Goal: Task Accomplishment & Management: Manage account settings

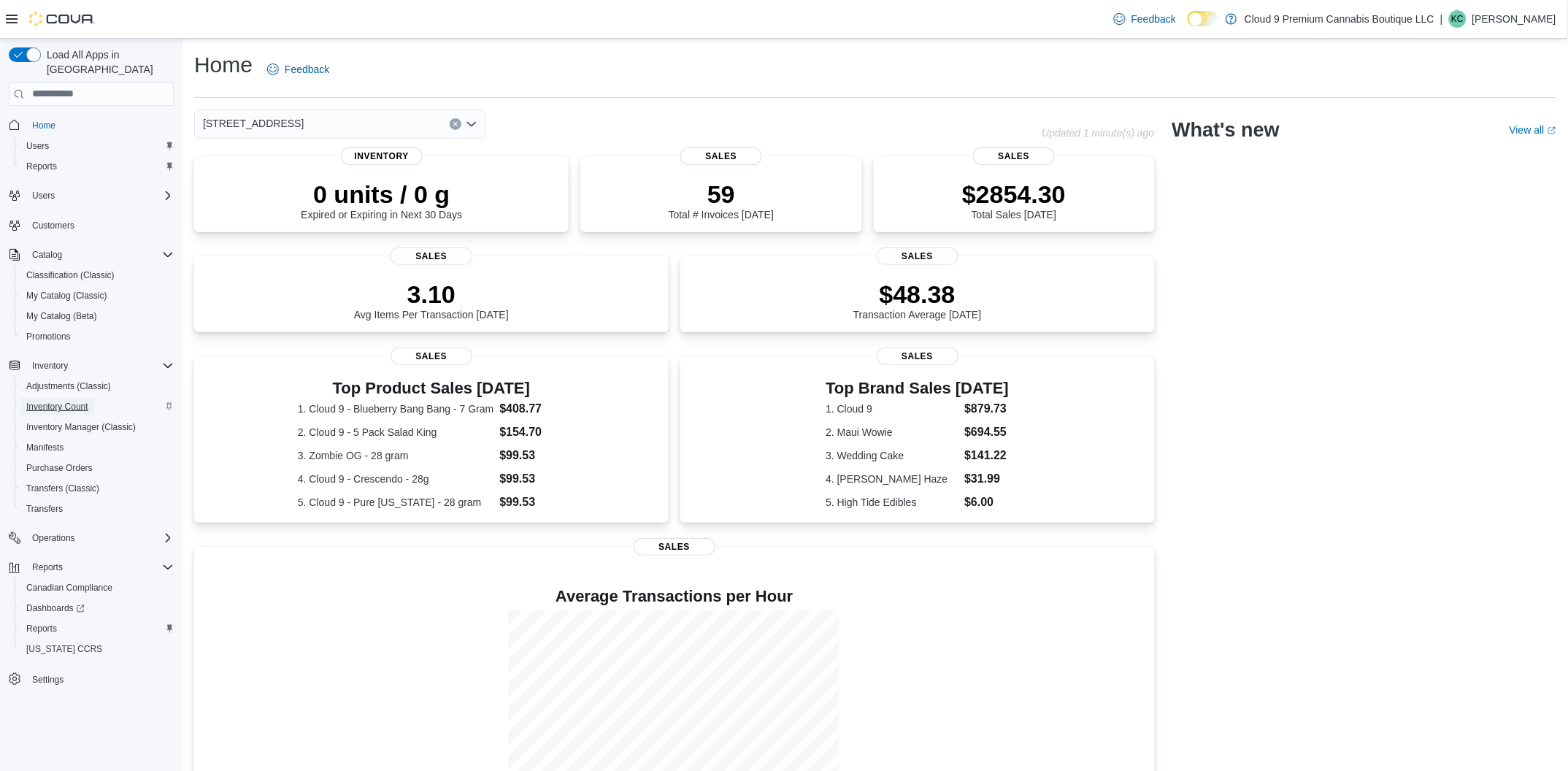
click at [57, 401] on span "Inventory Count" at bounding box center [57, 407] width 62 height 12
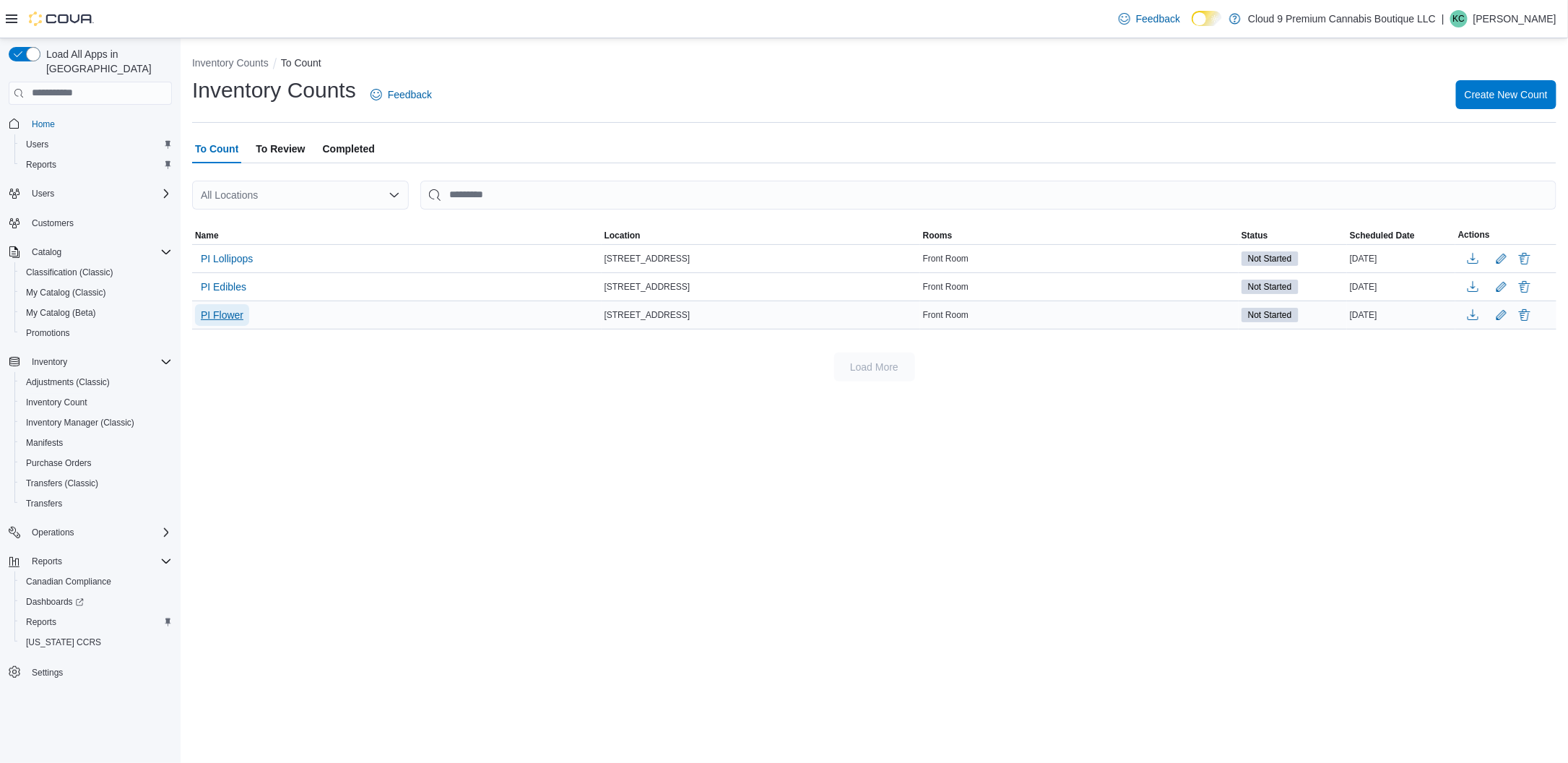
click at [219, 318] on span "PI Flower" at bounding box center [222, 315] width 43 height 14
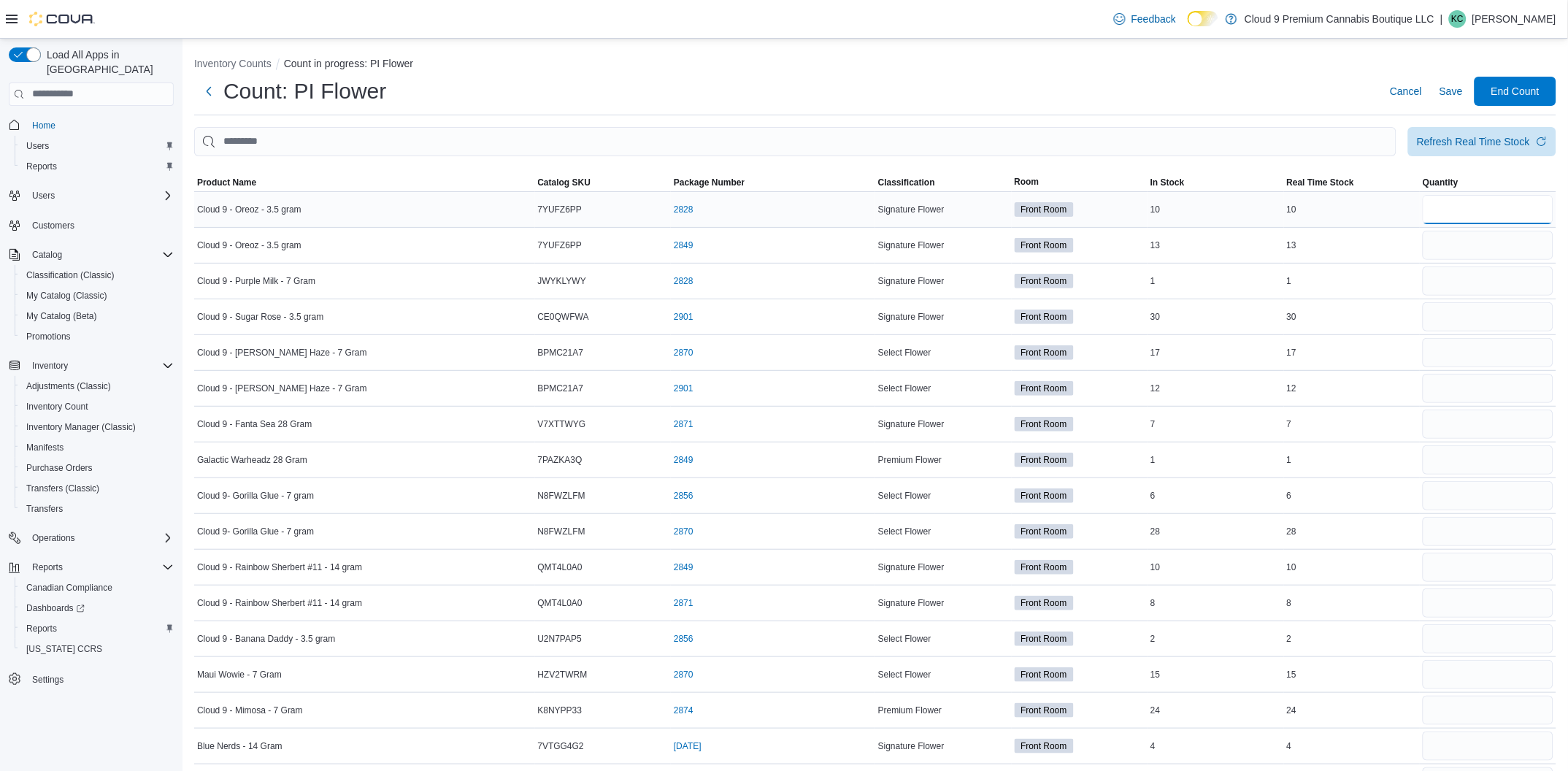
click at [1469, 212] on input "number" at bounding box center [1489, 209] width 131 height 29
type input "**"
click at [1451, 245] on input "number" at bounding box center [1489, 245] width 131 height 29
type input "**"
click at [1463, 282] on input "number" at bounding box center [1489, 281] width 131 height 29
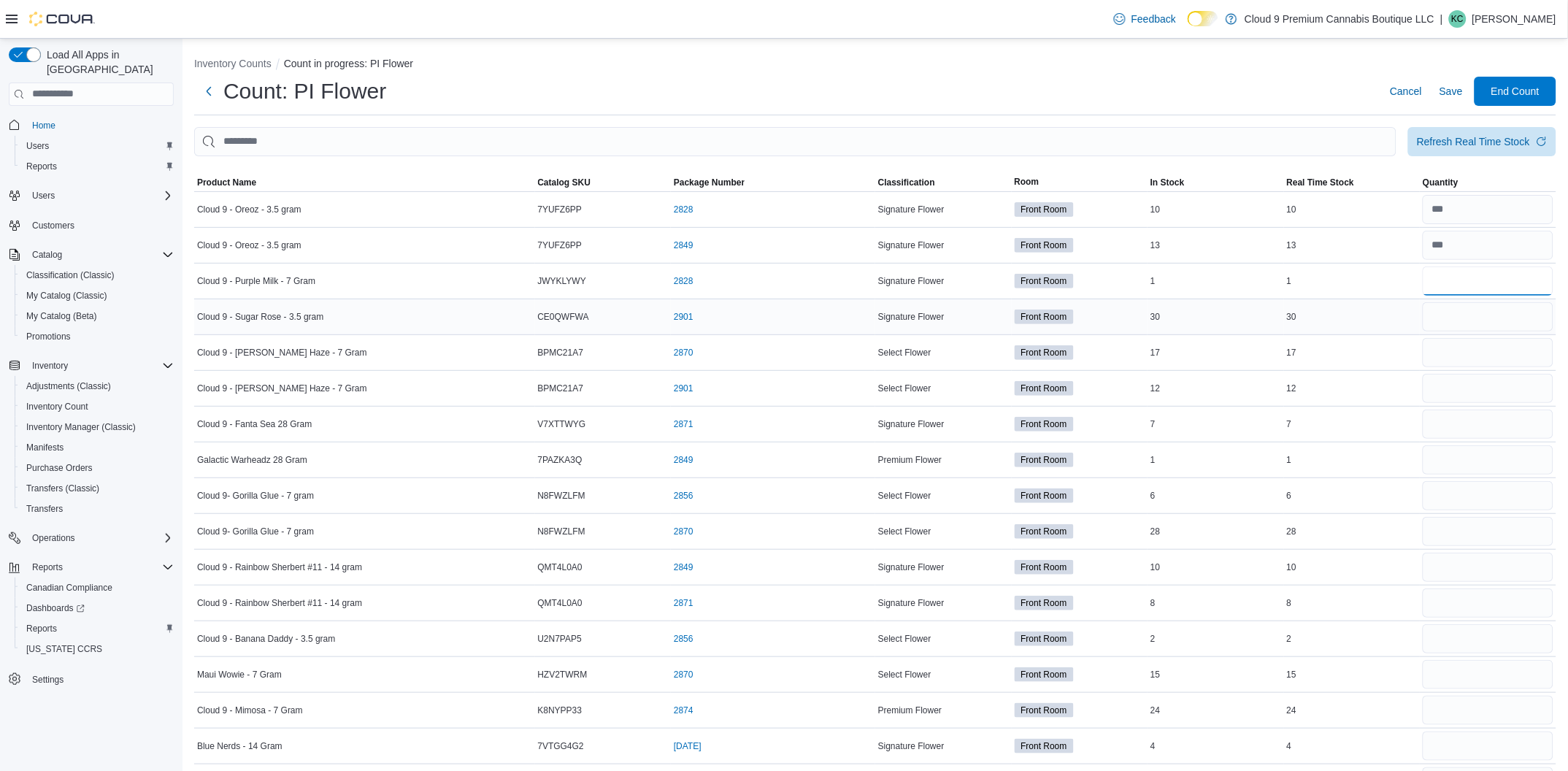
type input "*"
click at [1450, 315] on input "number" at bounding box center [1489, 317] width 131 height 29
type input "**"
click at [1459, 360] on input "number" at bounding box center [1489, 353] width 131 height 29
type input "**"
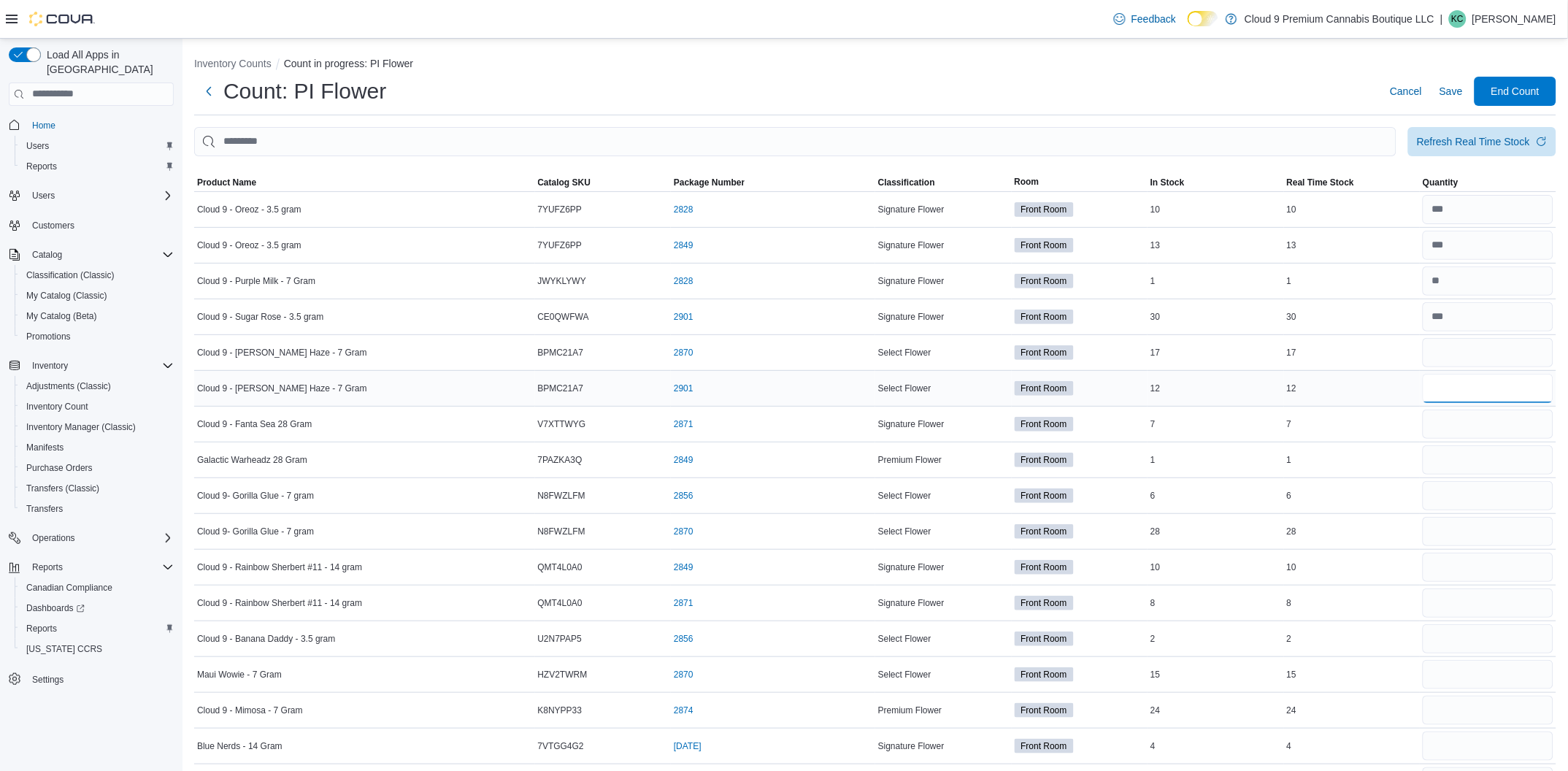
click at [1507, 393] on input "number" at bounding box center [1489, 388] width 131 height 29
type input "**"
click at [1448, 497] on input "number" at bounding box center [1489, 495] width 131 height 29
type input "*"
drag, startPoint x: 1474, startPoint y: 501, endPoint x: 1435, endPoint y: 504, distance: 39.1
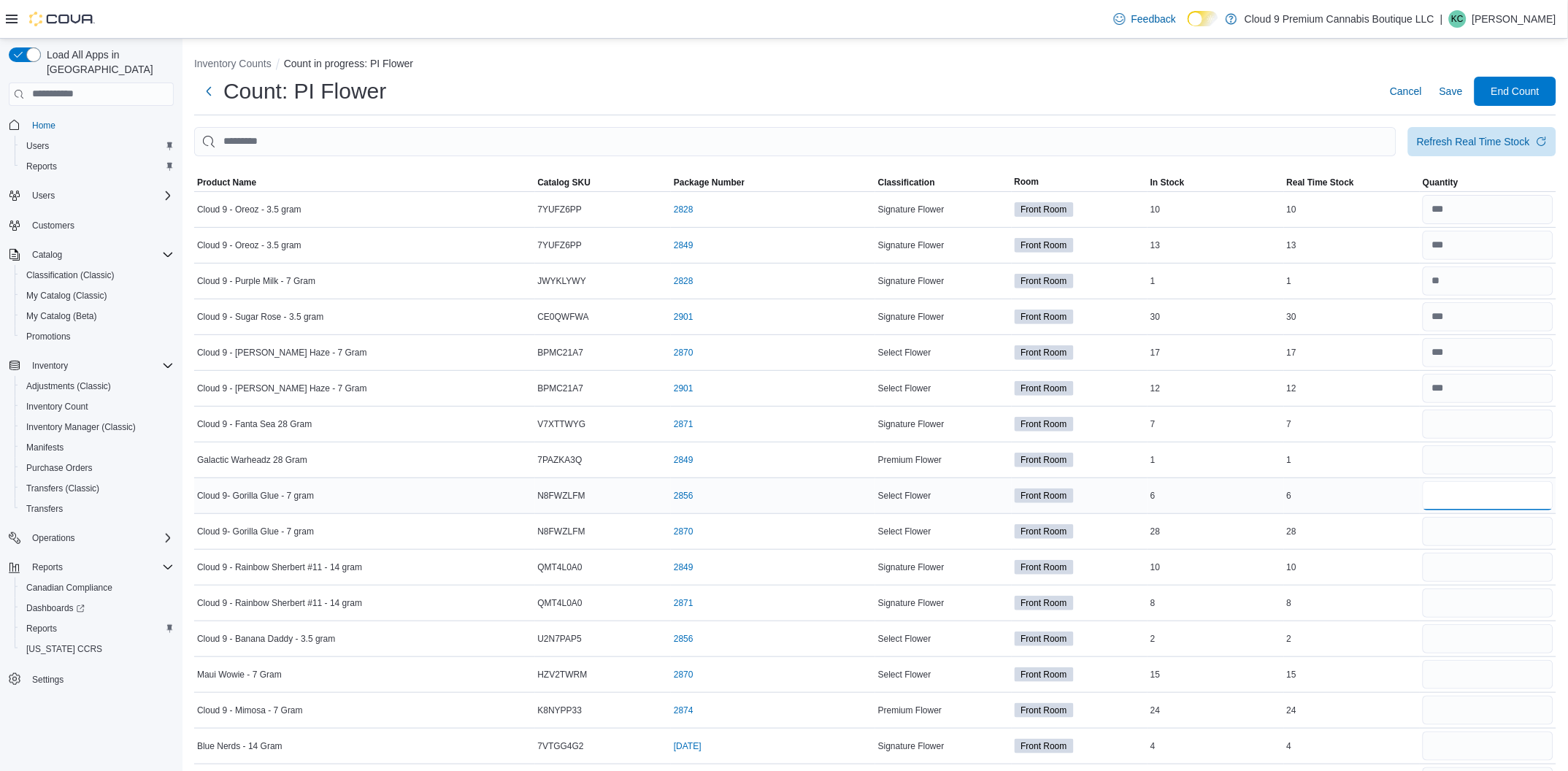
click at [1435, 504] on div "*" at bounding box center [1489, 495] width 137 height 35
drag, startPoint x: 1502, startPoint y: 490, endPoint x: 1426, endPoint y: 492, distance: 76.0
click at [1426, 492] on tr "Cloud 9- Gorilla Glue - 7 gram Catalog SKU N8FWZLFM Package Number 2856 (opens …" at bounding box center [876, 494] width 1363 height 36
type input "*"
click at [1461, 529] on input "number" at bounding box center [1489, 531] width 131 height 29
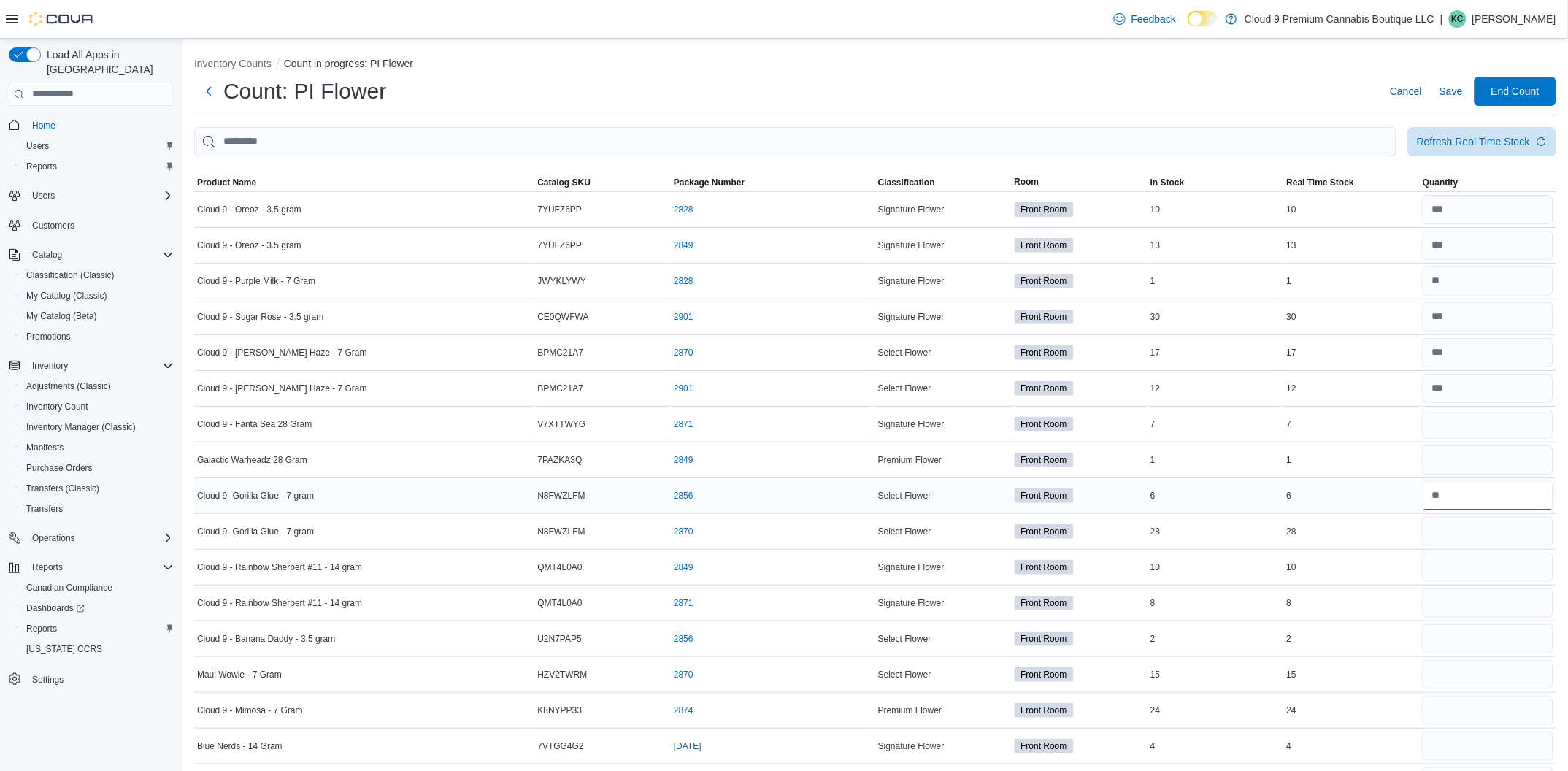
drag, startPoint x: 1461, startPoint y: 501, endPoint x: 1429, endPoint y: 495, distance: 32.6
click at [1429, 495] on tr "Cloud 9- Gorilla Glue - 7 gram Catalog SKU N8FWZLFM Package Number 2856 (opens …" at bounding box center [876, 494] width 1363 height 36
click at [1457, 497] on input "number" at bounding box center [1489, 495] width 131 height 29
click at [1448, 499] on input "*" at bounding box center [1489, 495] width 131 height 29
type input "**"
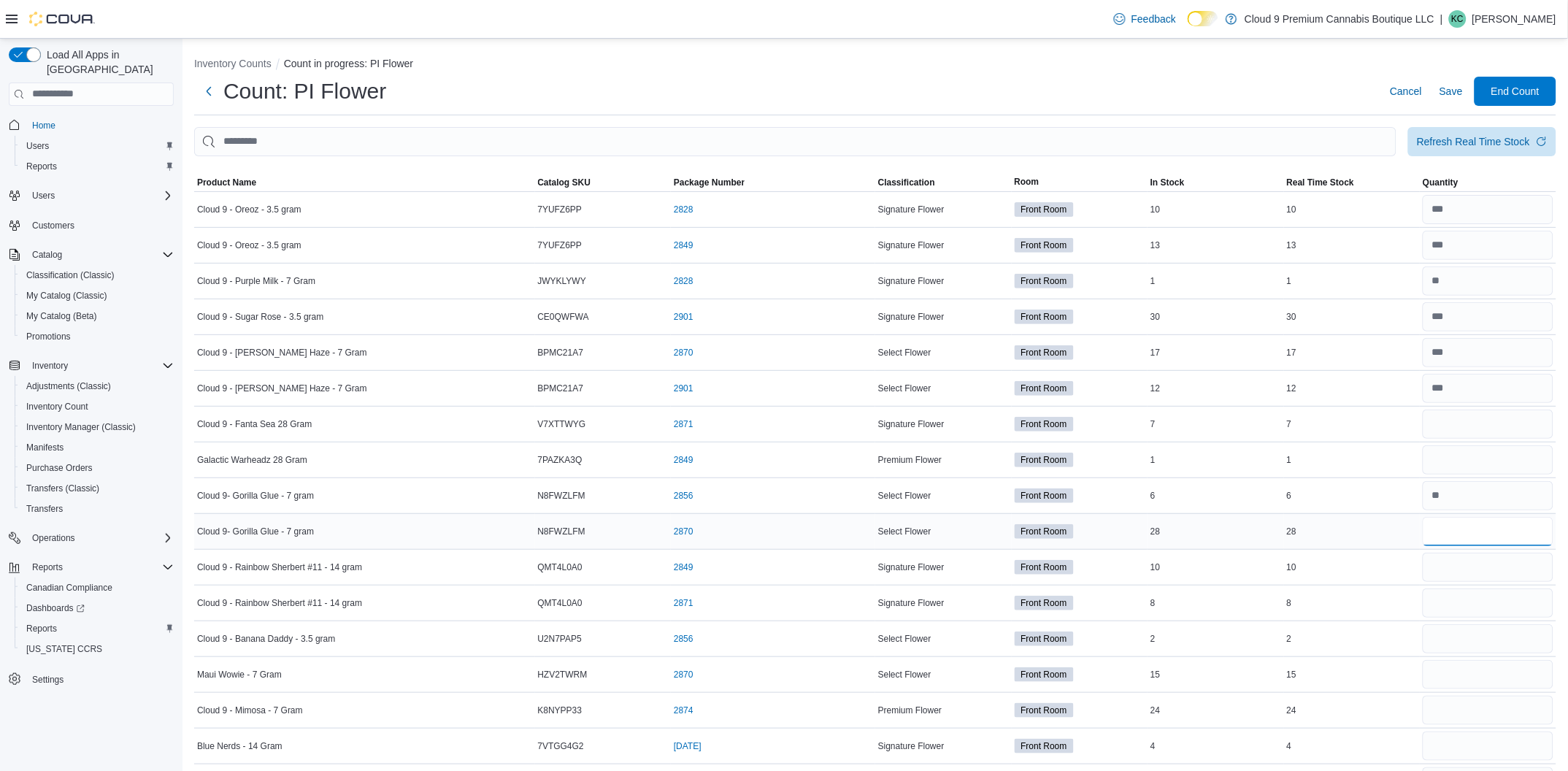
click at [1500, 529] on input "number" at bounding box center [1489, 531] width 131 height 29
type input "**"
click at [1460, 497] on input "number" at bounding box center [1489, 495] width 131 height 29
type input "*"
click at [1466, 569] on input "number" at bounding box center [1489, 568] width 131 height 29
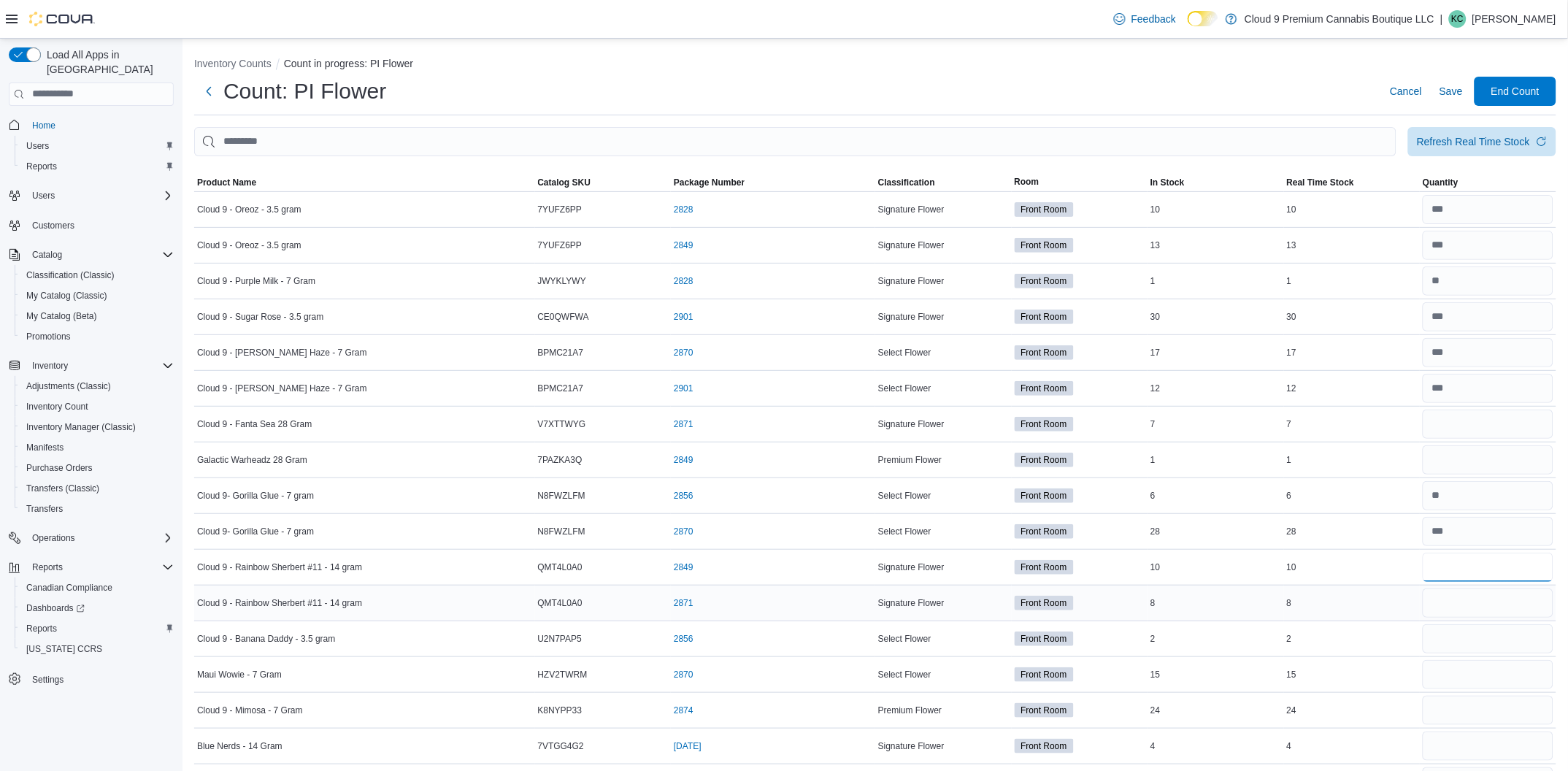
type input "**"
click at [1523, 604] on input "number" at bounding box center [1489, 603] width 131 height 29
type input "**"
click at [1458, 633] on input "number" at bounding box center [1489, 639] width 131 height 29
type input "*"
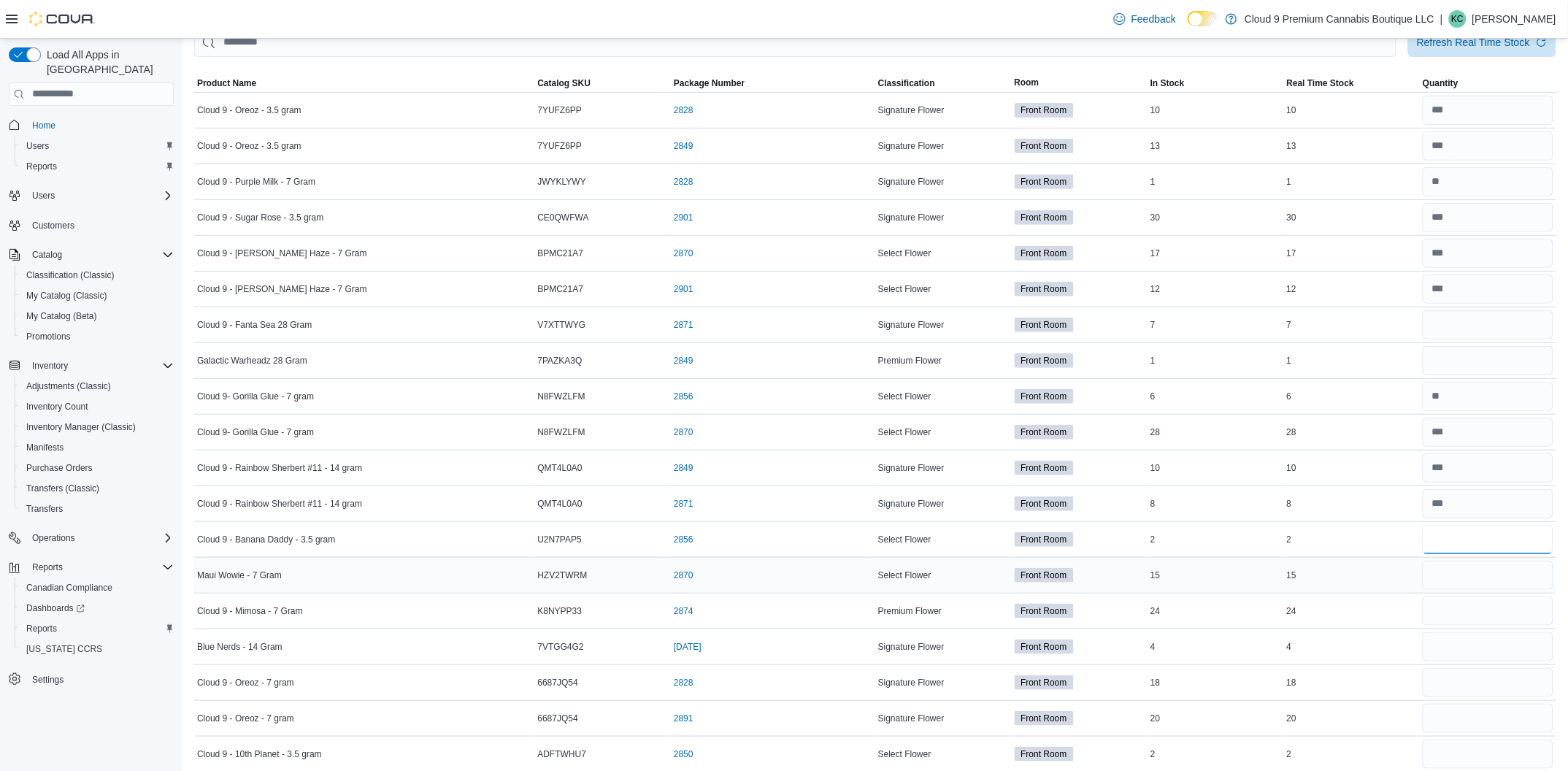
scroll to position [109, 0]
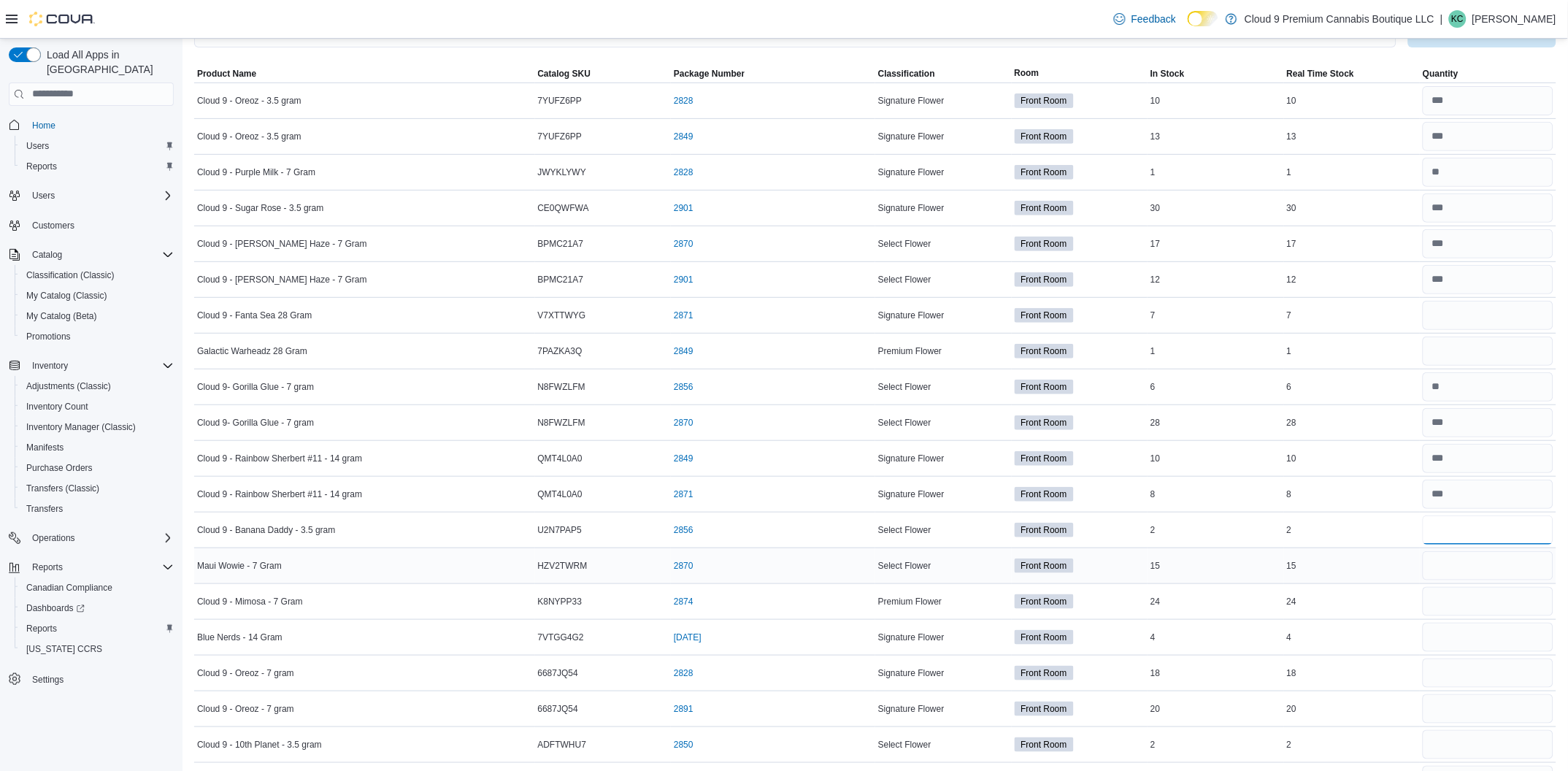
type input "*"
click at [1488, 568] on input "number" at bounding box center [1489, 566] width 131 height 29
type input "**"
click at [1504, 602] on input "number" at bounding box center [1489, 601] width 131 height 29
type input "**"
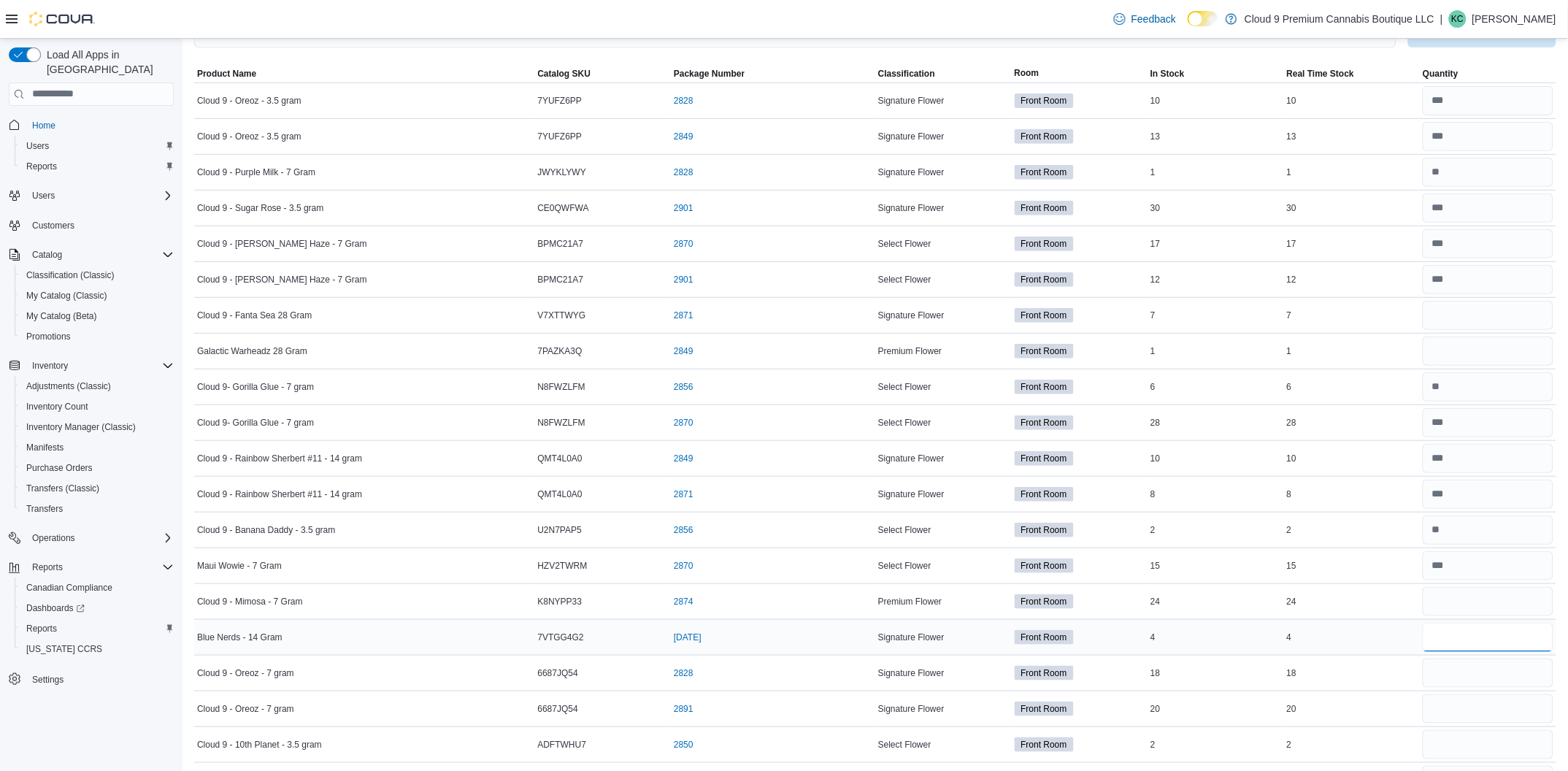
click at [1465, 636] on input "number" at bounding box center [1489, 637] width 131 height 29
type input "*"
click at [1489, 678] on input "number" at bounding box center [1489, 673] width 131 height 29
type input "**"
click at [1469, 712] on input "number" at bounding box center [1489, 708] width 131 height 29
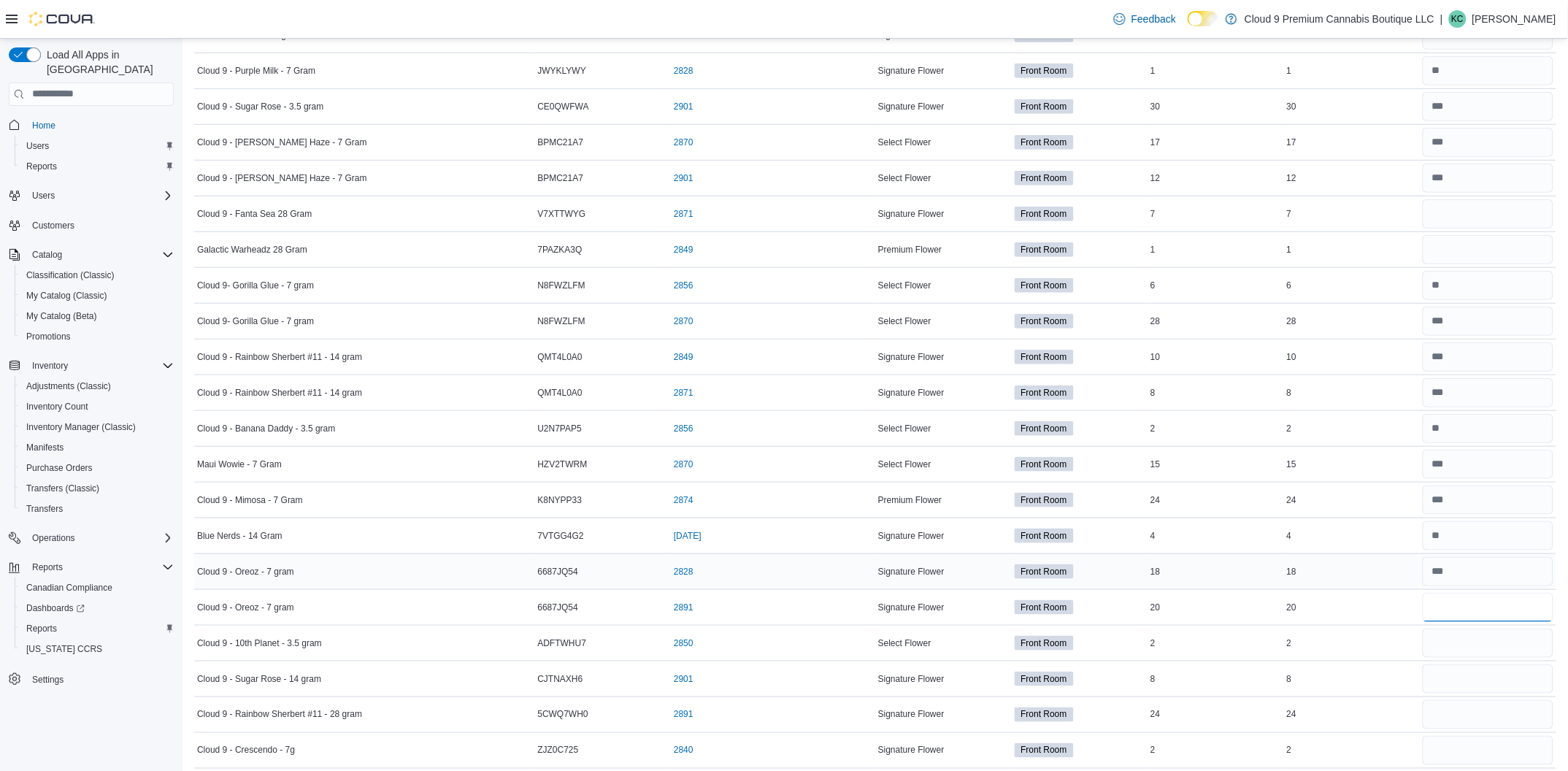
scroll to position [219, 0]
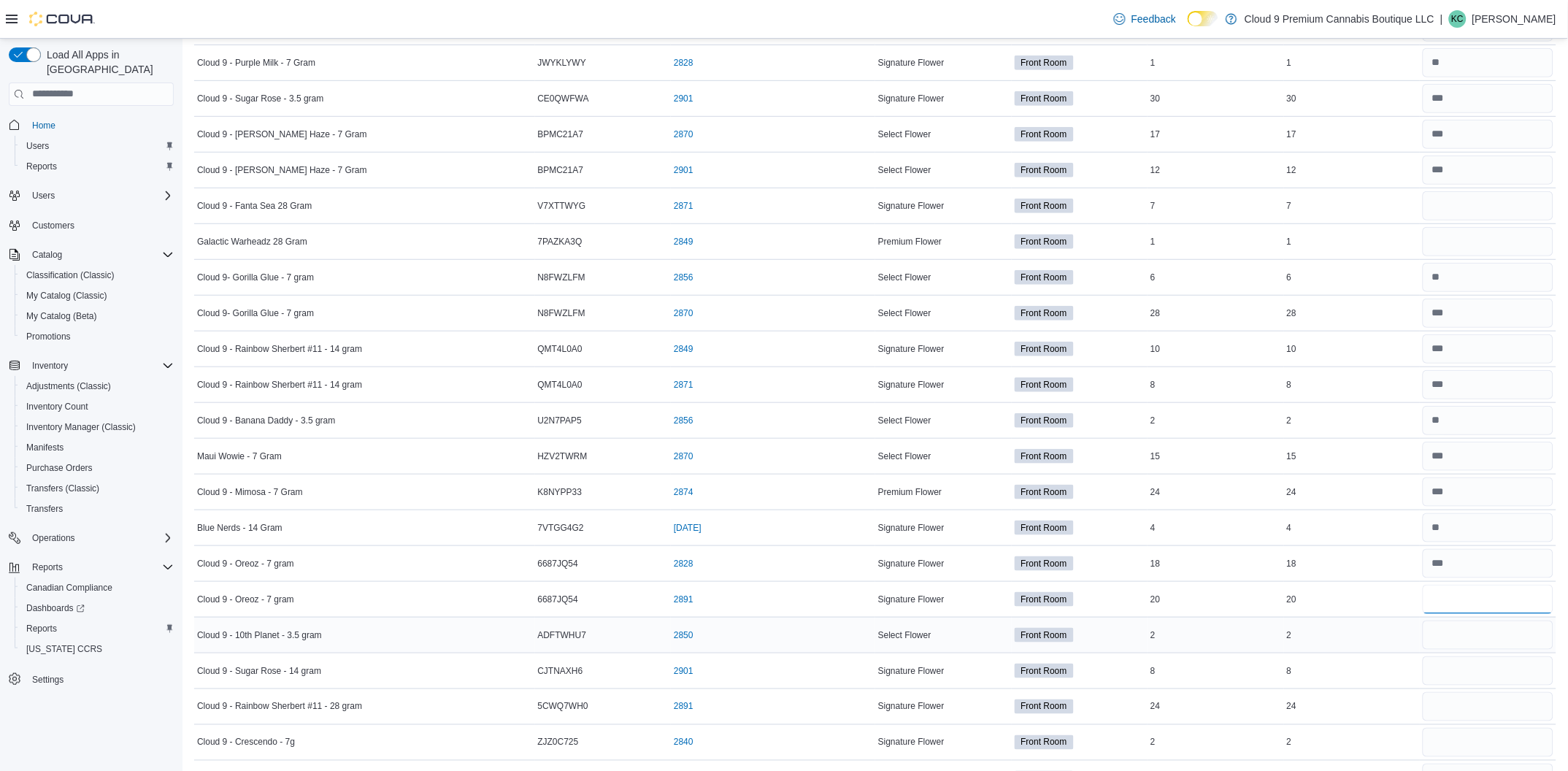
type input "**"
click at [1469, 635] on input "number" at bounding box center [1489, 635] width 131 height 29
type input "*"
click at [1498, 672] on input "number" at bounding box center [1489, 671] width 131 height 29
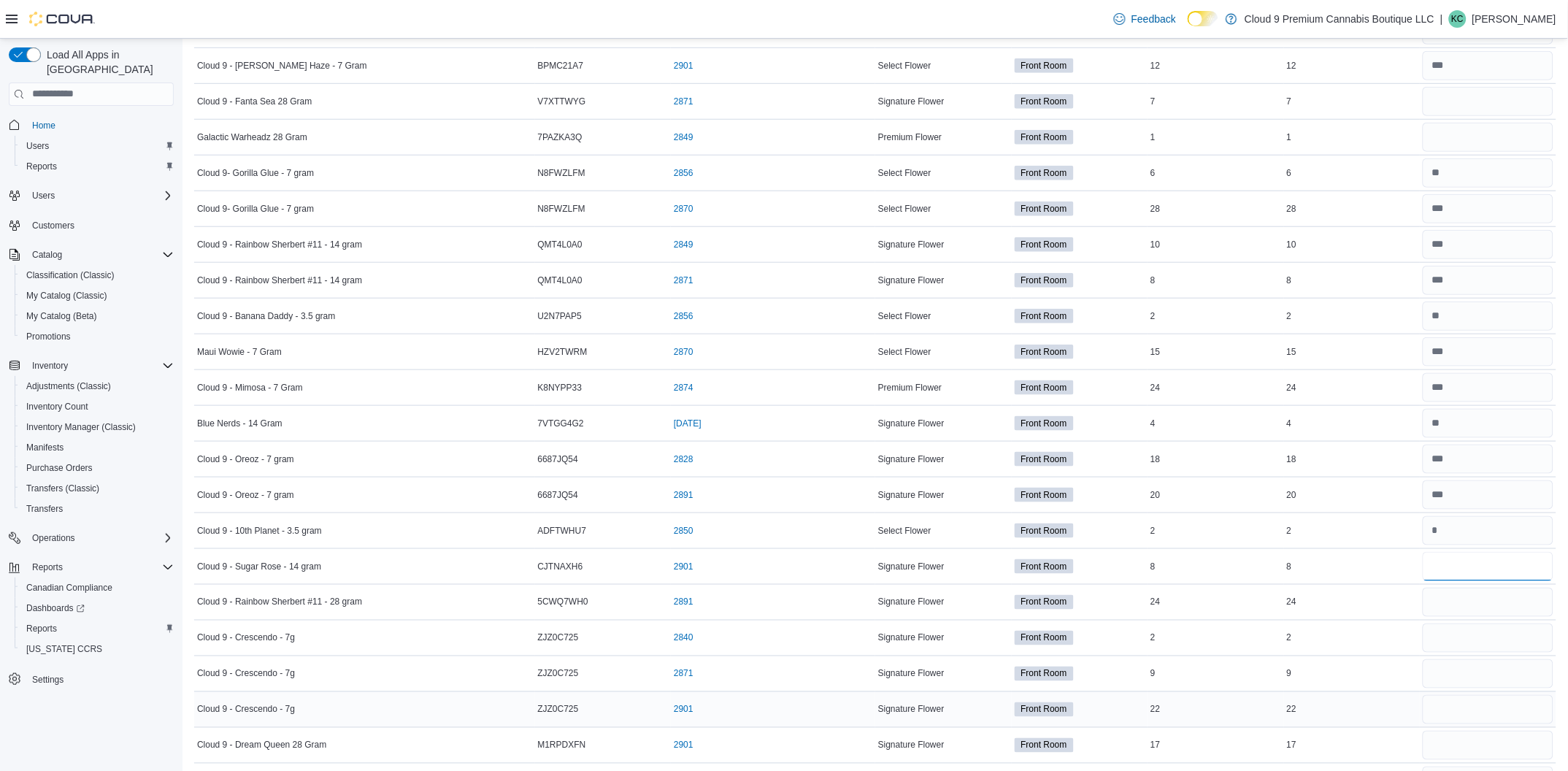
scroll to position [328, 0]
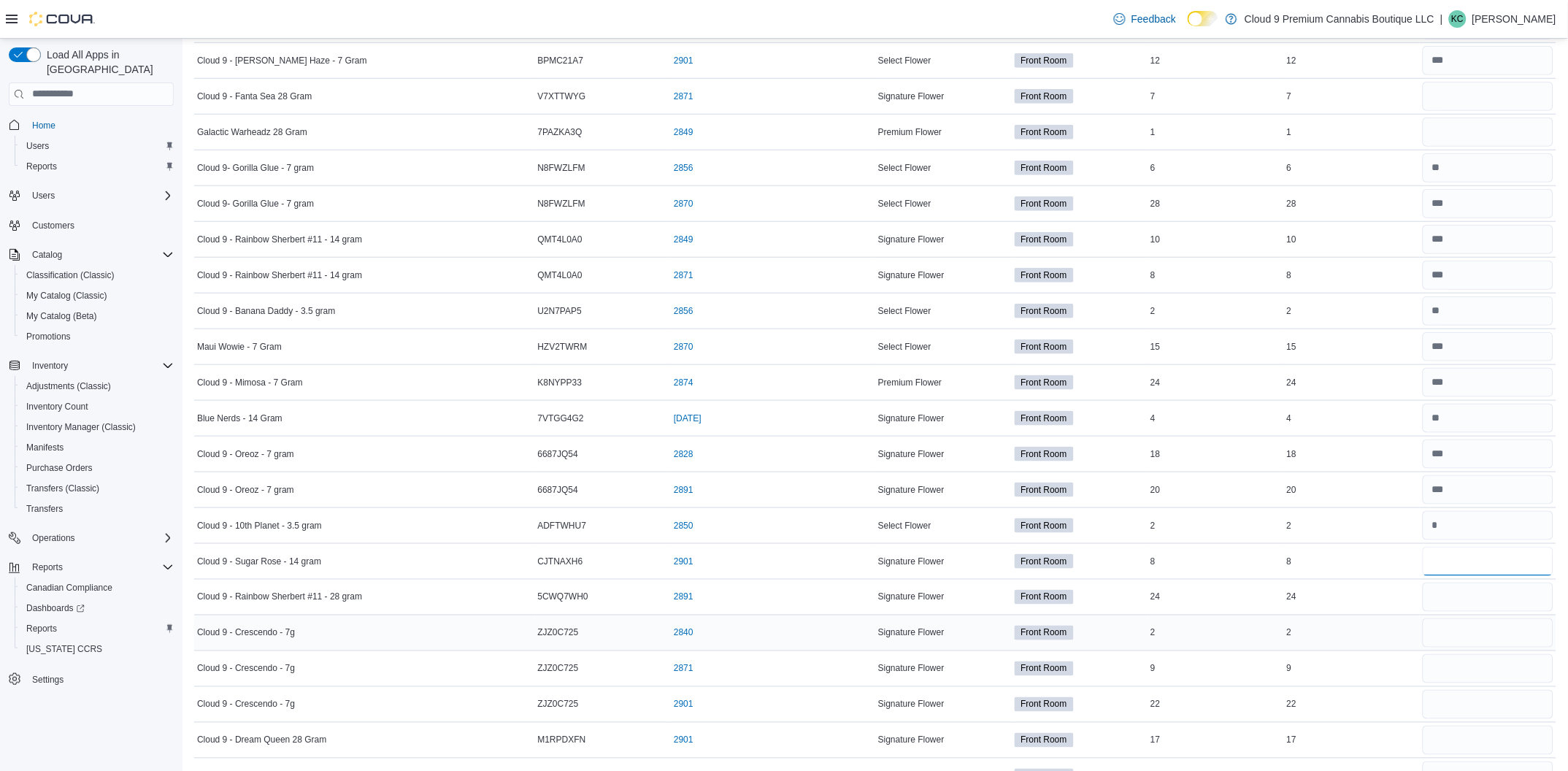
type input "*"
click at [1462, 636] on input "number" at bounding box center [1489, 633] width 131 height 29
type input "*"
click at [1506, 678] on input "number" at bounding box center [1489, 669] width 131 height 29
type input "*"
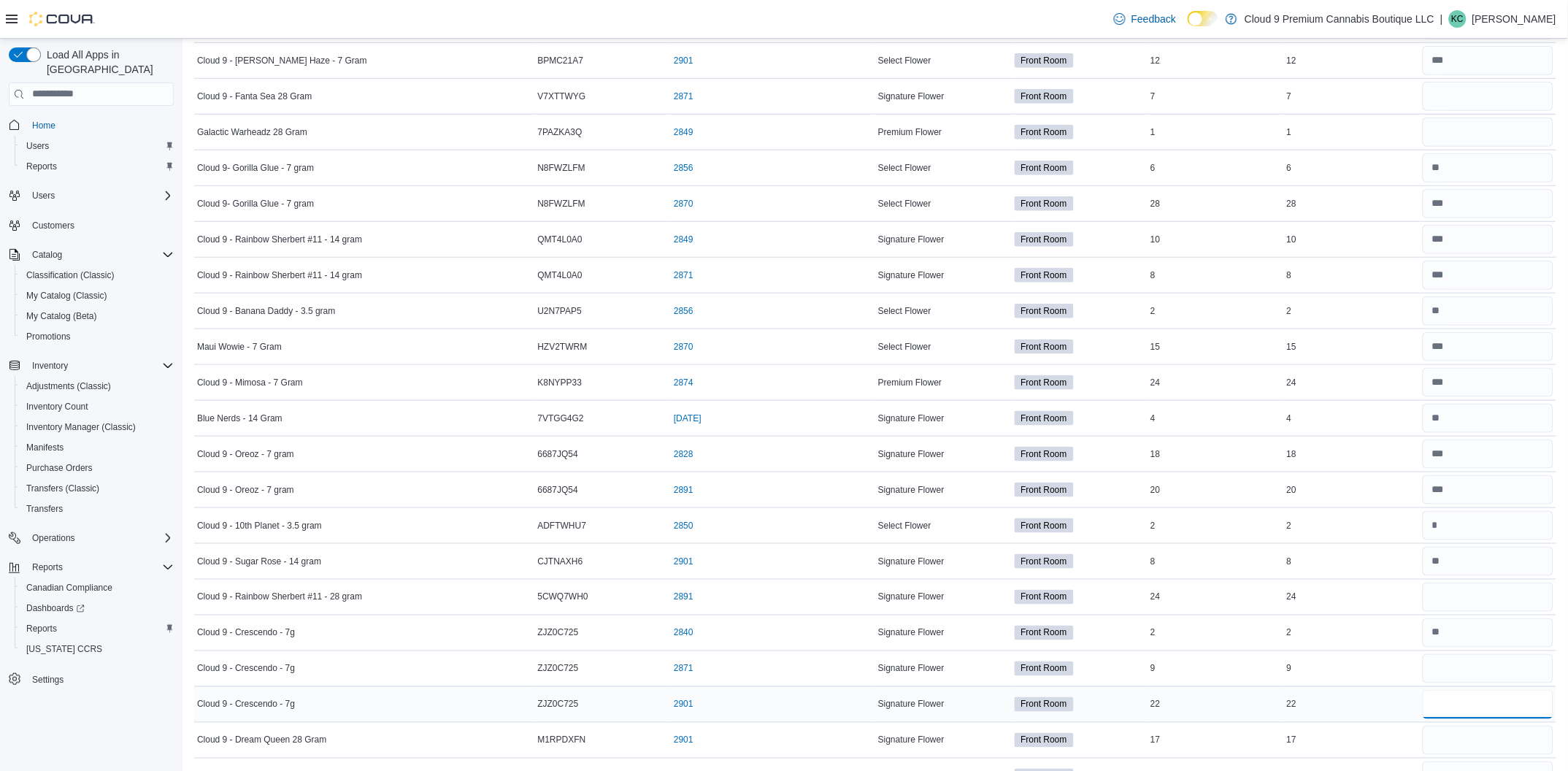
click at [1467, 710] on input "number" at bounding box center [1489, 705] width 131 height 29
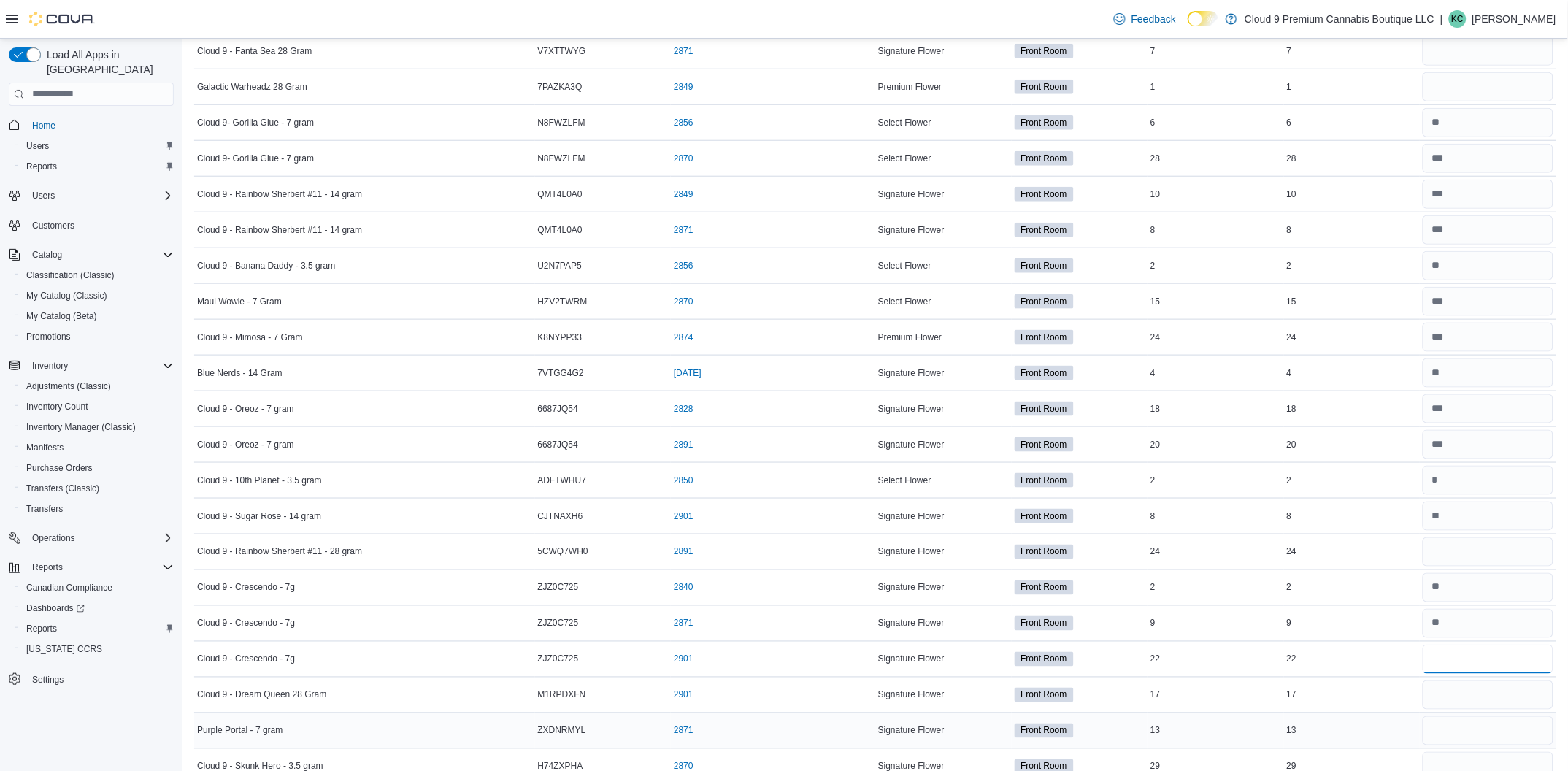
scroll to position [438, 0]
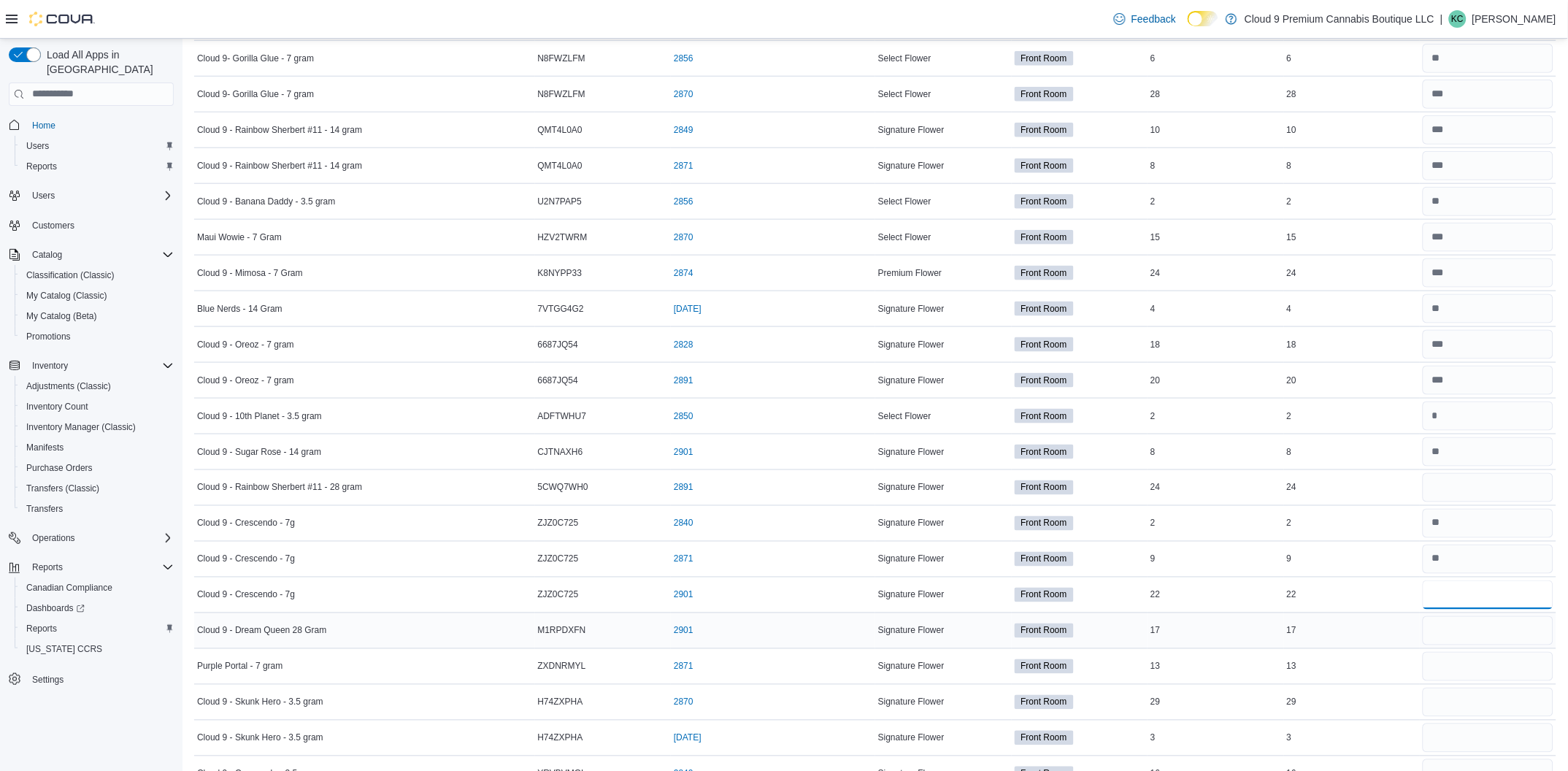
type input "**"
click at [1454, 639] on input "number" at bounding box center [1489, 630] width 131 height 29
click at [1477, 664] on input "number" at bounding box center [1489, 667] width 131 height 29
type input "*"
click at [1472, 707] on input "number" at bounding box center [1489, 703] width 131 height 29
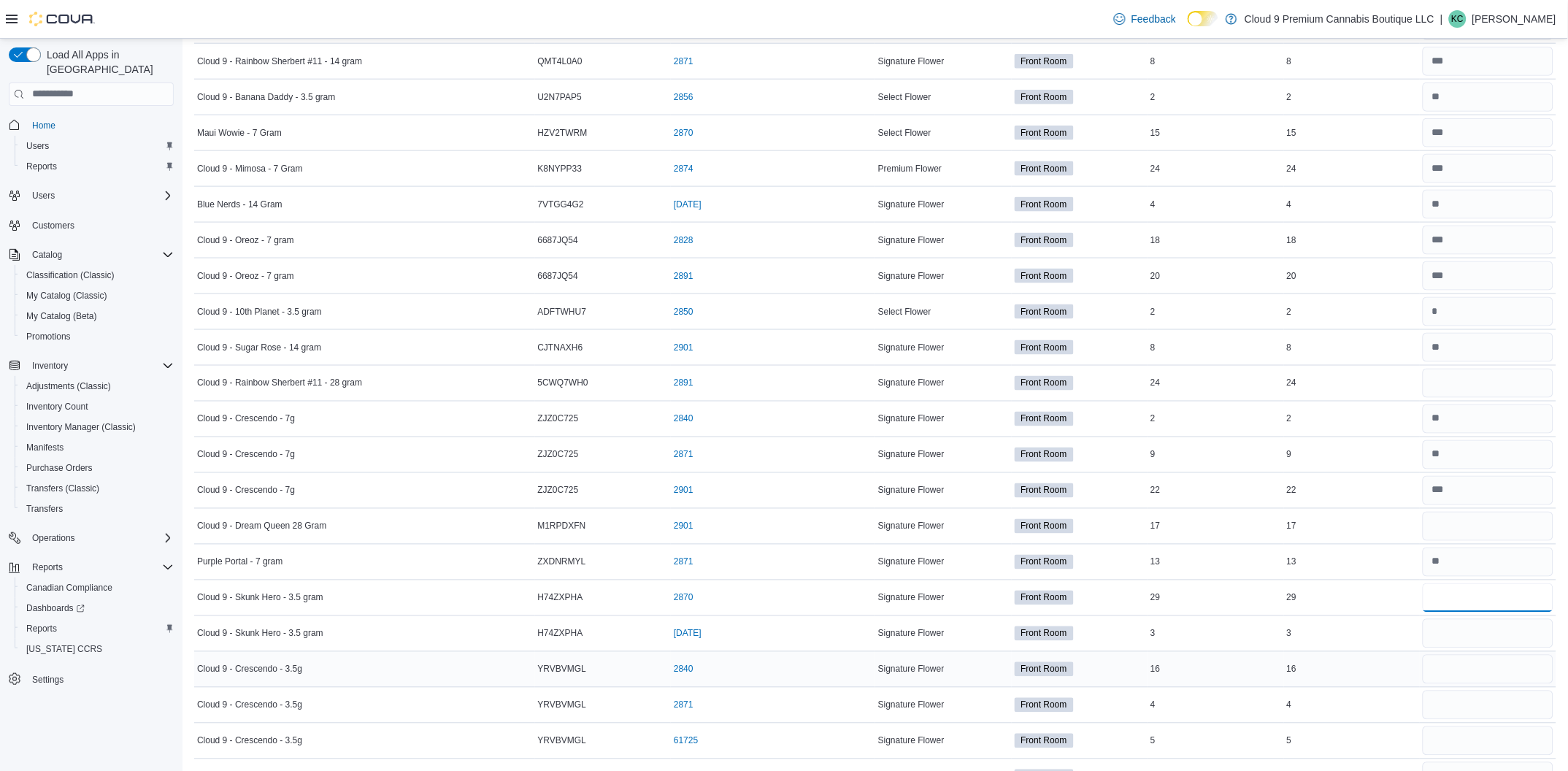
scroll to position [546, 0]
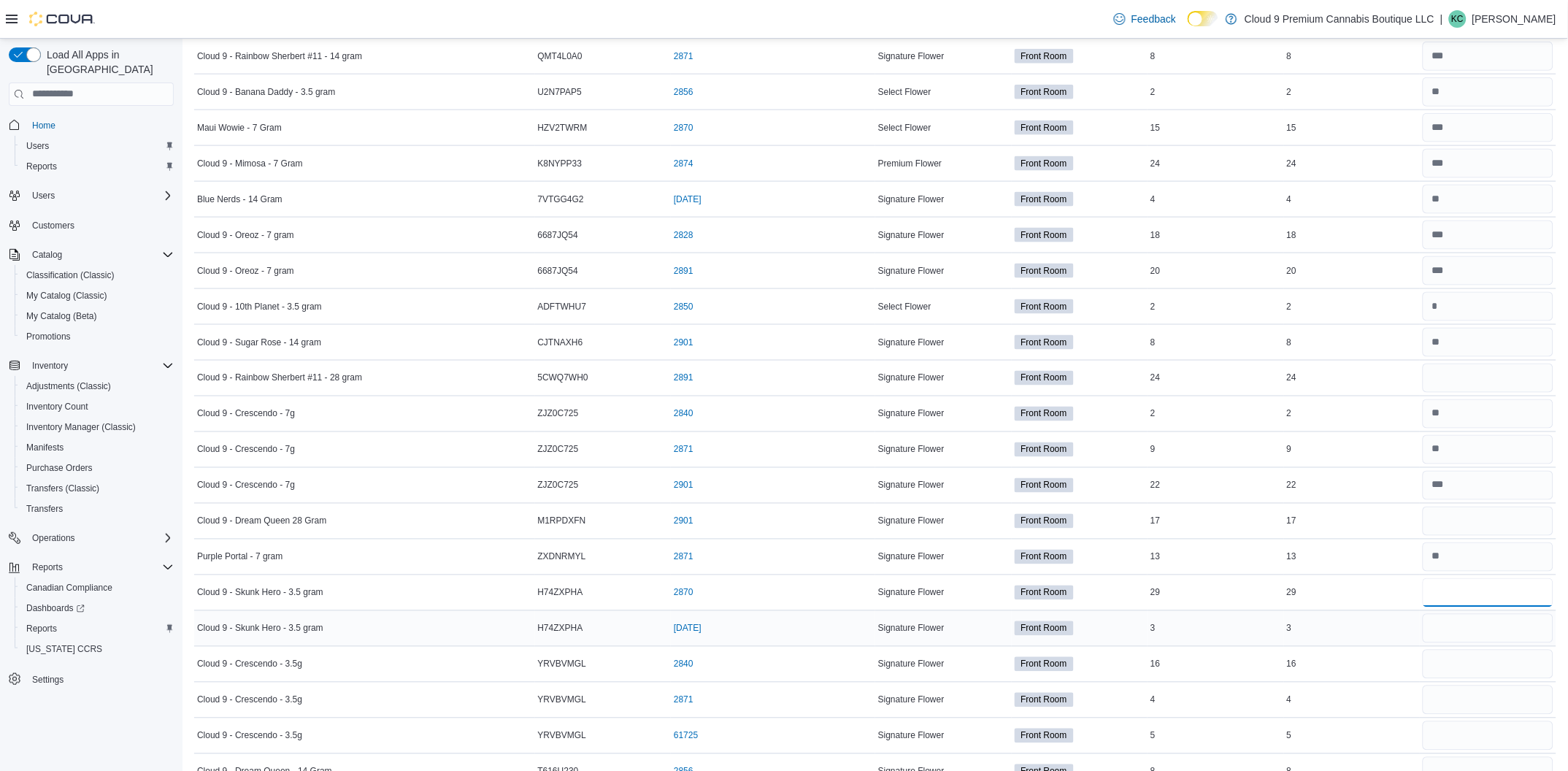
type input "**"
click at [1483, 632] on input "number" at bounding box center [1489, 628] width 131 height 29
type input "*"
click at [1458, 668] on input "number" at bounding box center [1489, 664] width 131 height 29
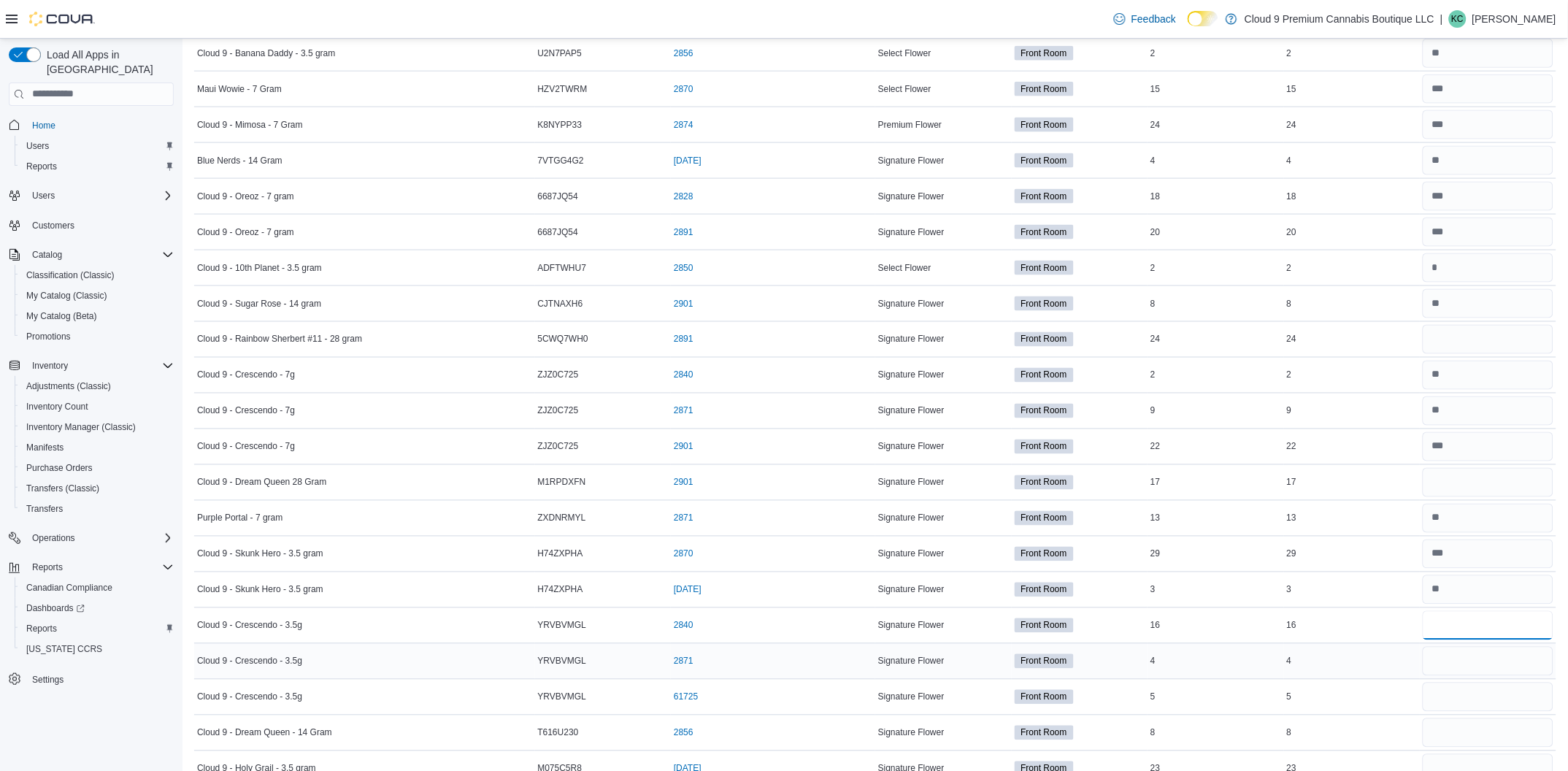
scroll to position [656, 0]
click at [1446, 599] on input "number" at bounding box center [1489, 591] width 131 height 29
type input "*"
click at [1477, 625] on input "number" at bounding box center [1489, 626] width 131 height 29
type input "*"
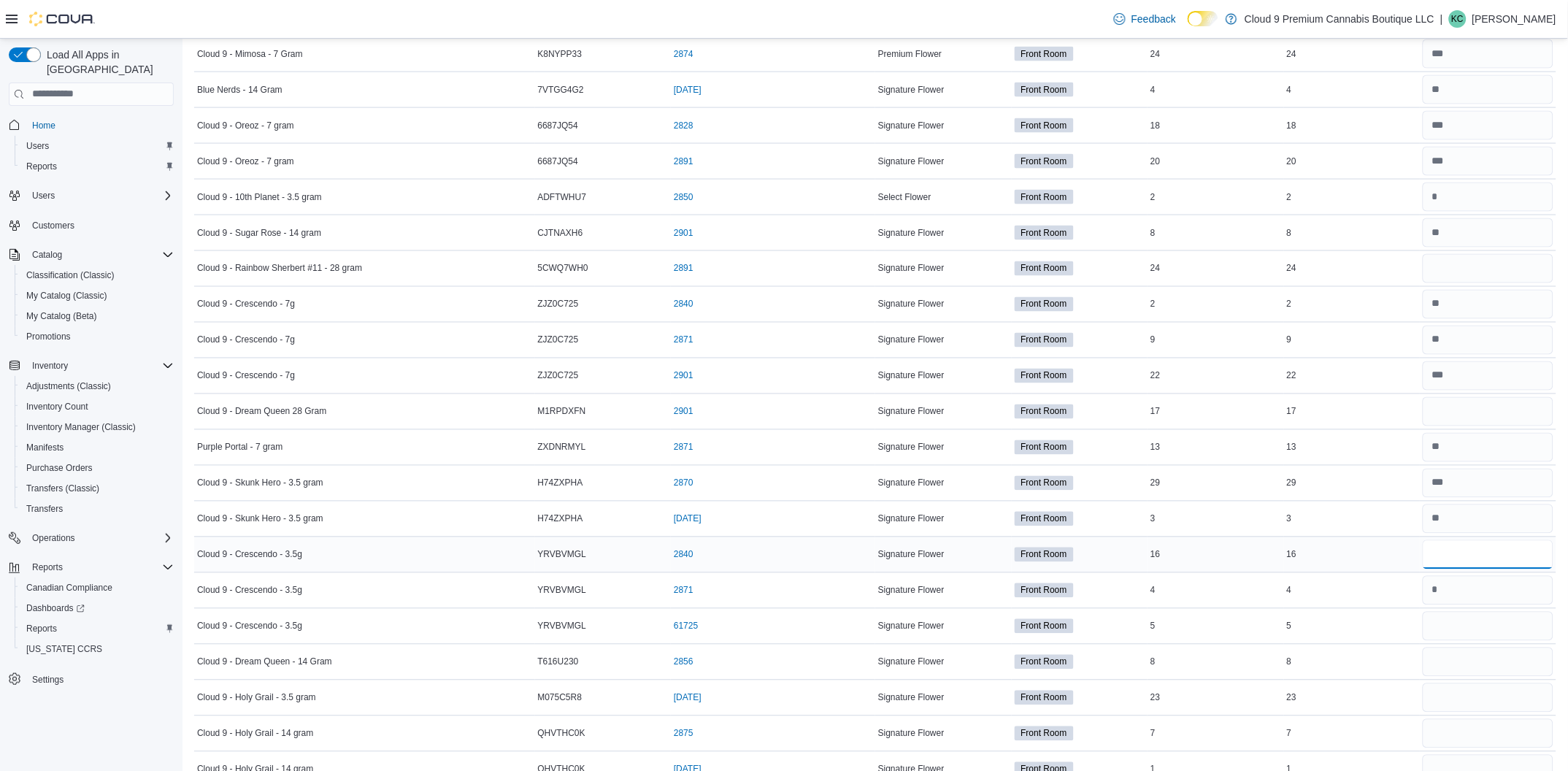
click at [1464, 561] on input "number" at bounding box center [1489, 555] width 131 height 29
type input "*"
click at [1455, 664] on input "number" at bounding box center [1489, 662] width 131 height 29
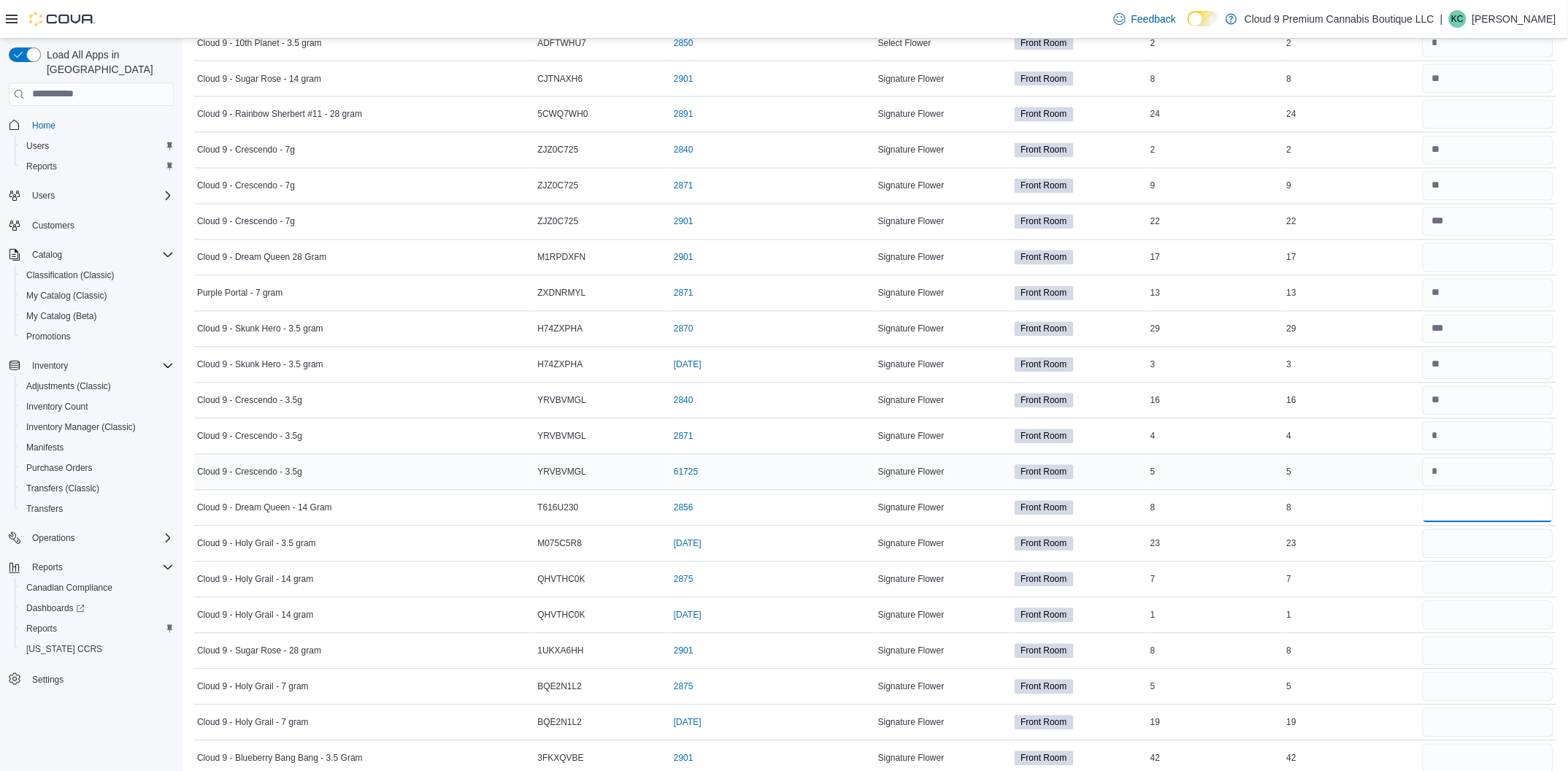
scroll to position [875, 0]
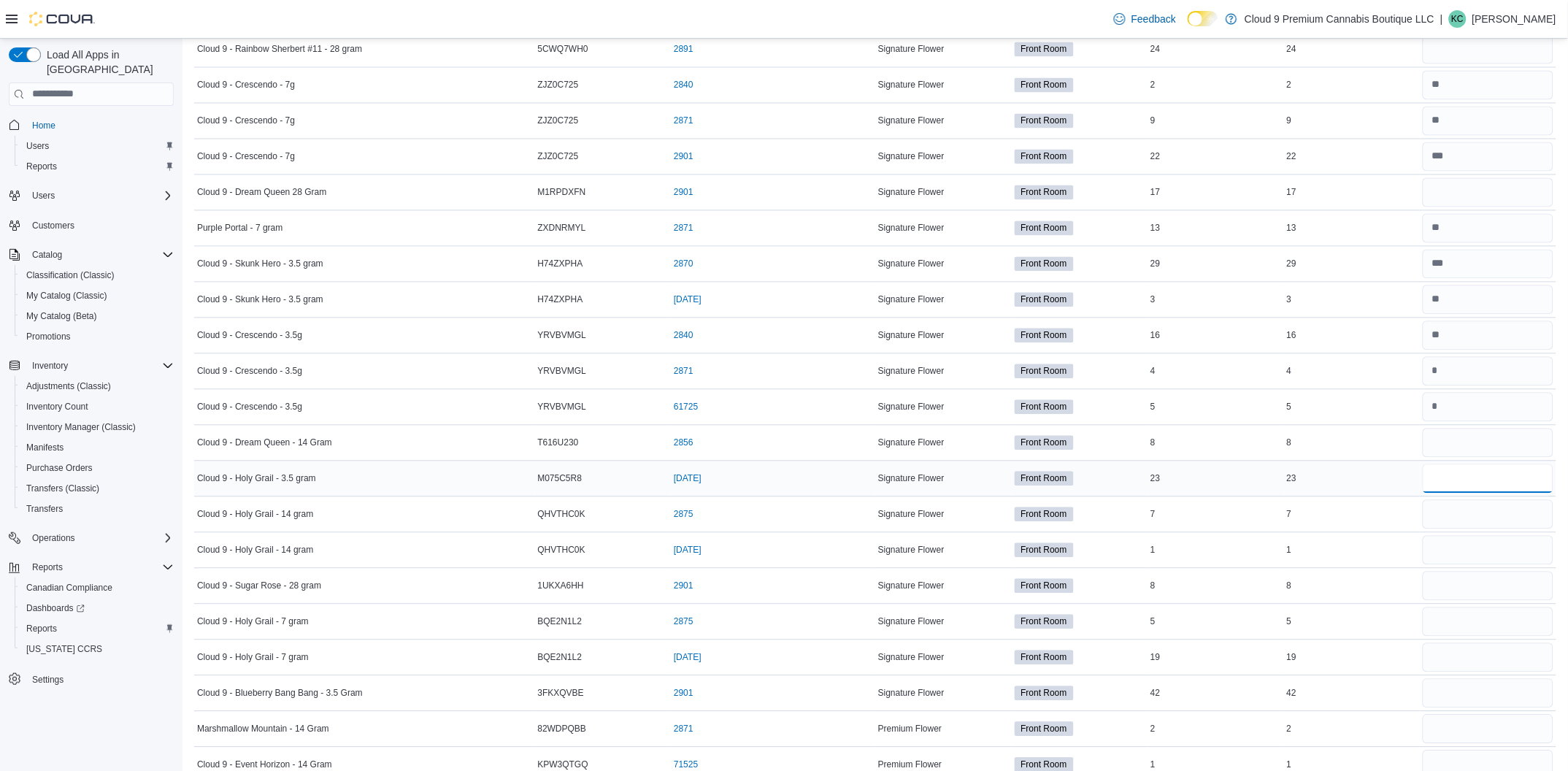
click at [1477, 481] on input "number" at bounding box center [1489, 479] width 131 height 29
type input "**"
click at [1472, 523] on input "number" at bounding box center [1489, 515] width 131 height 29
type input "*"
click at [1481, 549] on input "number" at bounding box center [1489, 550] width 131 height 29
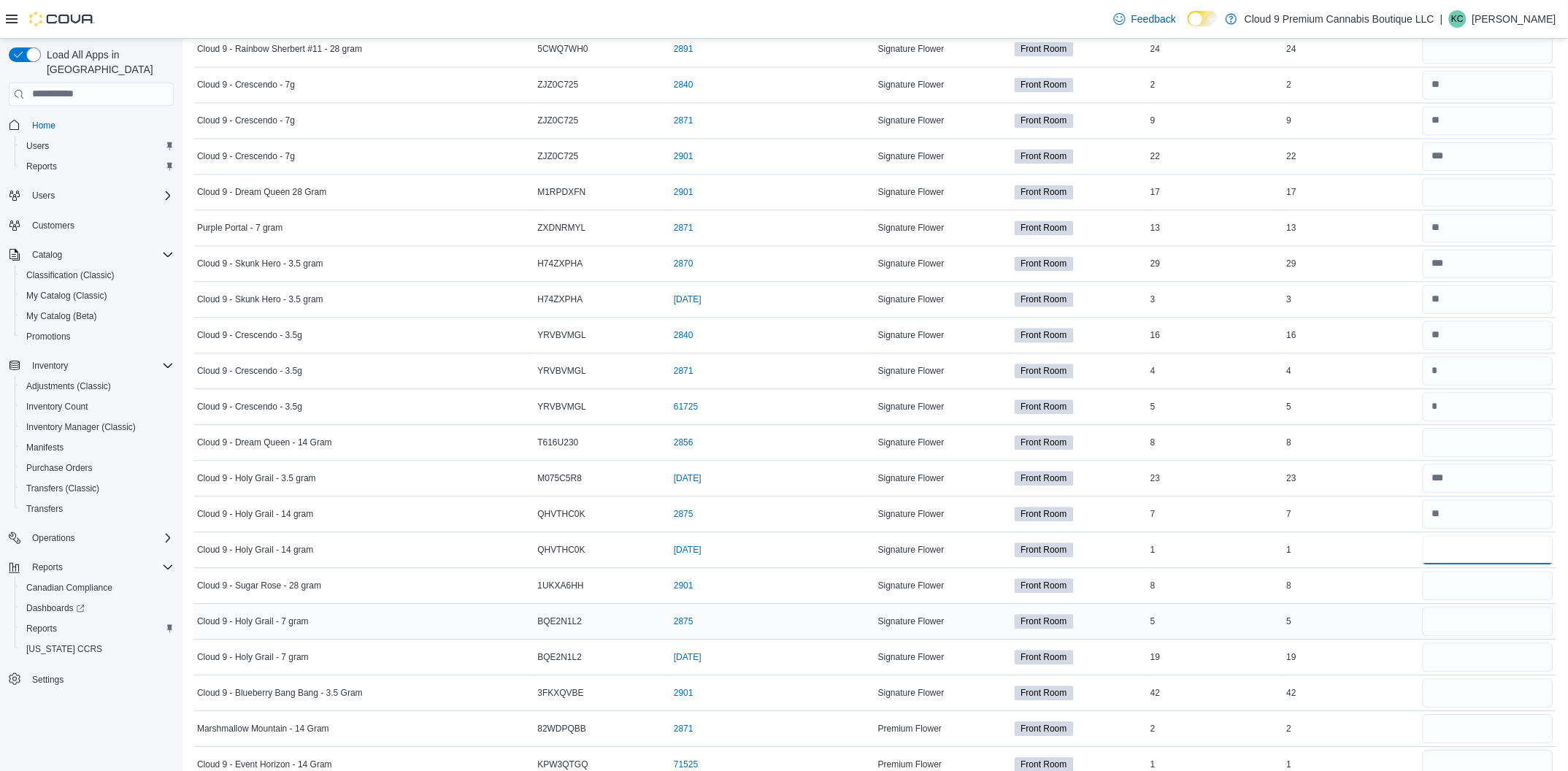
type input "*"
click at [1472, 625] on input "number" at bounding box center [1489, 622] width 131 height 29
type input "*"
click at [1452, 657] on input "number" at bounding box center [1489, 657] width 131 height 29
type input "**"
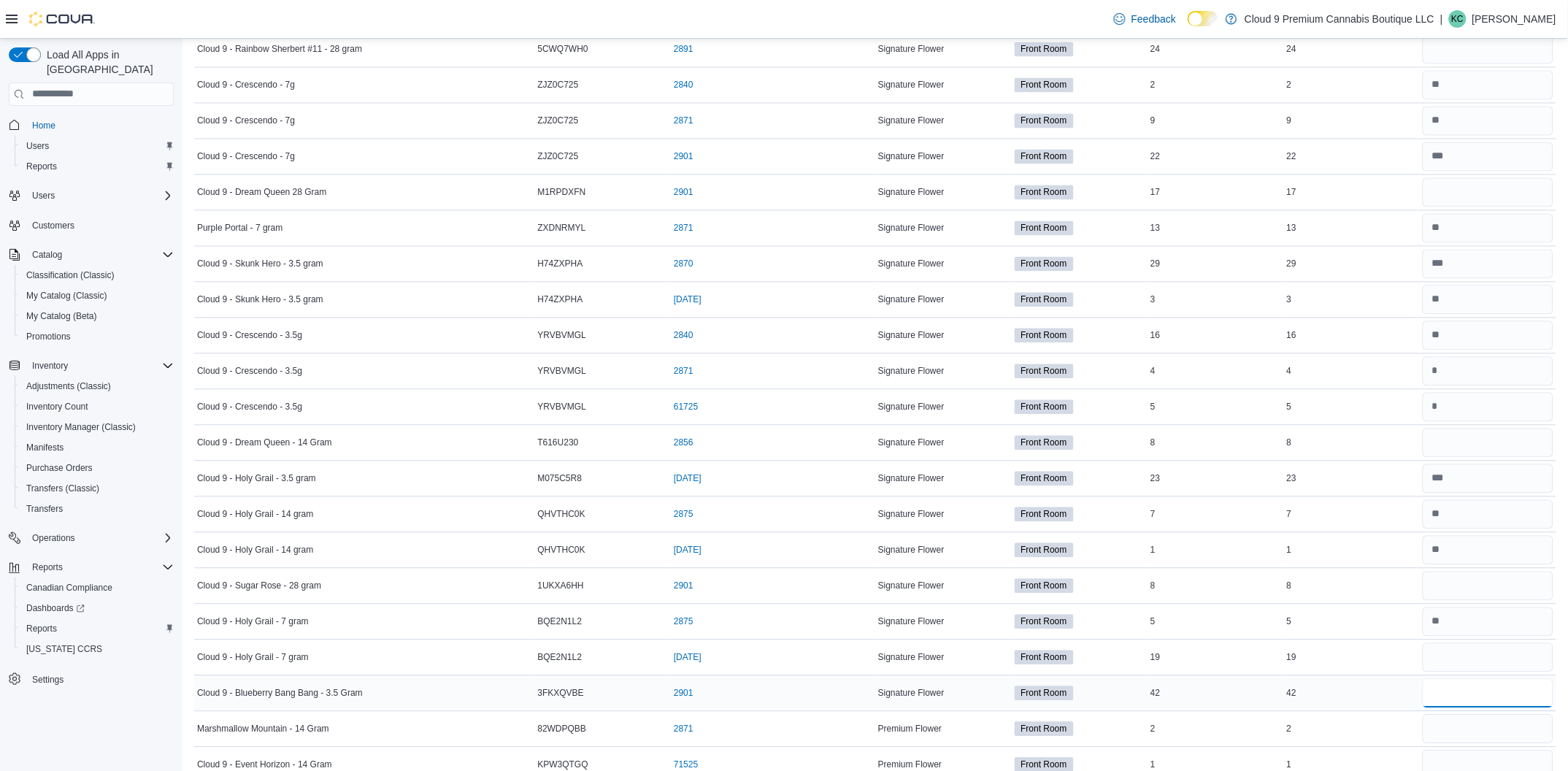
click at [1469, 697] on input "number" at bounding box center [1489, 694] width 131 height 29
type input "**"
click at [1493, 731] on input "number" at bounding box center [1489, 730] width 131 height 29
type input "*"
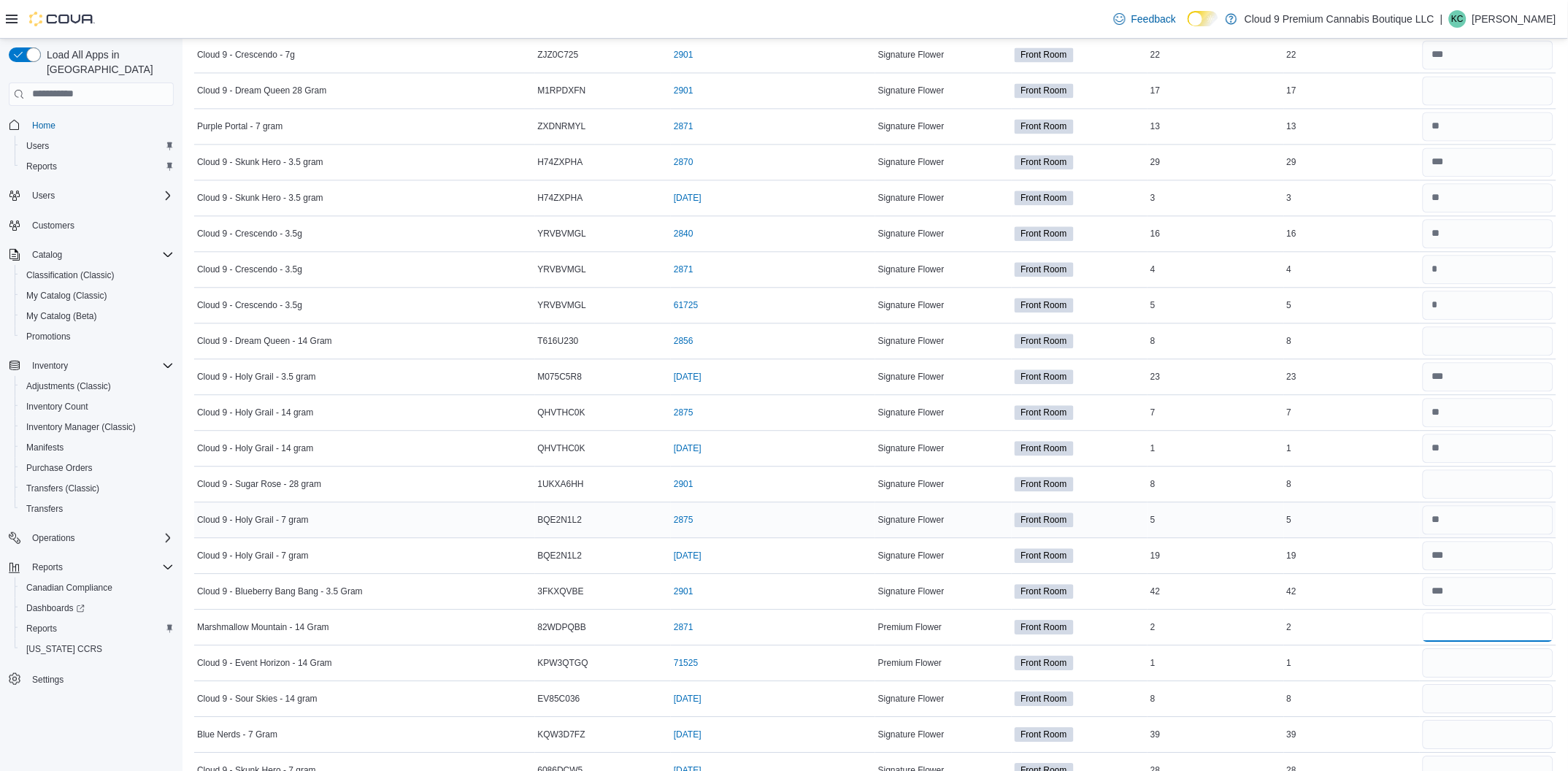
scroll to position [985, 0]
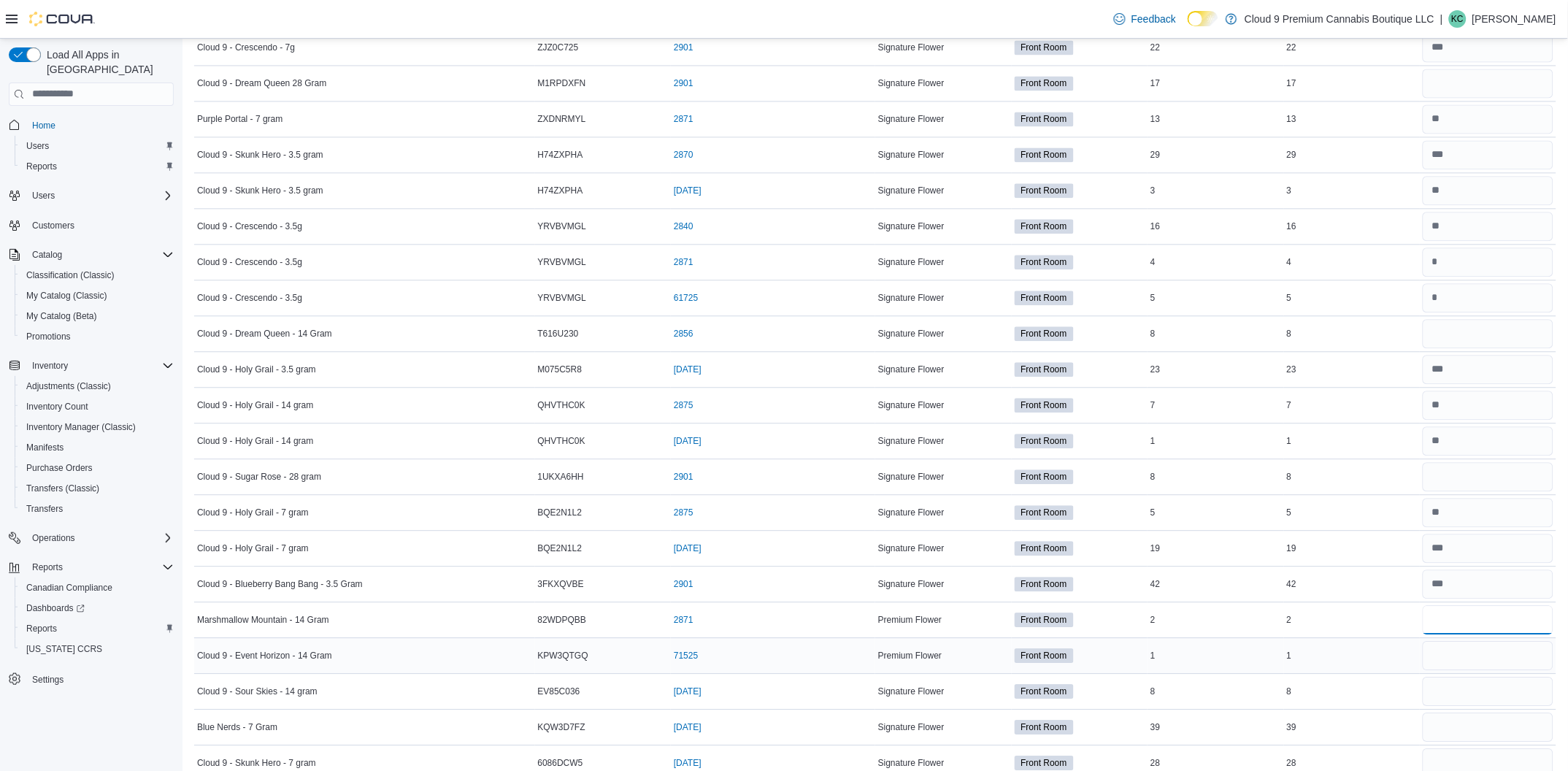
type input "*"
click at [1480, 665] on input "number" at bounding box center [1489, 655] width 131 height 29
type input "*"
click at [1473, 703] on input "number" at bounding box center [1489, 691] width 131 height 29
type input "*"
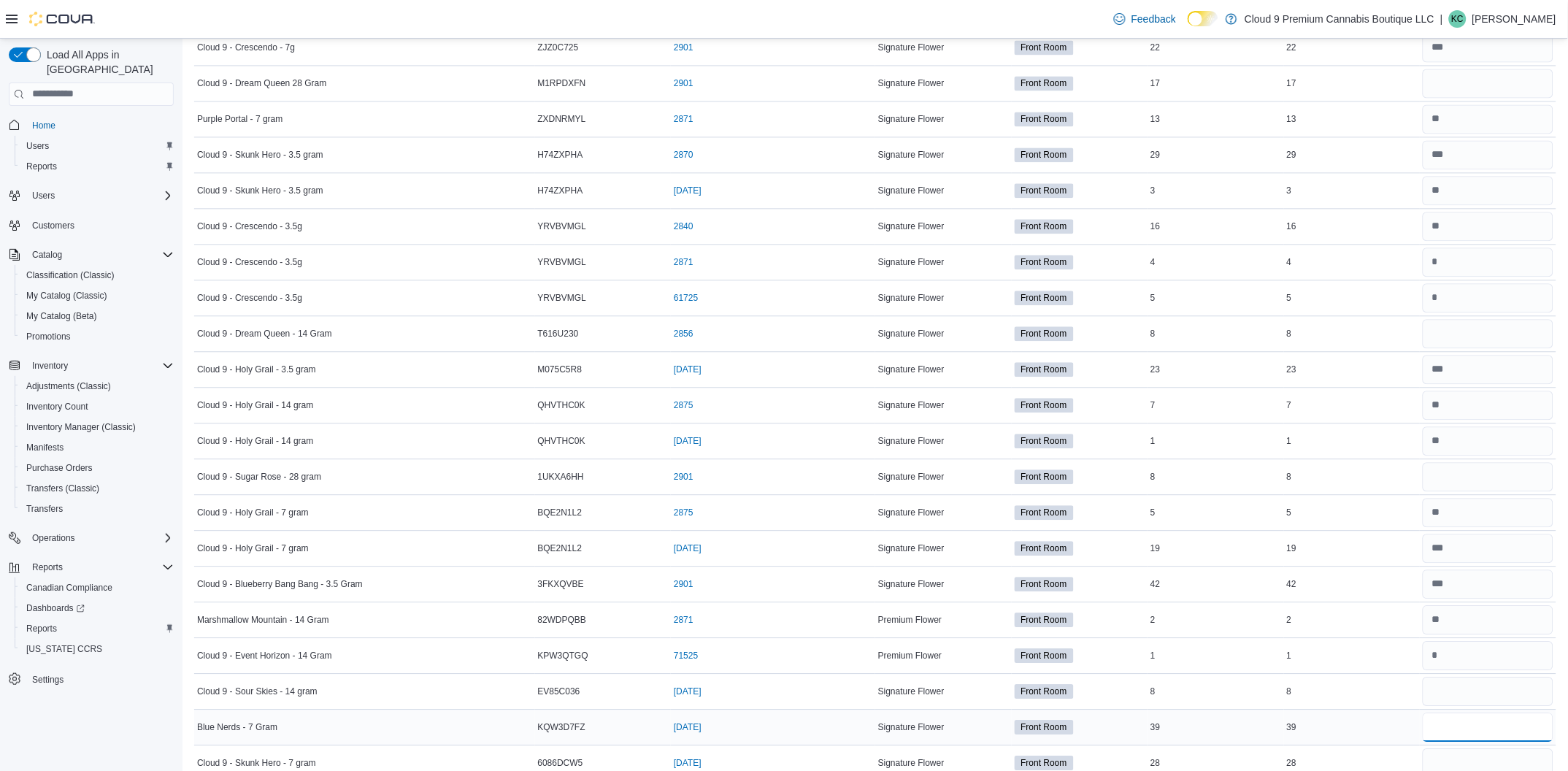
click at [1483, 731] on input "number" at bounding box center [1489, 727] width 131 height 29
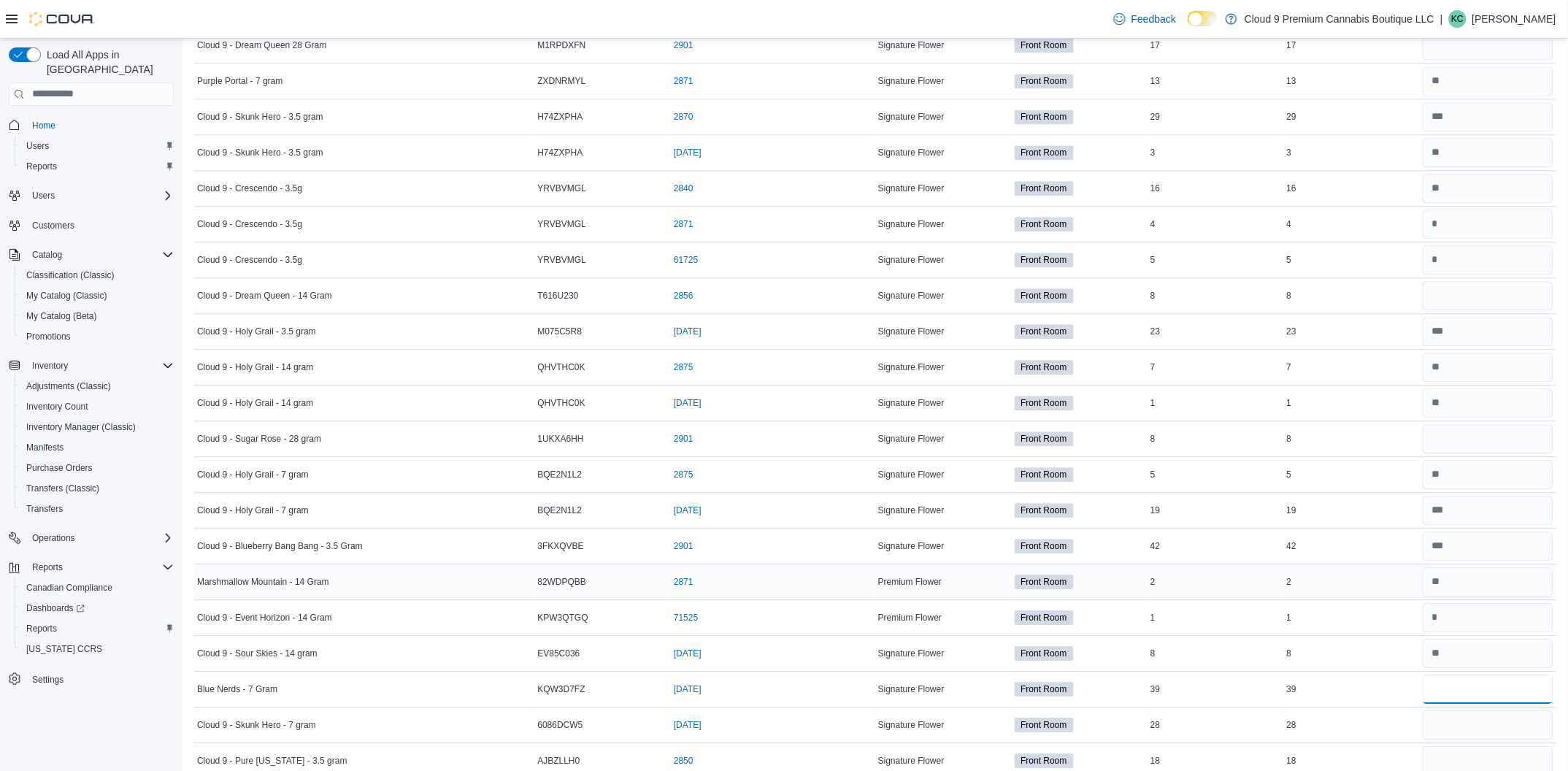
scroll to position [1095, 0]
type input "**"
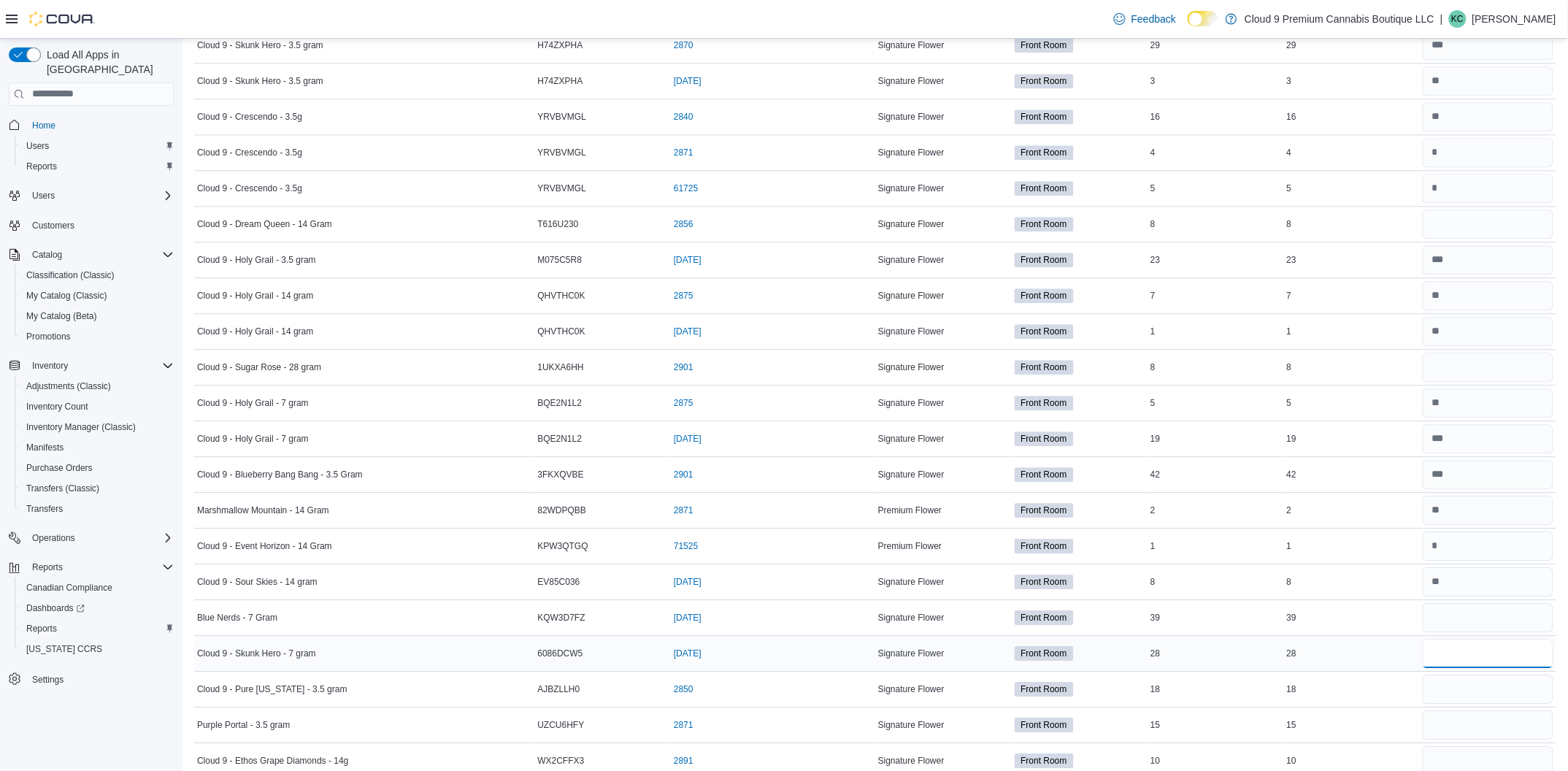
click at [1498, 652] on input "number" at bounding box center [1489, 653] width 131 height 29
type input "**"
click at [1472, 698] on input "number" at bounding box center [1489, 689] width 131 height 29
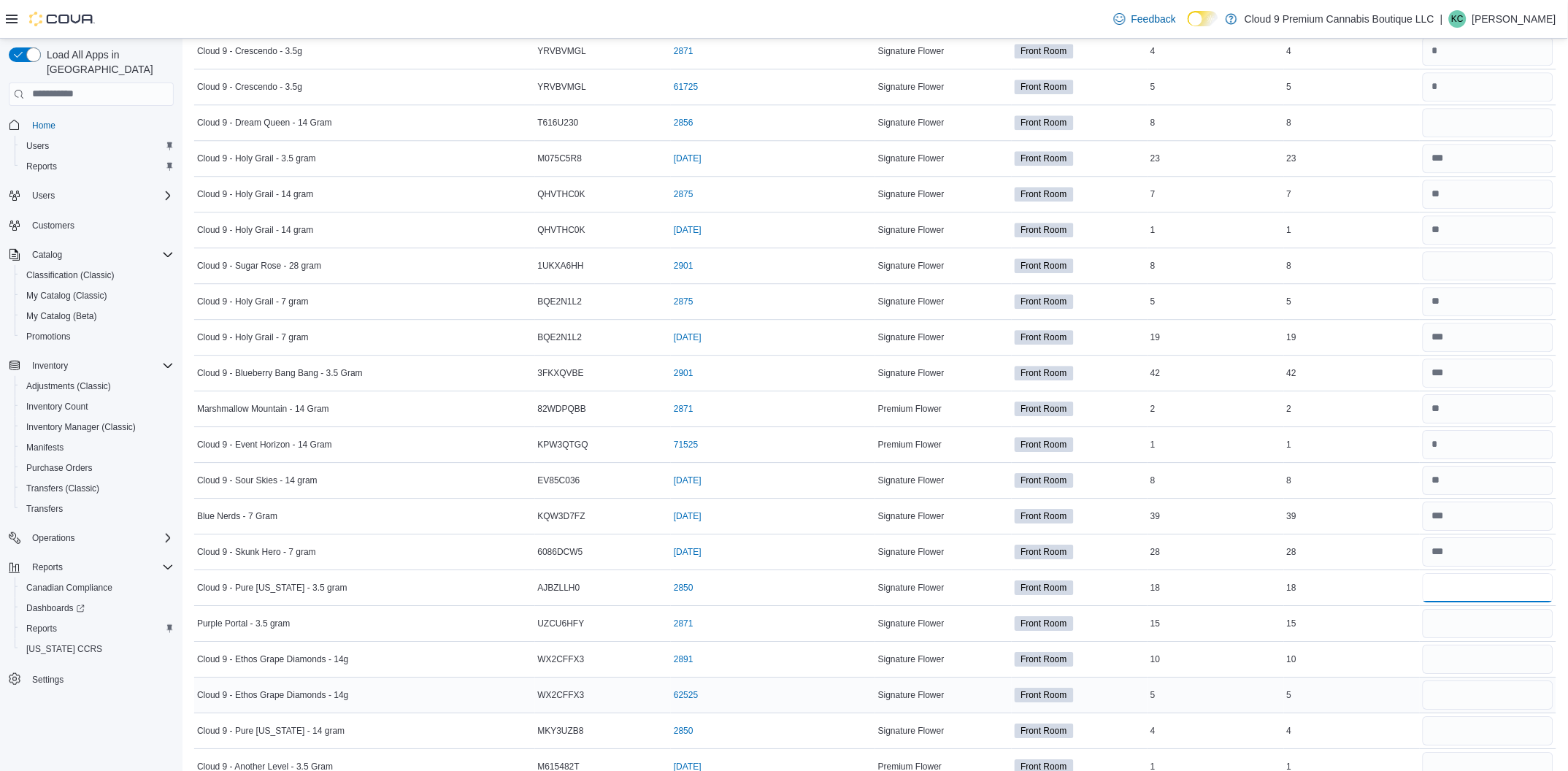
scroll to position [1204, 0]
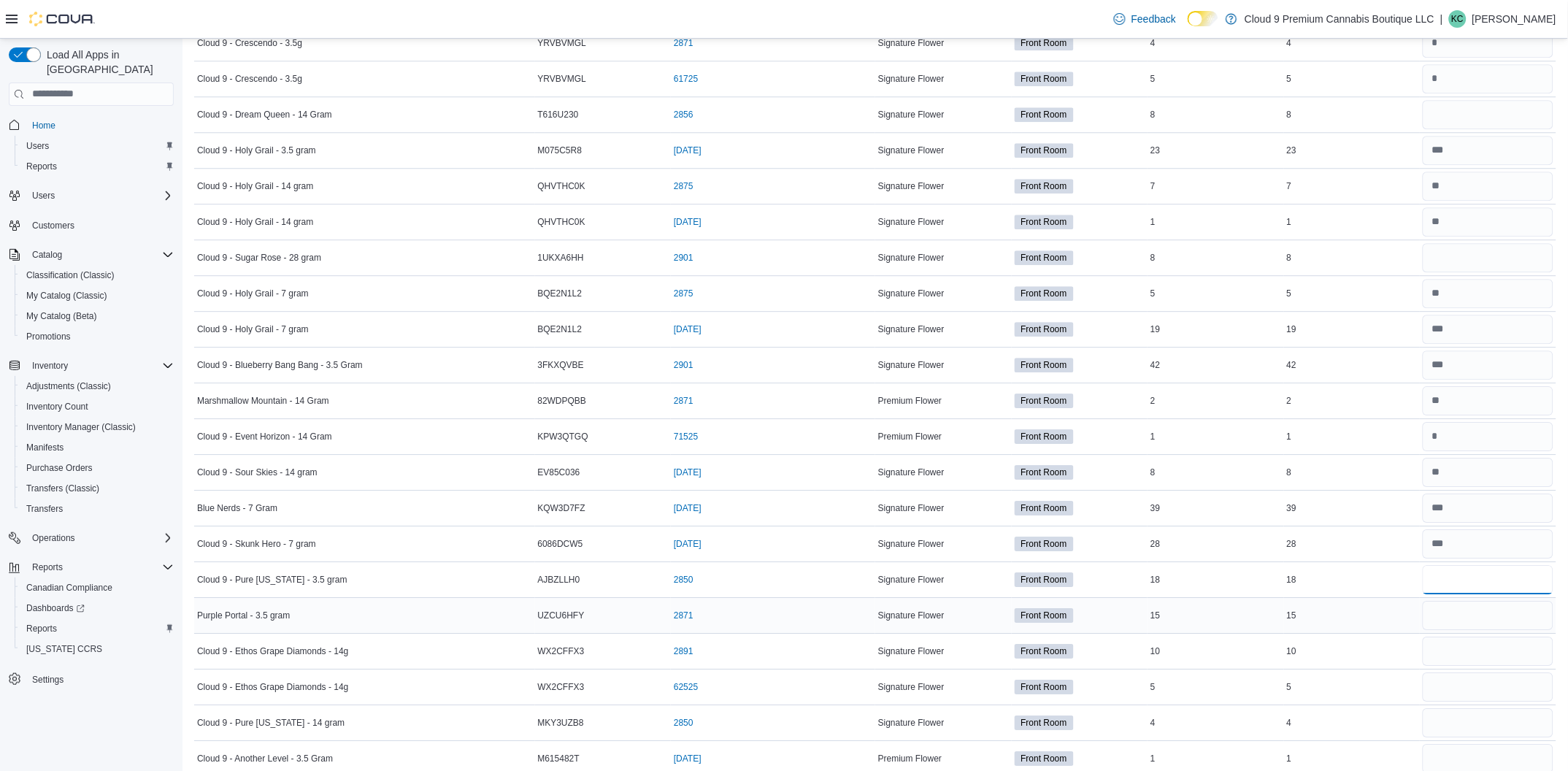
type input "**"
click at [1465, 616] on input "number" at bounding box center [1489, 616] width 131 height 29
type input "**"
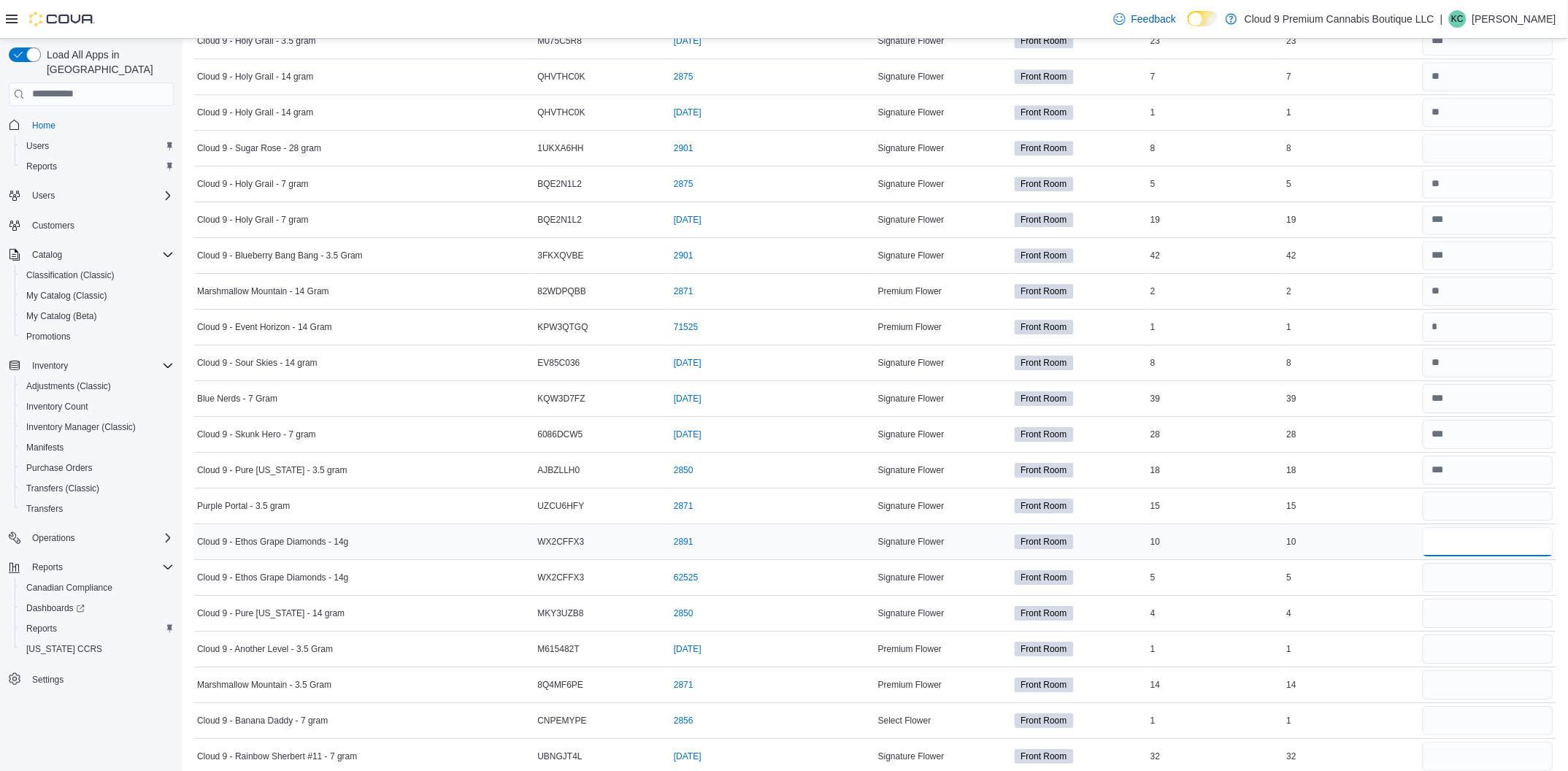
click at [1490, 541] on input "number" at bounding box center [1489, 542] width 131 height 29
type input "*"
click at [1466, 589] on input "number" at bounding box center [1489, 577] width 131 height 29
type input "*"
click at [1496, 609] on input "number" at bounding box center [1489, 613] width 131 height 29
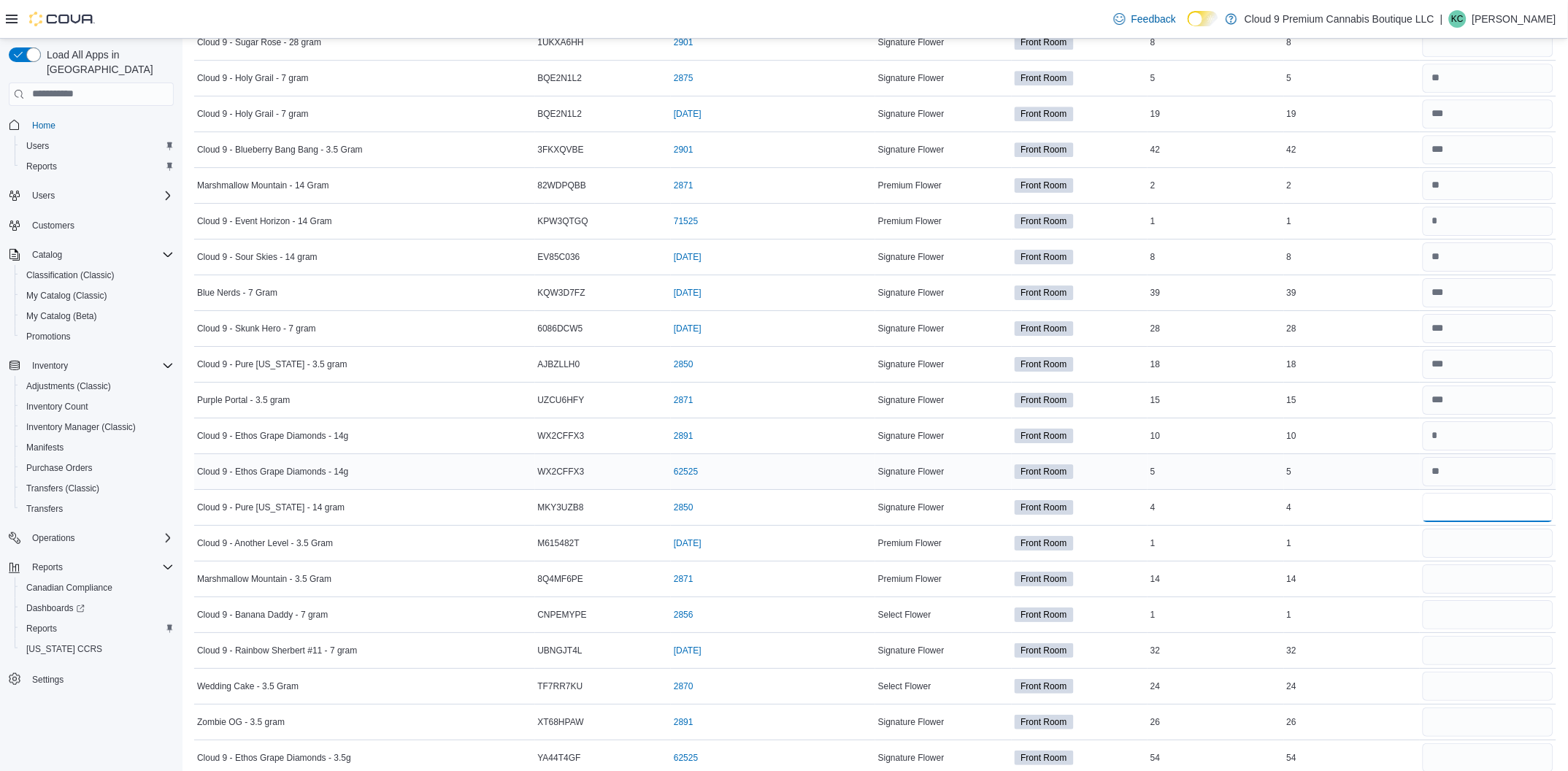
scroll to position [1423, 0]
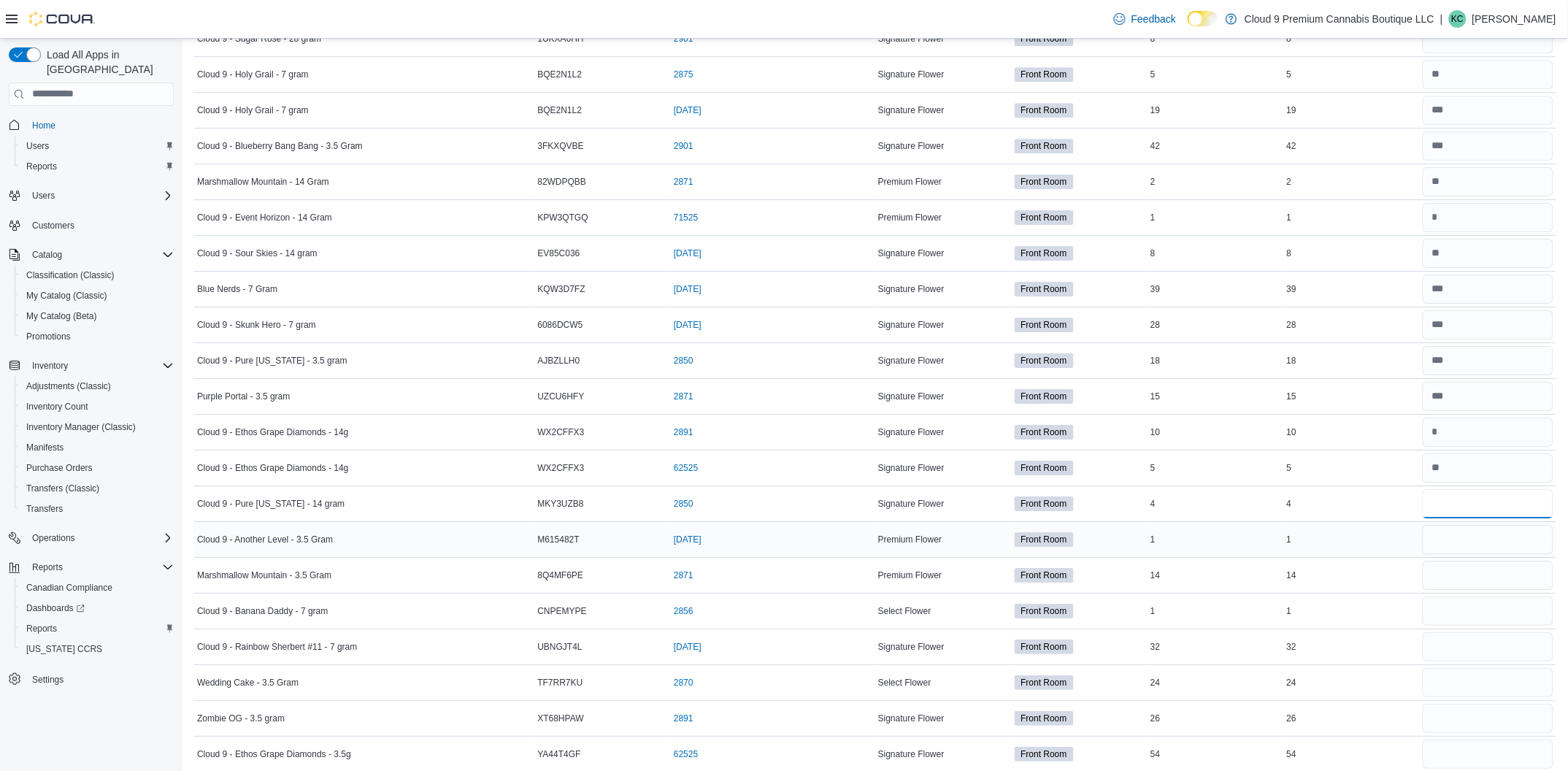
type input "*"
click at [1450, 536] on input "number" at bounding box center [1489, 540] width 131 height 29
type input "*"
click at [1453, 577] on input "number" at bounding box center [1489, 575] width 131 height 29
type input "**"
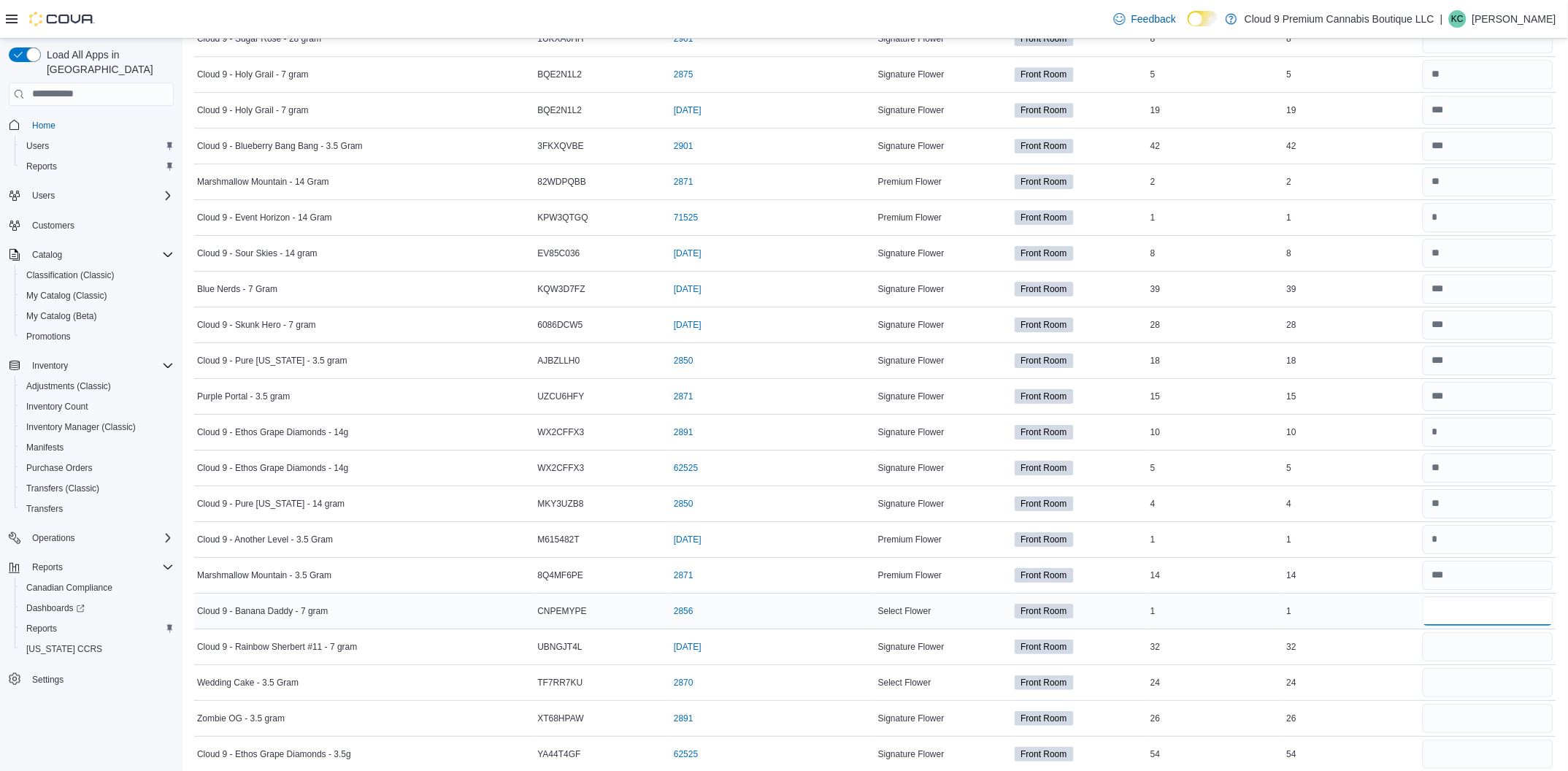
click at [1514, 613] on input "number" at bounding box center [1489, 611] width 131 height 29
type input "*"
click at [1478, 650] on input "number" at bounding box center [1489, 647] width 131 height 29
type input "**"
click at [1475, 691] on input "number" at bounding box center [1489, 682] width 131 height 29
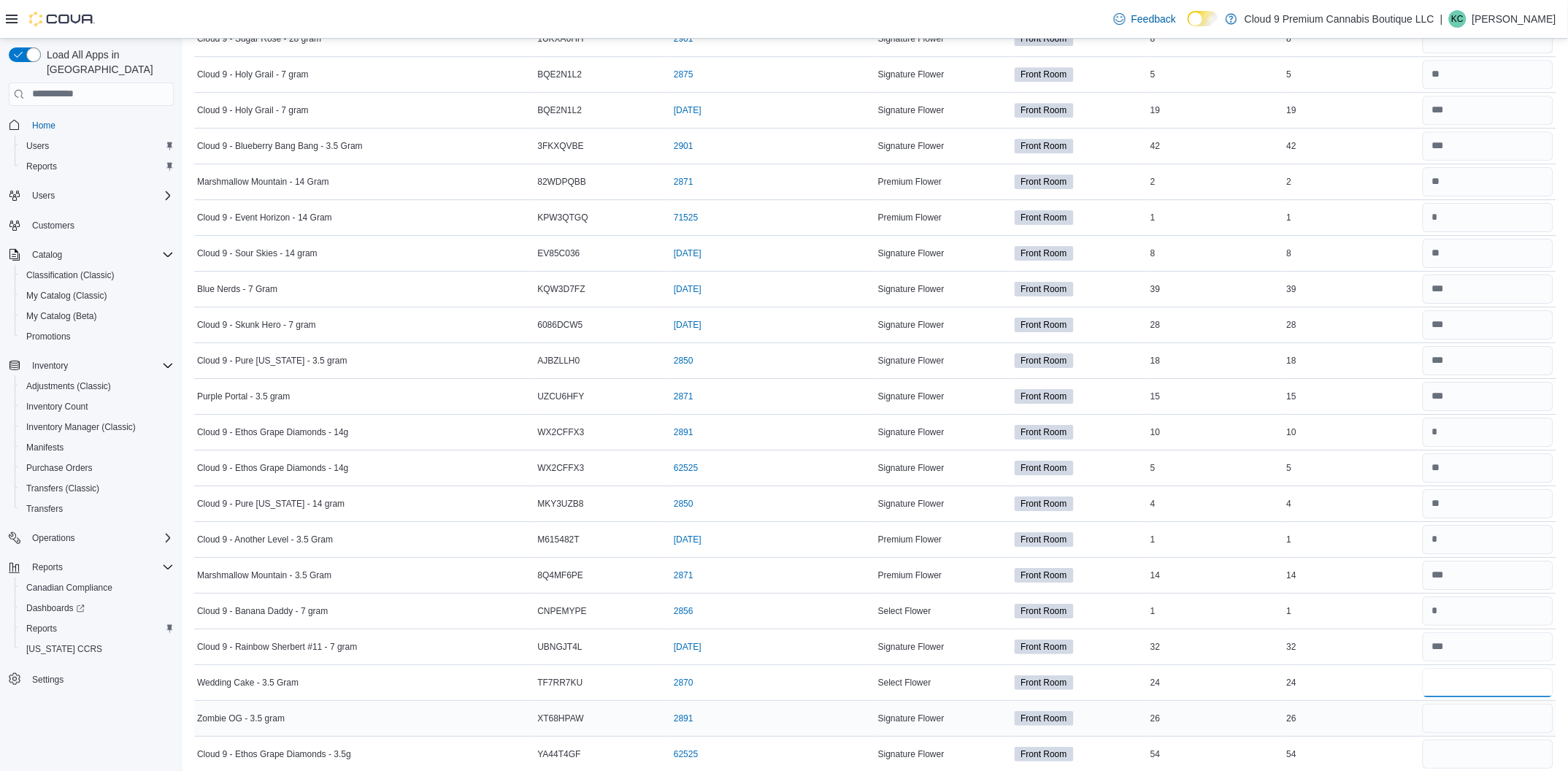
type input "**"
click at [1475, 718] on input "number" at bounding box center [1489, 718] width 131 height 29
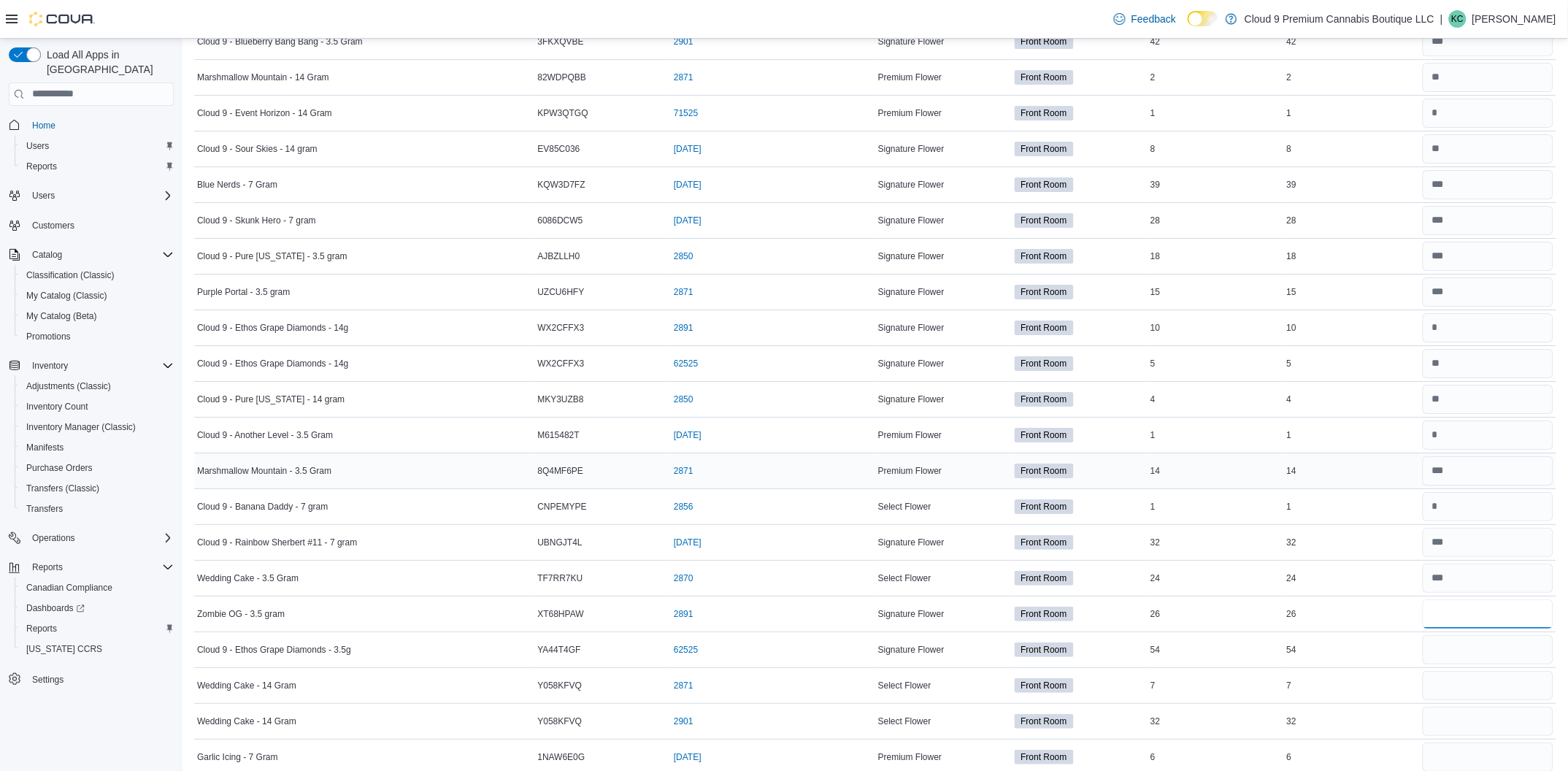
scroll to position [1532, 0]
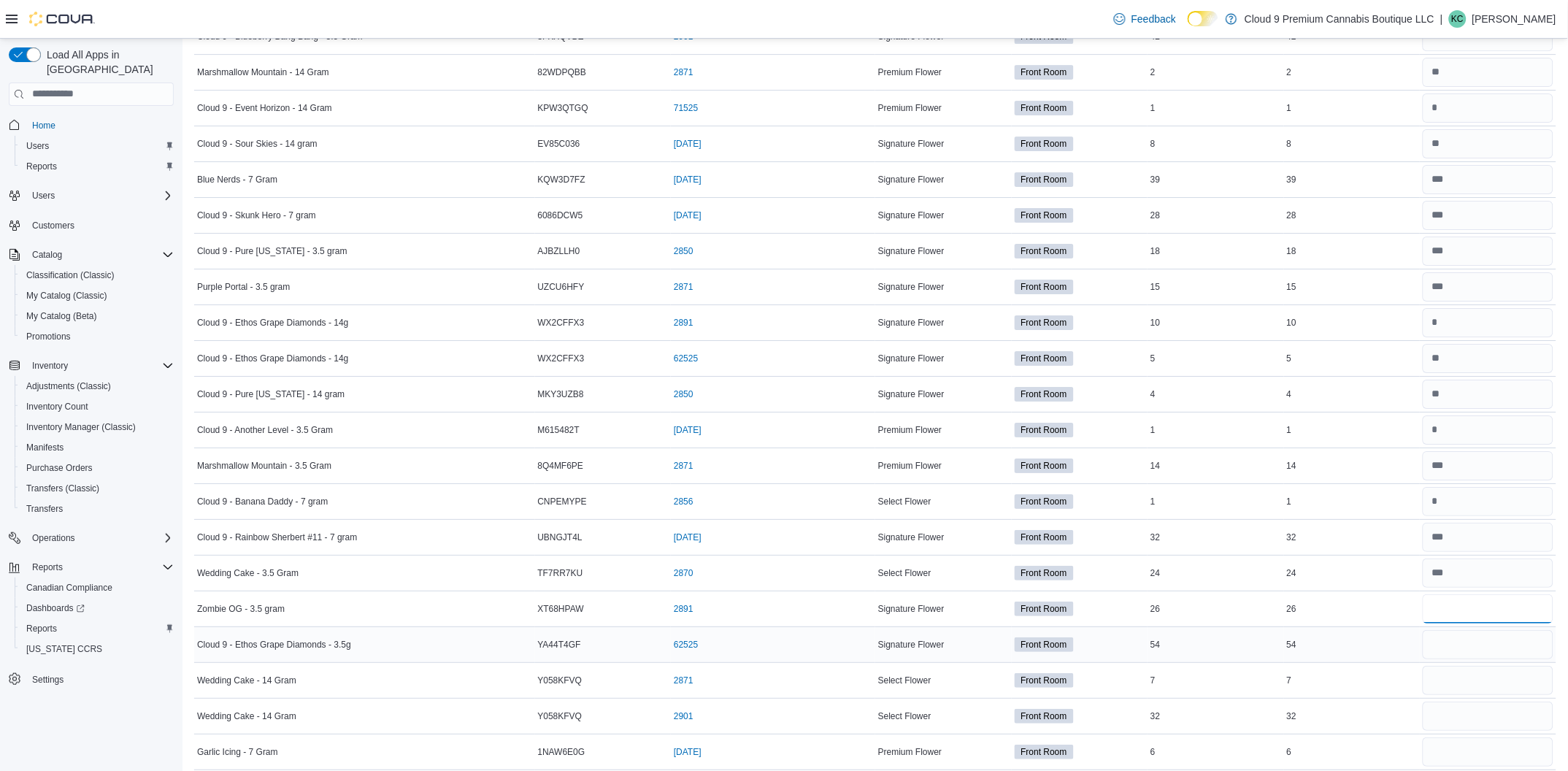
type input "**"
click at [1464, 643] on input "number" at bounding box center [1489, 645] width 131 height 29
type input "*"
type input "**"
click at [1496, 683] on input "number" at bounding box center [1489, 680] width 131 height 29
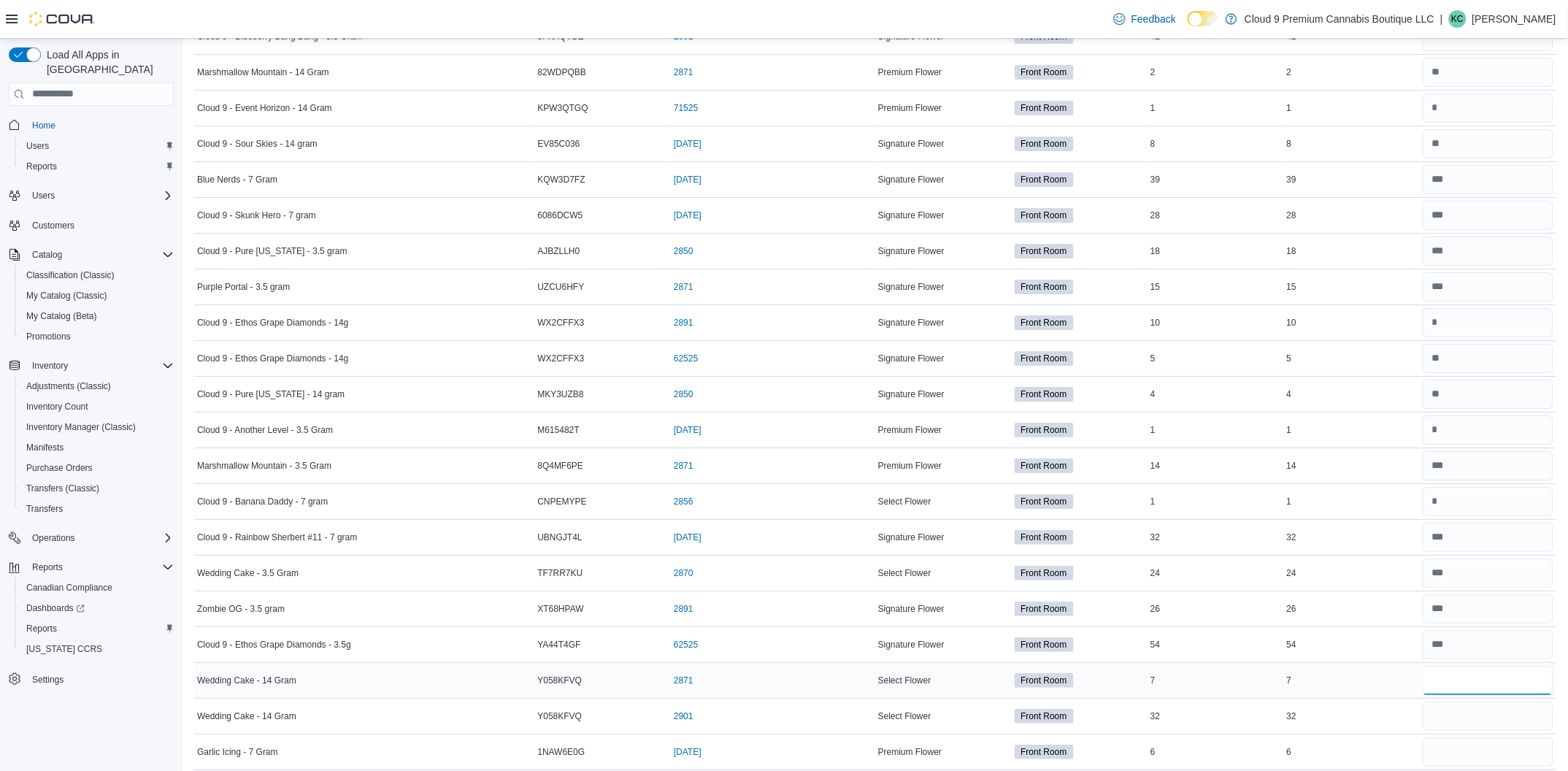
type input "*"
click at [1450, 724] on input "number" at bounding box center [1489, 716] width 131 height 29
type input "**"
drag, startPoint x: 1490, startPoint y: 691, endPoint x: 1360, endPoint y: 674, distance: 131.1
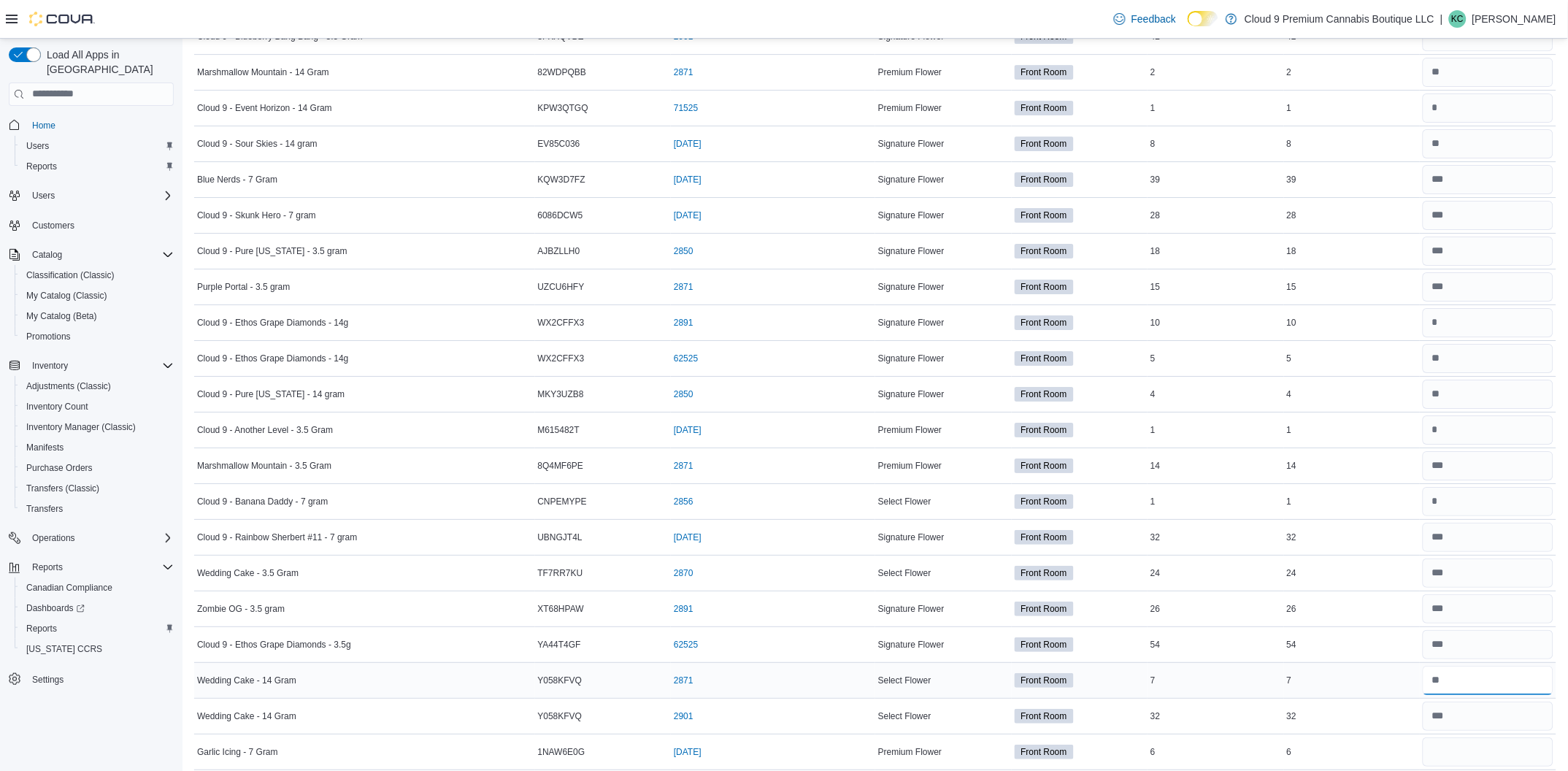
click at [1360, 674] on tr "Wedding Cake - 14 Gram Catalog SKU Y058KFVQ Package Number 2871 (opens in a new…" at bounding box center [876, 679] width 1363 height 36
type input "*"
click at [1478, 726] on input "number" at bounding box center [1489, 716] width 131 height 29
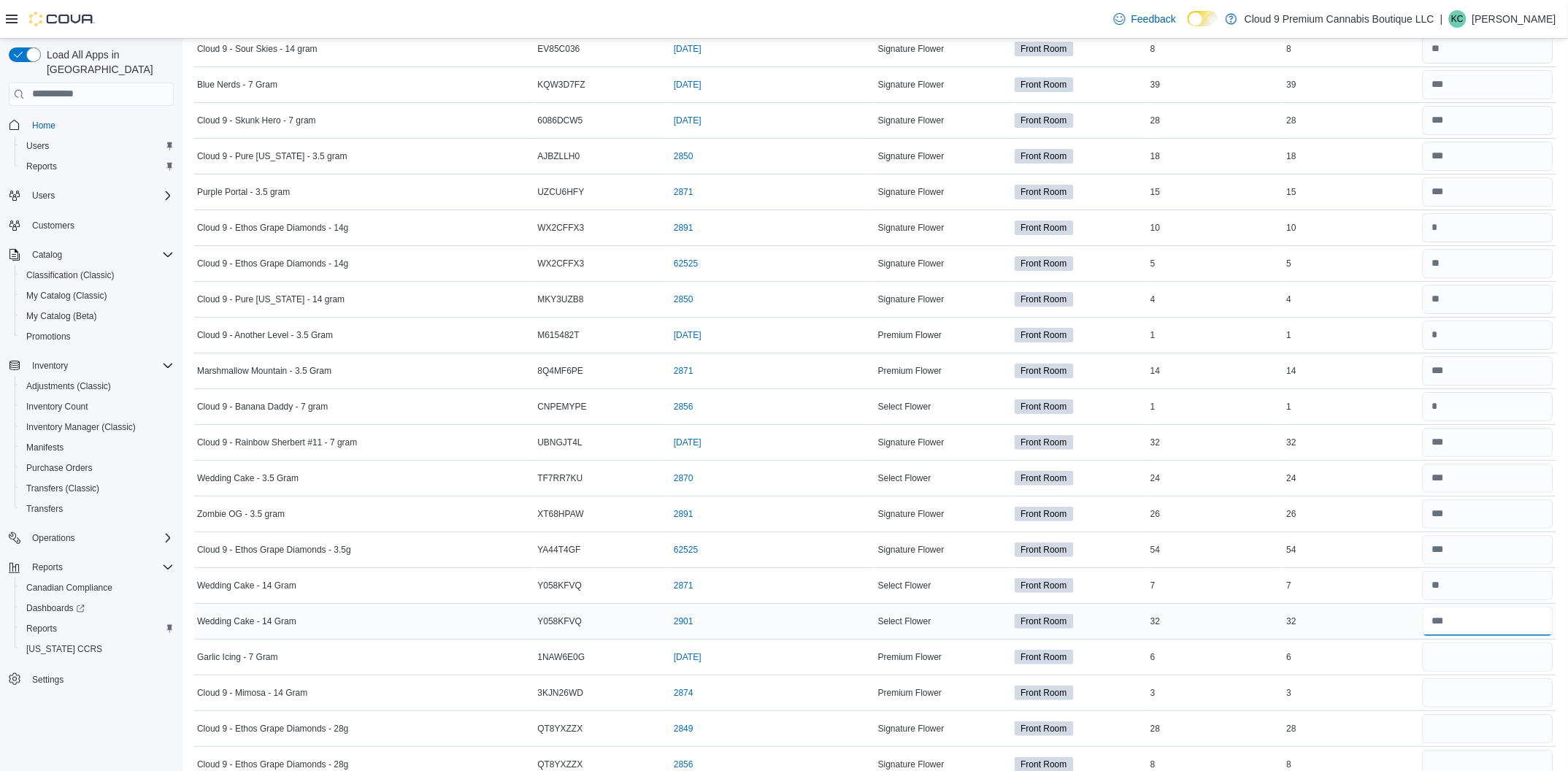
scroll to position [1642, 0]
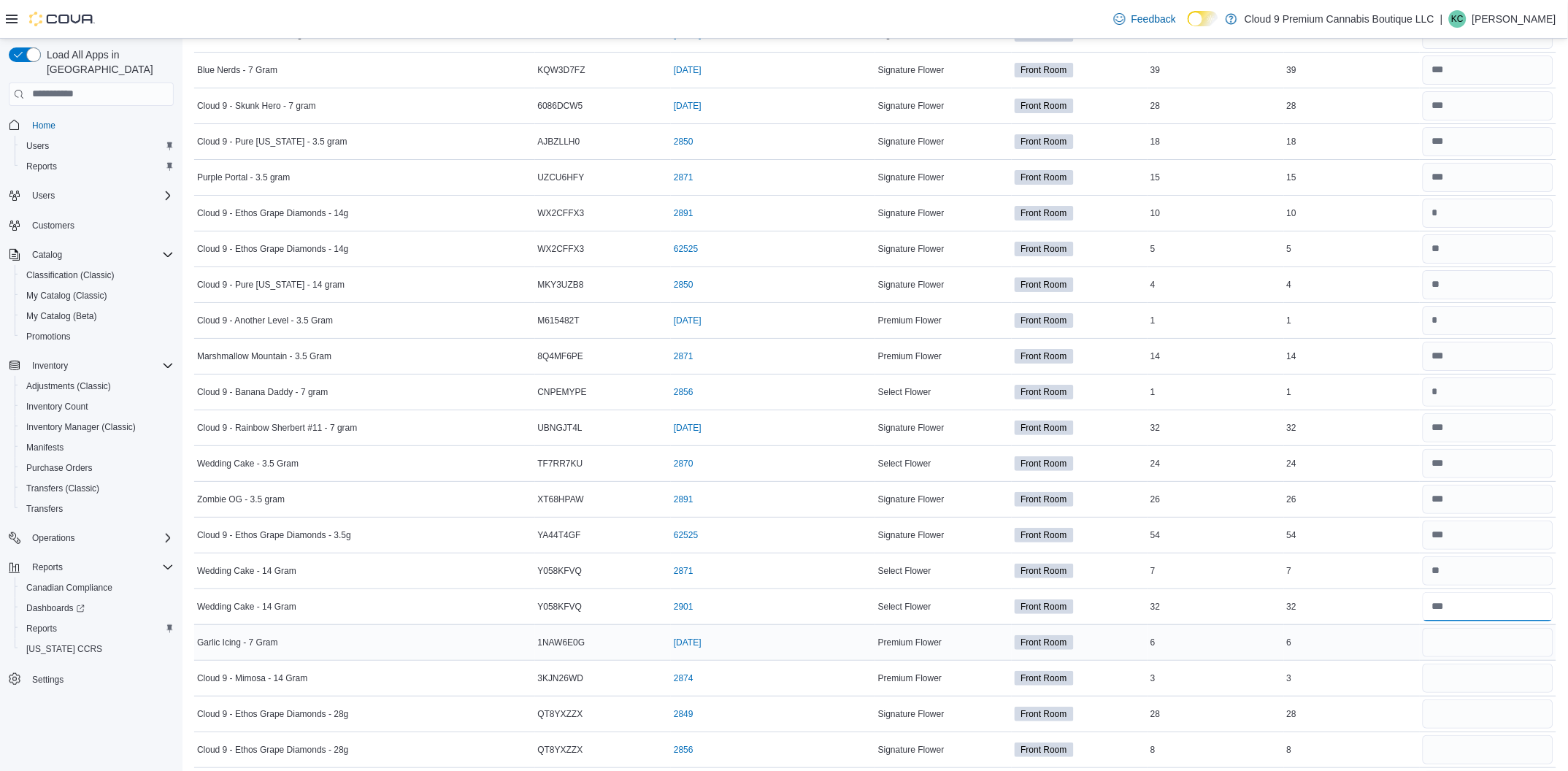
type input "**"
click at [1479, 652] on input "number" at bounding box center [1489, 643] width 131 height 29
type input "*"
click at [1461, 676] on input "number" at bounding box center [1489, 678] width 131 height 29
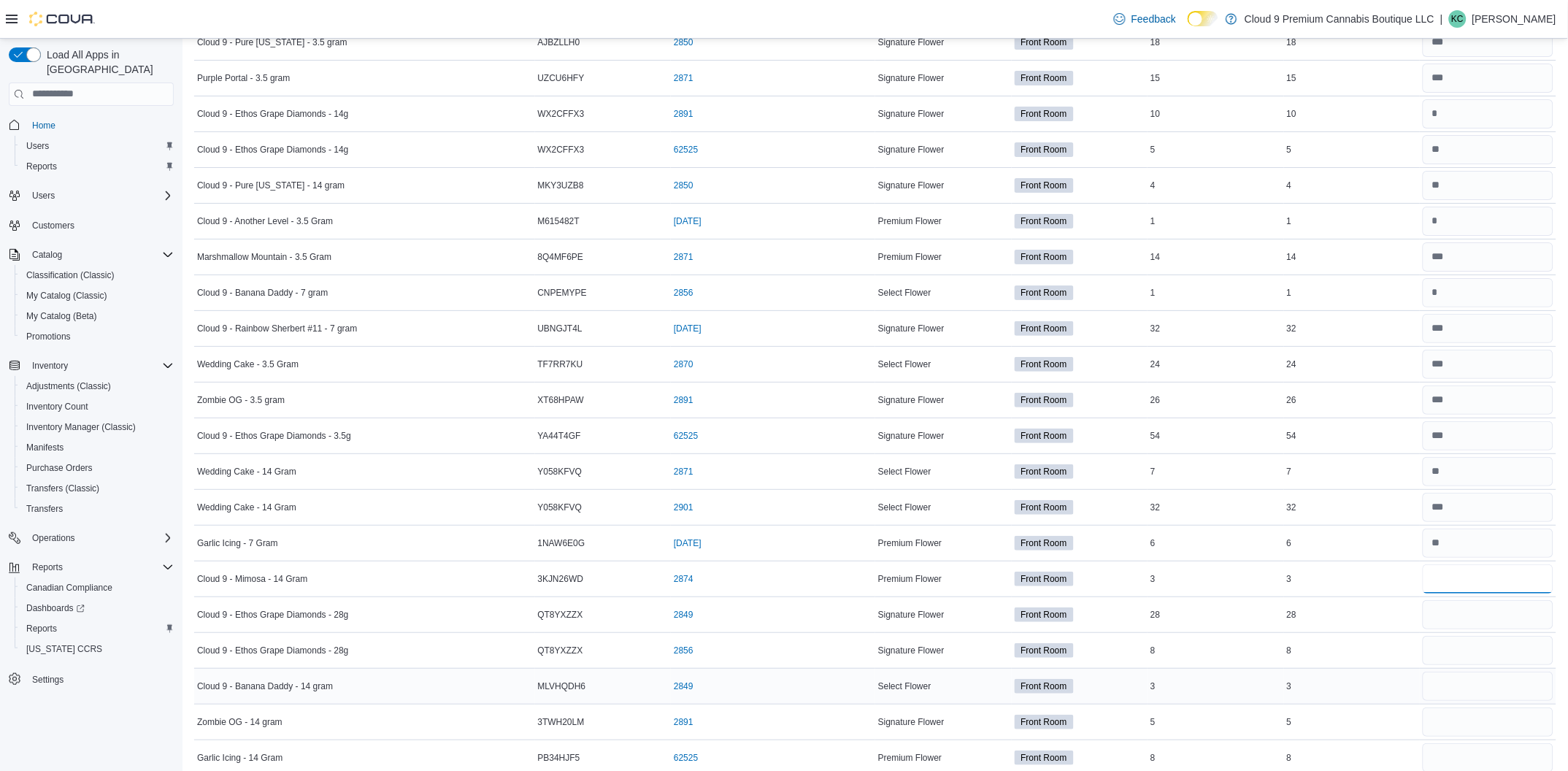
scroll to position [1751, 0]
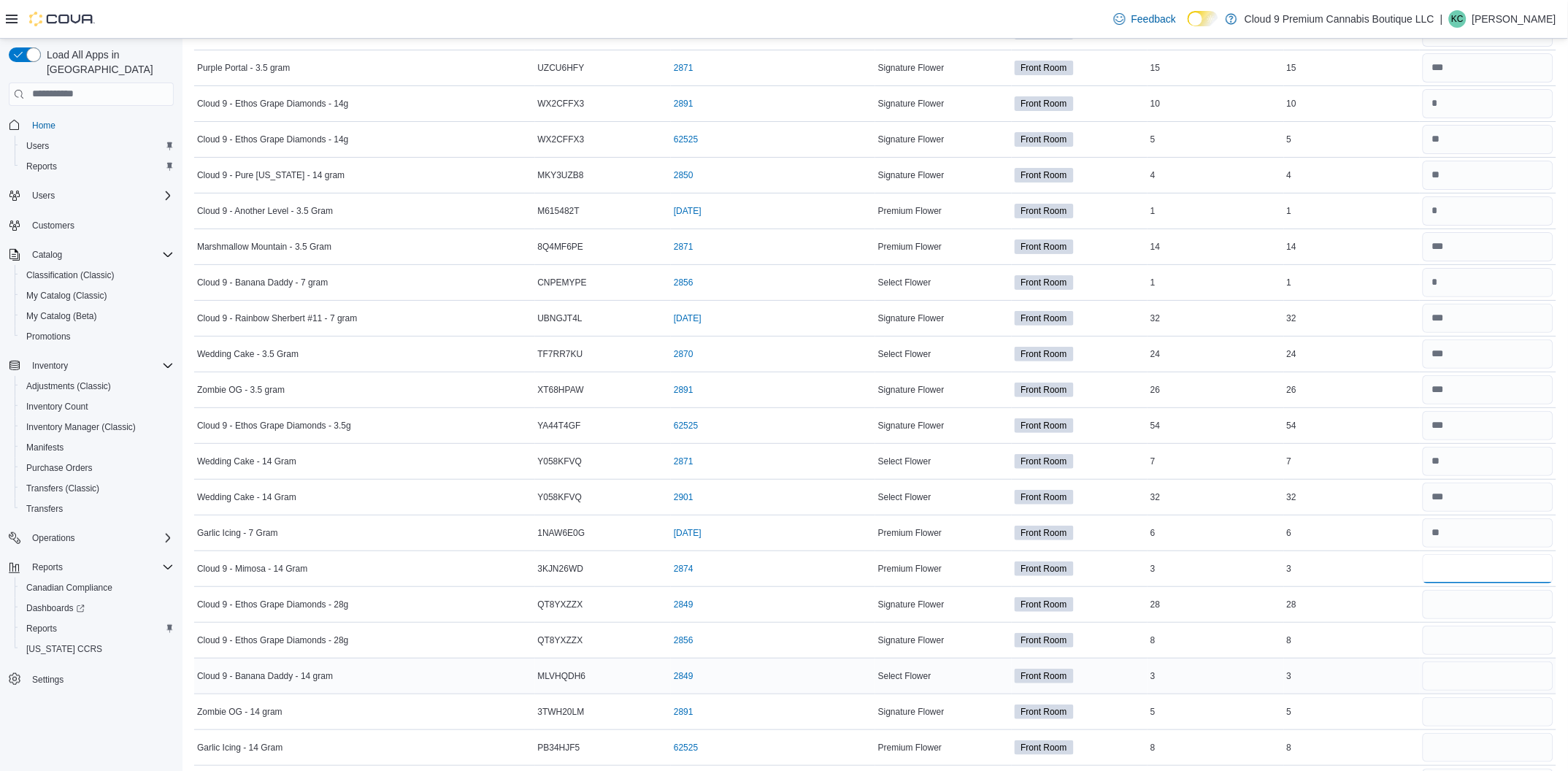
type input "*"
click at [1489, 682] on input "number" at bounding box center [1489, 676] width 131 height 29
type input "*"
click at [1484, 718] on input "number" at bounding box center [1489, 712] width 131 height 29
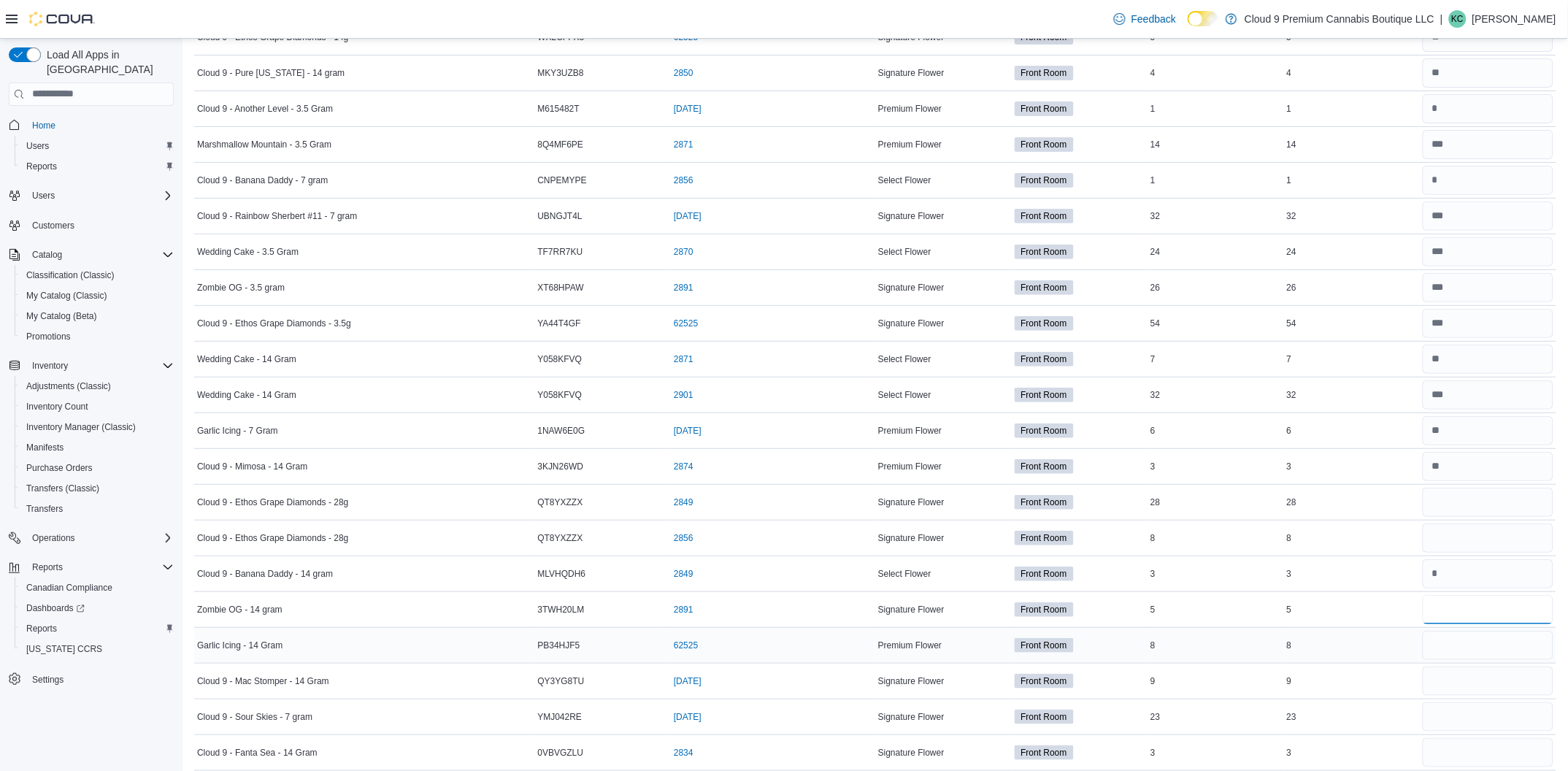
scroll to position [1861, 0]
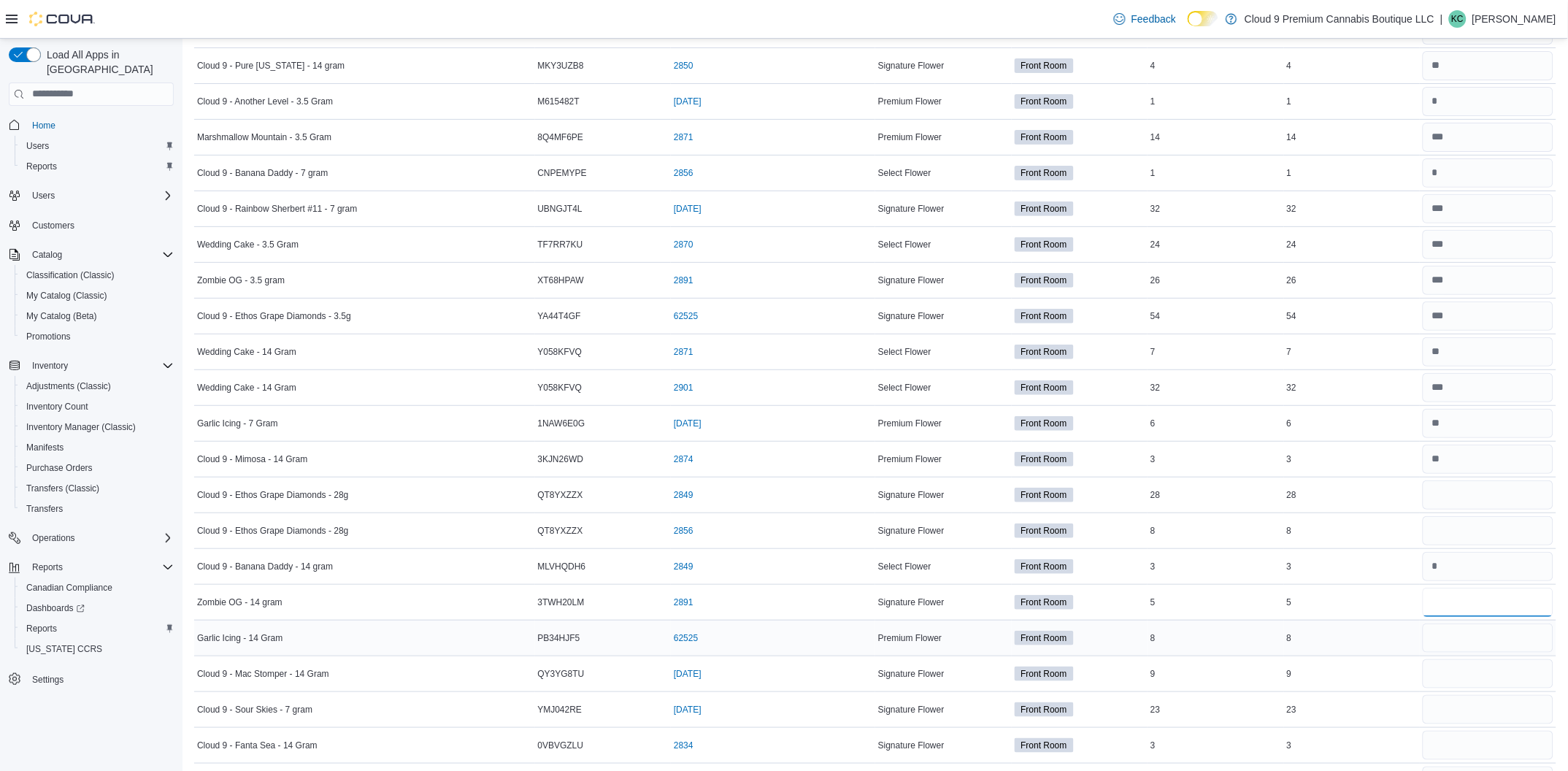
type input "*"
click at [1488, 651] on input "number" at bounding box center [1489, 638] width 131 height 29
type input "*"
click at [1482, 685] on input "number" at bounding box center [1489, 674] width 131 height 29
drag, startPoint x: 1473, startPoint y: 681, endPoint x: 1368, endPoint y: 659, distance: 107.3
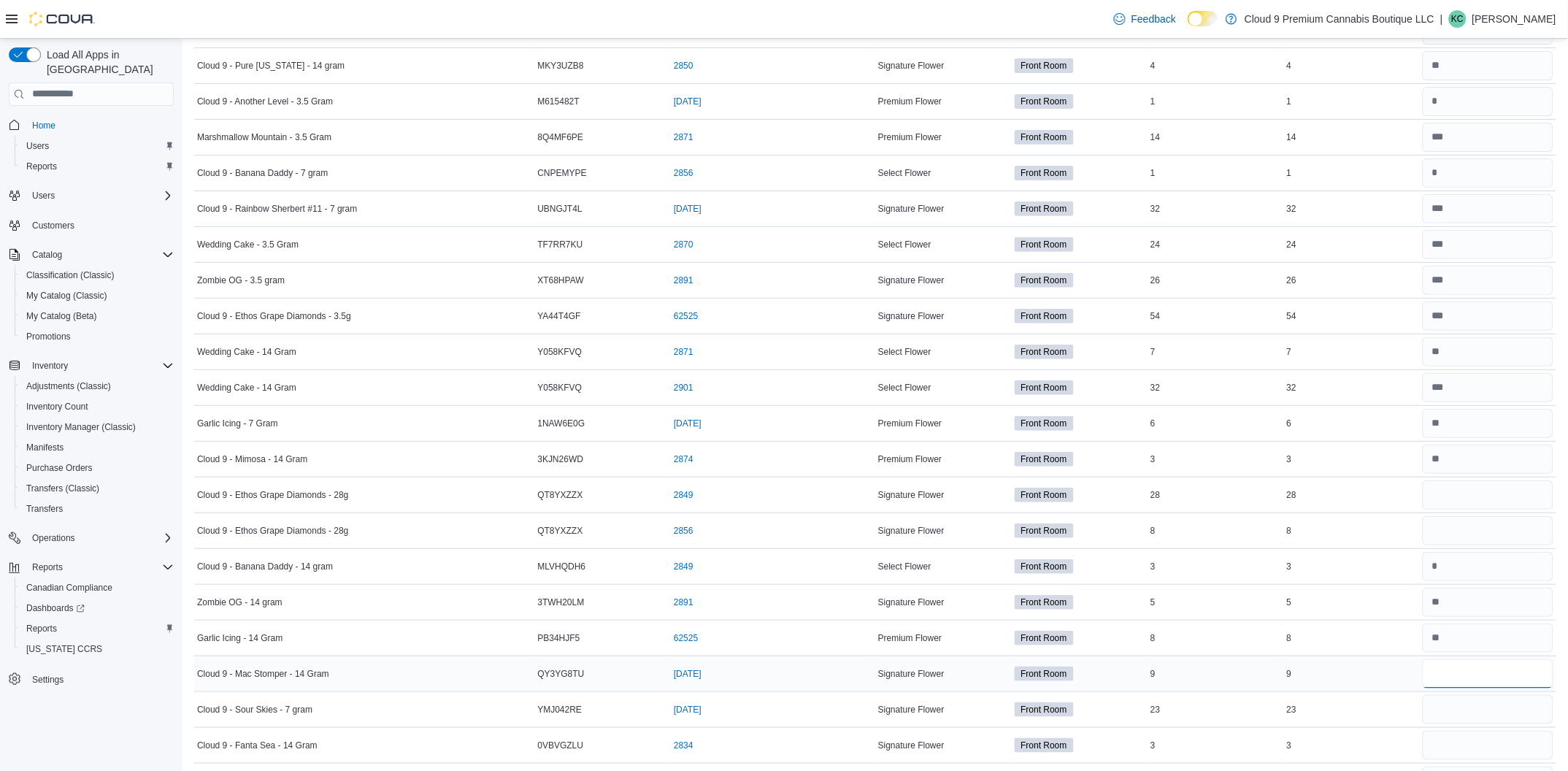
click at [1368, 659] on tr "Cloud 9 - Mac Stomper - 14 Gram Catalog SKU QY3YG8TU Package Number 7/7/25 (ope…" at bounding box center [876, 673] width 1363 height 36
type input "**"
click at [1453, 712] on input "number" at bounding box center [1489, 709] width 131 height 29
type input "**"
drag, startPoint x: 1470, startPoint y: 682, endPoint x: 1384, endPoint y: 669, distance: 87.0
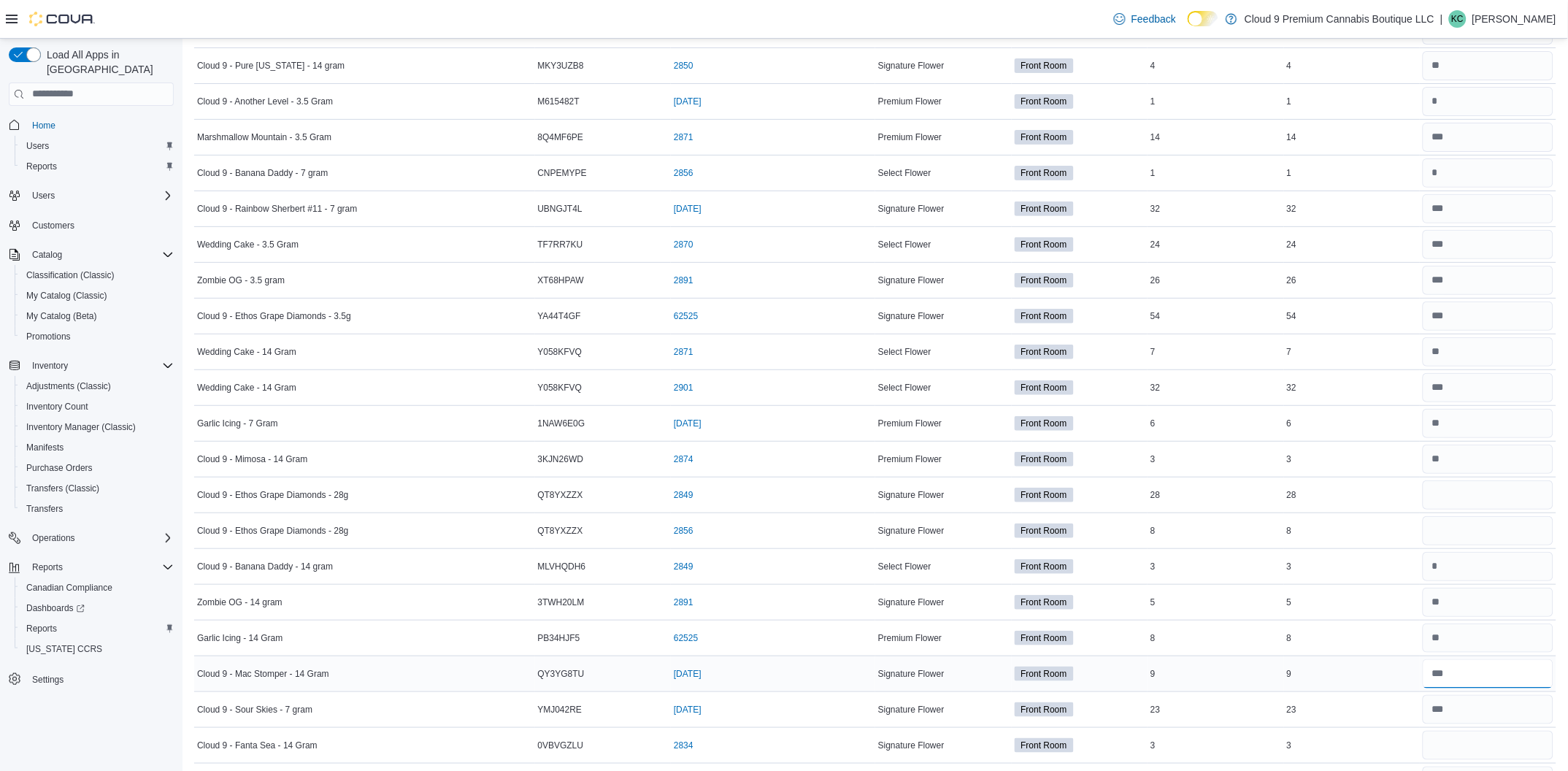
click at [1384, 672] on tr "Cloud 9 - Mac Stomper - 14 Gram Catalog SKU QY3YG8TU Package Number 7/7/25 (ope…" at bounding box center [876, 673] width 1363 height 36
type input "*"
click at [1469, 741] on input "number" at bounding box center [1489, 745] width 131 height 29
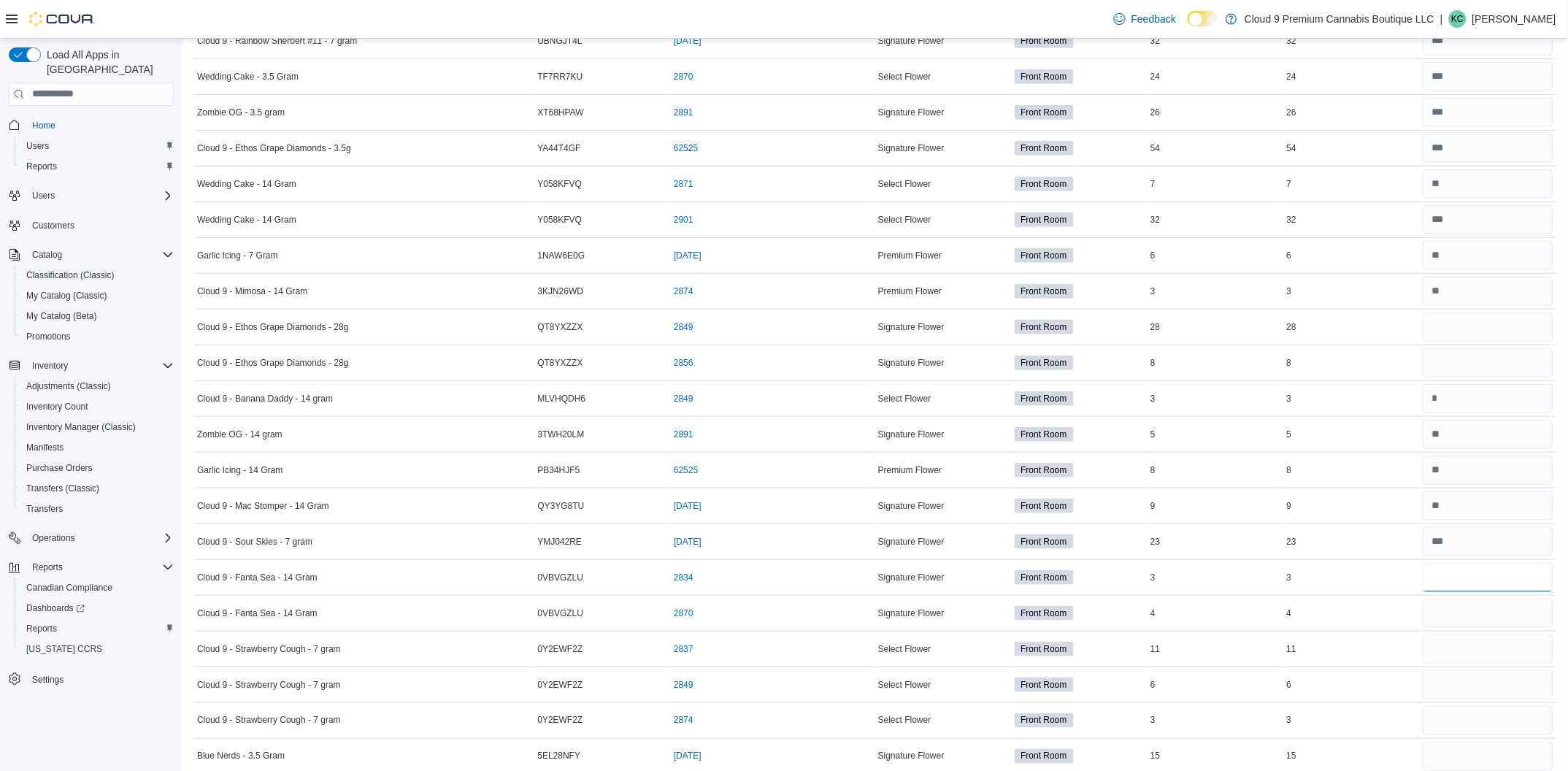
scroll to position [2190, 0]
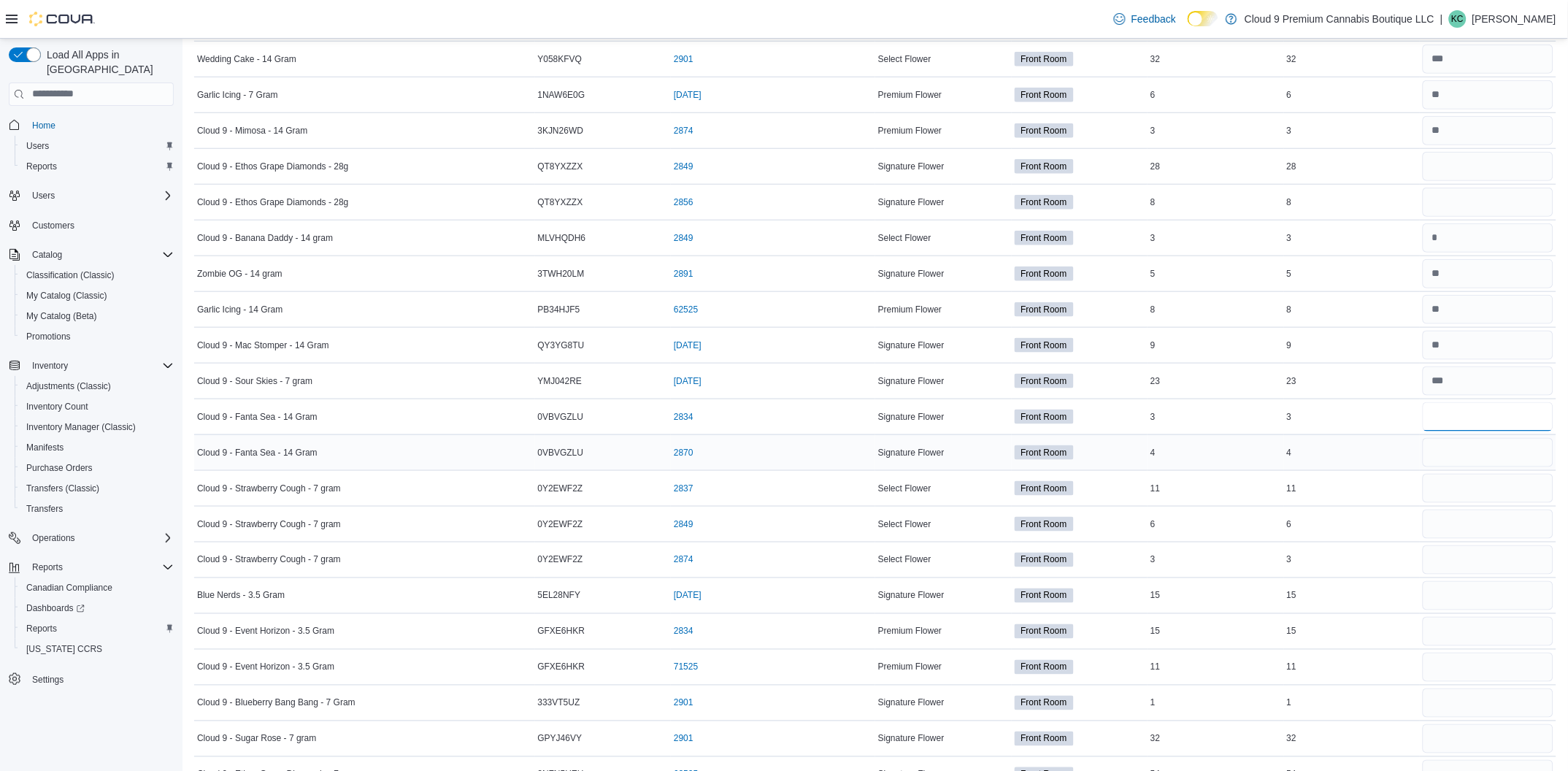
type input "*"
click at [1441, 458] on input "number" at bounding box center [1489, 453] width 131 height 29
type input "*"
click at [1475, 497] on input "number" at bounding box center [1489, 489] width 131 height 29
type input "*"
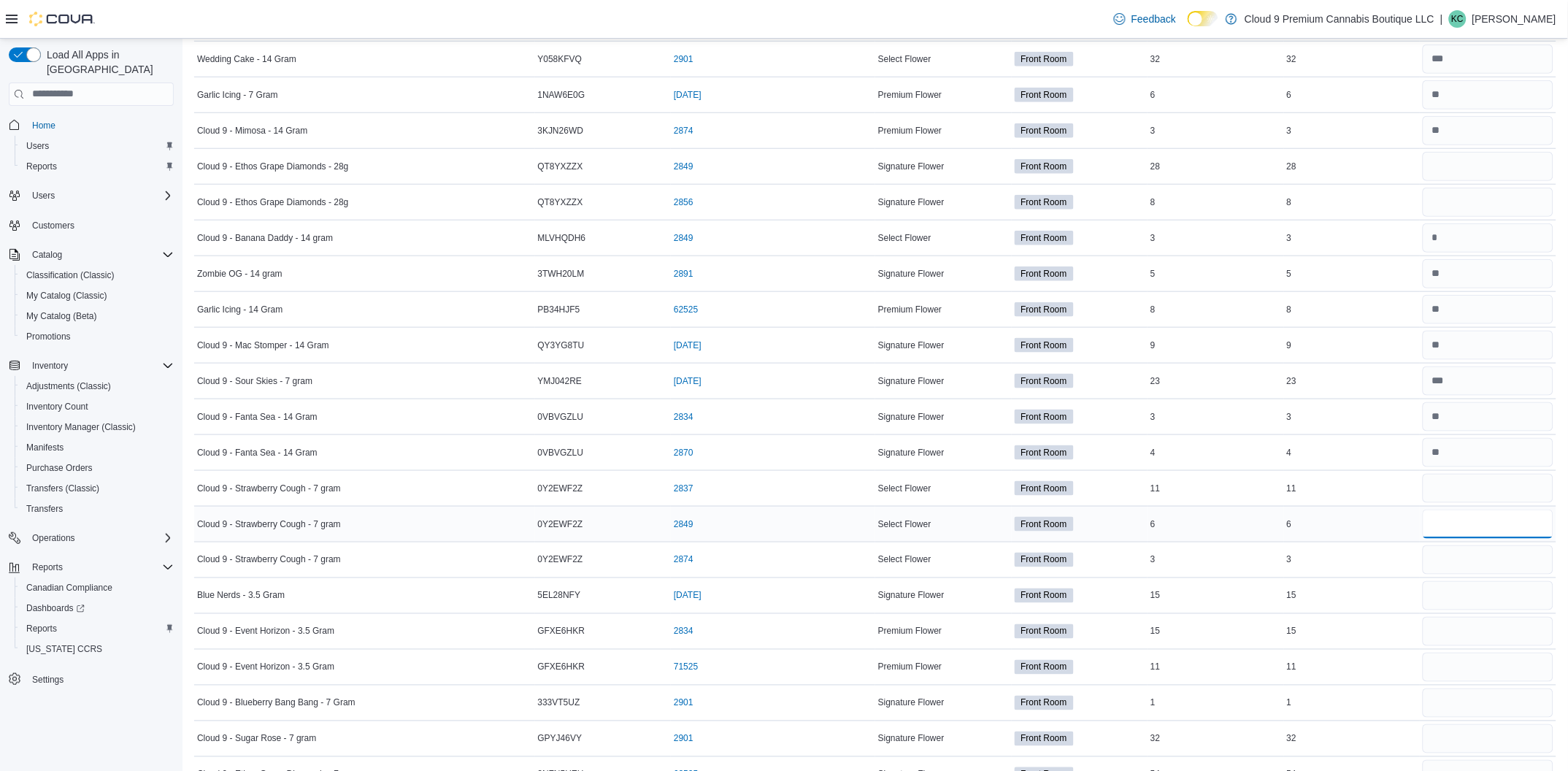
click at [1475, 522] on input "number" at bounding box center [1489, 524] width 131 height 29
type input "*"
click at [1461, 568] on input "number" at bounding box center [1489, 560] width 131 height 29
type input "*"
click at [1497, 498] on input "number" at bounding box center [1489, 489] width 131 height 29
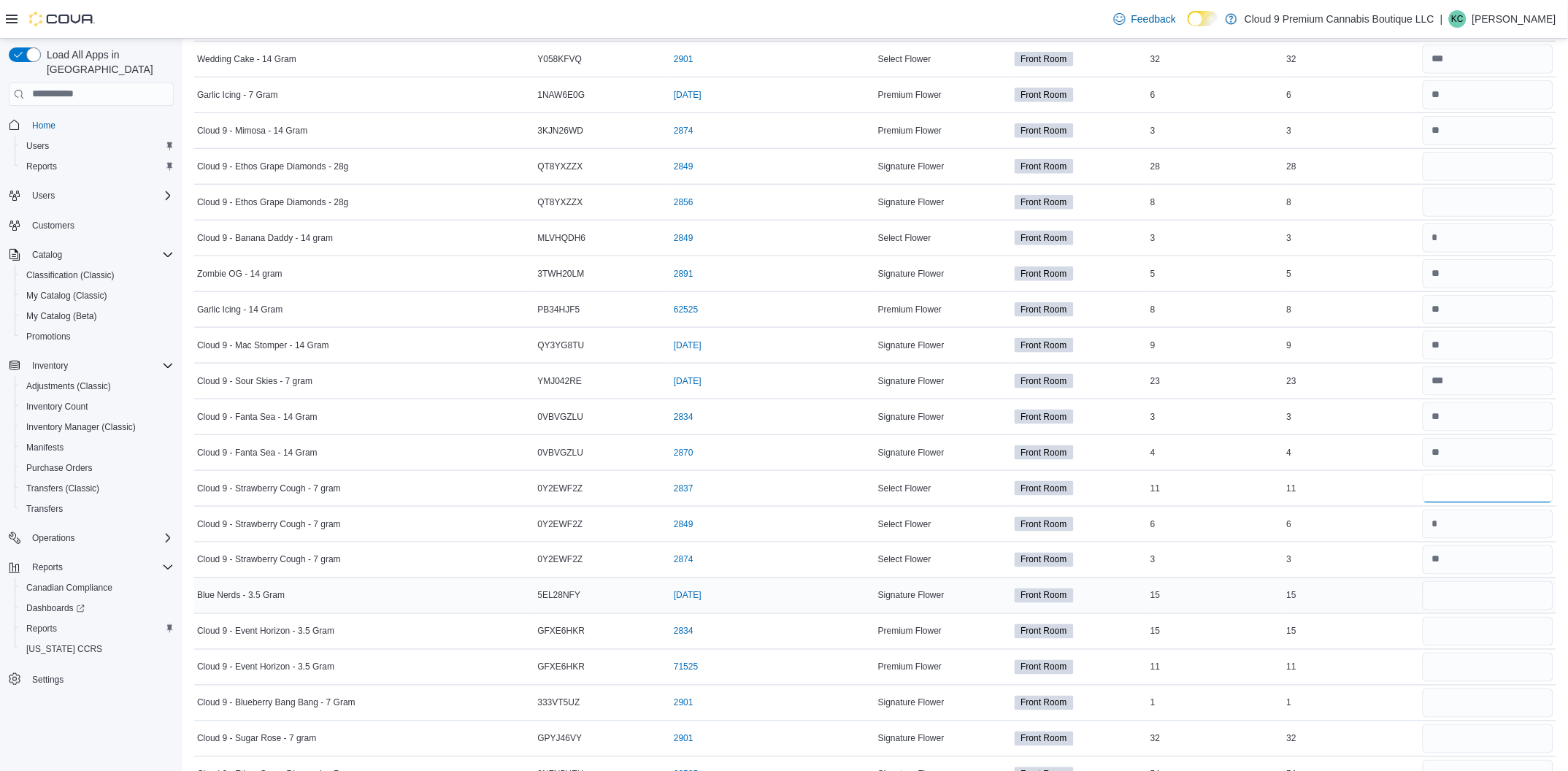
type input "**"
click at [1469, 605] on input "number" at bounding box center [1489, 596] width 131 height 29
type input "**"
click at [1448, 627] on input "number" at bounding box center [1489, 631] width 131 height 29
drag, startPoint x: 1477, startPoint y: 641, endPoint x: 1427, endPoint y: 621, distance: 53.9
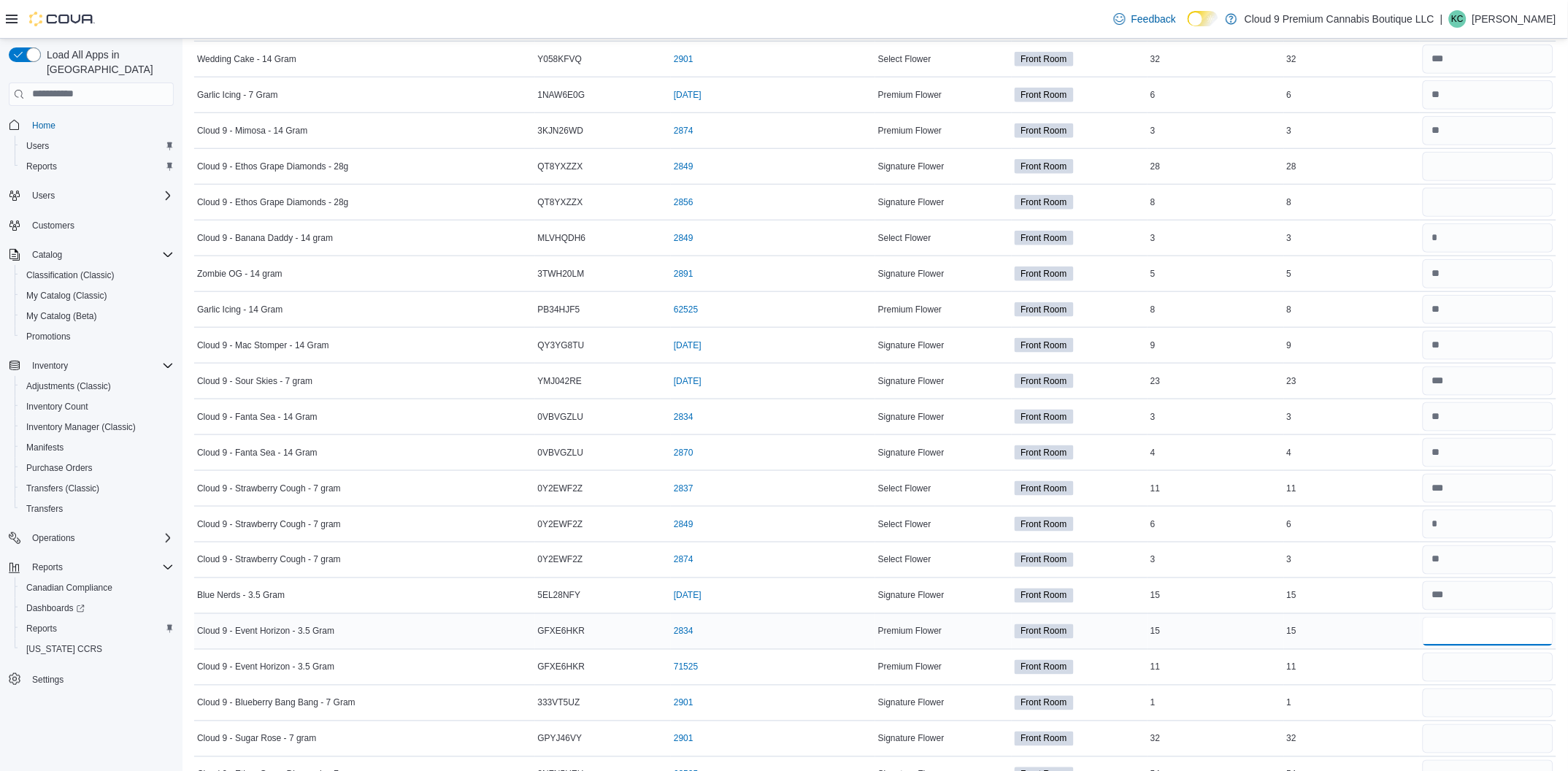
click at [1429, 646] on tr "Cloud 9 - Event Horizon - 3.5 Gram Catalog SKU GFXE6HKR Package Number 2834 (op…" at bounding box center [876, 630] width 1363 height 36
type input "**"
click at [1455, 674] on input "number" at bounding box center [1489, 667] width 131 height 29
type input "**"
click at [1464, 706] on input "number" at bounding box center [1489, 703] width 131 height 29
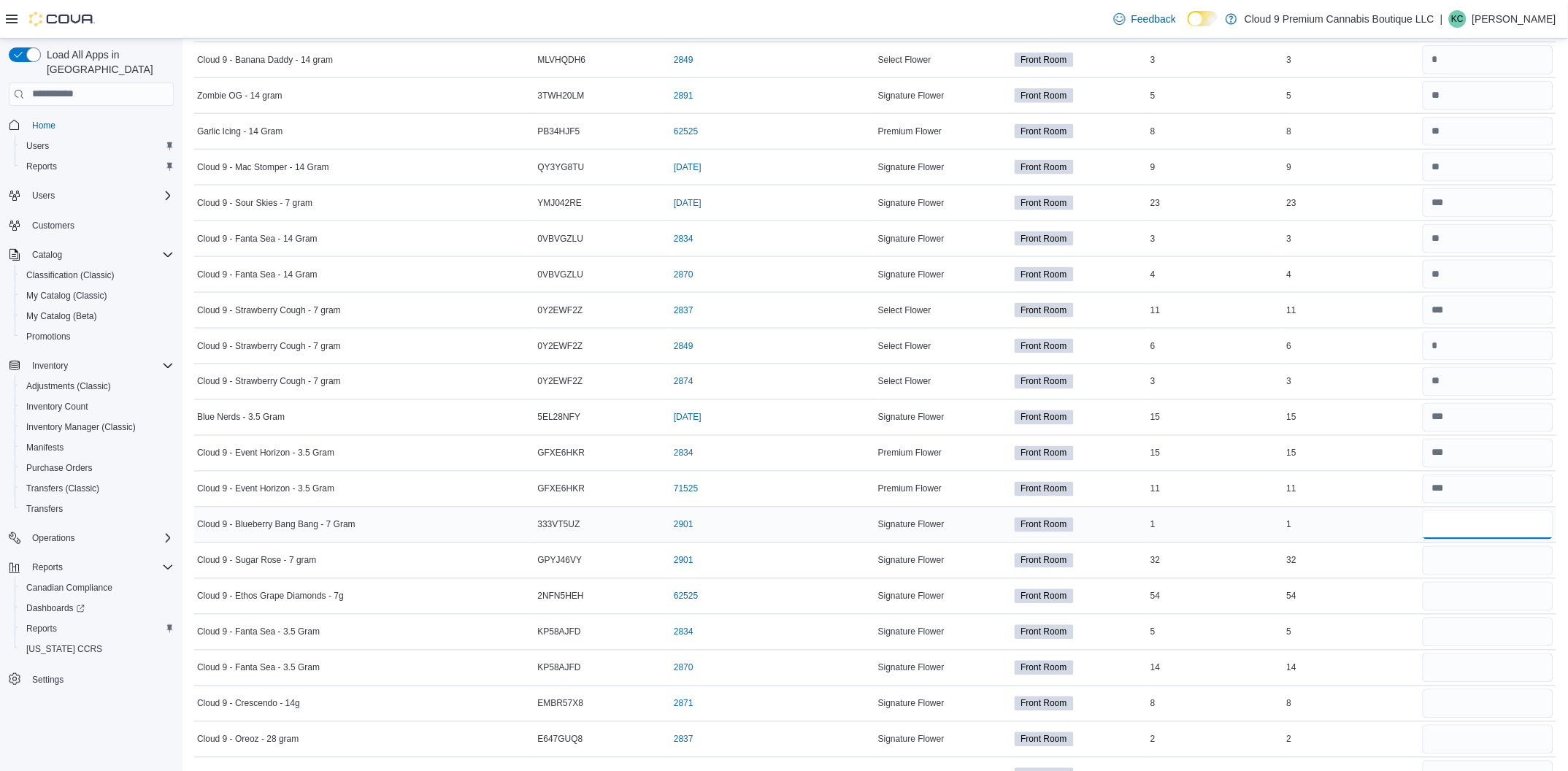
scroll to position [2408, 0]
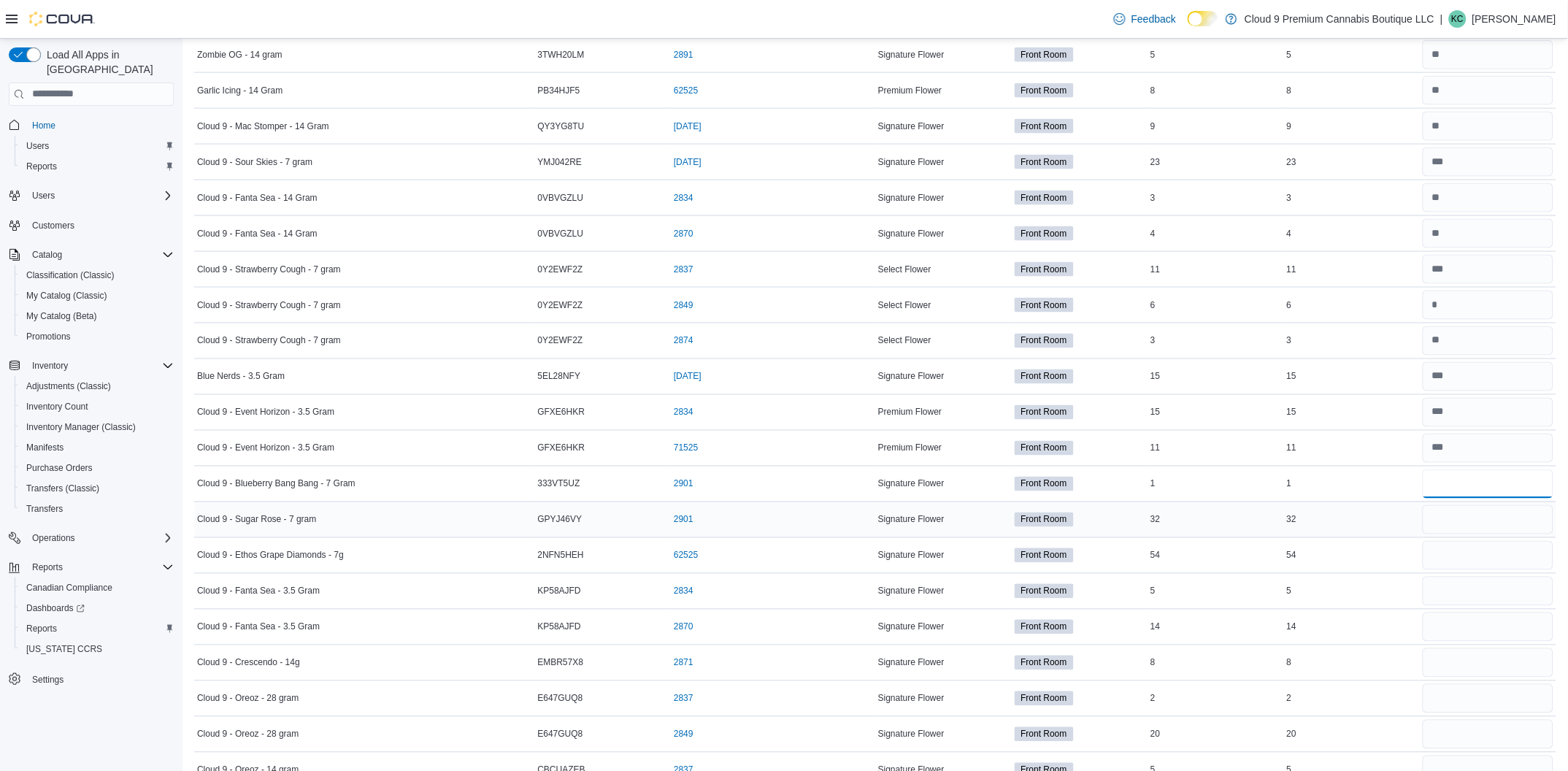
type input "*"
click at [1450, 529] on input "number" at bounding box center [1489, 519] width 131 height 29
type input "**"
click at [1495, 560] on input "number" at bounding box center [1489, 555] width 131 height 29
type input "**"
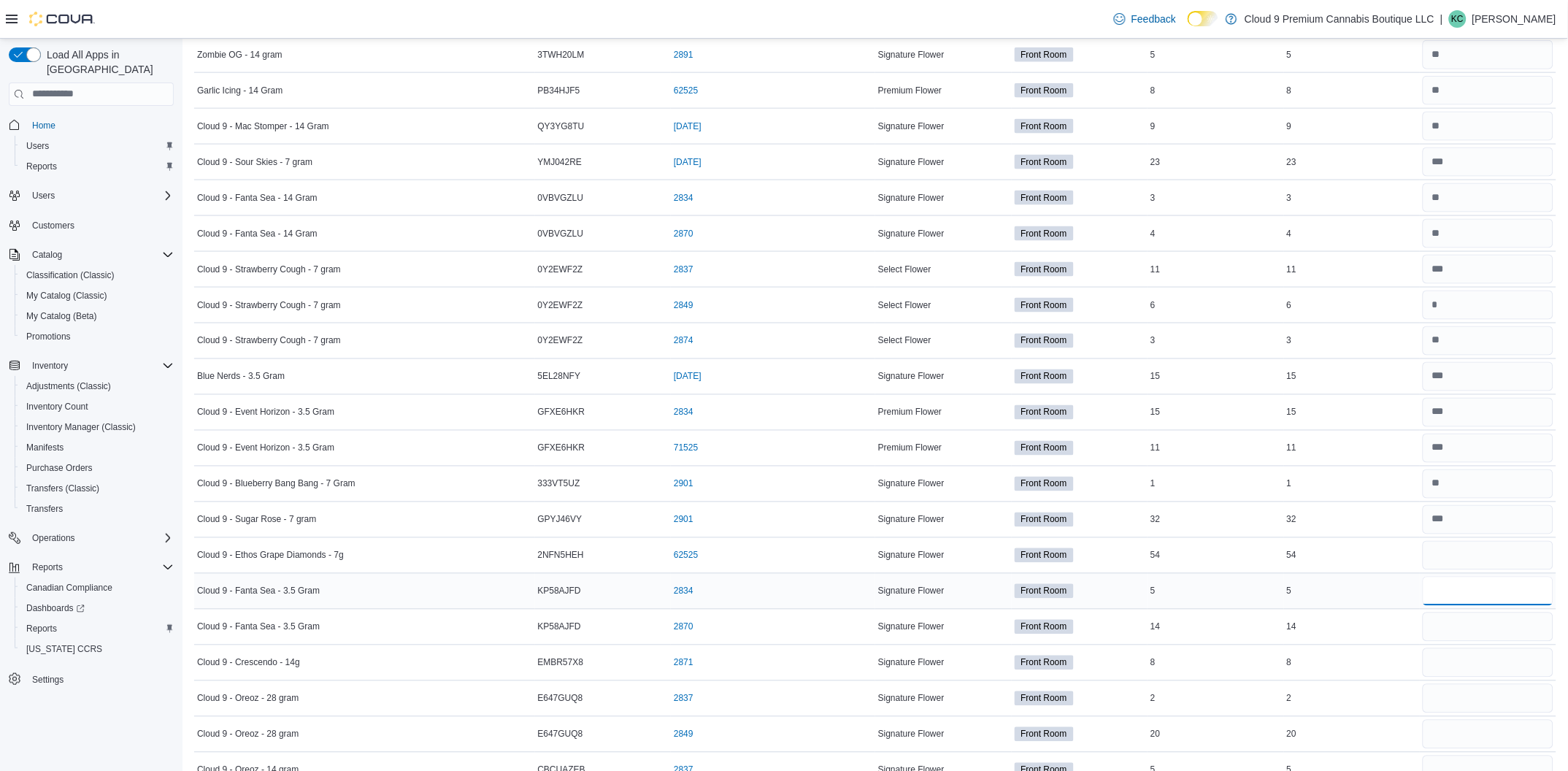
click at [1456, 597] on input "number" at bounding box center [1489, 592] width 131 height 29
type input "*"
click at [1457, 628] on input "number" at bounding box center [1489, 627] width 131 height 29
type input "**"
click at [1477, 660] on input "number" at bounding box center [1489, 663] width 131 height 29
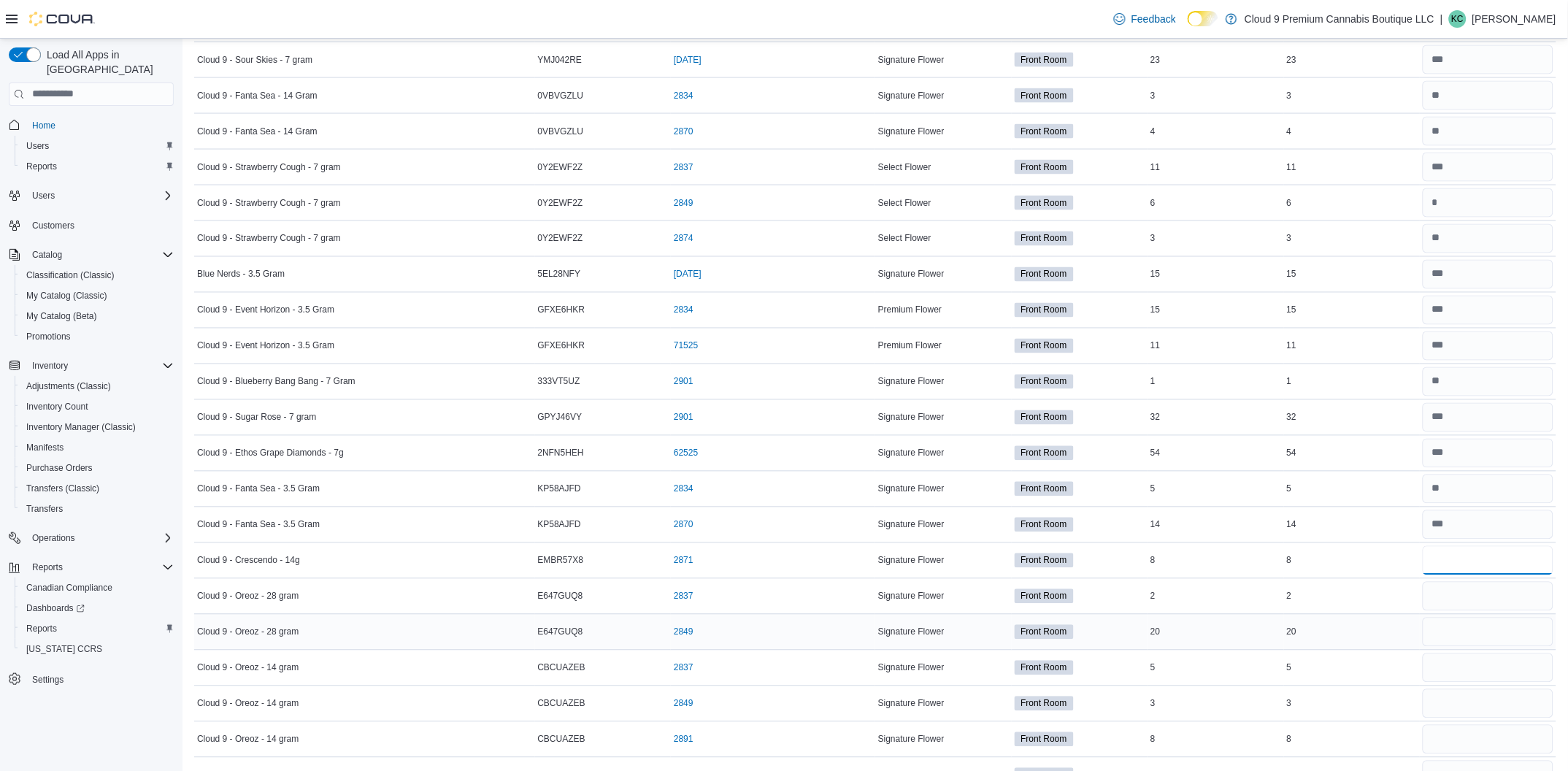
scroll to position [2518, 0]
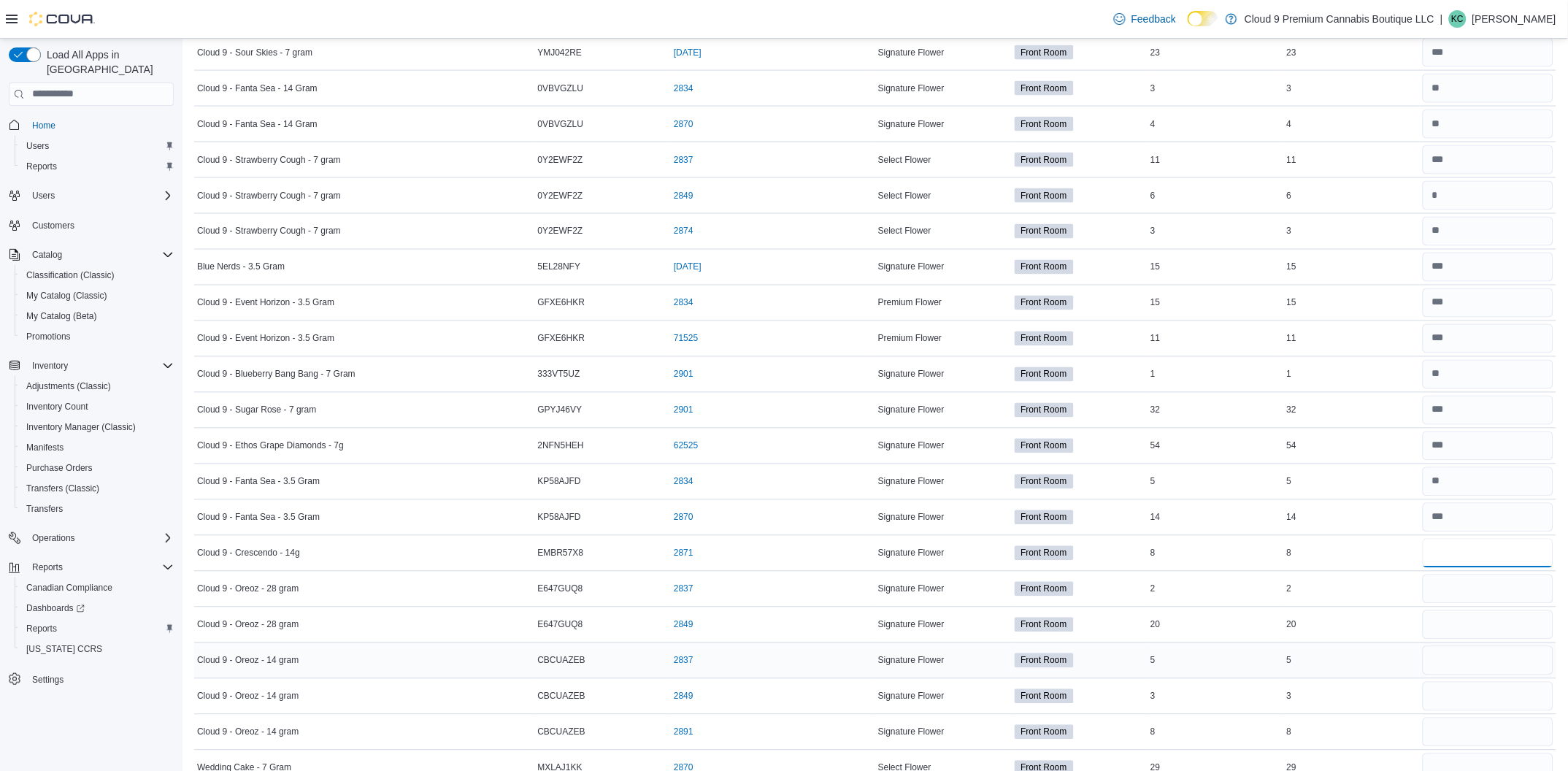
type input "*"
click at [1475, 655] on input "number" at bounding box center [1489, 660] width 131 height 29
type input "*"
click at [1458, 700] on input "number" at bounding box center [1489, 697] width 131 height 29
type input "*"
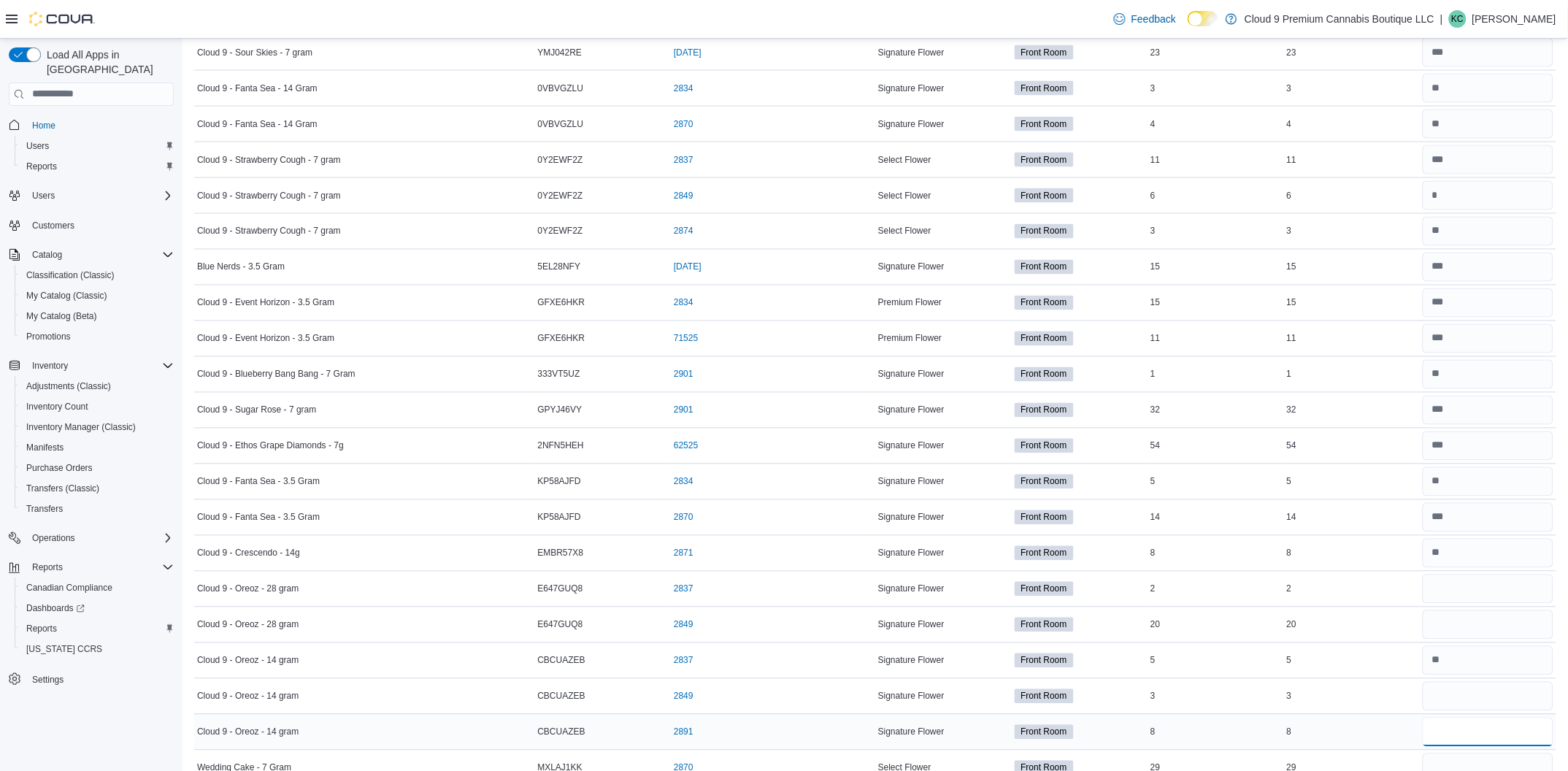
click at [1467, 732] on input "number" at bounding box center [1489, 732] width 131 height 29
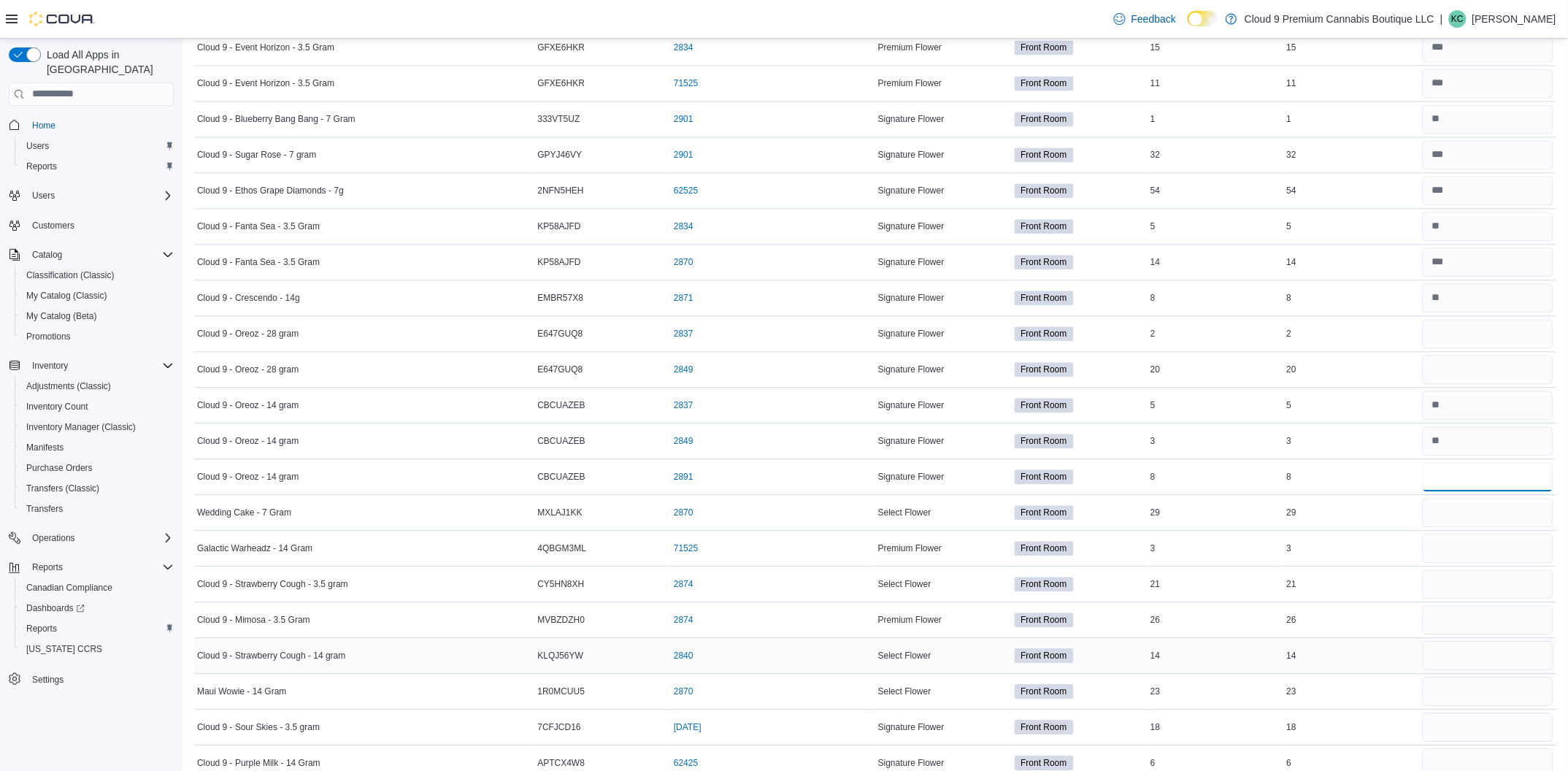
scroll to position [2847, 0]
type input "*"
click at [1496, 438] on input "number" at bounding box center [1489, 439] width 131 height 29
type input "**"
click at [1461, 474] on input "number" at bounding box center [1489, 475] width 131 height 29
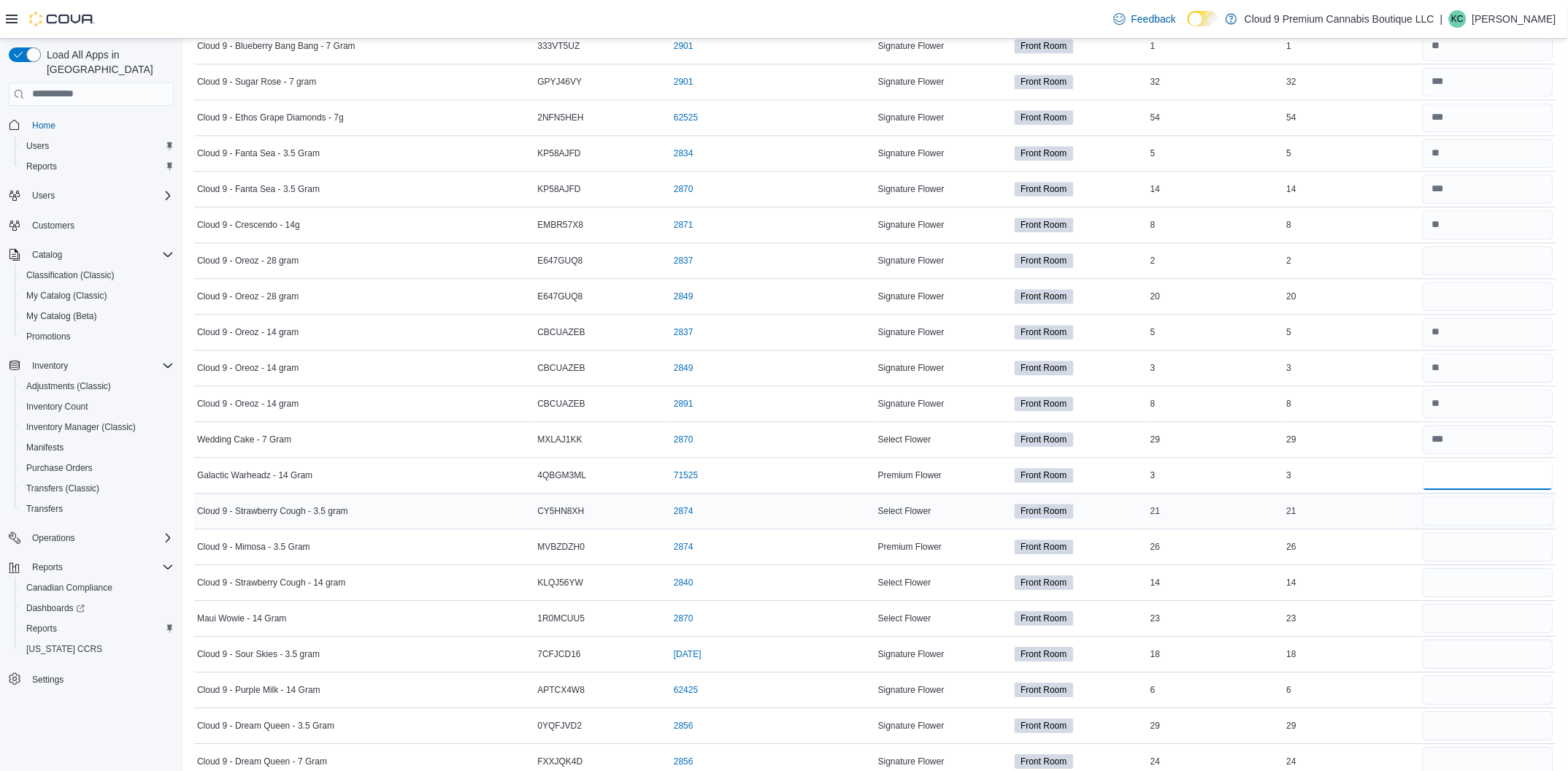
type input "*"
click at [1479, 519] on input "number" at bounding box center [1489, 511] width 131 height 29
type input "**"
click at [1470, 580] on input "number" at bounding box center [1489, 582] width 131 height 29
type input "*"
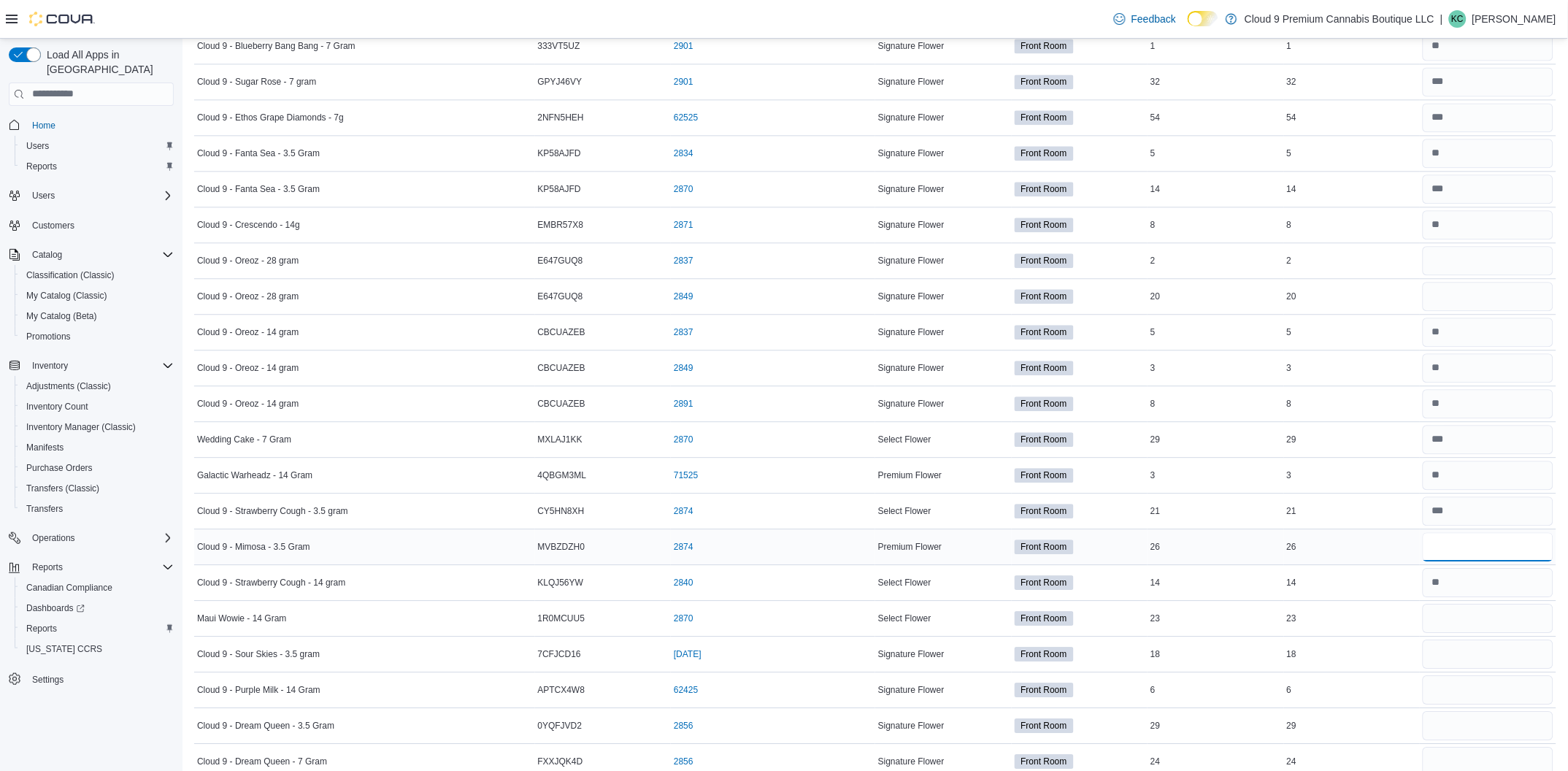
click at [1472, 549] on input "number" at bounding box center [1489, 546] width 131 height 29
type input "**"
click at [1460, 620] on input "number" at bounding box center [1489, 619] width 131 height 29
type input "*"
click at [1462, 652] on input "number" at bounding box center [1489, 654] width 131 height 29
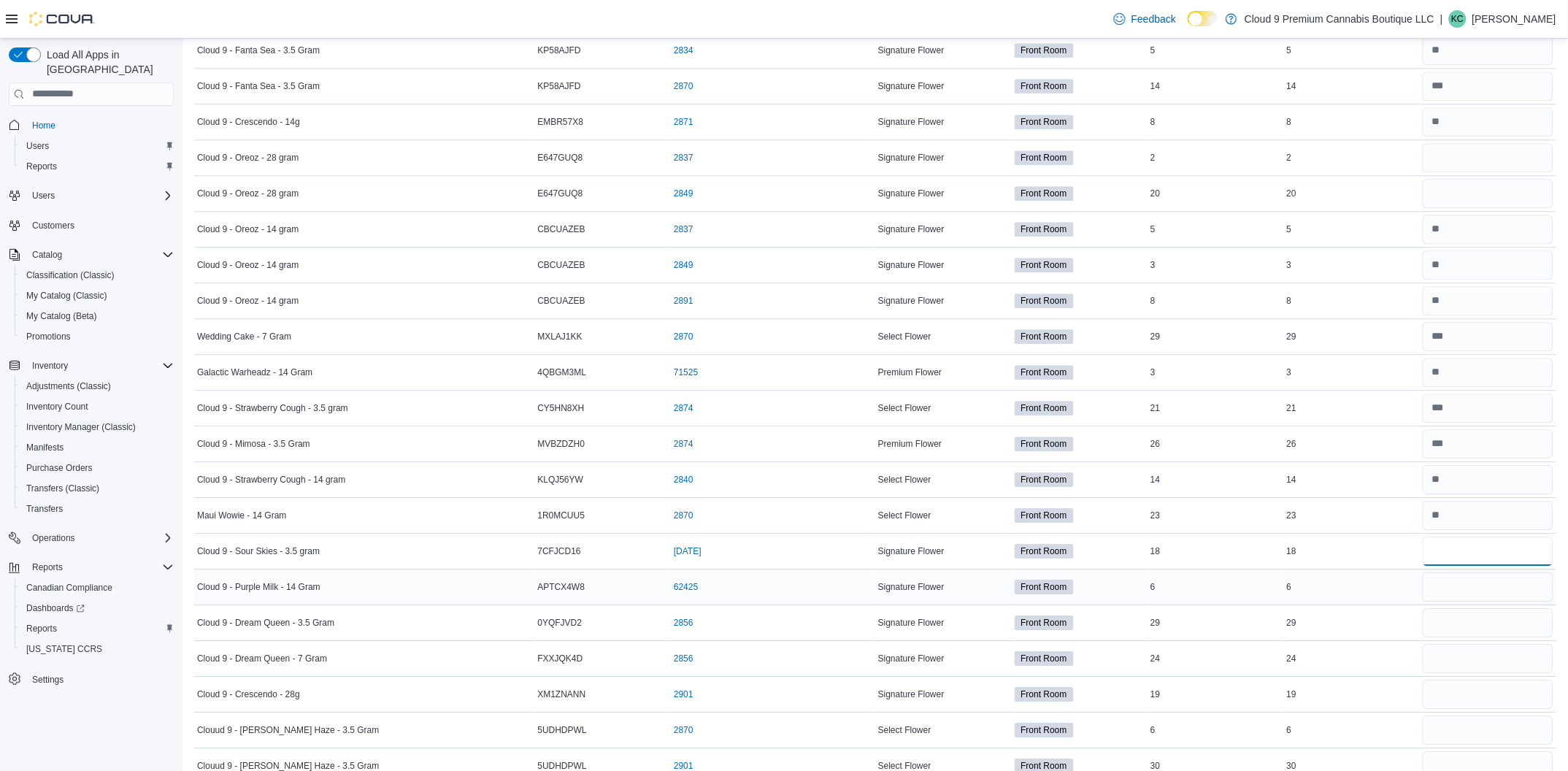
scroll to position [2957, 0]
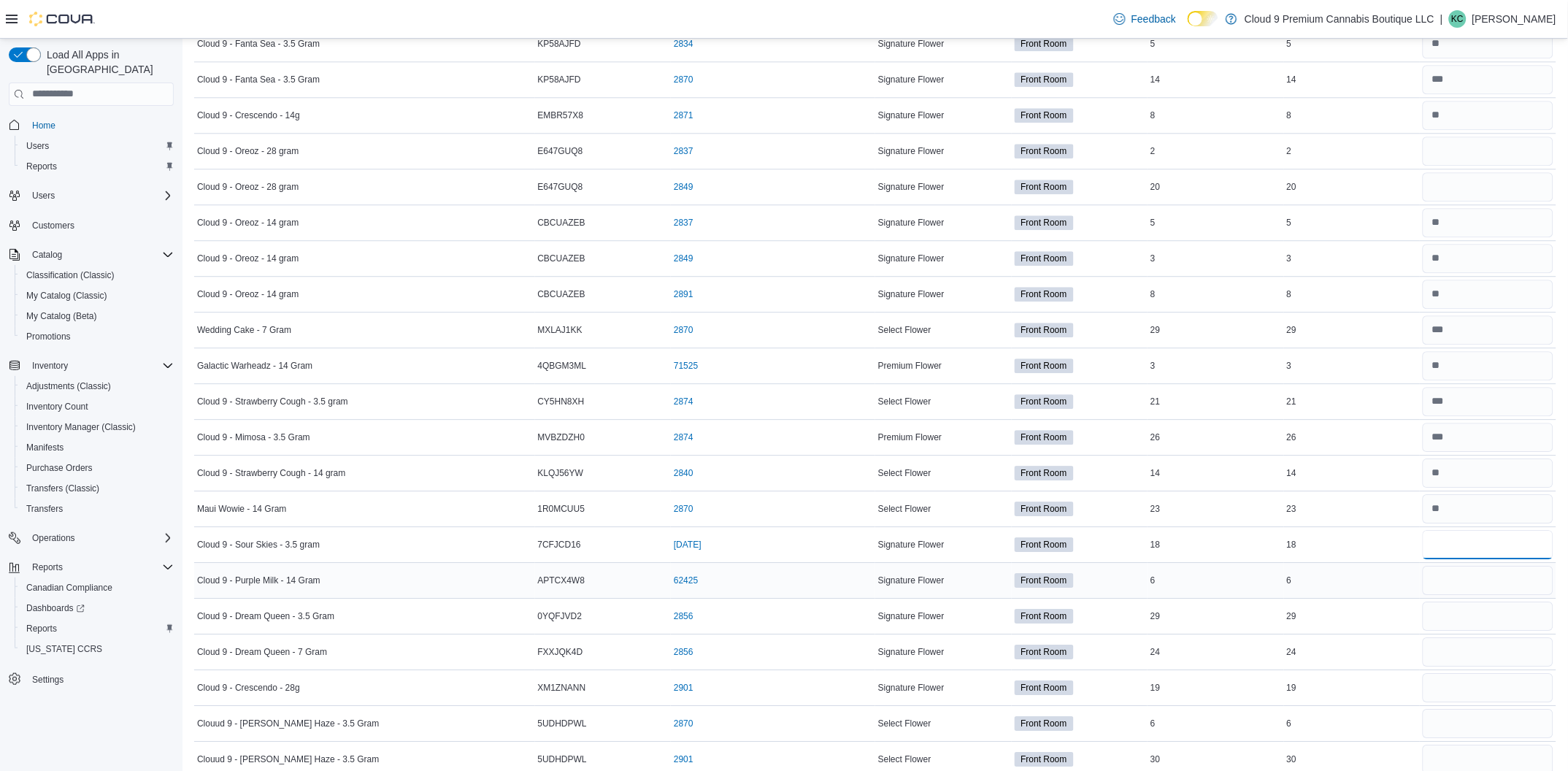
type input "**"
click at [1472, 577] on input "number" at bounding box center [1489, 580] width 131 height 29
type input "*"
click at [1478, 625] on input "number" at bounding box center [1489, 616] width 131 height 29
type input "**"
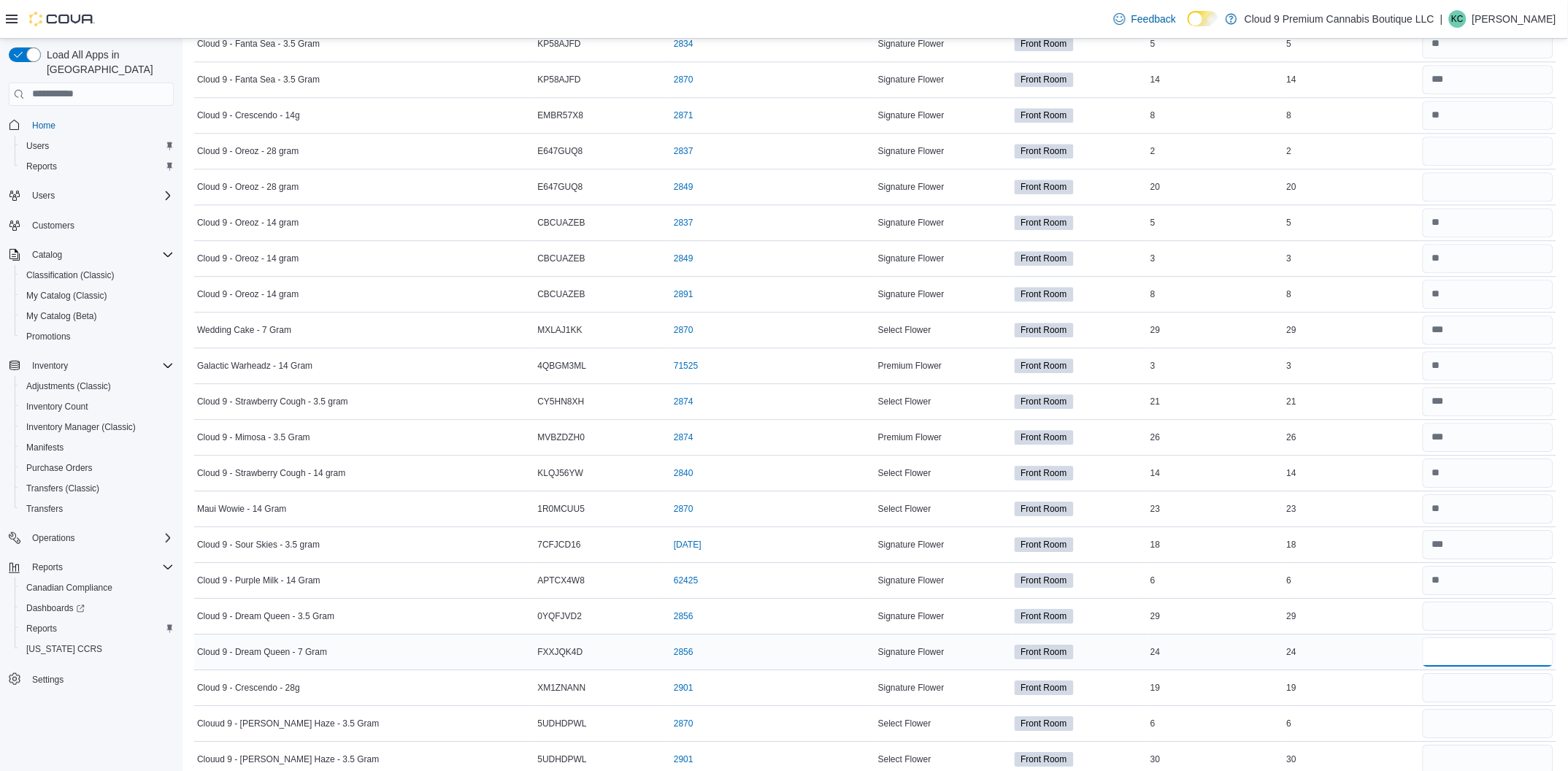
click at [1487, 663] on input "number" at bounding box center [1489, 651] width 131 height 29
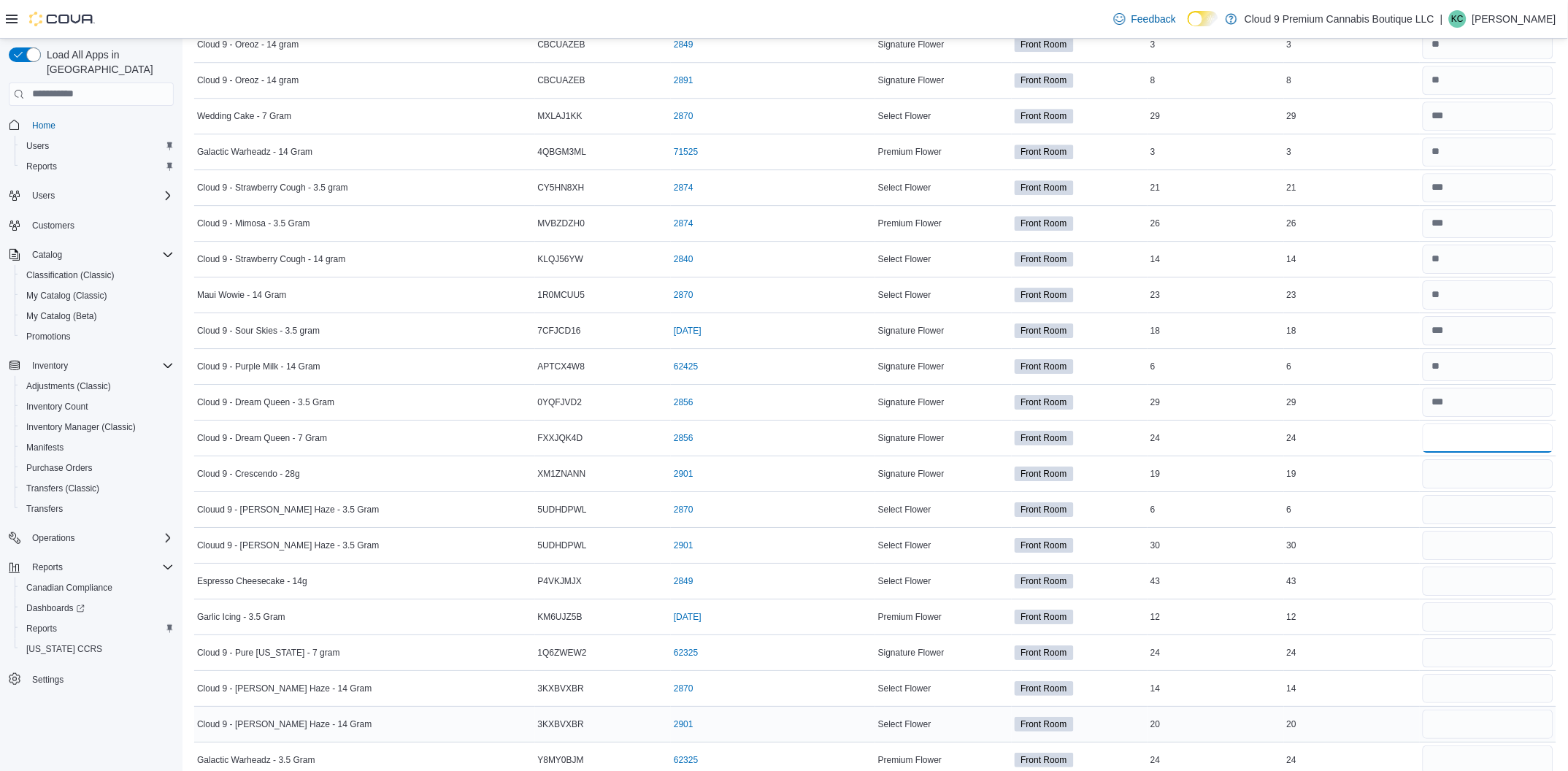
scroll to position [3284, 0]
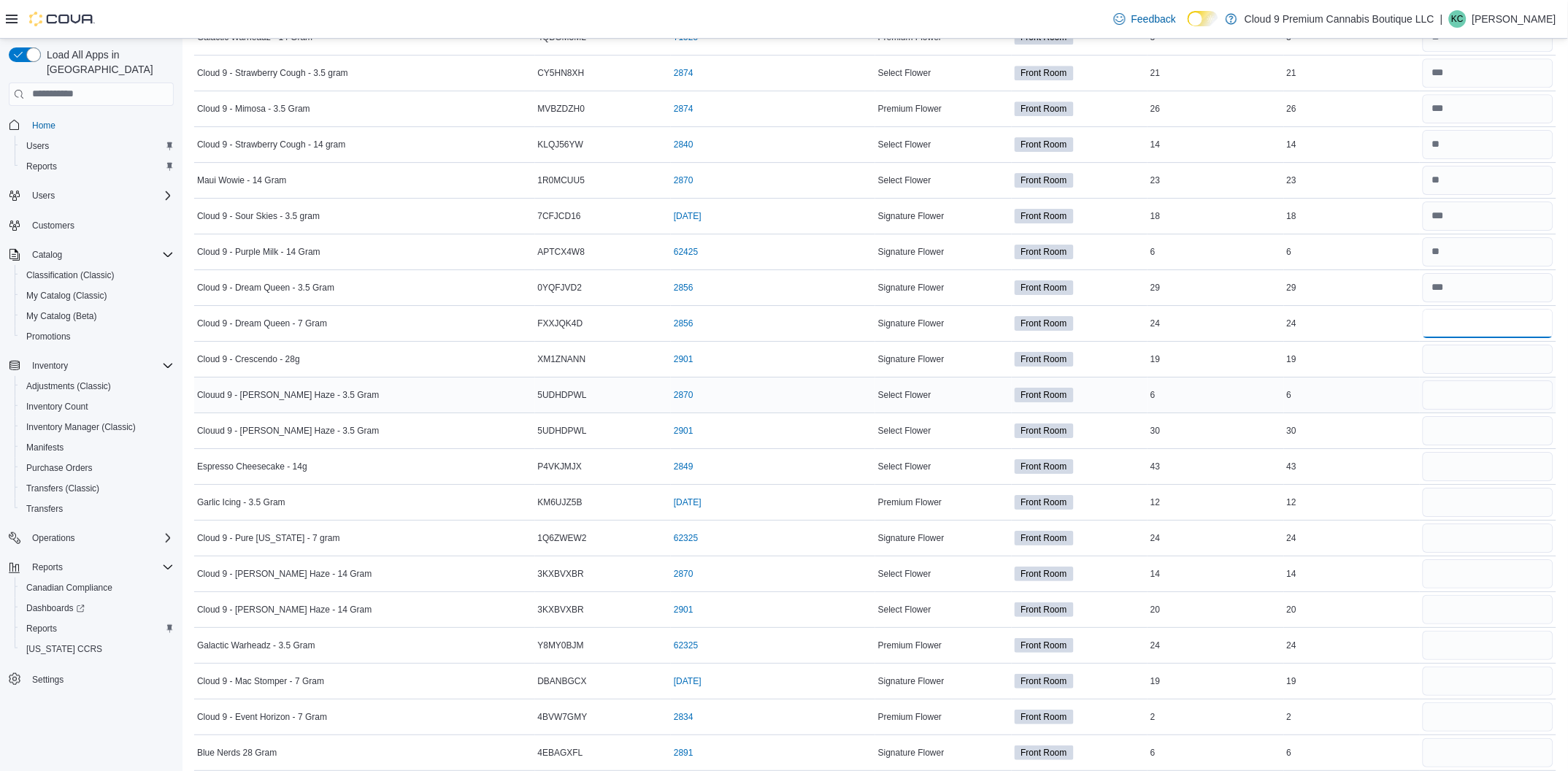
type input "**"
click at [1492, 402] on input "number" at bounding box center [1489, 395] width 131 height 29
type input "*"
click at [1472, 443] on input "number" at bounding box center [1489, 431] width 131 height 29
type input "**"
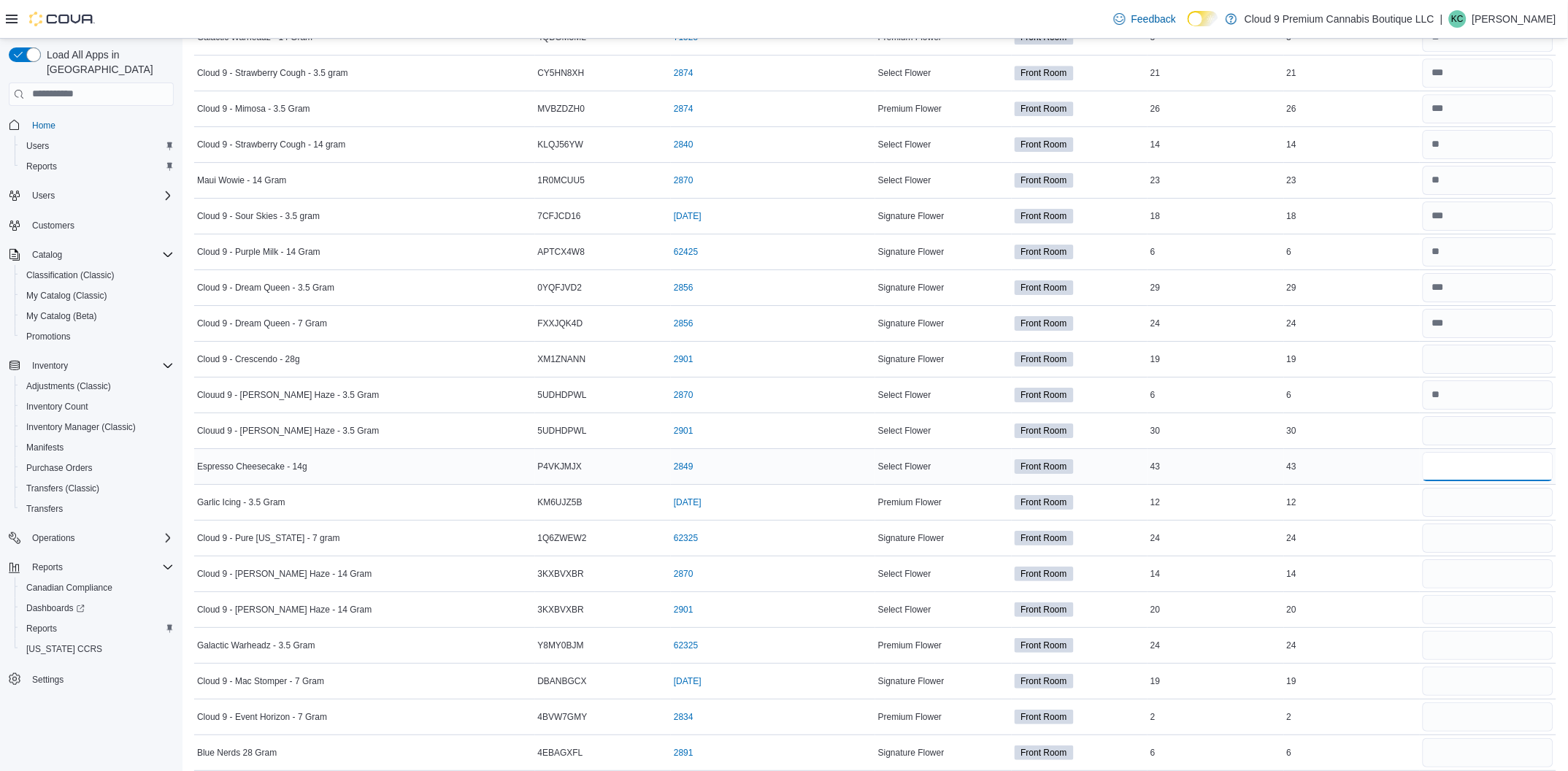
click at [1460, 464] on input "number" at bounding box center [1489, 466] width 131 height 29
click at [1478, 505] on input "number" at bounding box center [1489, 502] width 131 height 29
type input "**"
click at [1457, 549] on input "number" at bounding box center [1489, 538] width 131 height 29
type input "**"
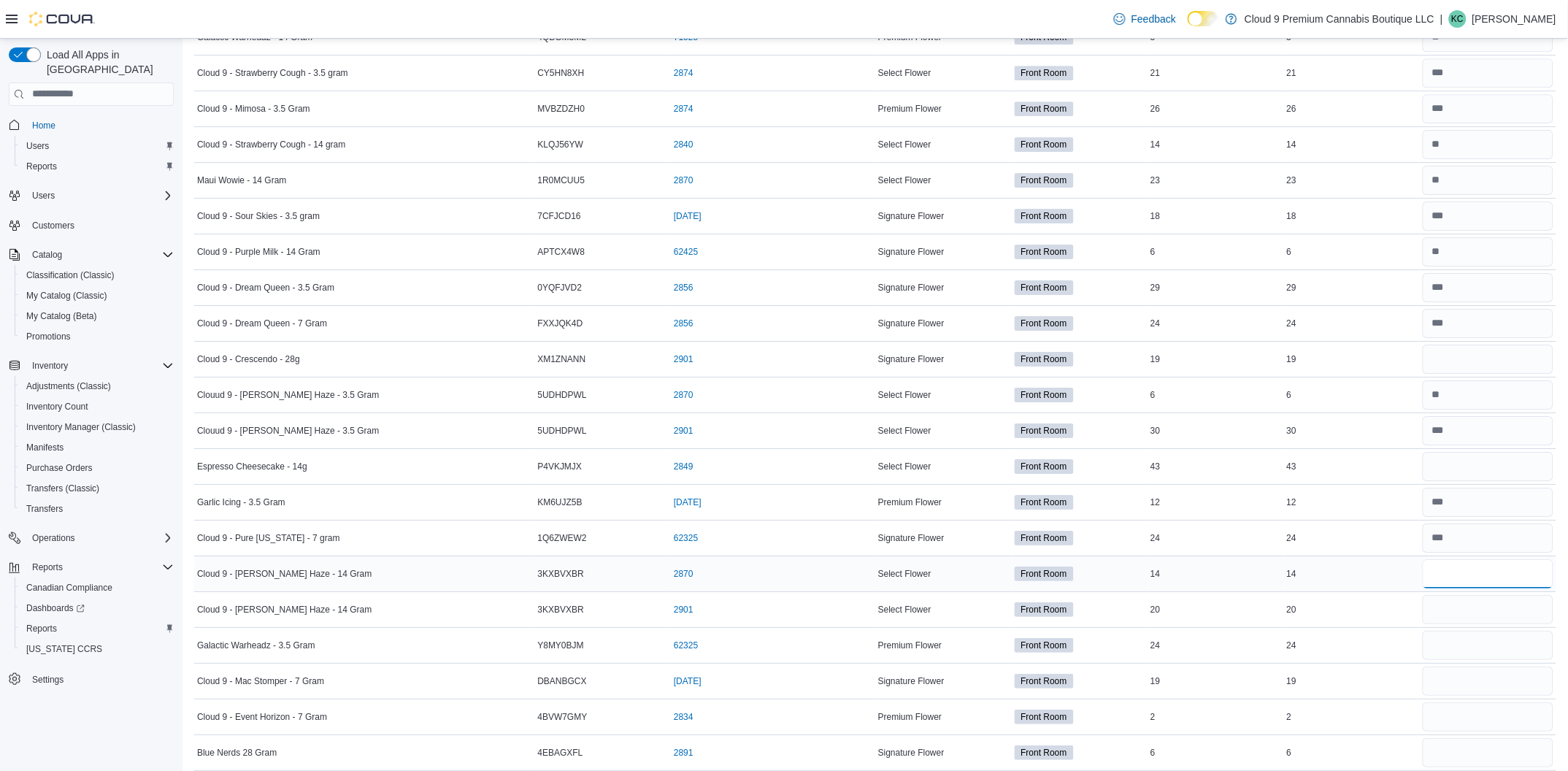
click at [1460, 585] on input "number" at bounding box center [1489, 573] width 131 height 29
type input "**"
click at [1477, 605] on input "number" at bounding box center [1489, 609] width 131 height 29
type input "*"
click at [1466, 572] on input "number" at bounding box center [1489, 573] width 131 height 29
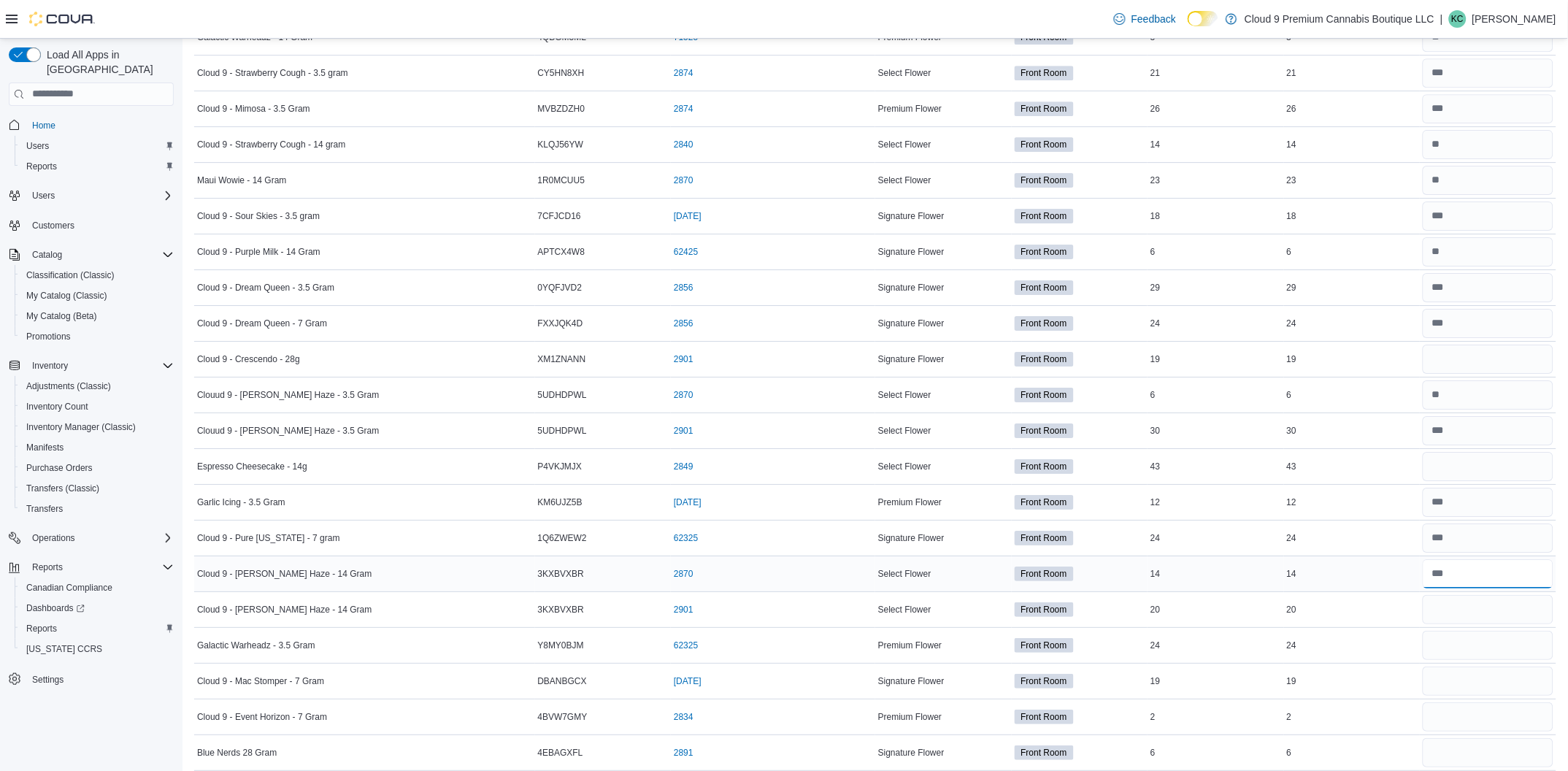
click at [1466, 589] on input "number" at bounding box center [1489, 573] width 131 height 29
click at [1469, 581] on input "number" at bounding box center [1489, 573] width 131 height 29
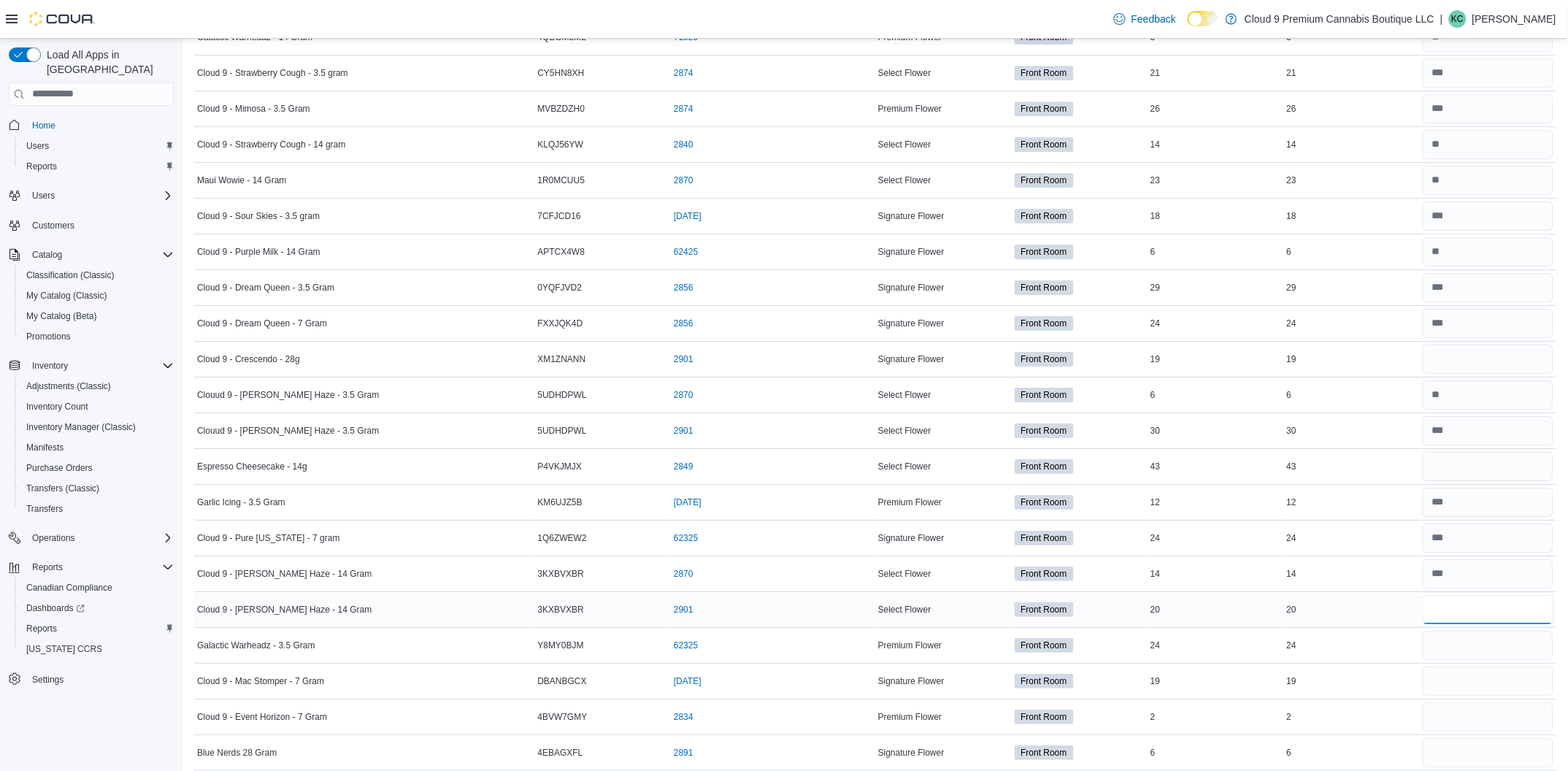
click at [1448, 622] on input "number" at bounding box center [1489, 609] width 131 height 29
click at [1467, 589] on input "number" at bounding box center [1489, 573] width 131 height 29
click at [1421, 592] on td "Real Time Stock 14" at bounding box center [1353, 573] width 137 height 36
click at [1445, 580] on input "number" at bounding box center [1489, 573] width 131 height 29
click at [1363, 654] on div "24" at bounding box center [1353, 646] width 137 height 17
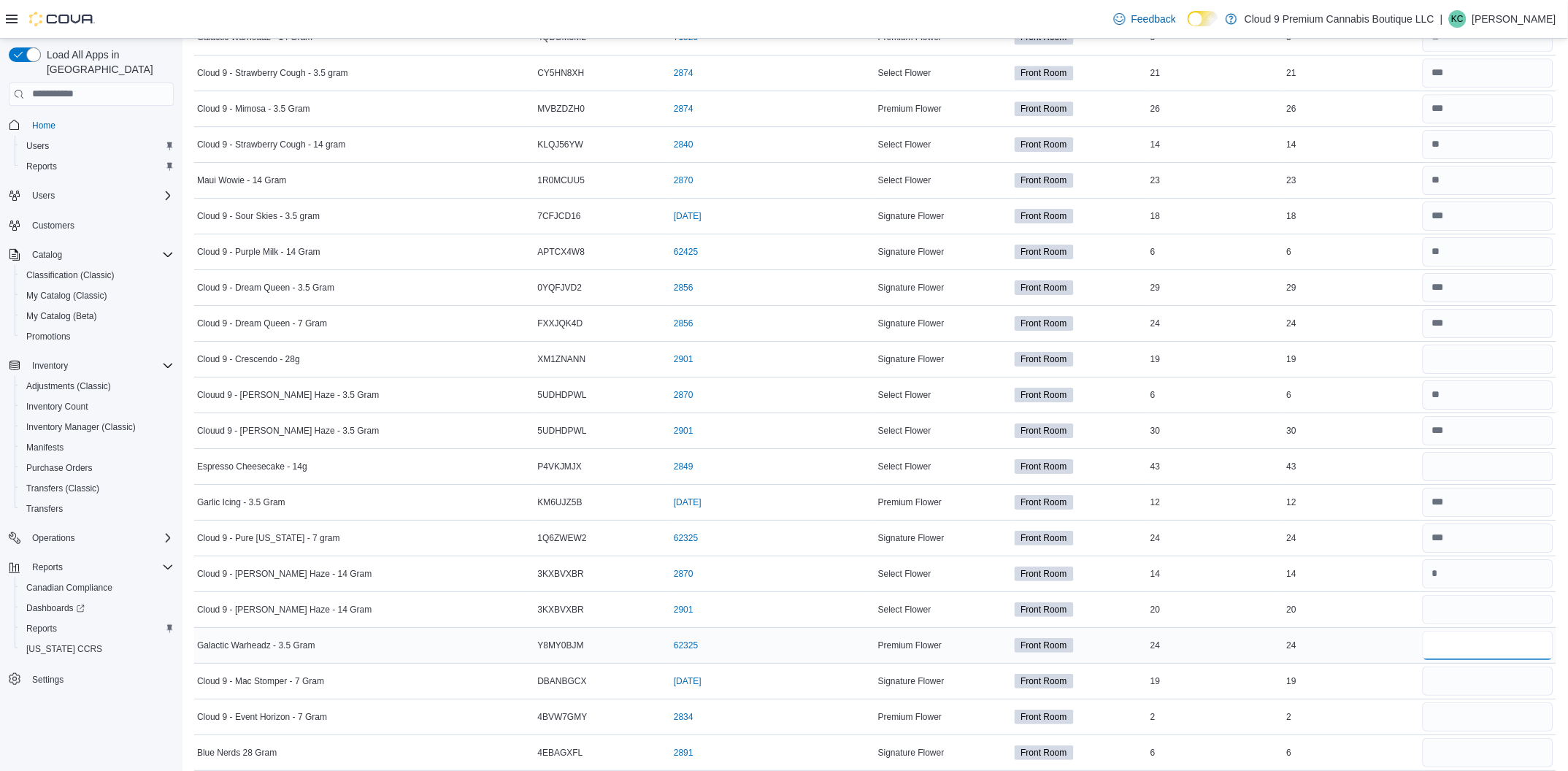
click at [1453, 650] on input "number" at bounding box center [1489, 646] width 131 height 29
click at [1488, 694] on input "number" at bounding box center [1489, 681] width 131 height 29
click at [1458, 727] on input "number" at bounding box center [1489, 717] width 131 height 29
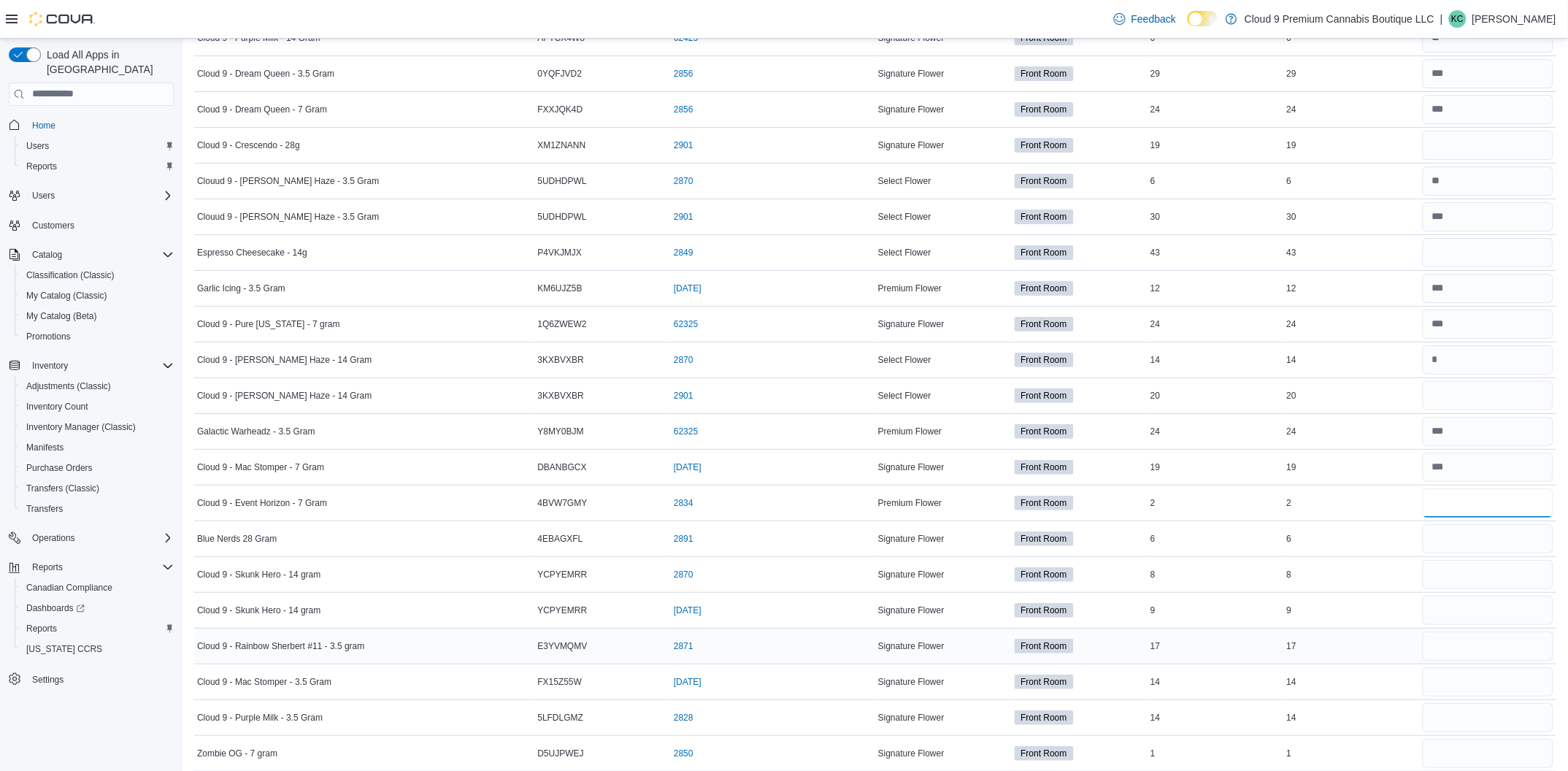
scroll to position [3504, 0]
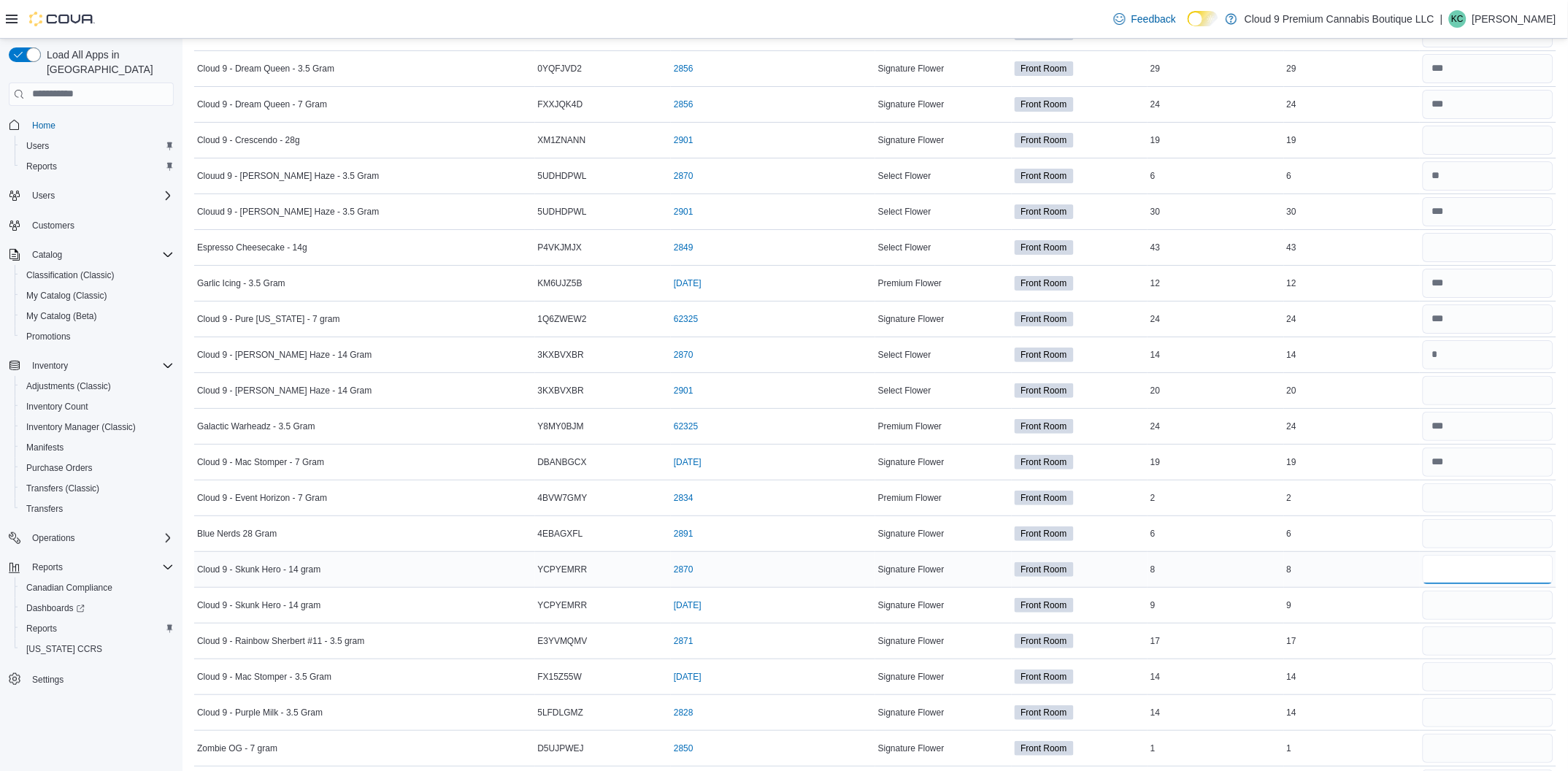
click at [1469, 569] on input "number" at bounding box center [1489, 570] width 131 height 29
click at [1470, 610] on input "number" at bounding box center [1489, 605] width 131 height 29
click at [1502, 653] on input "number" at bounding box center [1489, 641] width 131 height 29
click at [1472, 688] on input "number" at bounding box center [1489, 677] width 131 height 29
click at [1448, 717] on input "number" at bounding box center [1489, 712] width 131 height 29
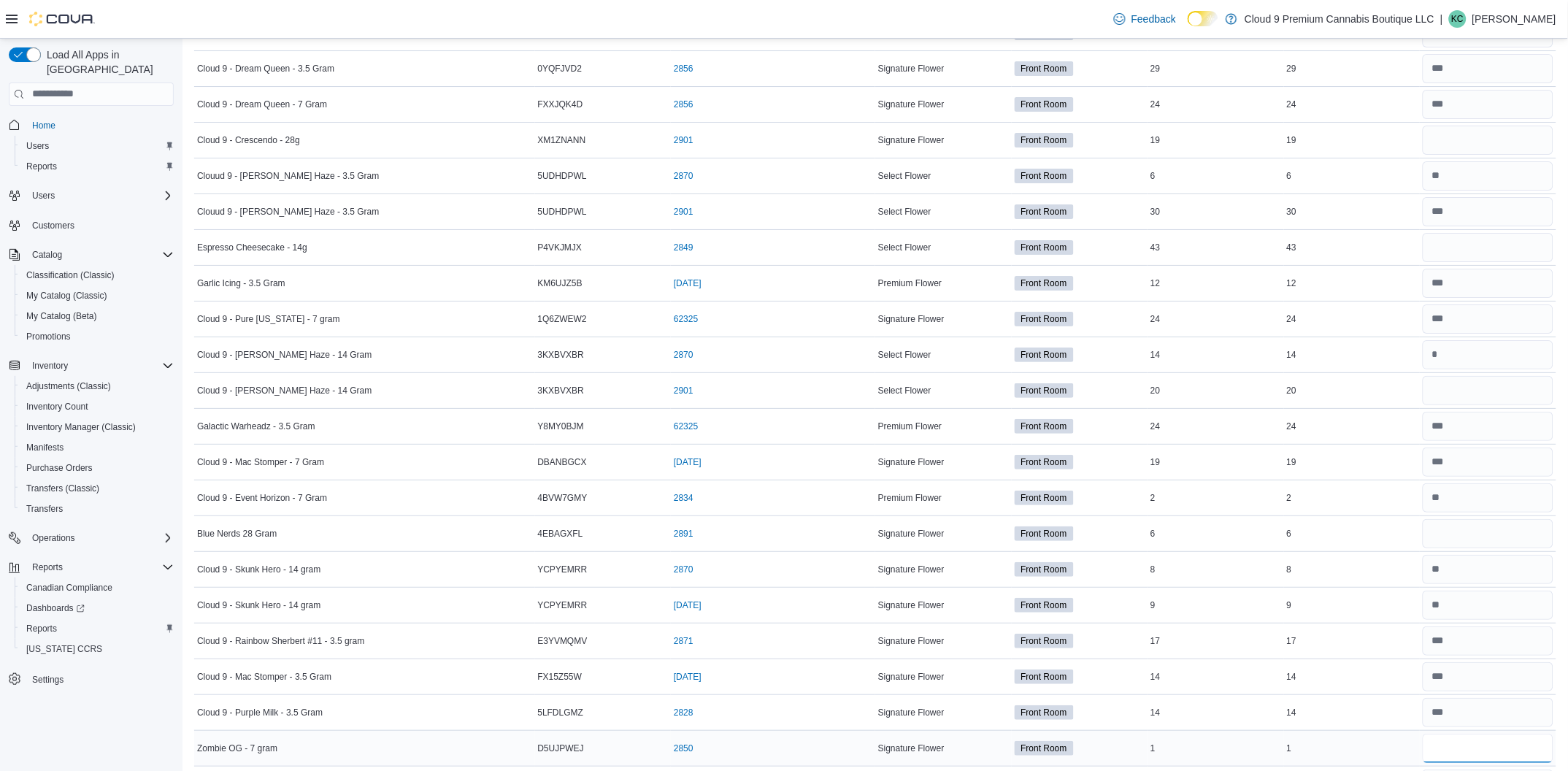
click at [1502, 757] on input "number" at bounding box center [1489, 748] width 131 height 29
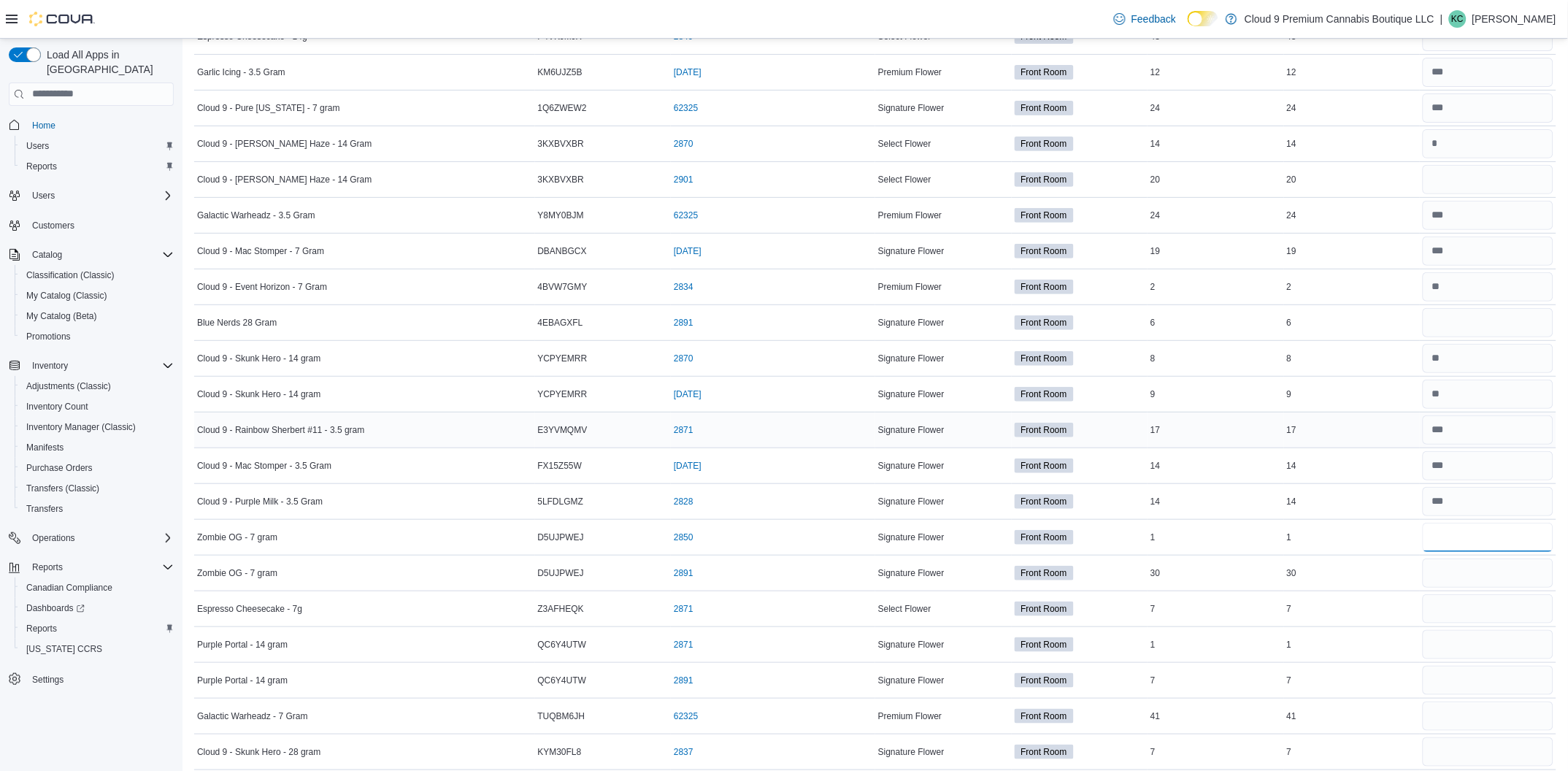
scroll to position [3723, 0]
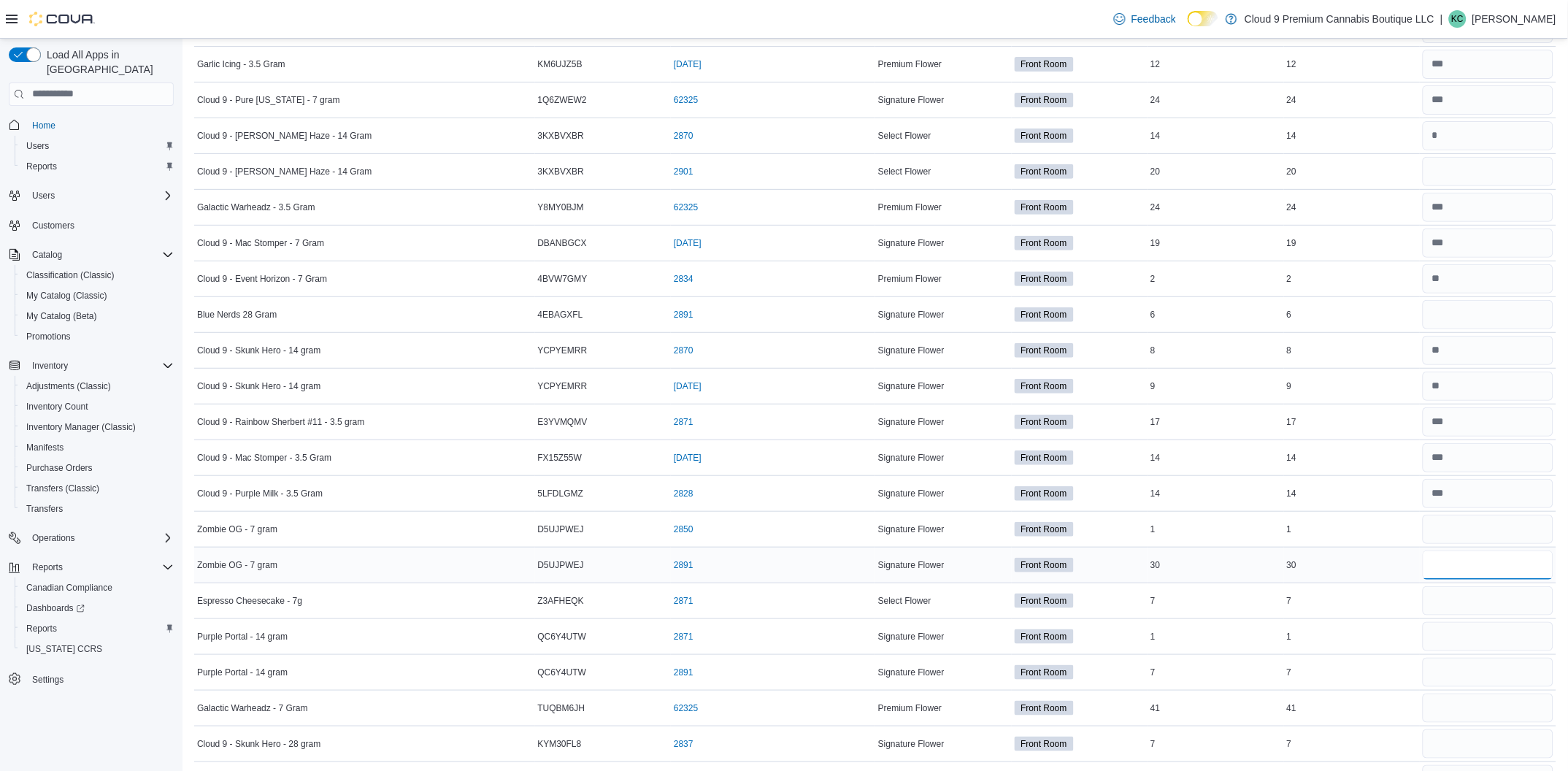
click at [1490, 580] on input "number" at bounding box center [1489, 565] width 131 height 29
drag, startPoint x: 1480, startPoint y: 604, endPoint x: 1474, endPoint y: 586, distance: 19.0
click at [1480, 598] on input "number" at bounding box center [1489, 600] width 131 height 29
click at [1472, 651] on input "number" at bounding box center [1489, 636] width 131 height 29
drag, startPoint x: 1496, startPoint y: 646, endPoint x: 1350, endPoint y: 636, distance: 146.3
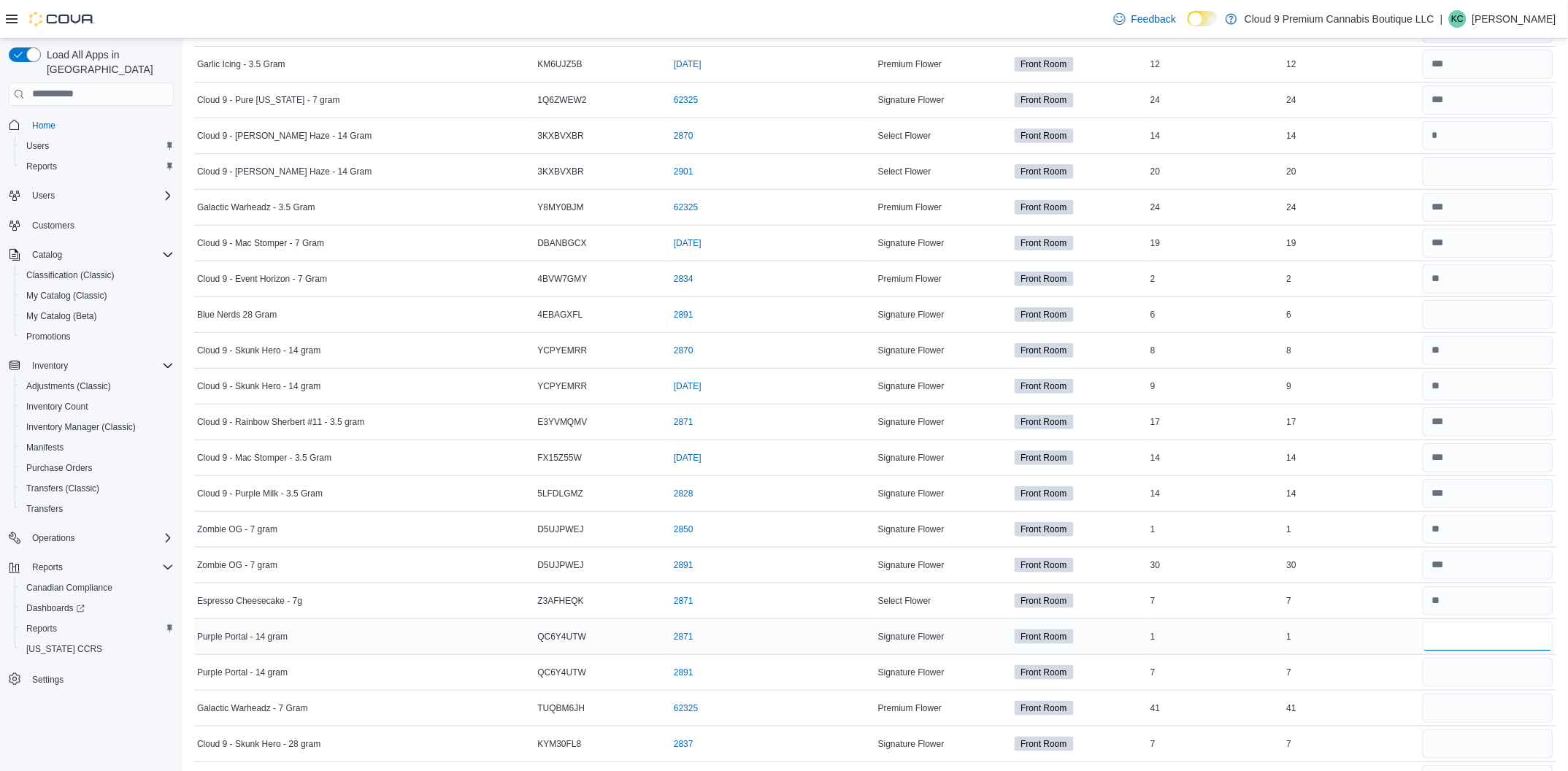
click at [1350, 636] on tr "Purple Portal - 14 gram Catalog SKU QC6Y4UTW Package Number 2871 (opens in a ne…" at bounding box center [876, 636] width 1363 height 36
click at [1473, 717] on input "number" at bounding box center [1489, 708] width 131 height 29
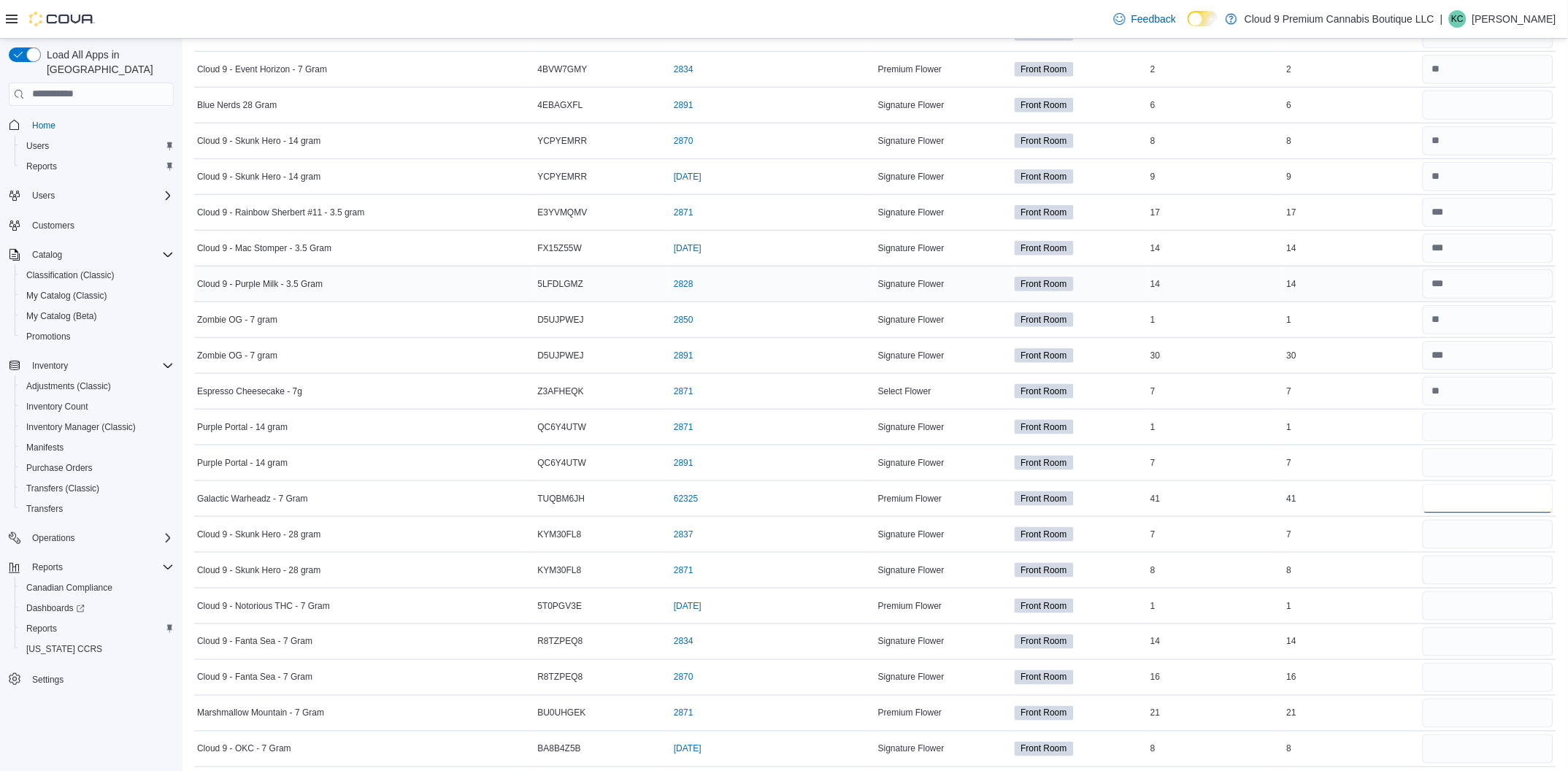
scroll to position [3942, 0]
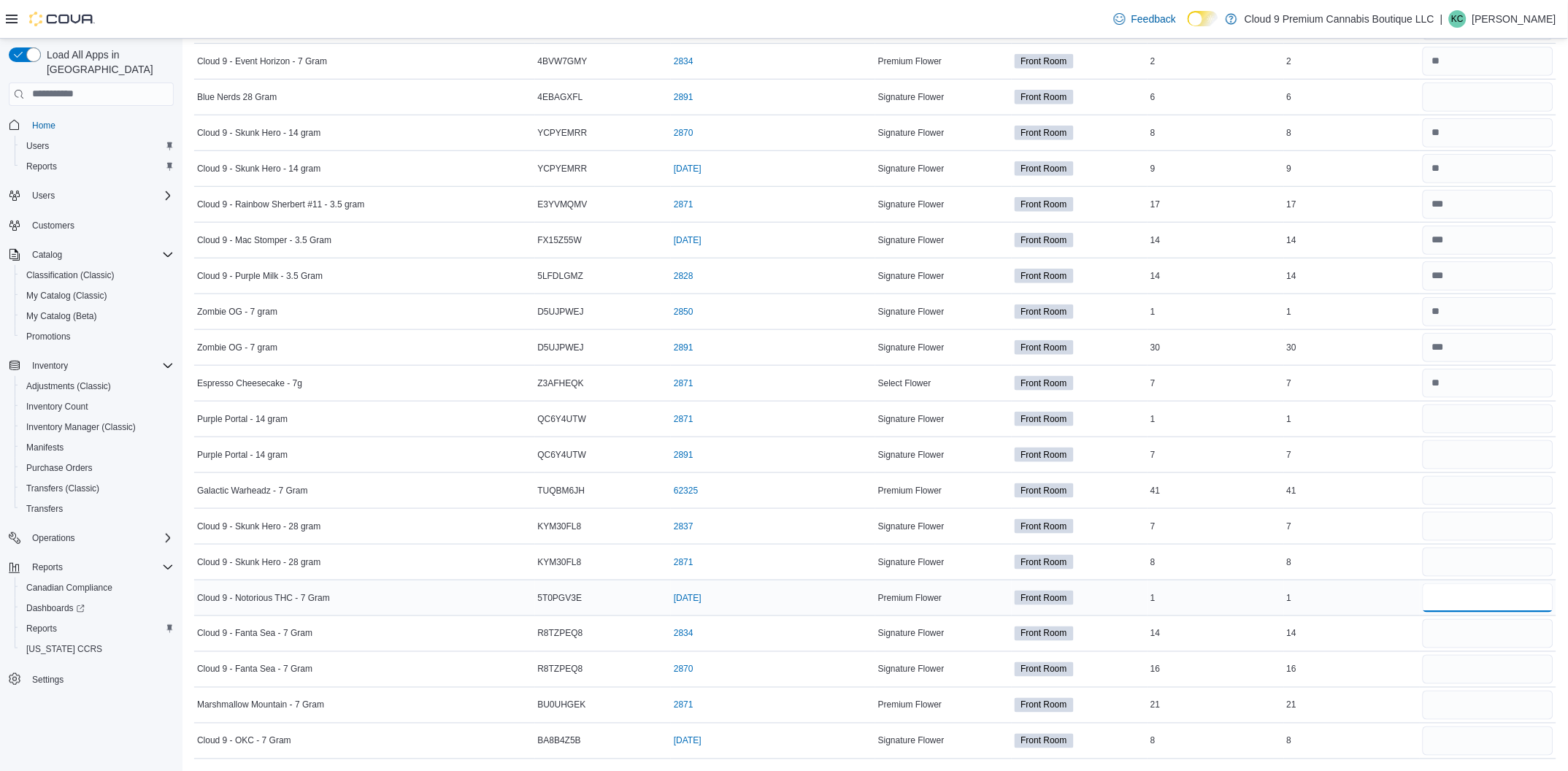
click at [1472, 601] on input "number" at bounding box center [1489, 598] width 131 height 29
click at [1508, 638] on input "number" at bounding box center [1489, 633] width 131 height 29
click at [1484, 677] on input "number" at bounding box center [1489, 670] width 131 height 29
click at [1530, 738] on input "number" at bounding box center [1489, 741] width 131 height 29
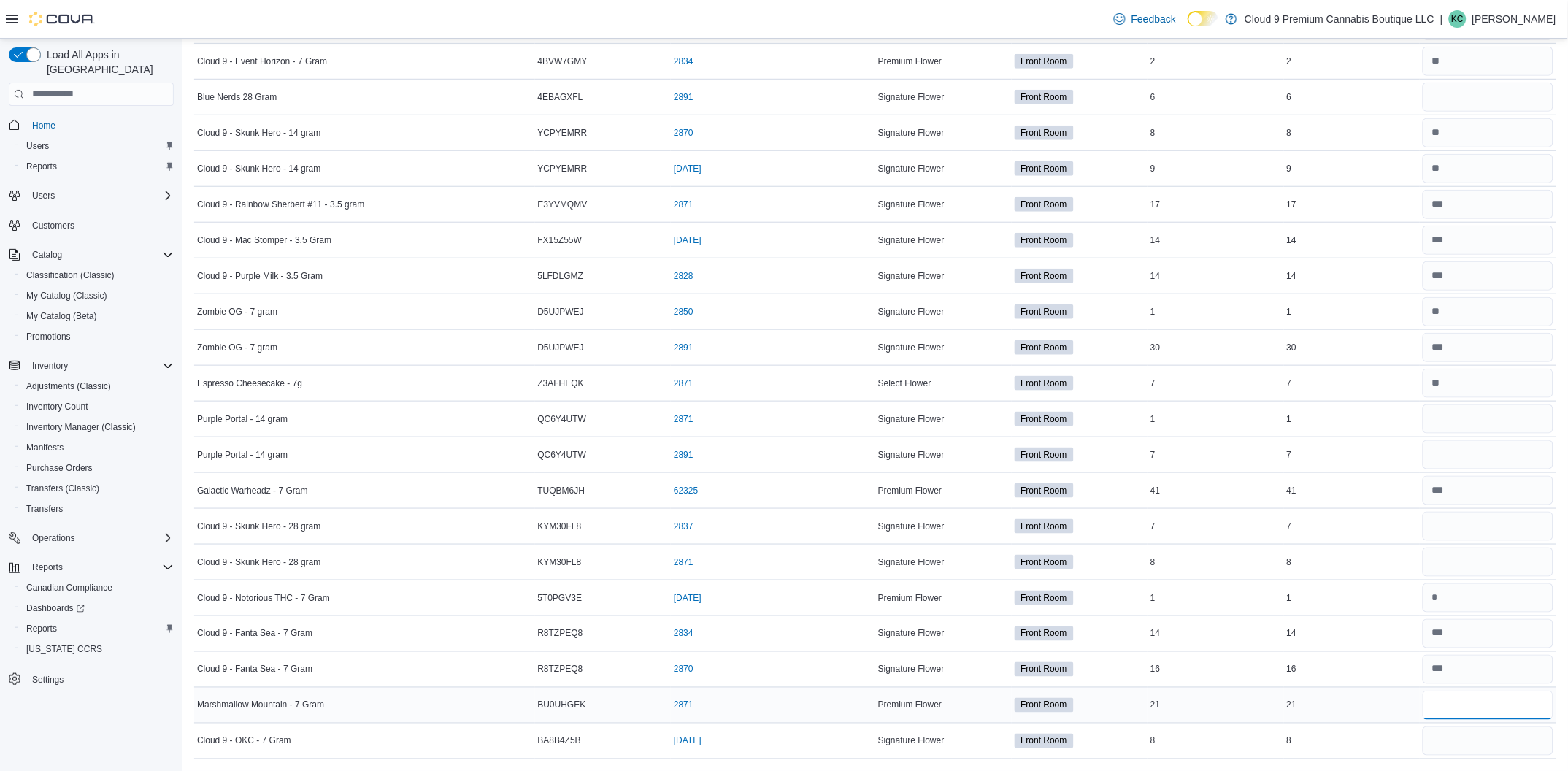
click at [1512, 698] on input "number" at bounding box center [1489, 705] width 131 height 29
click at [1492, 735] on input "number" at bounding box center [1489, 741] width 131 height 29
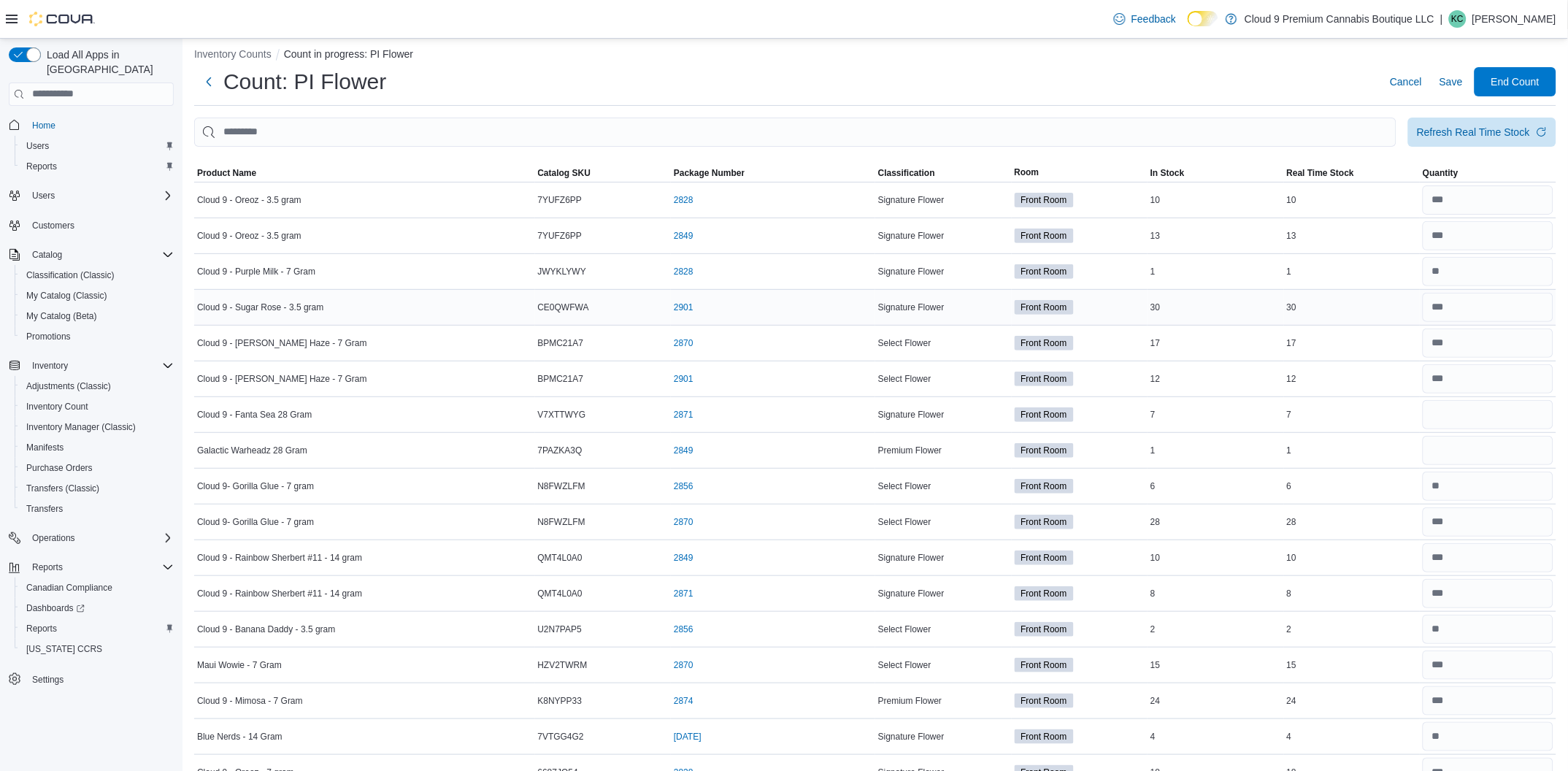
scroll to position [0, 0]
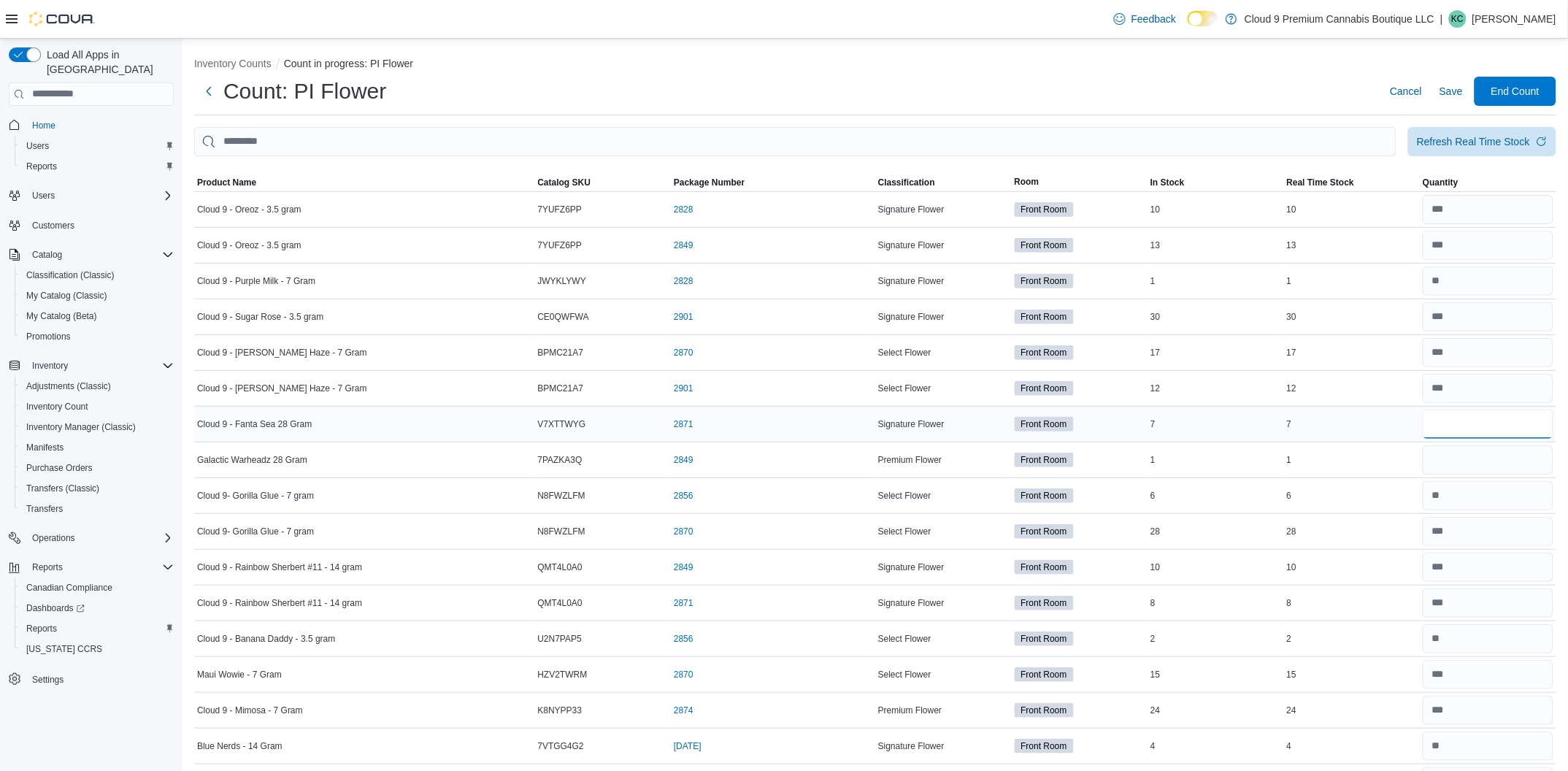
click at [1502, 422] on input "number" at bounding box center [1489, 424] width 131 height 29
click at [1476, 463] on input "number" at bounding box center [1489, 460] width 131 height 29
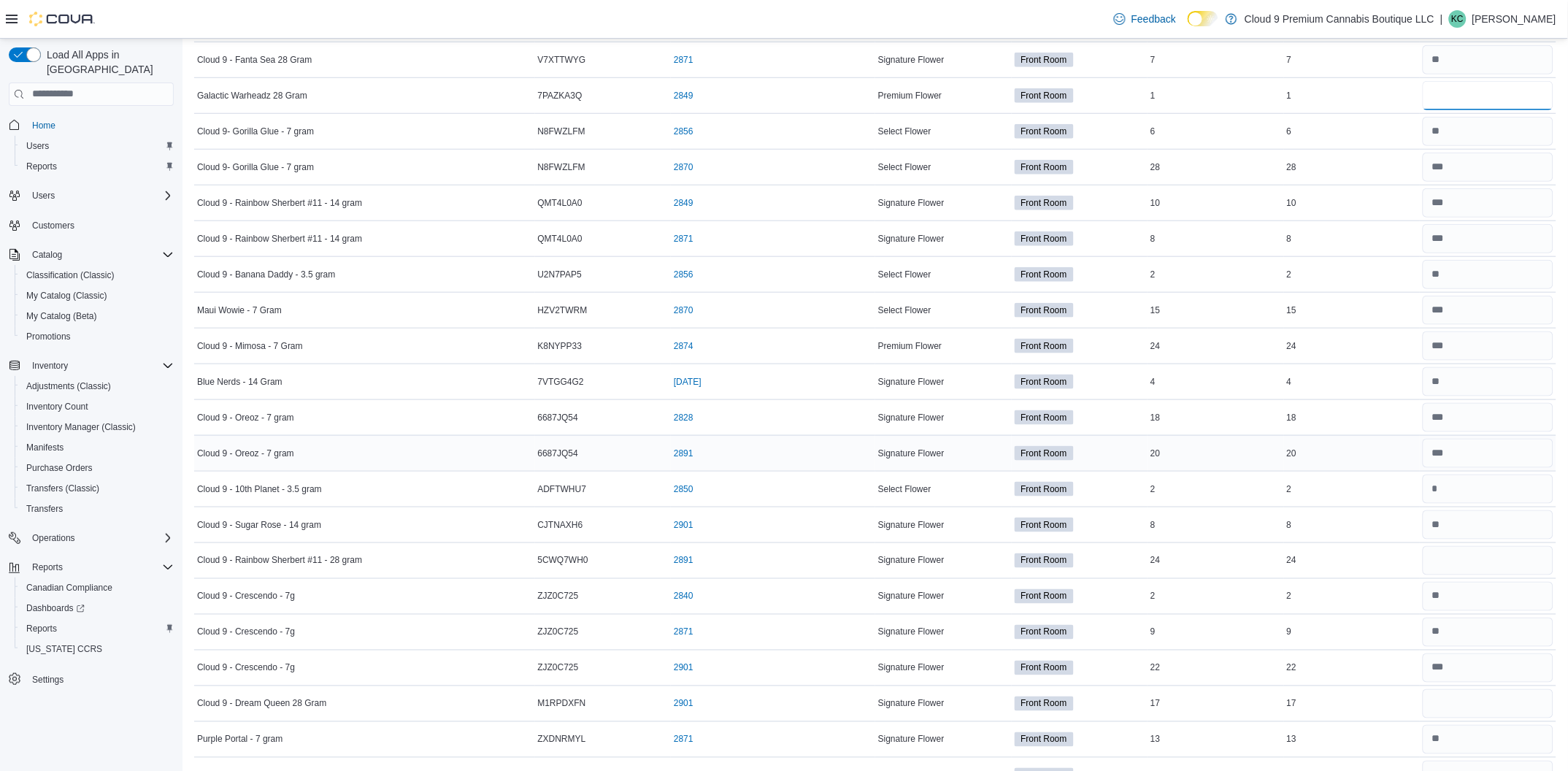
scroll to position [438, 0]
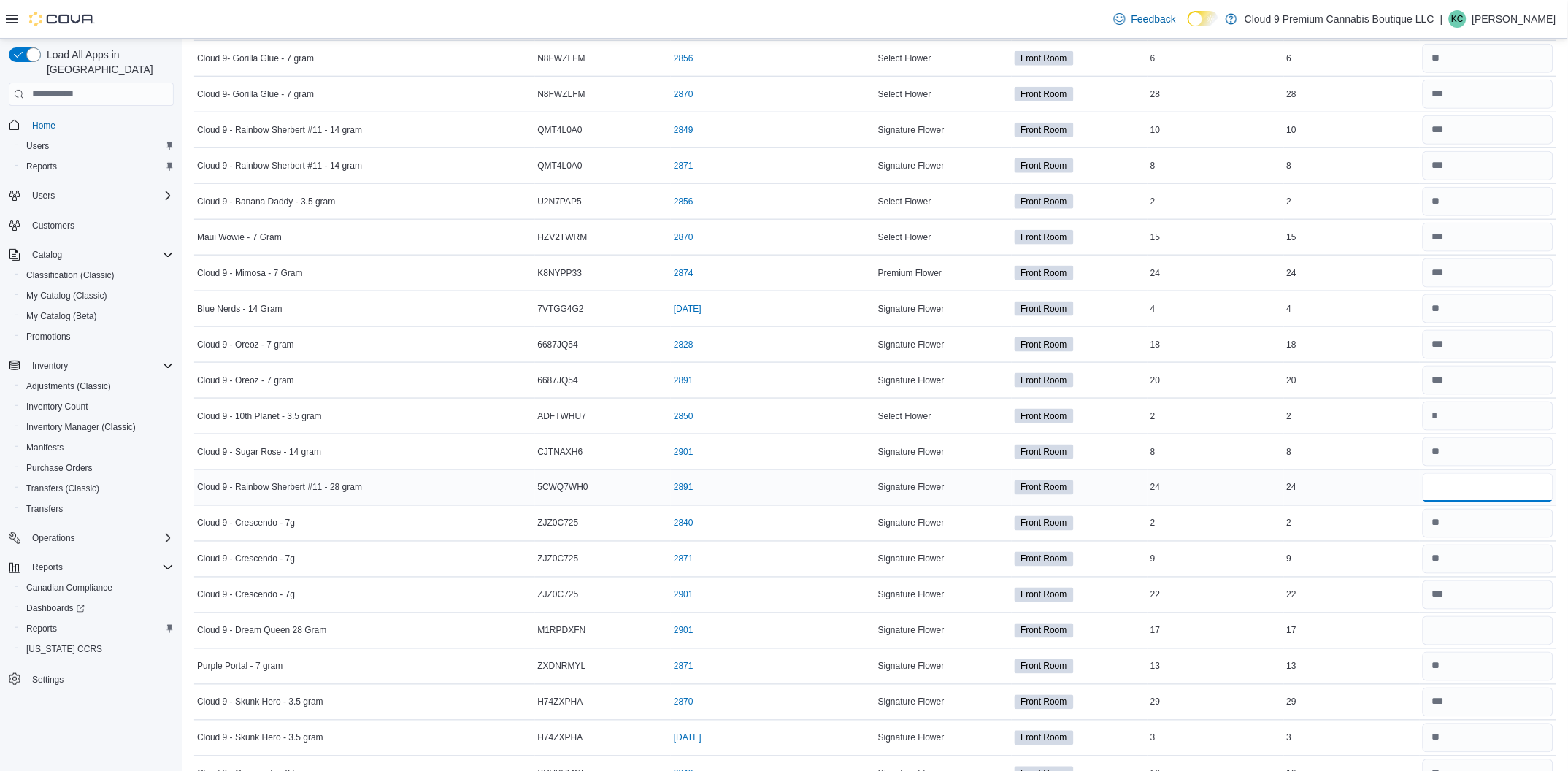
click at [1506, 486] on input "number" at bounding box center [1489, 488] width 131 height 29
click at [1490, 634] on input "number" at bounding box center [1489, 630] width 131 height 29
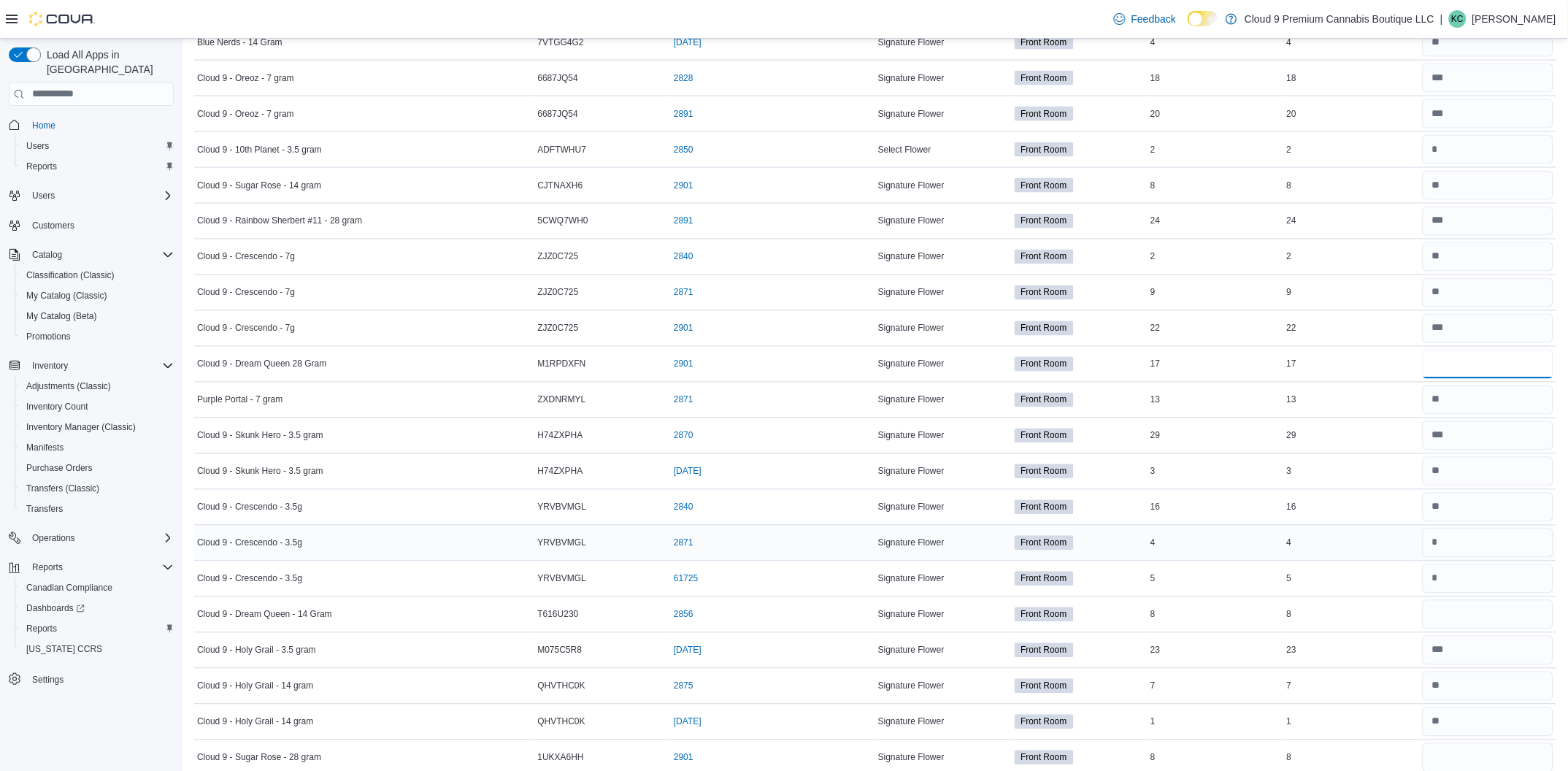
scroll to position [875, 0]
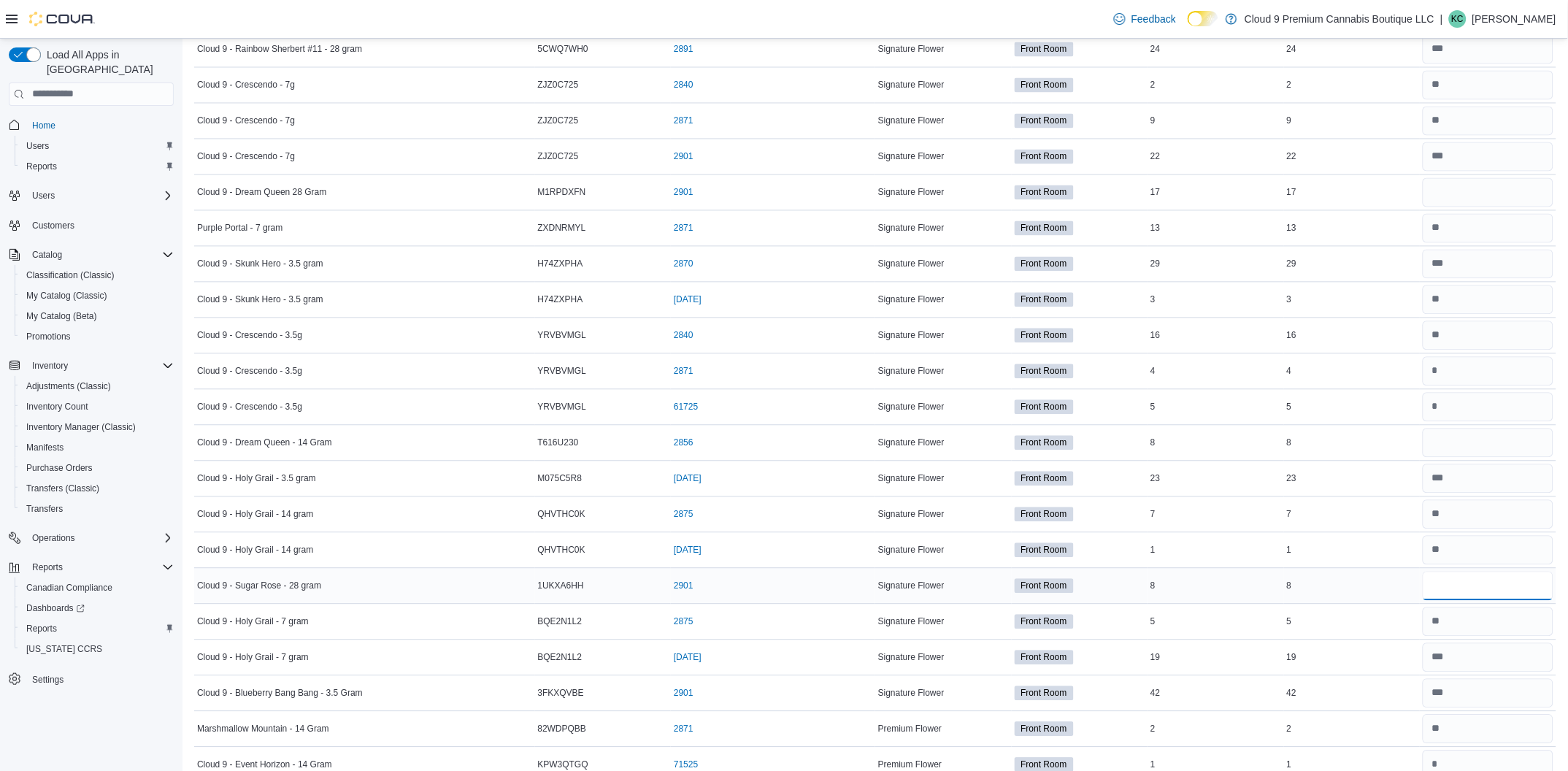
click at [1461, 587] on input "number" at bounding box center [1489, 586] width 131 height 29
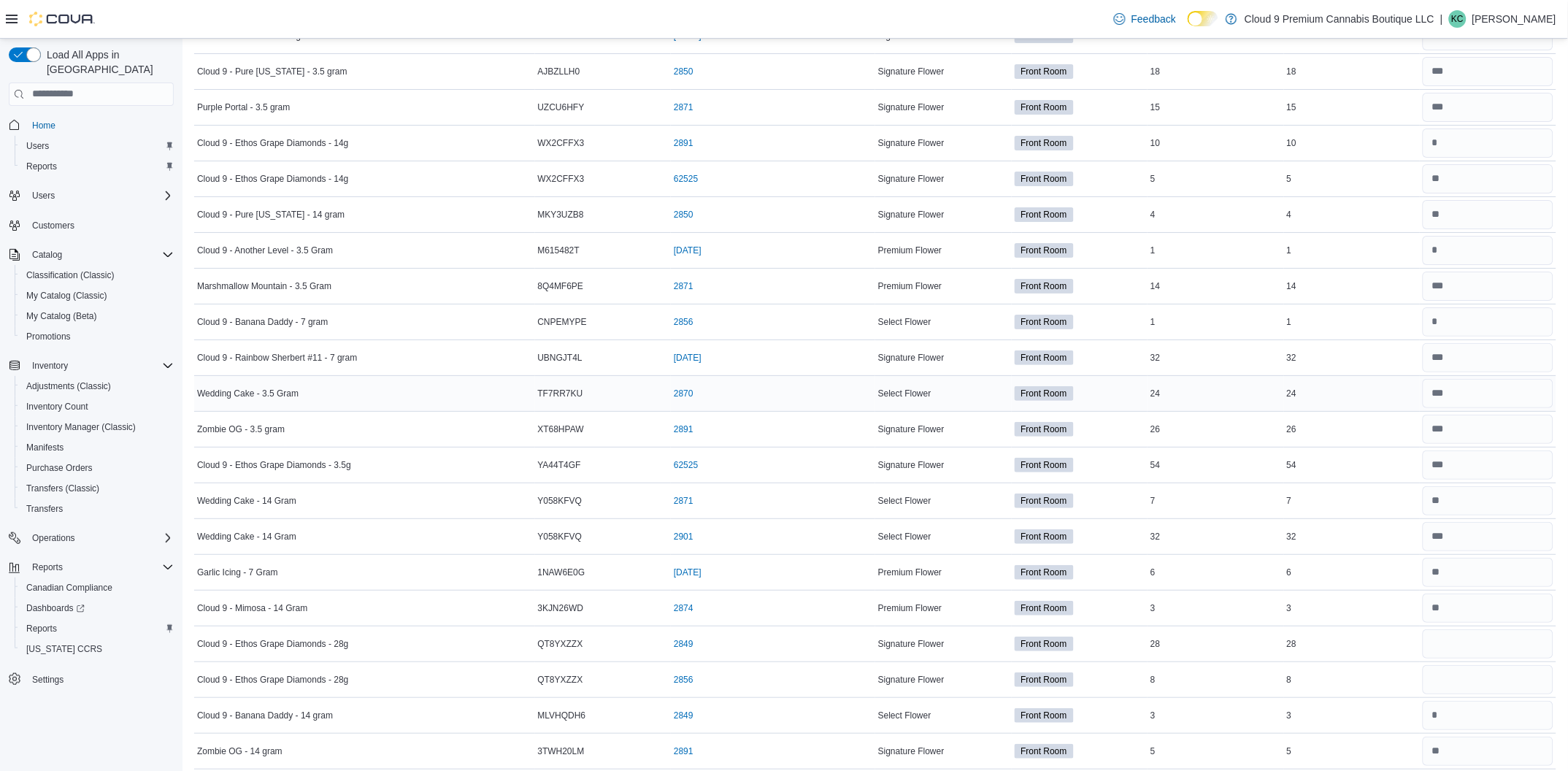
scroll to position [1751, 0]
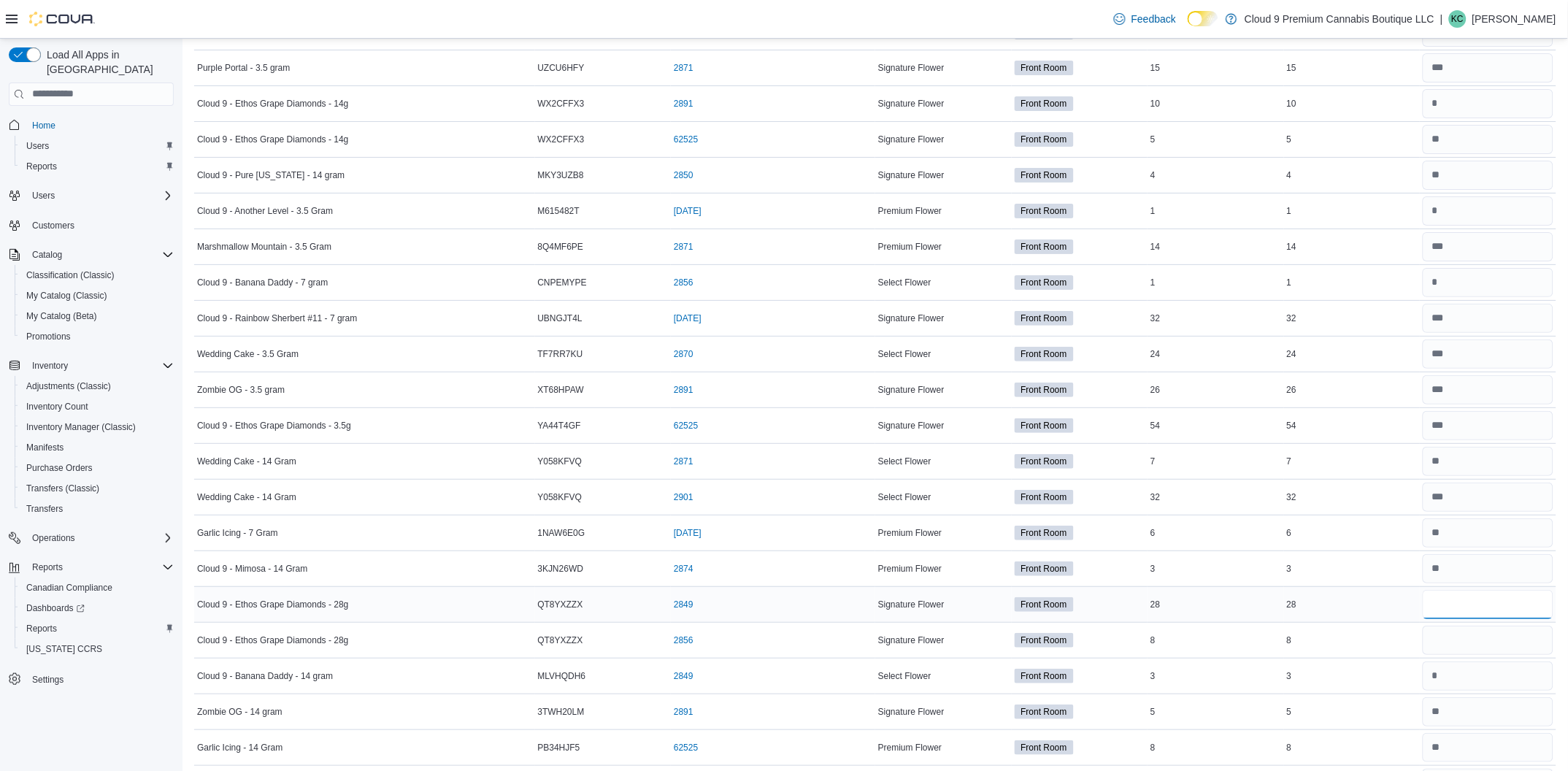
click at [1494, 607] on input "number" at bounding box center [1489, 604] width 131 height 29
click at [1469, 652] on input "number" at bounding box center [1489, 640] width 131 height 29
click at [1482, 619] on input "number" at bounding box center [1489, 604] width 131 height 29
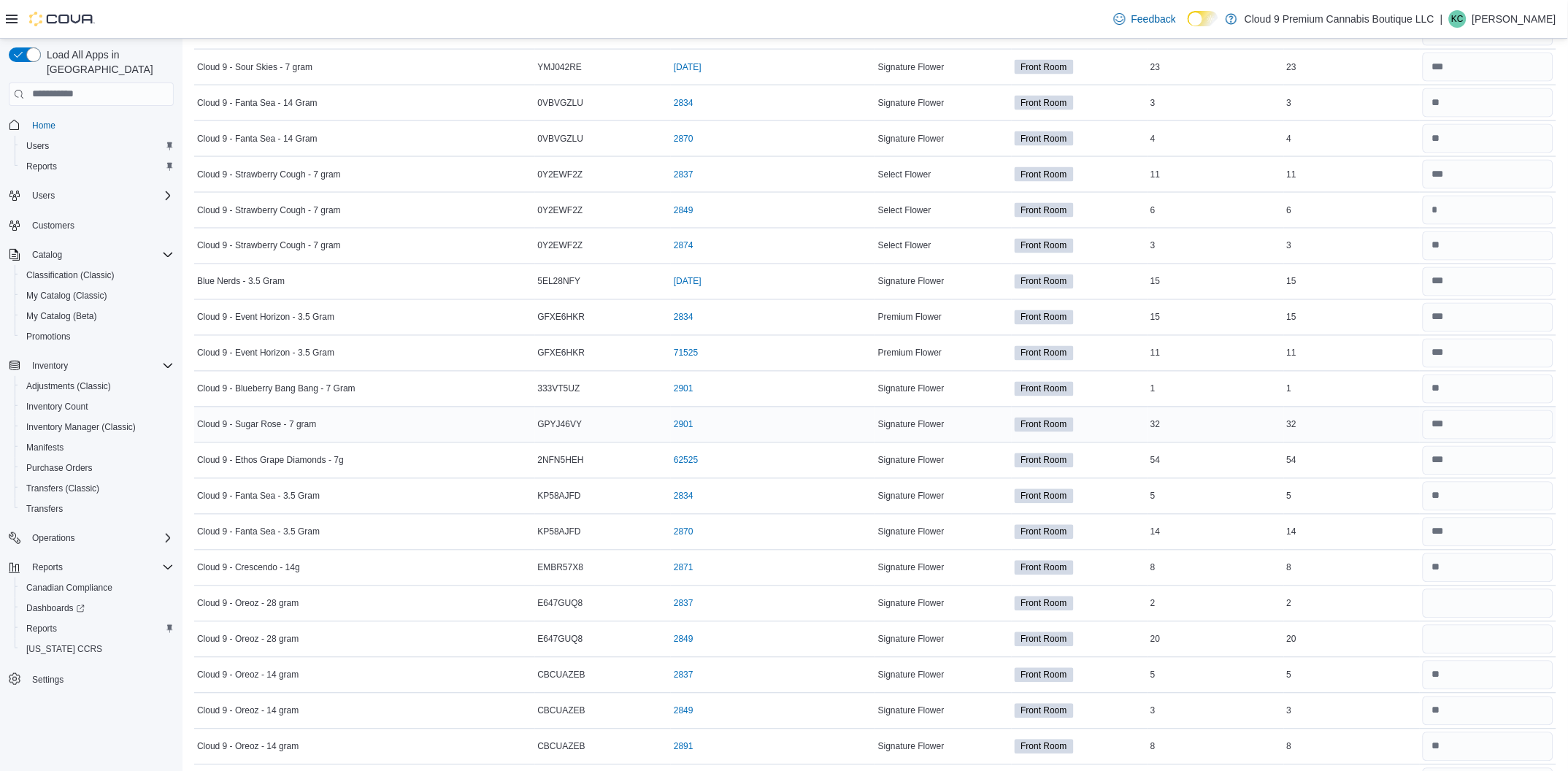
scroll to position [2518, 0]
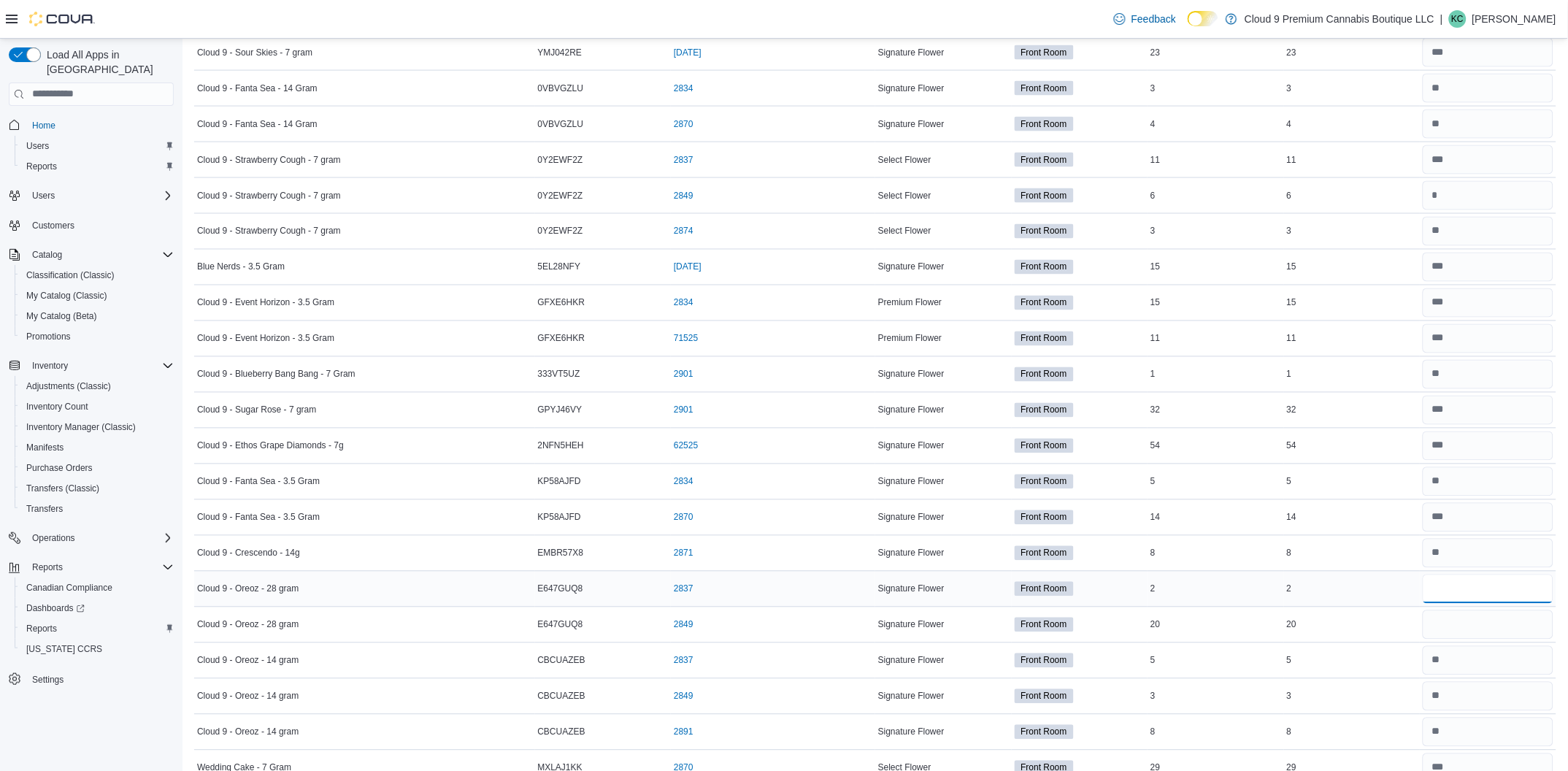
click at [1479, 586] on input "number" at bounding box center [1489, 589] width 131 height 29
click at [1502, 623] on input "number" at bounding box center [1489, 625] width 131 height 29
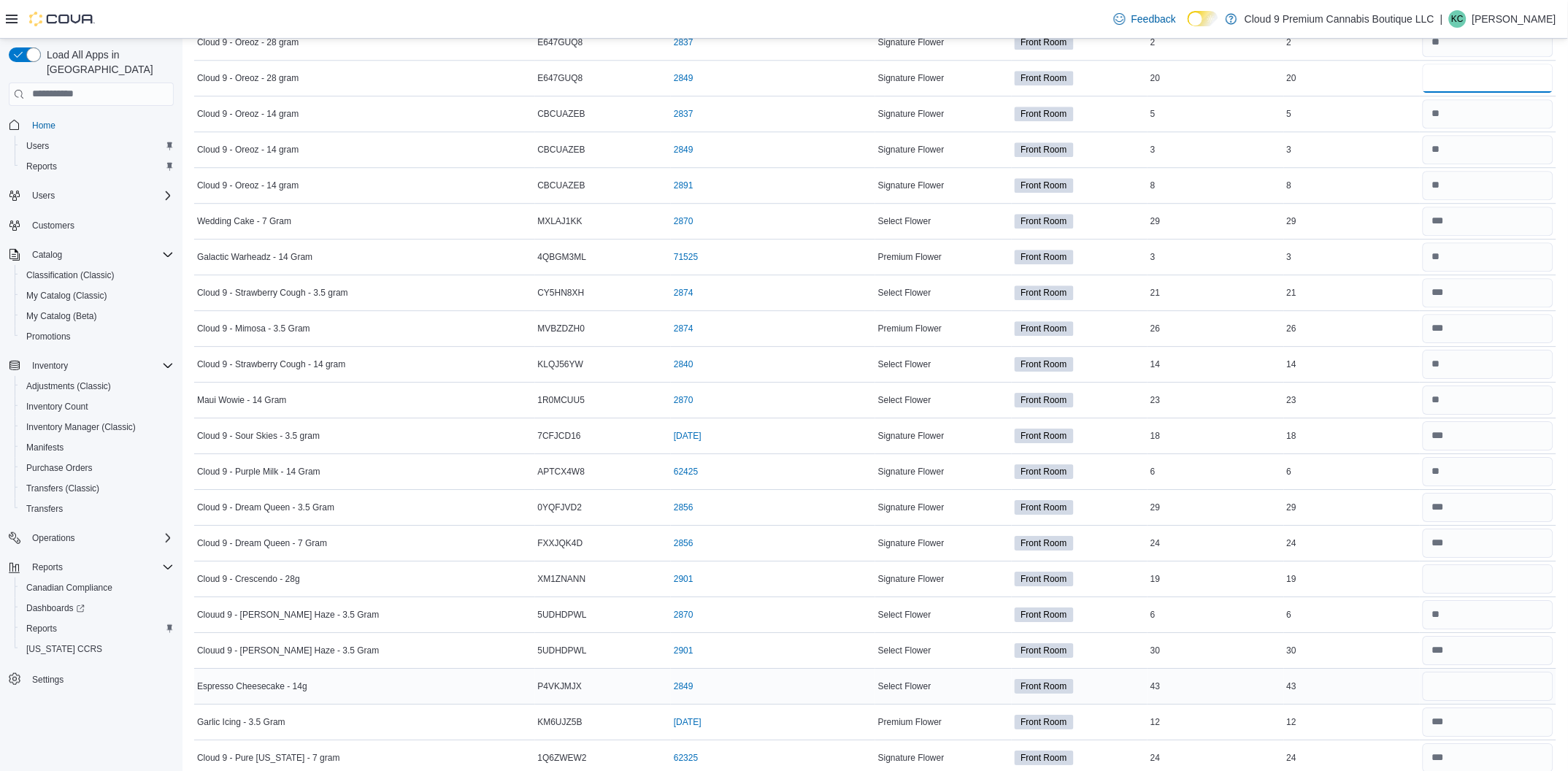
scroll to position [3066, 0]
click at [1464, 584] on input "number" at bounding box center [1489, 578] width 131 height 29
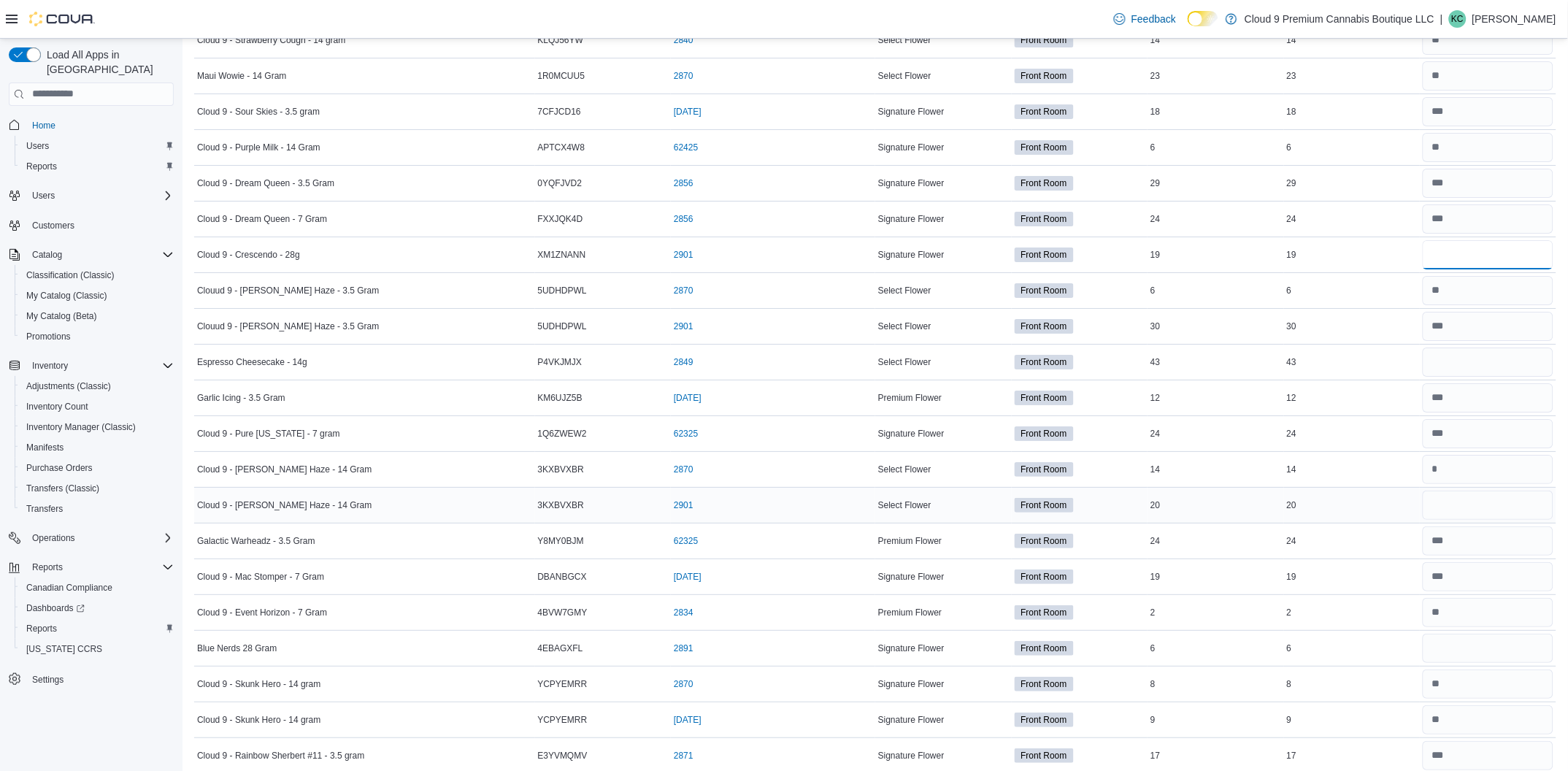
scroll to position [3394, 0]
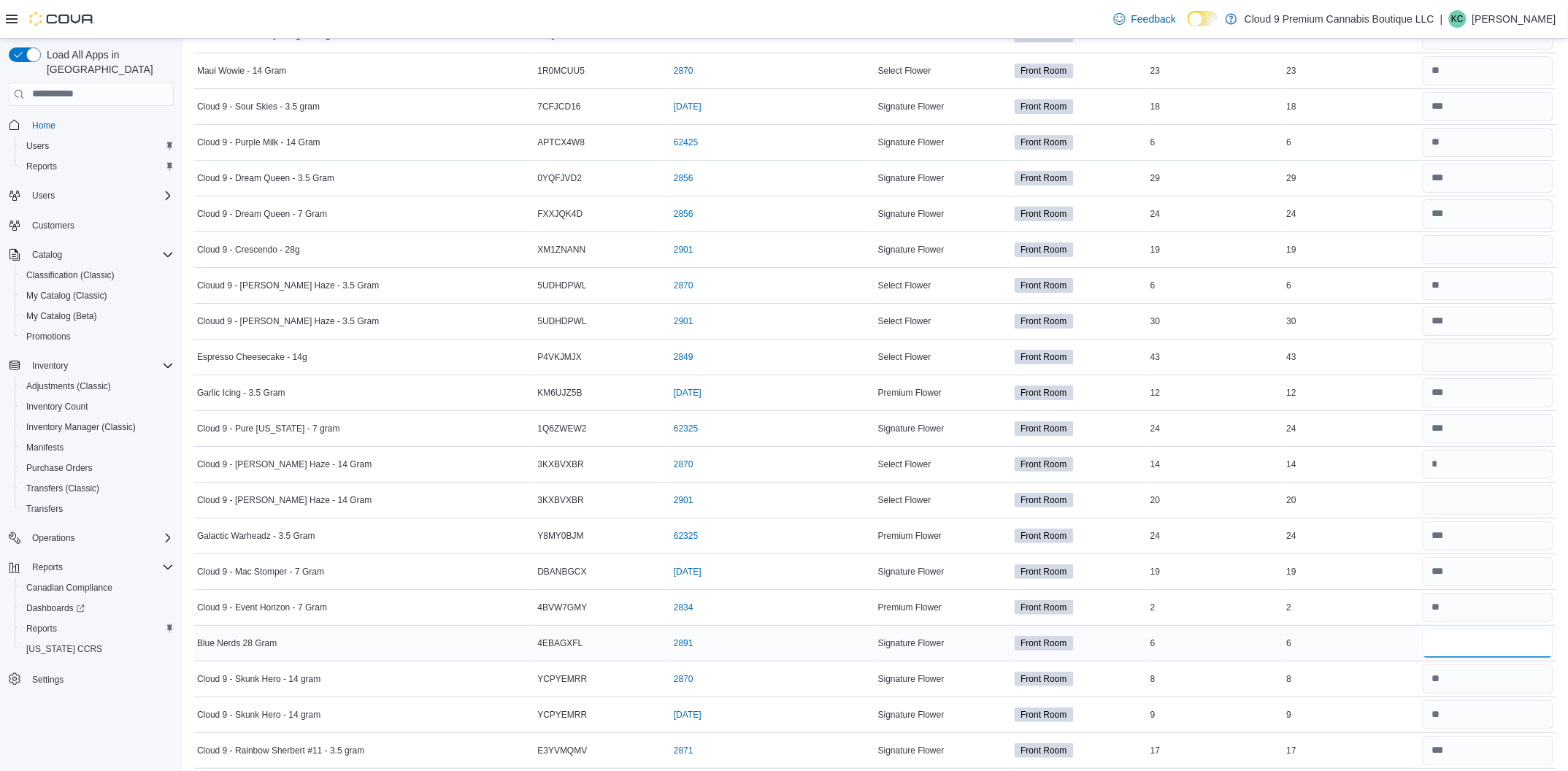
click at [1450, 650] on input "number" at bounding box center [1489, 643] width 131 height 29
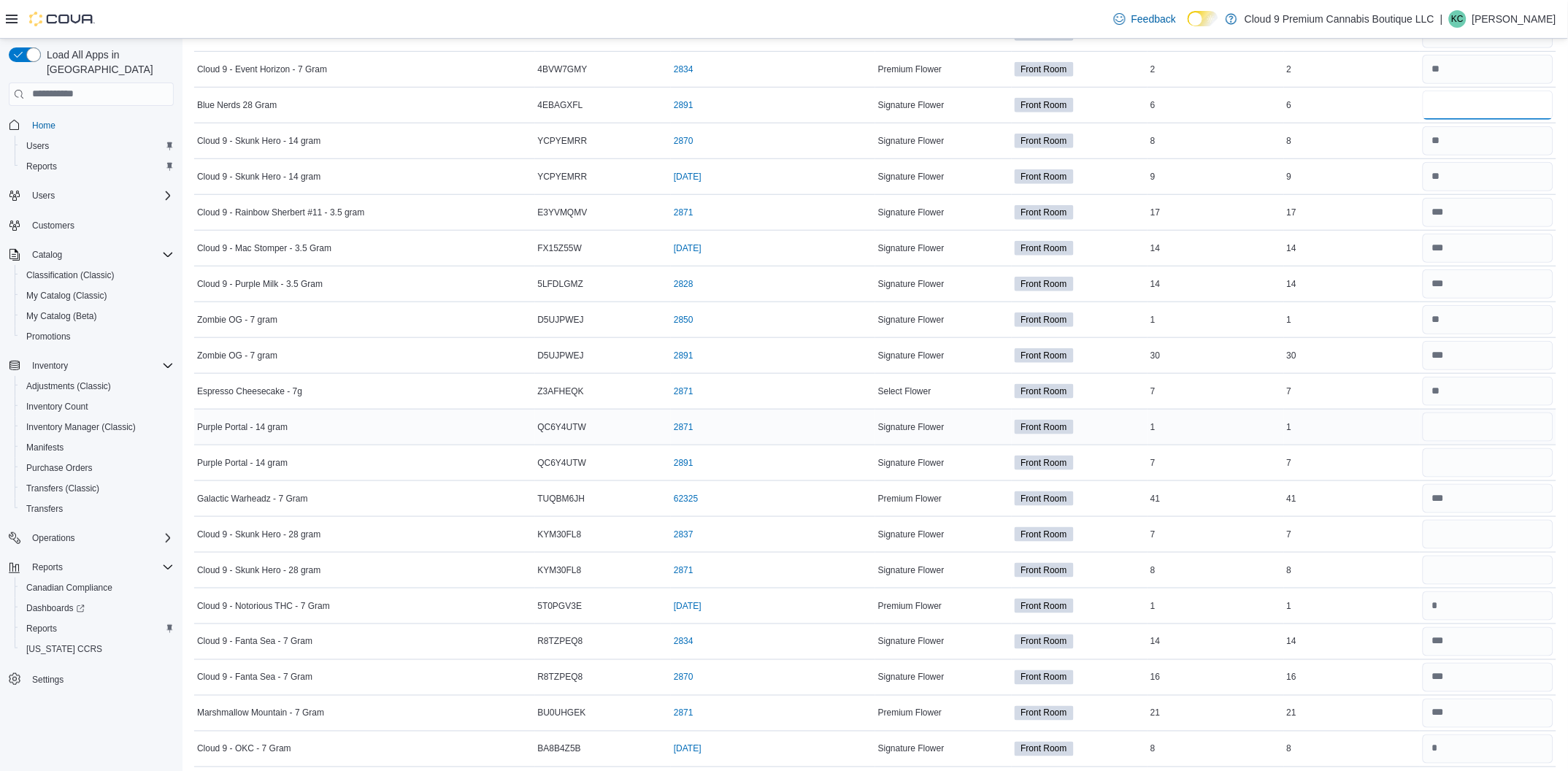
scroll to position [3942, 0]
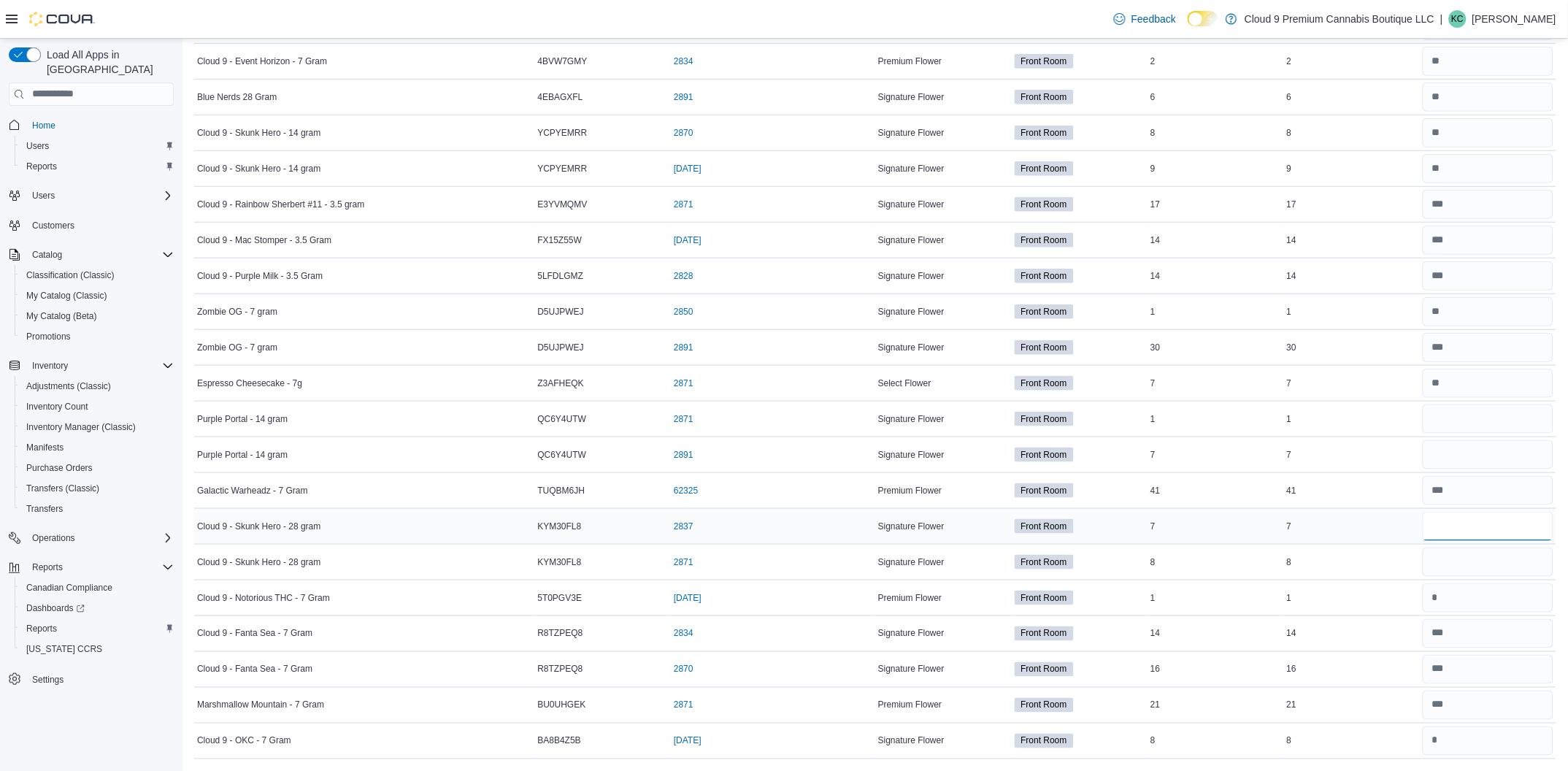
click at [1492, 541] on input "number" at bounding box center [1489, 526] width 131 height 29
click at [1467, 573] on input "number" at bounding box center [1489, 562] width 131 height 29
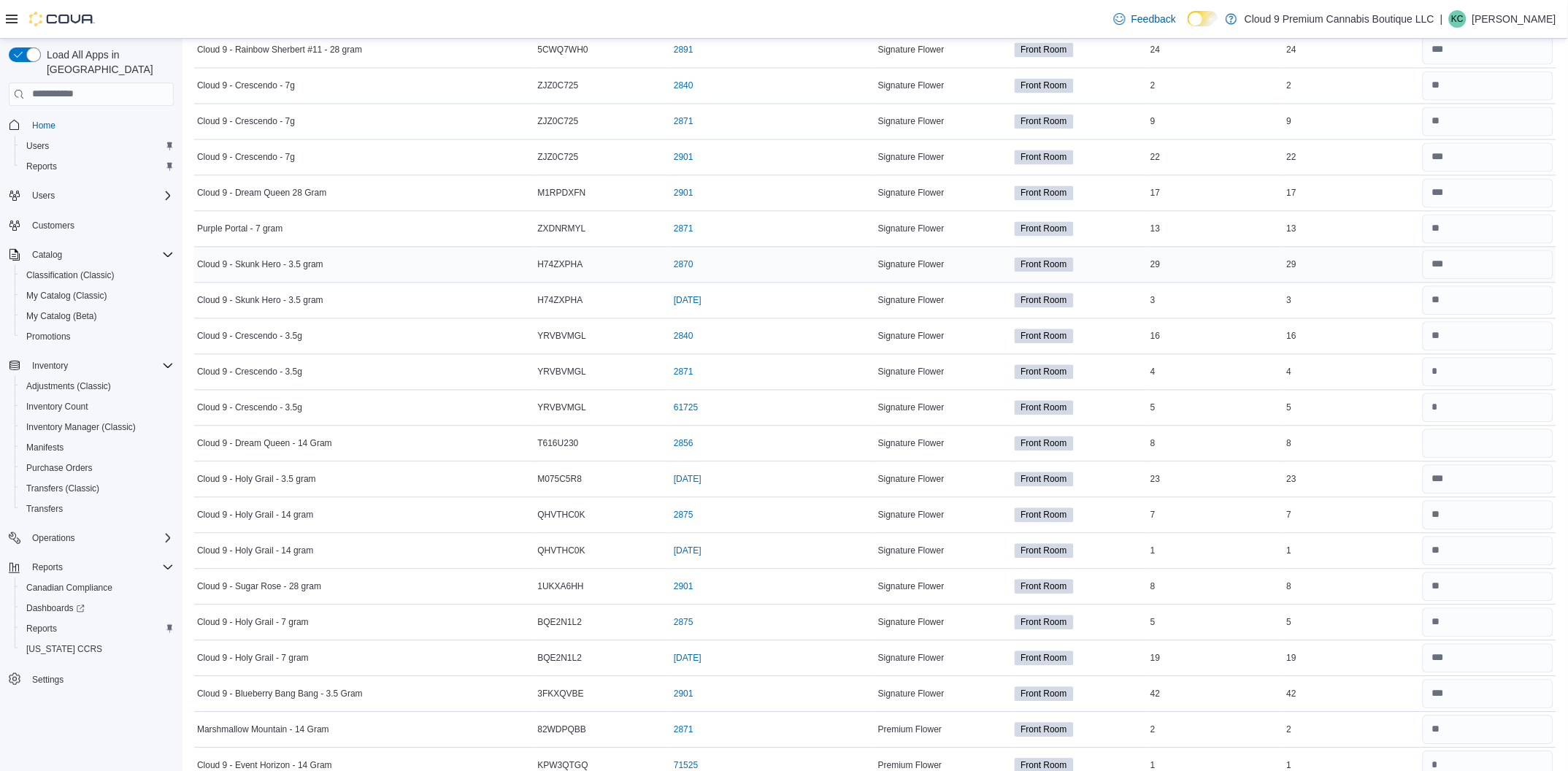
scroll to position [884, 0]
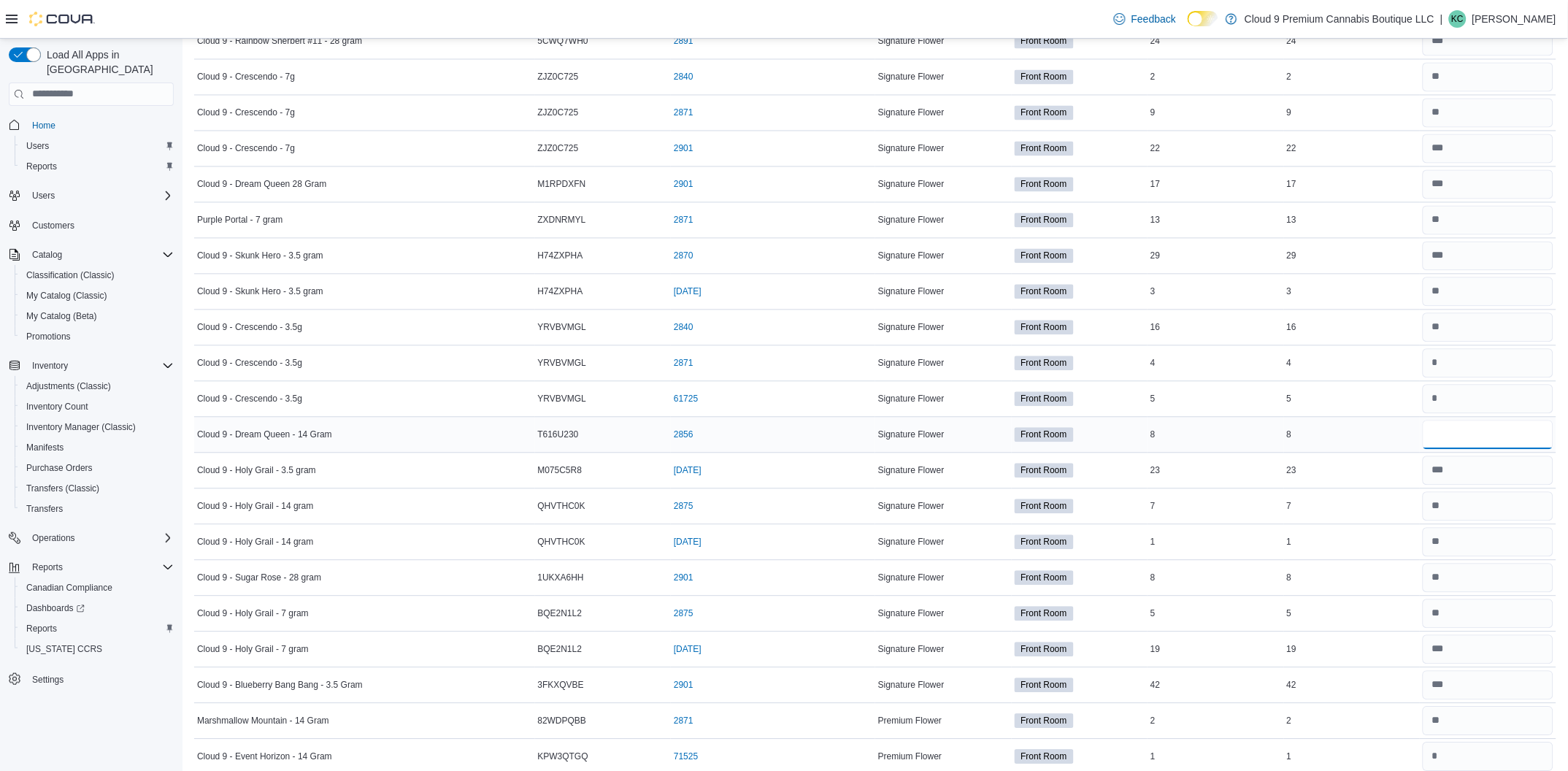
click at [1448, 433] on input "number" at bounding box center [1489, 435] width 131 height 29
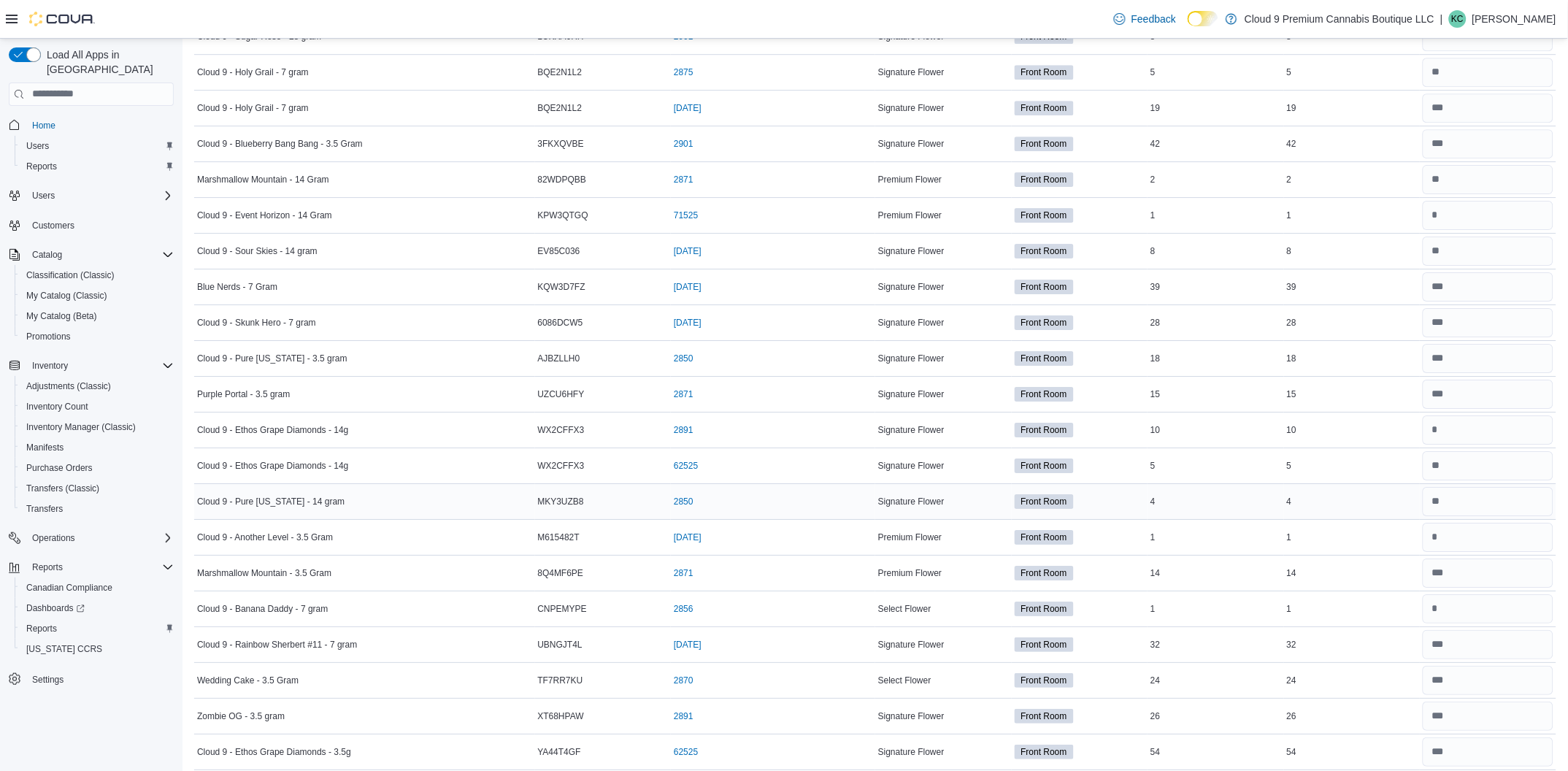
scroll to position [1431, 0]
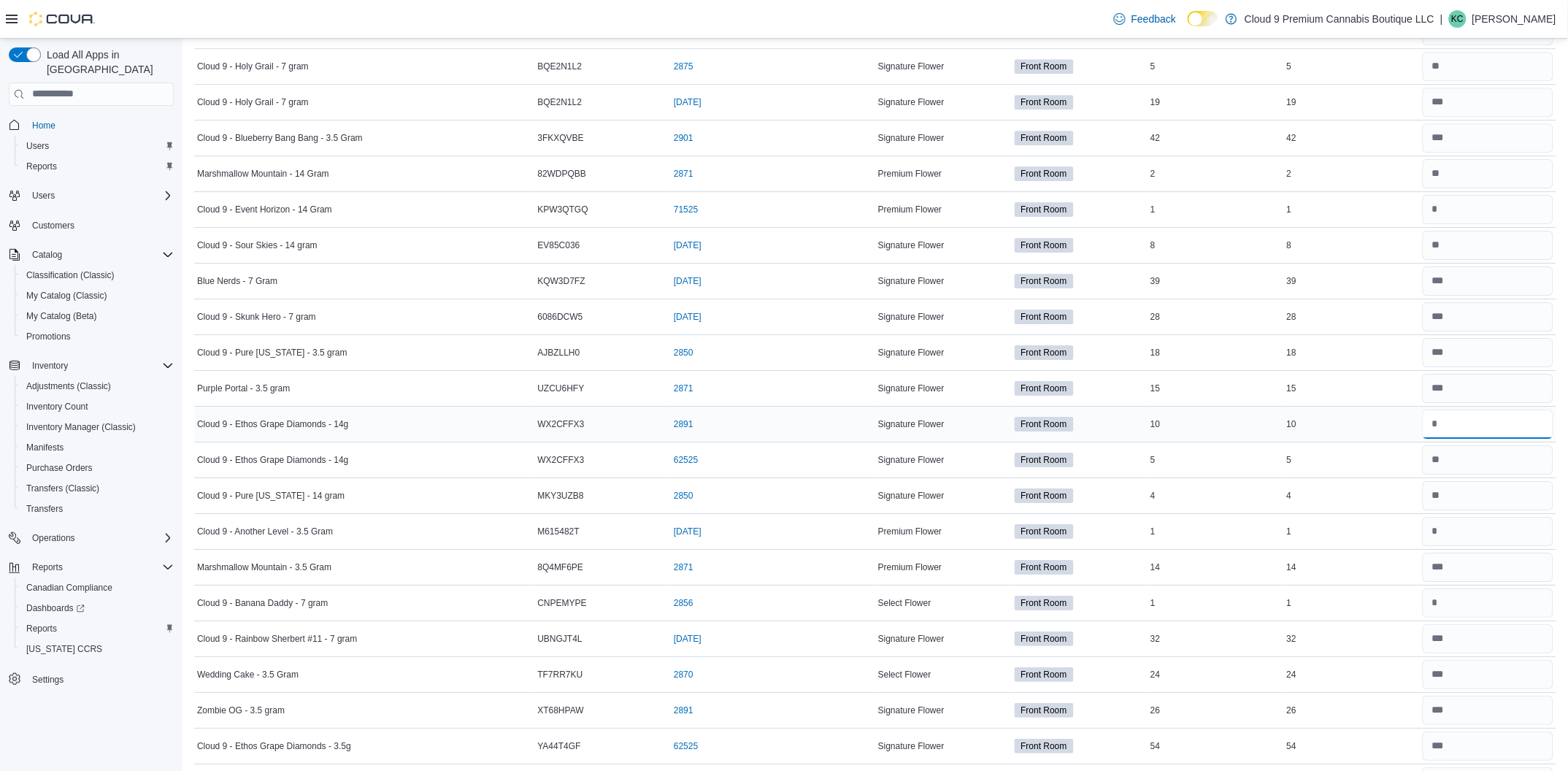
click at [1461, 419] on input "number" at bounding box center [1489, 424] width 131 height 29
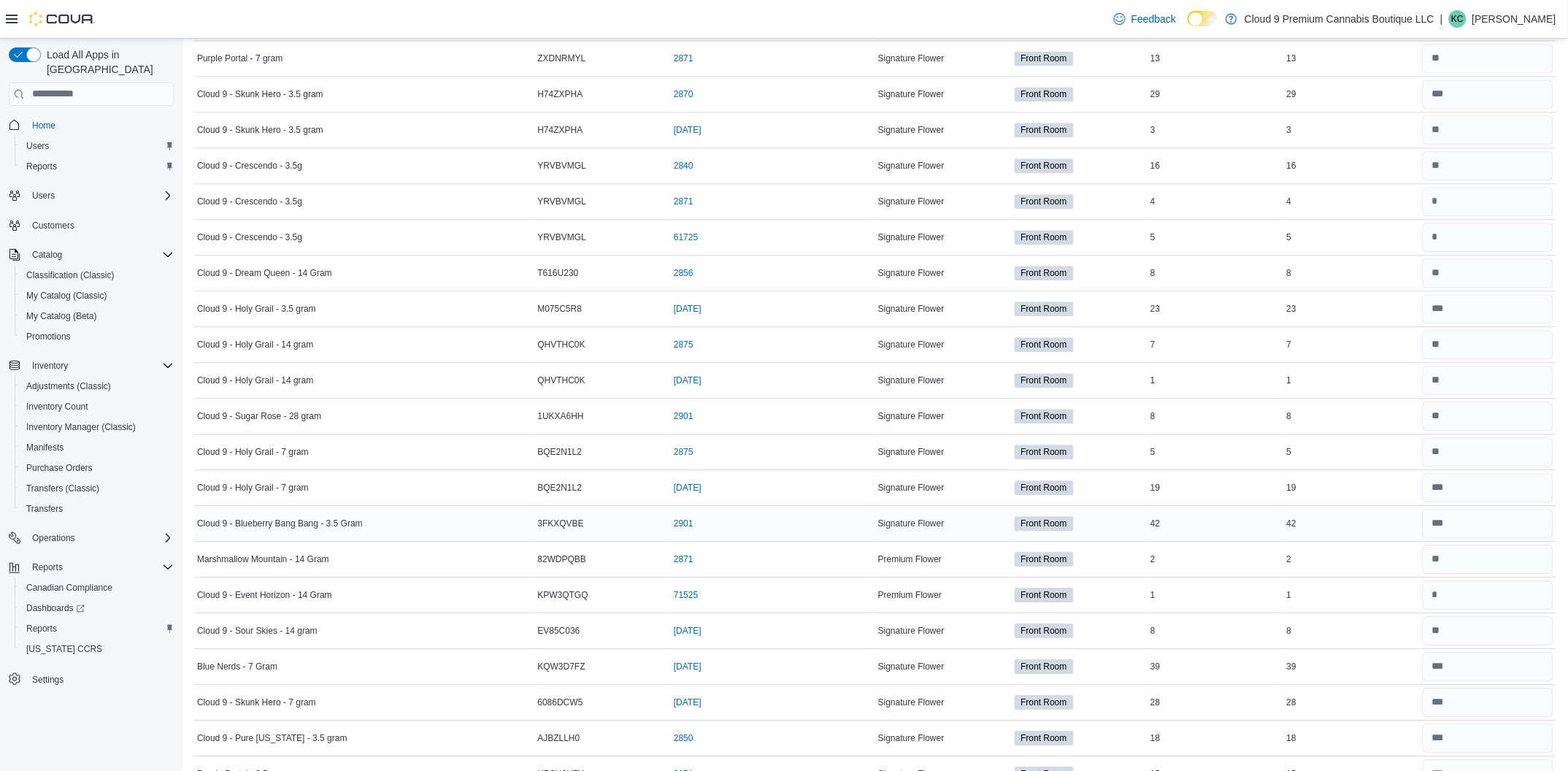
scroll to position [1314, 0]
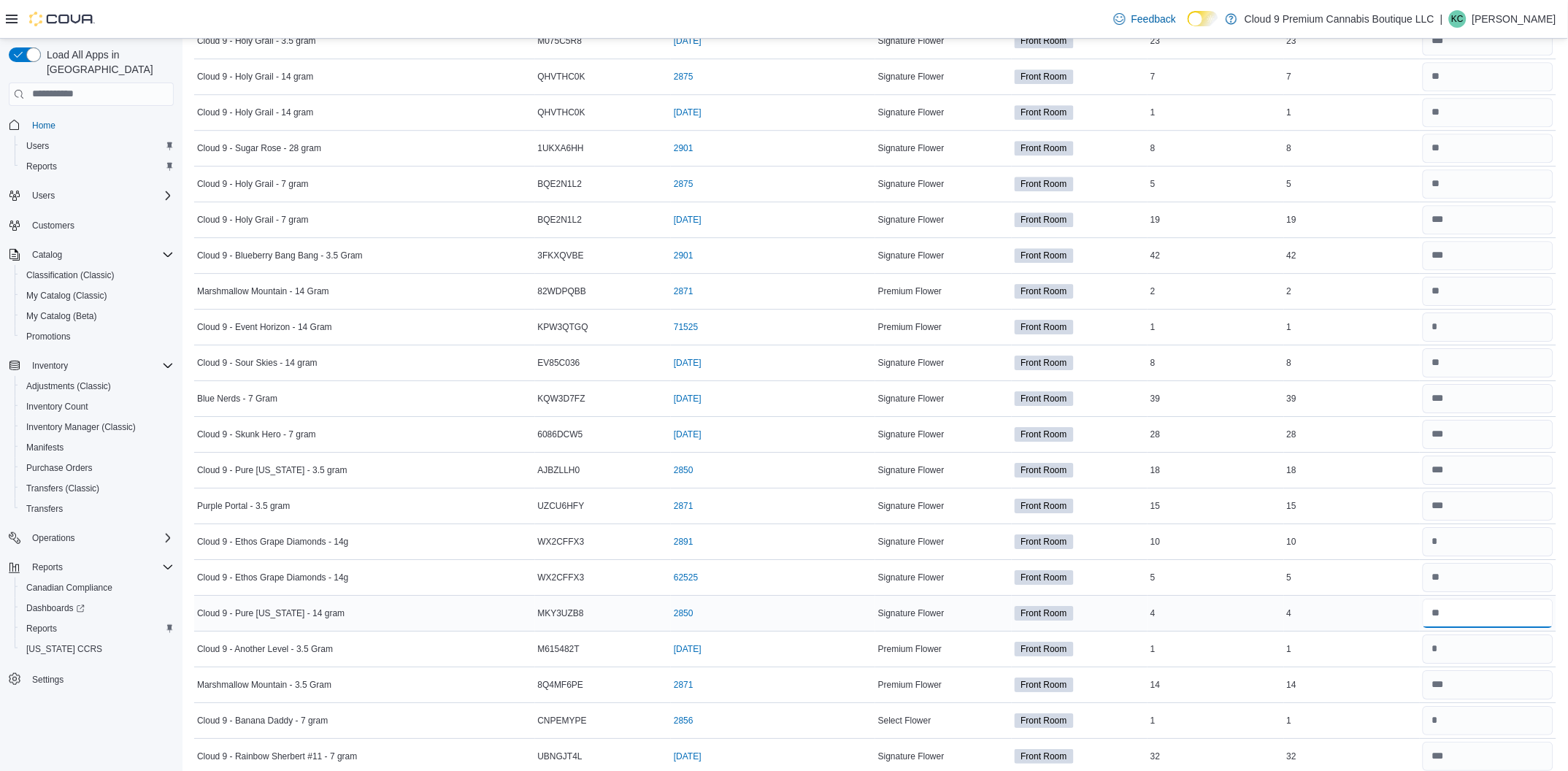
click at [1478, 613] on input "number" at bounding box center [1489, 613] width 131 height 29
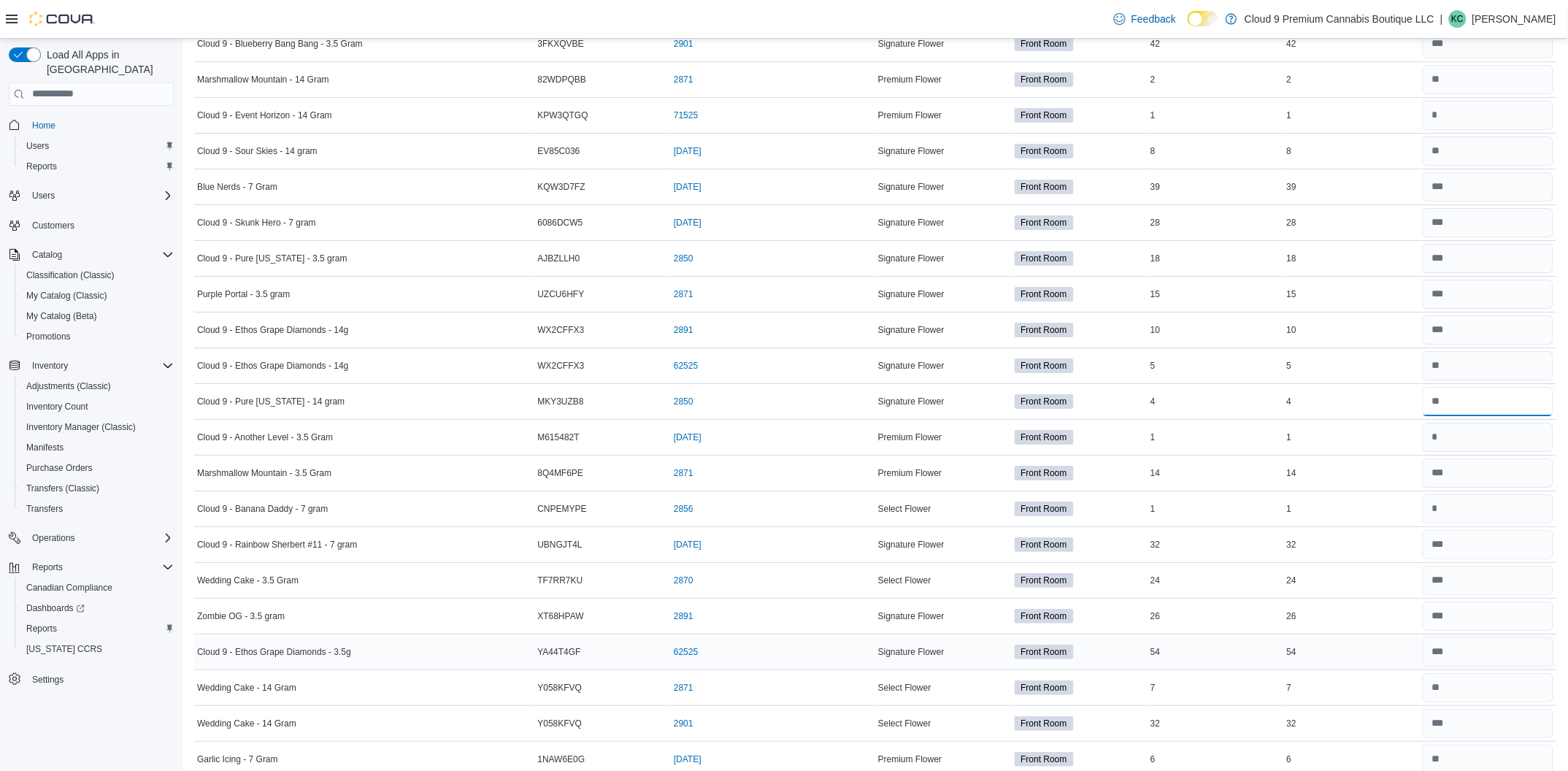
scroll to position [1532, 0]
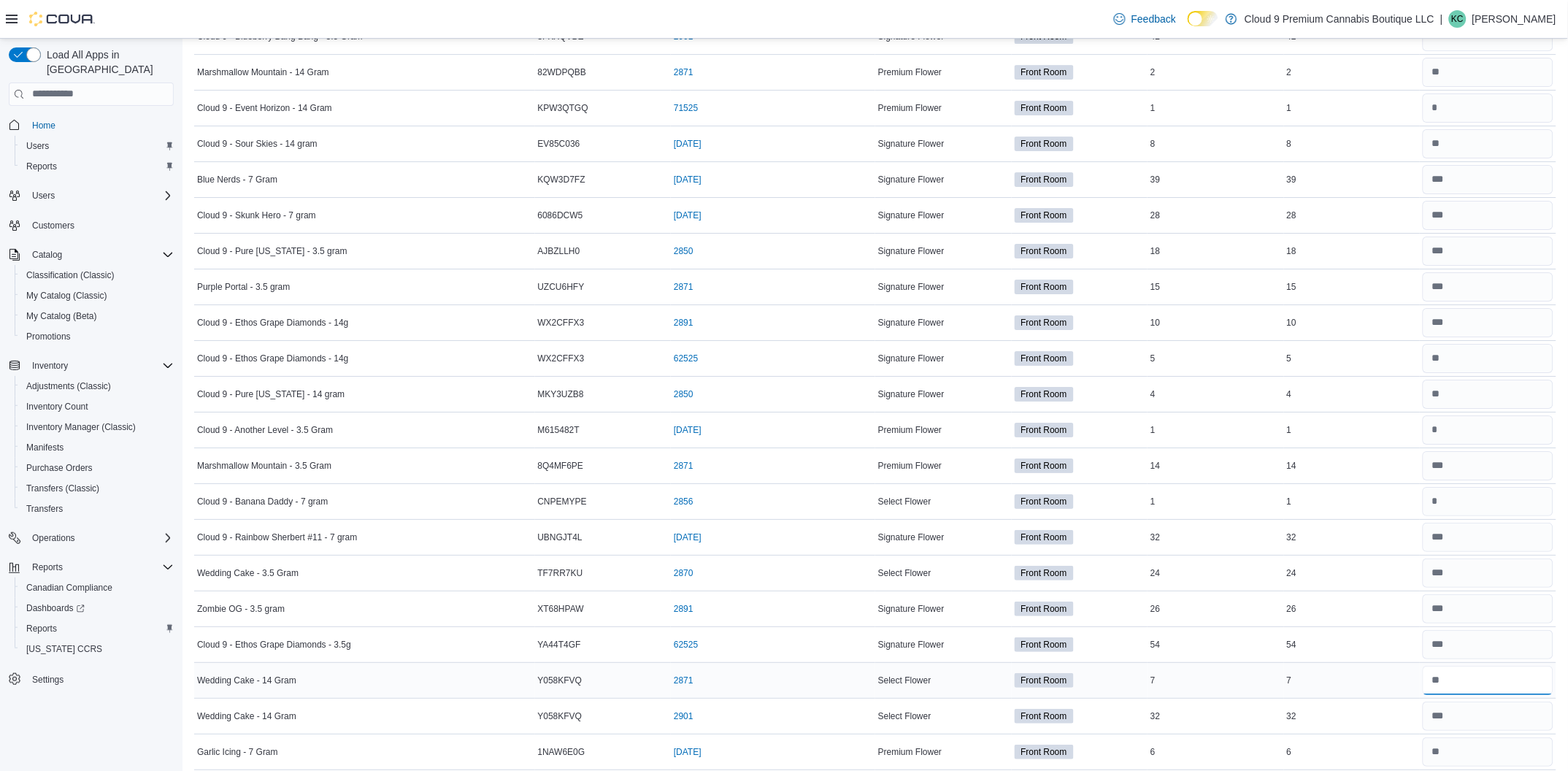
click at [1459, 683] on input "number" at bounding box center [1489, 680] width 131 height 29
drag, startPoint x: 1465, startPoint y: 689, endPoint x: 1442, endPoint y: 683, distance: 23.8
click at [1442, 684] on input "**" at bounding box center [1489, 680] width 131 height 29
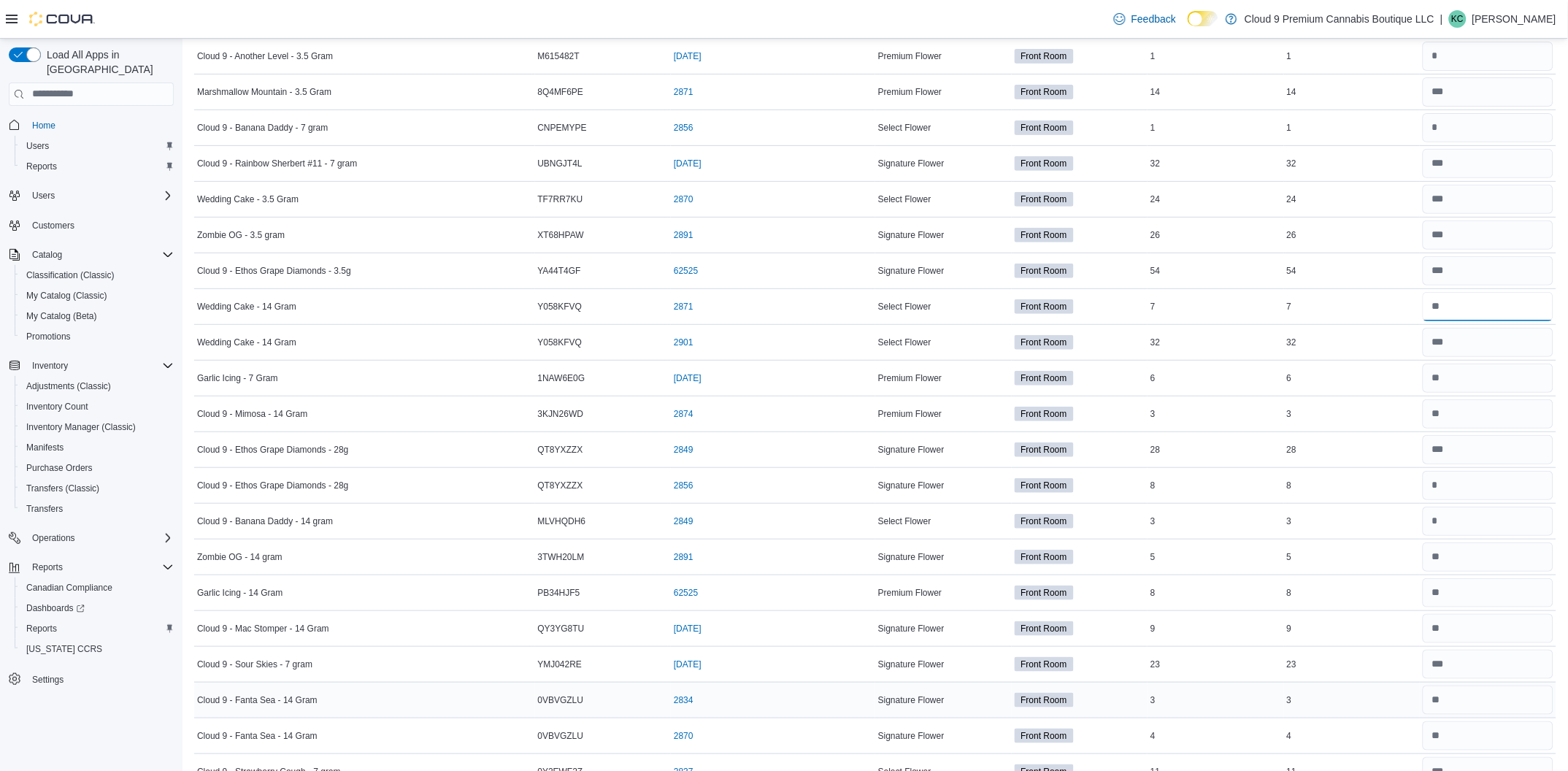
scroll to position [1971, 0]
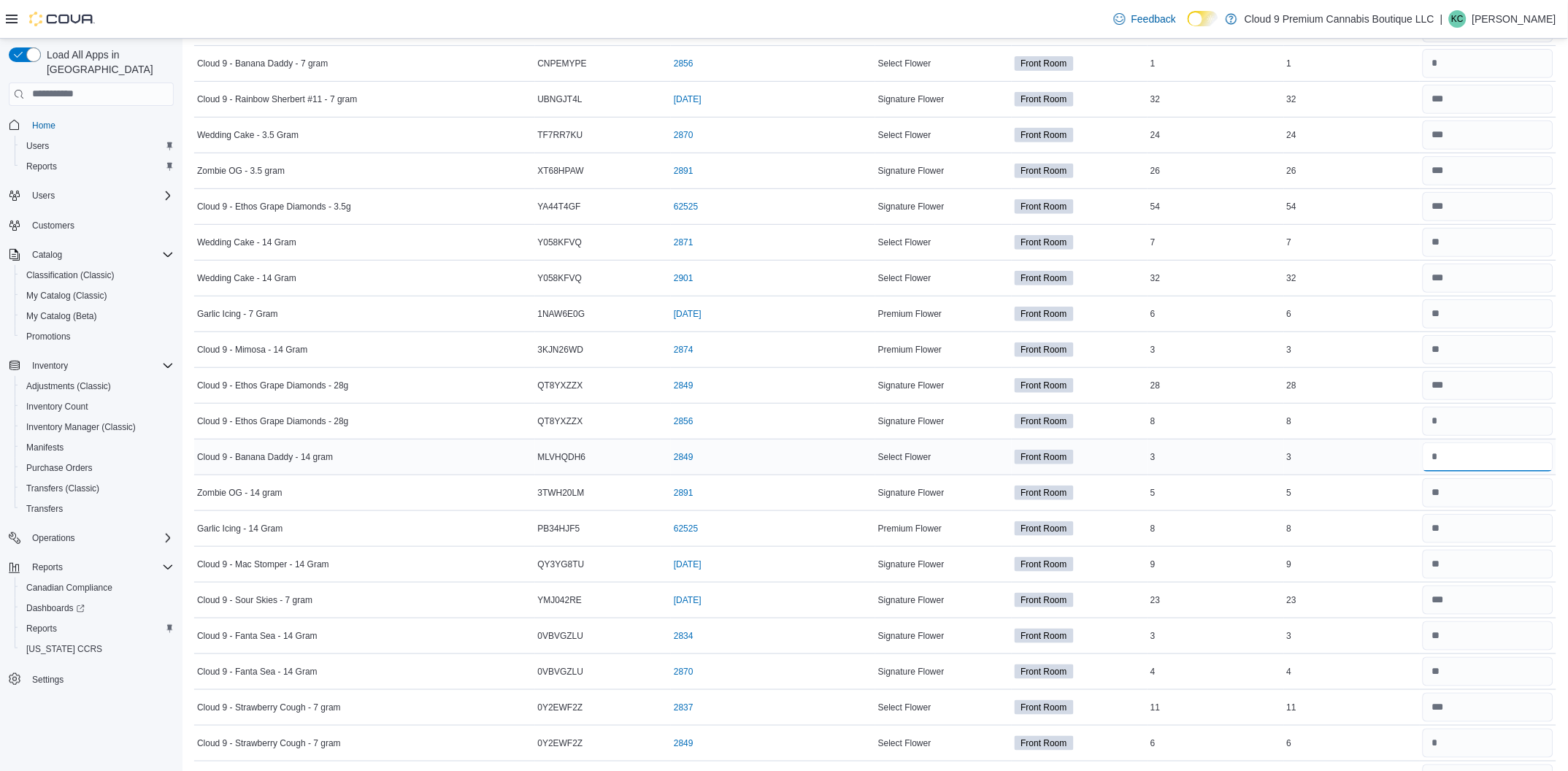
click at [1458, 465] on input "number" at bounding box center [1489, 457] width 131 height 29
click at [1455, 568] on input "number" at bounding box center [1489, 564] width 131 height 29
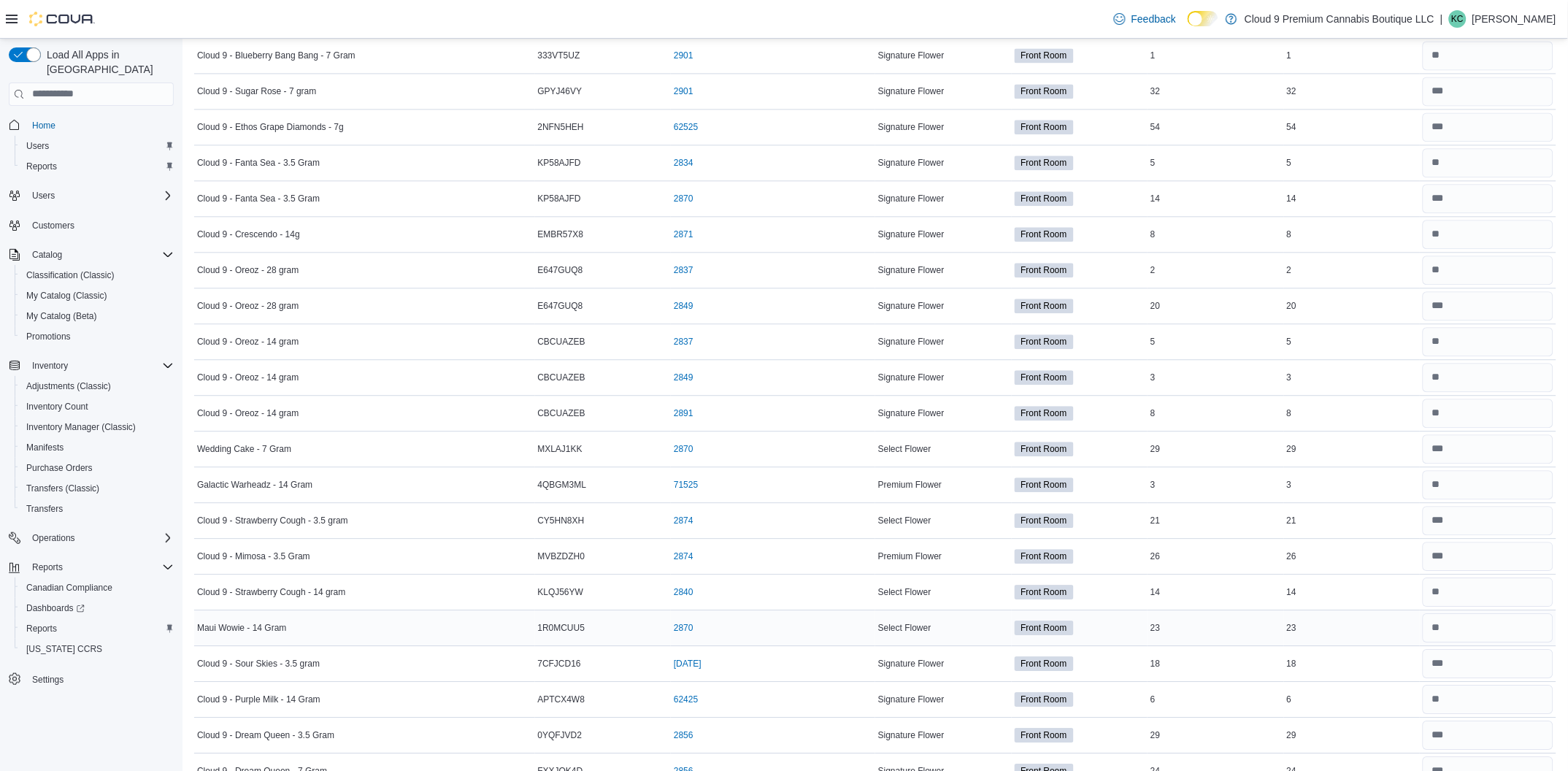
scroll to position [2847, 0]
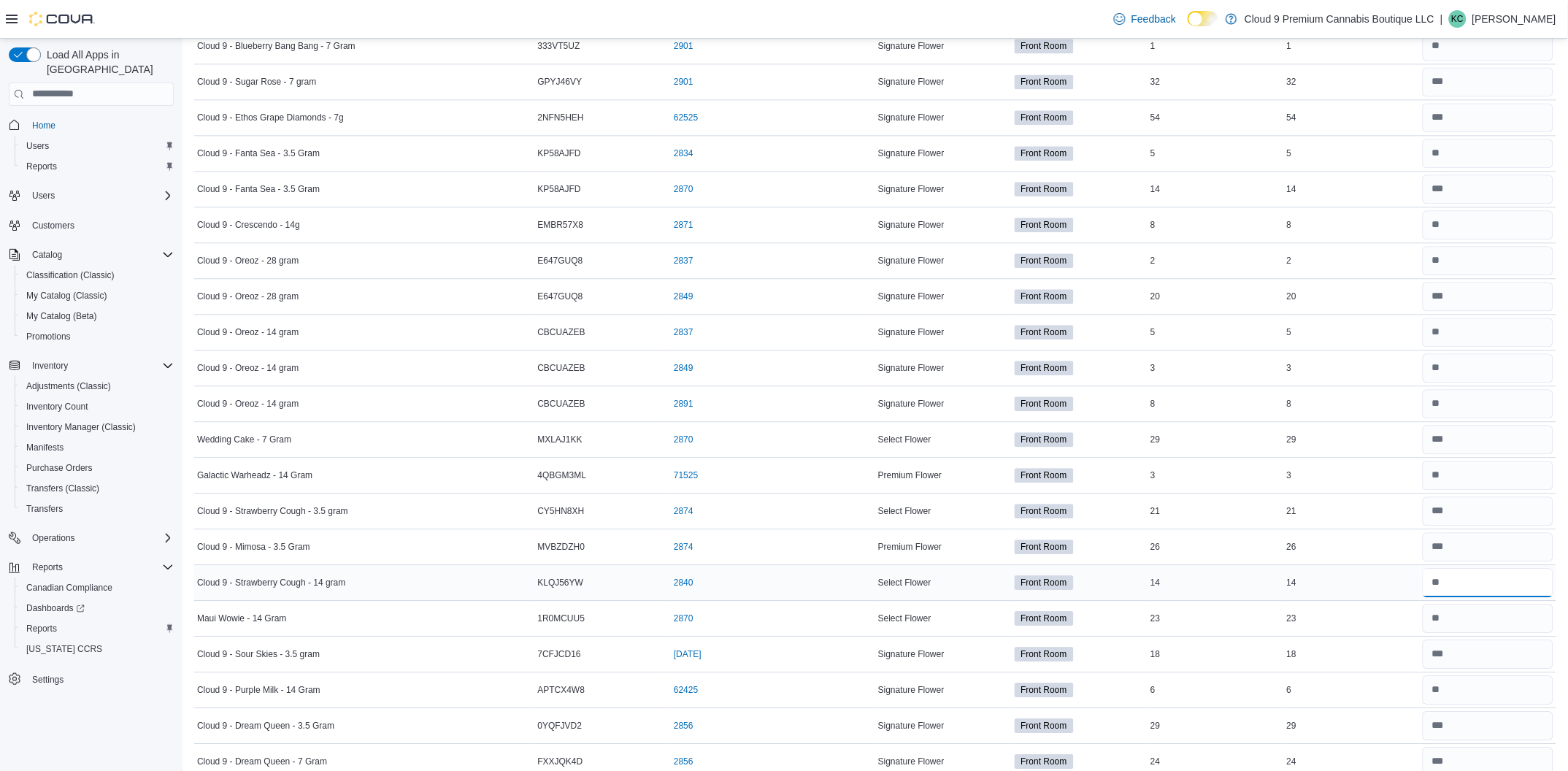
click at [1473, 586] on input "number" at bounding box center [1489, 582] width 131 height 29
click at [1485, 633] on input "number" at bounding box center [1489, 619] width 131 height 29
click at [1493, 702] on input "number" at bounding box center [1489, 690] width 131 height 29
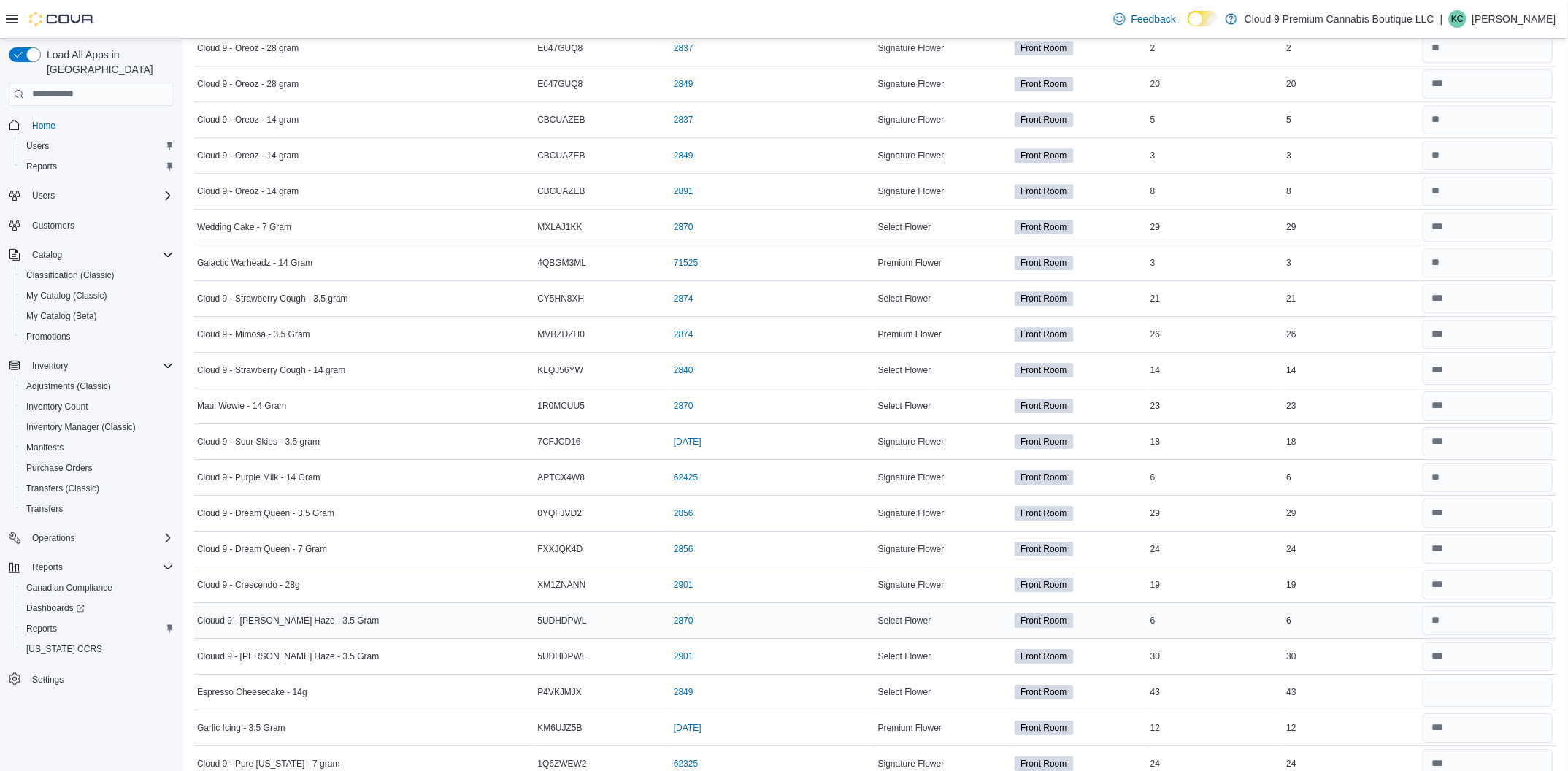
scroll to position [3066, 0]
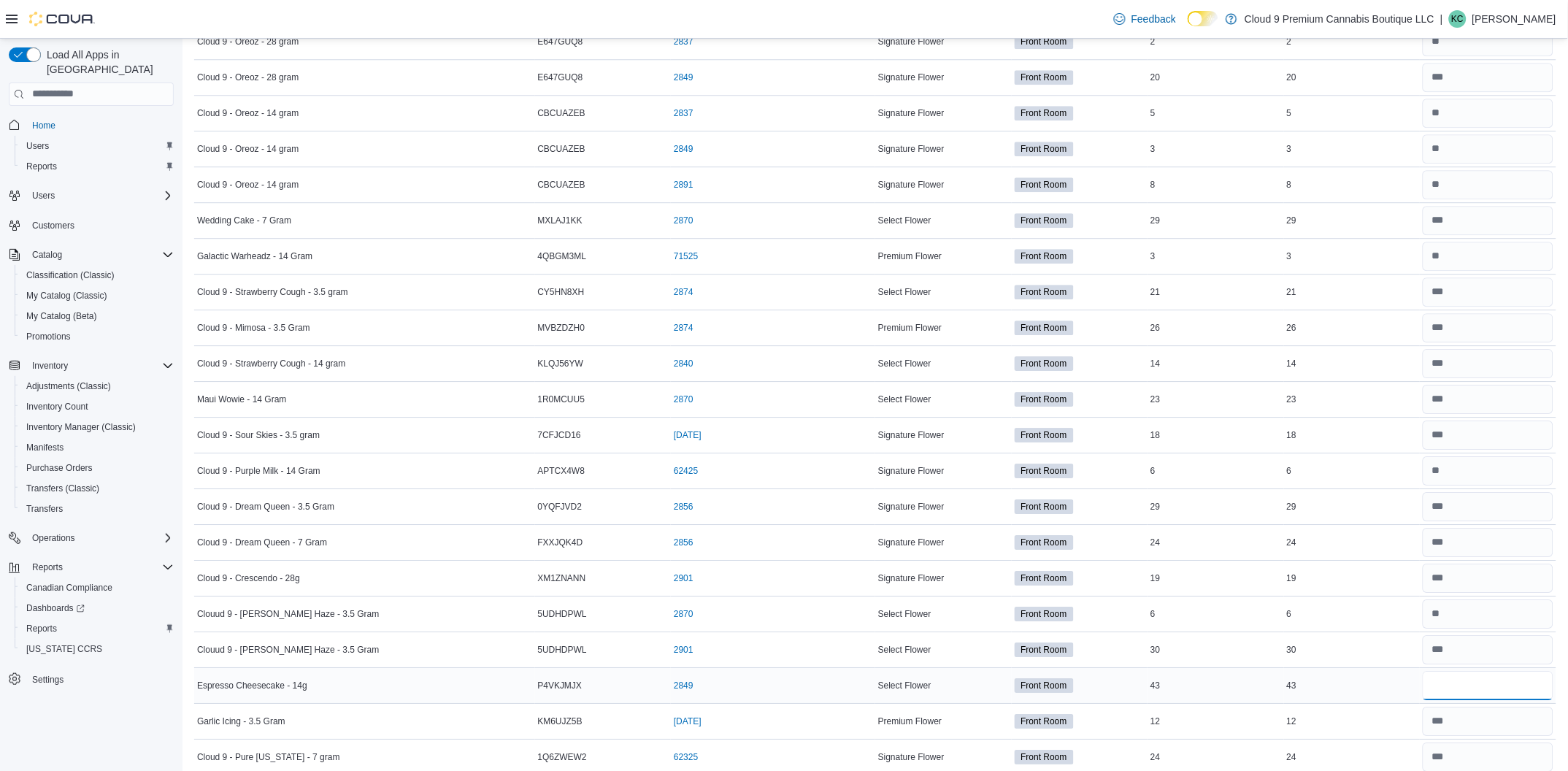
click at [1473, 699] on input "number" at bounding box center [1489, 685] width 131 height 29
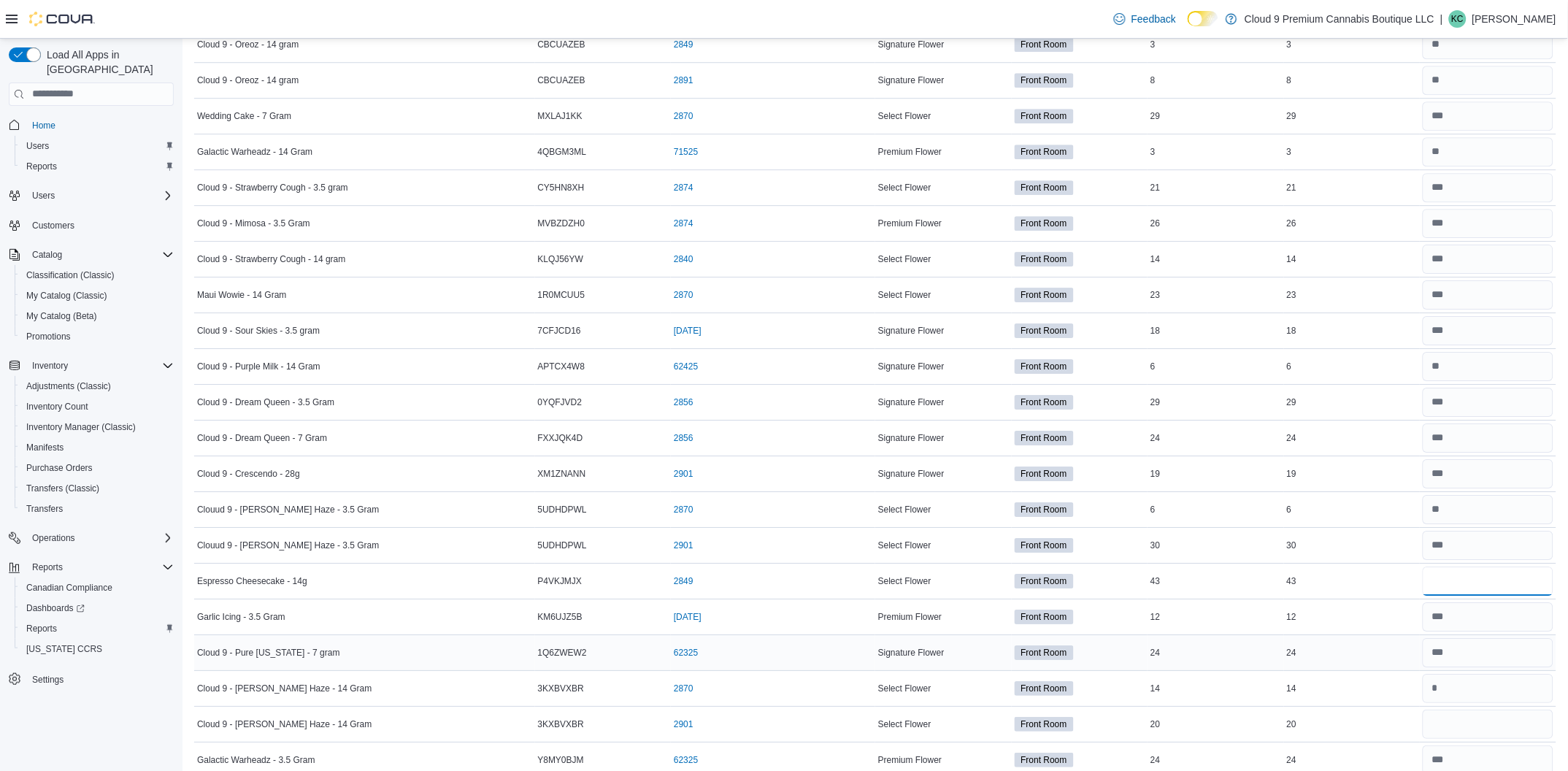
scroll to position [3176, 0]
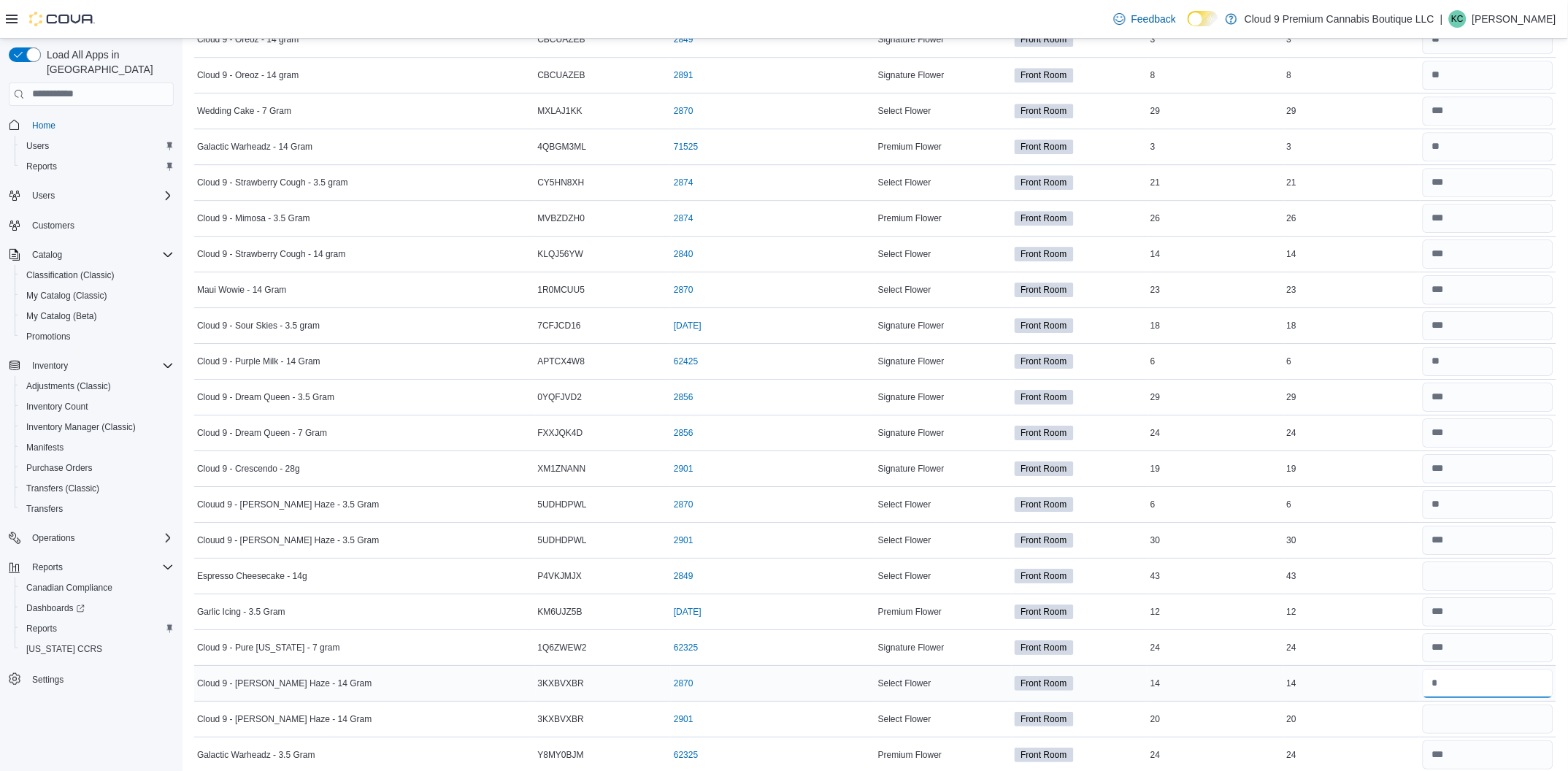
click at [1513, 694] on input "number" at bounding box center [1489, 683] width 131 height 29
click at [1493, 726] on input "number" at bounding box center [1489, 719] width 131 height 29
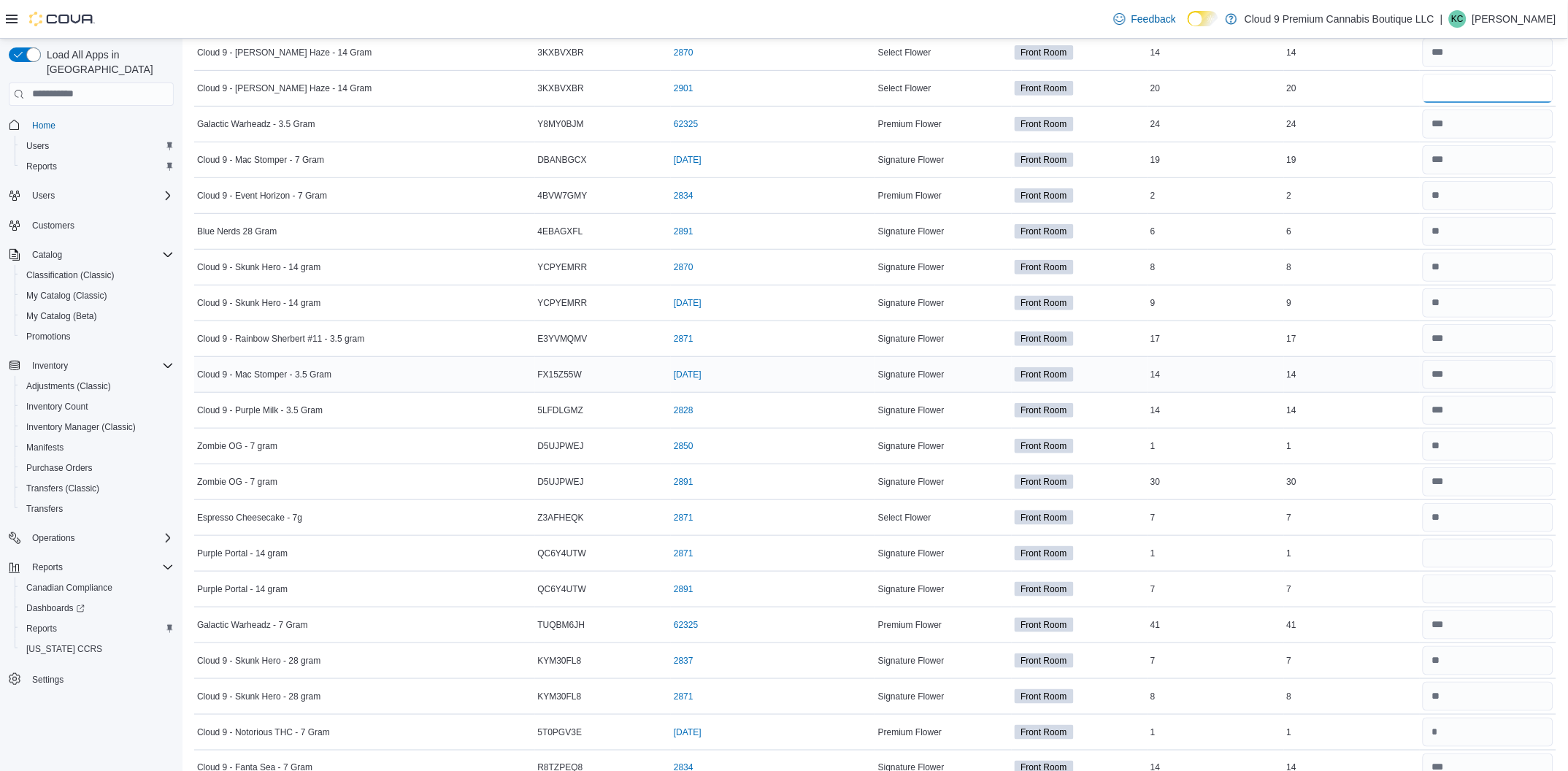
scroll to position [3833, 0]
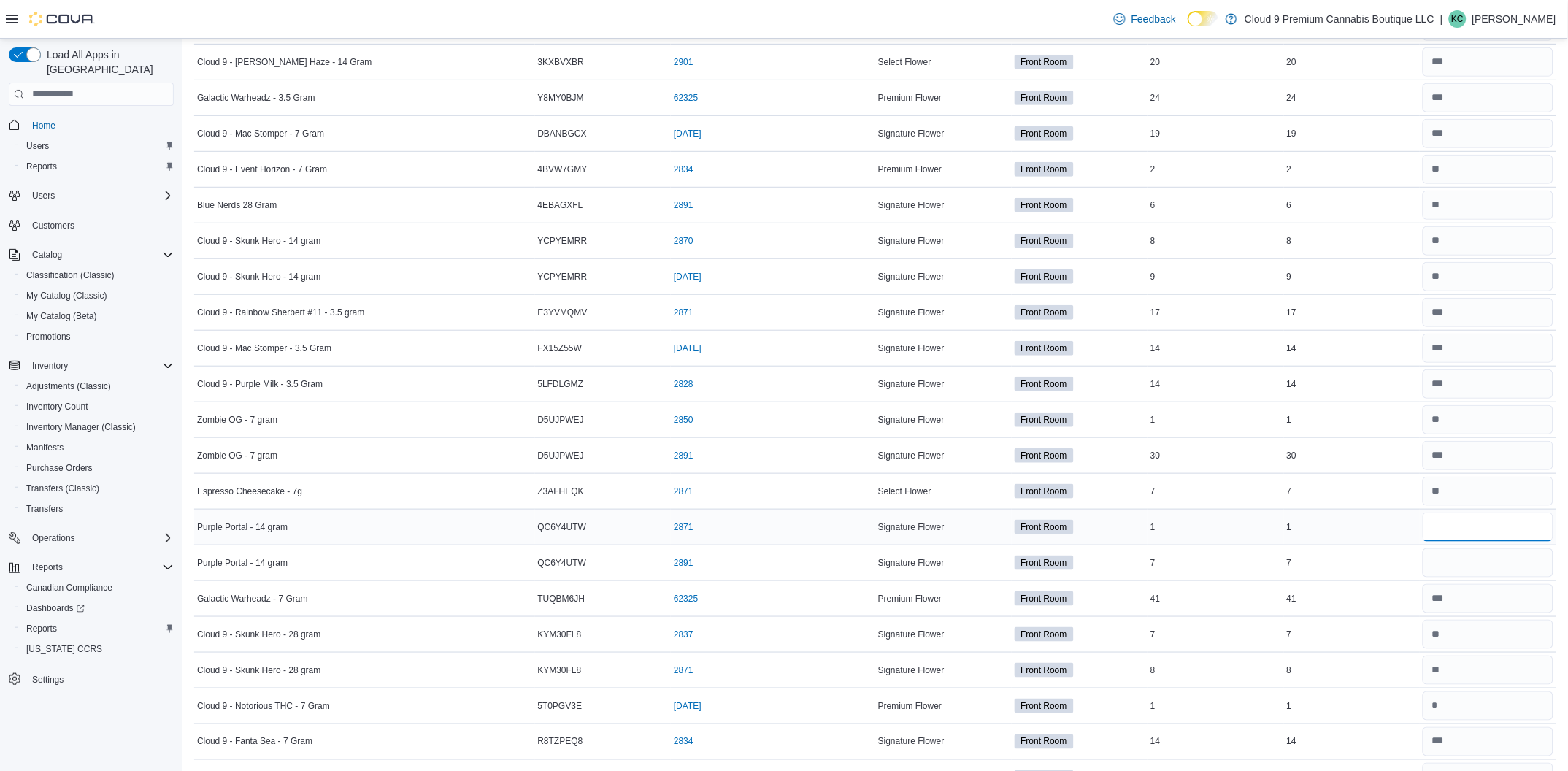
click at [1457, 530] on input "number" at bounding box center [1489, 527] width 131 height 29
click at [1464, 569] on input "number" at bounding box center [1489, 563] width 131 height 29
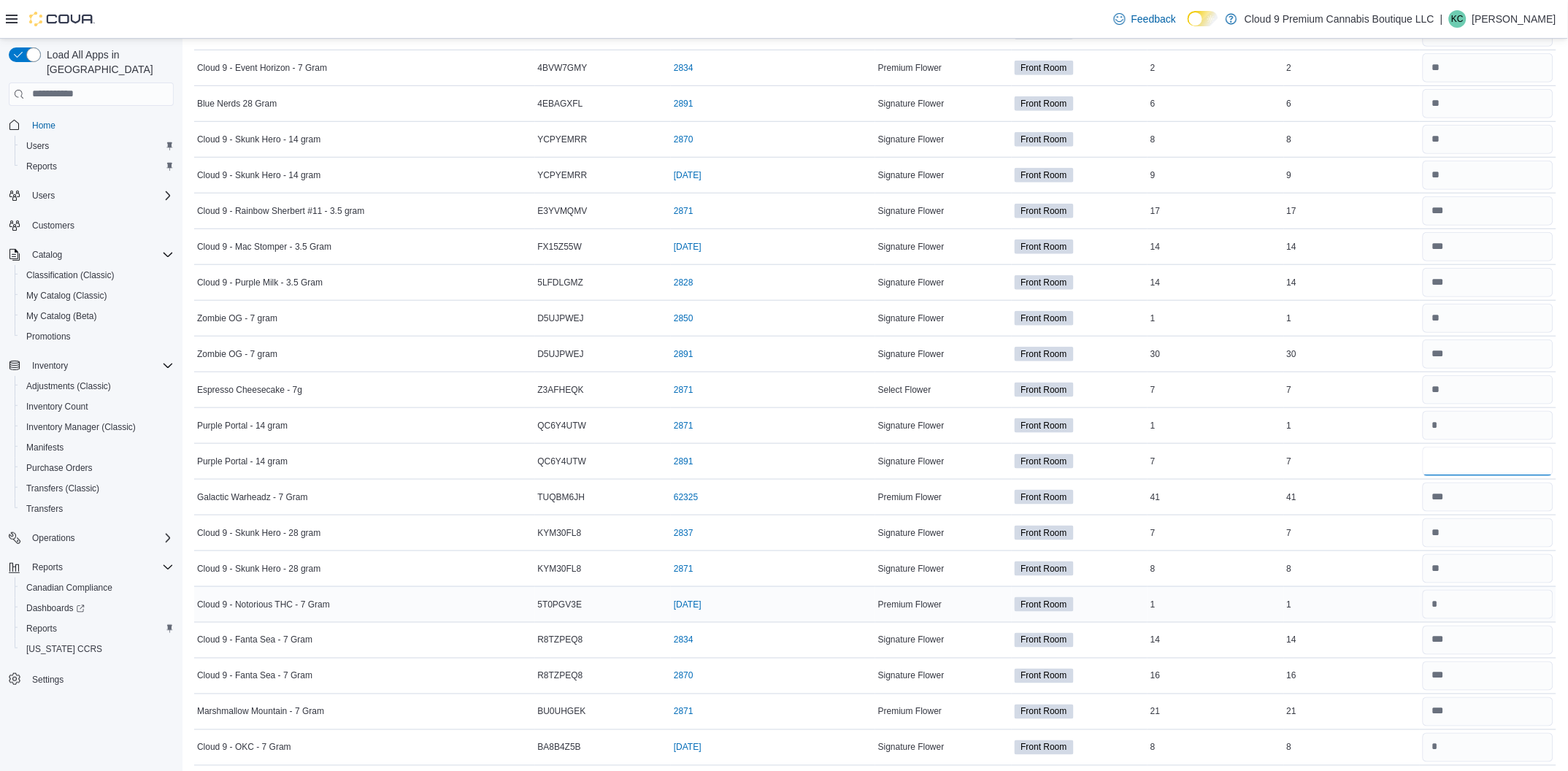
scroll to position [3950, 0]
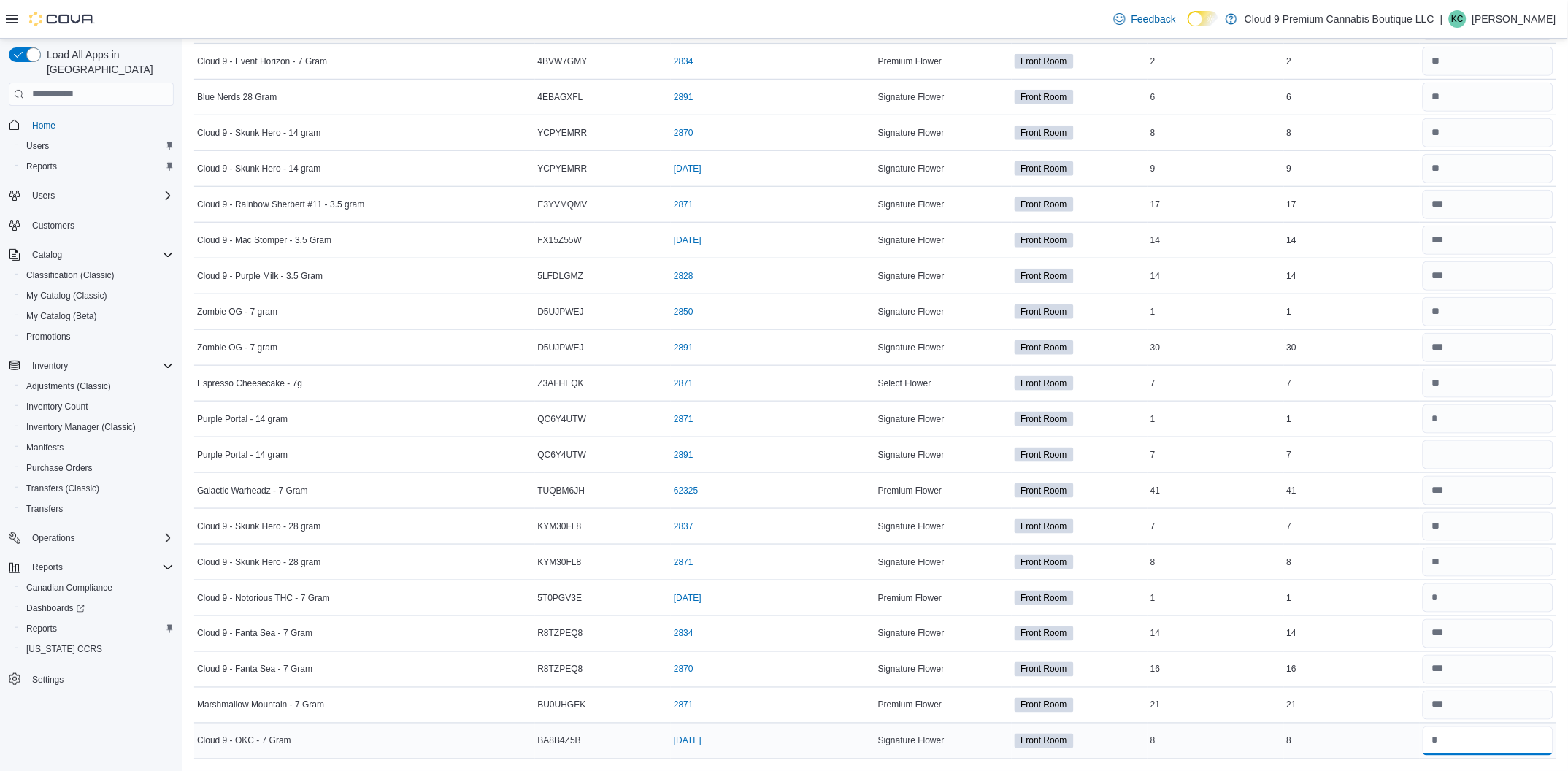
click at [1455, 739] on input "number" at bounding box center [1489, 741] width 131 height 29
click at [1394, 734] on div "8" at bounding box center [1353, 741] width 137 height 17
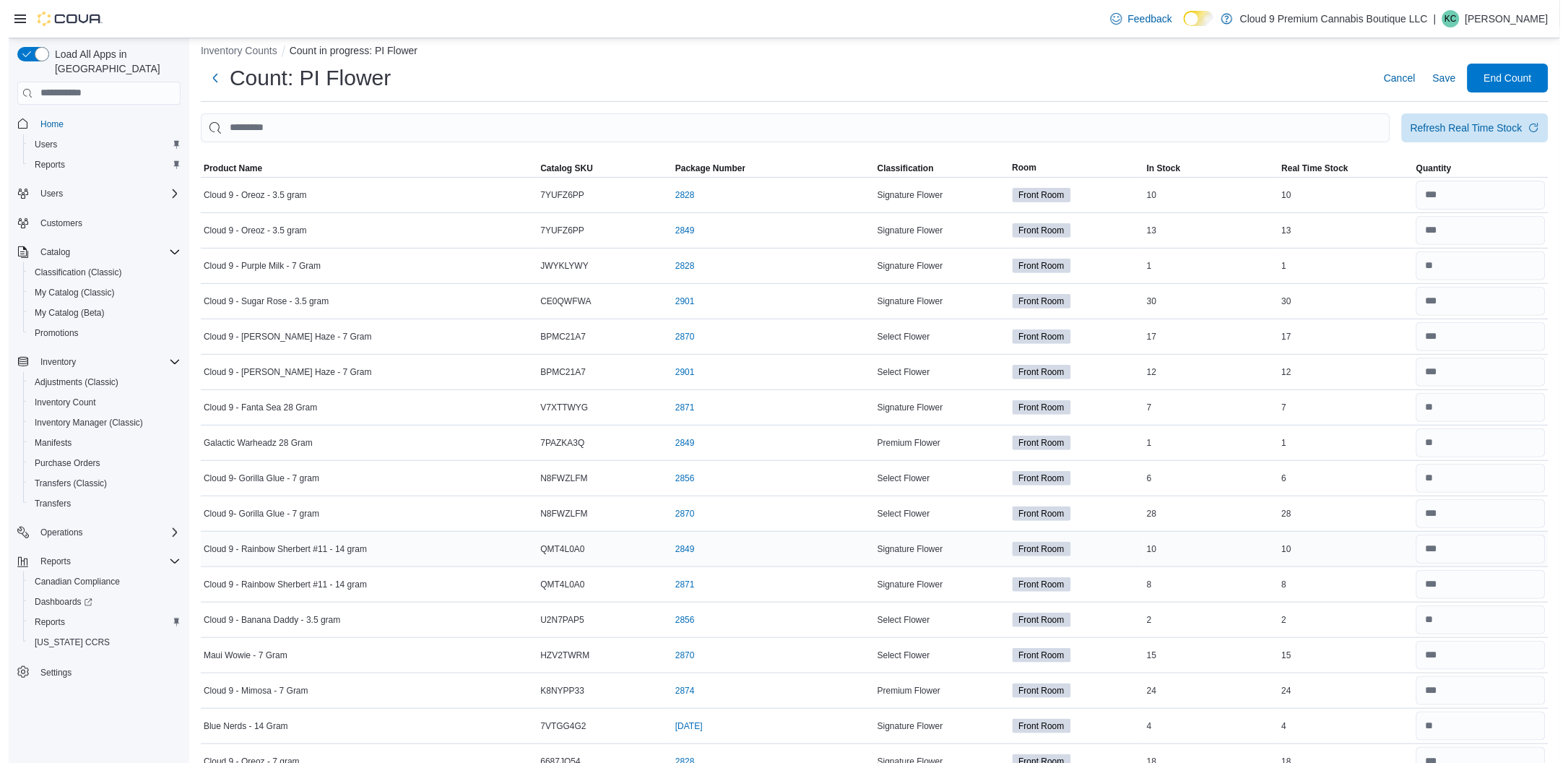
scroll to position [0, 0]
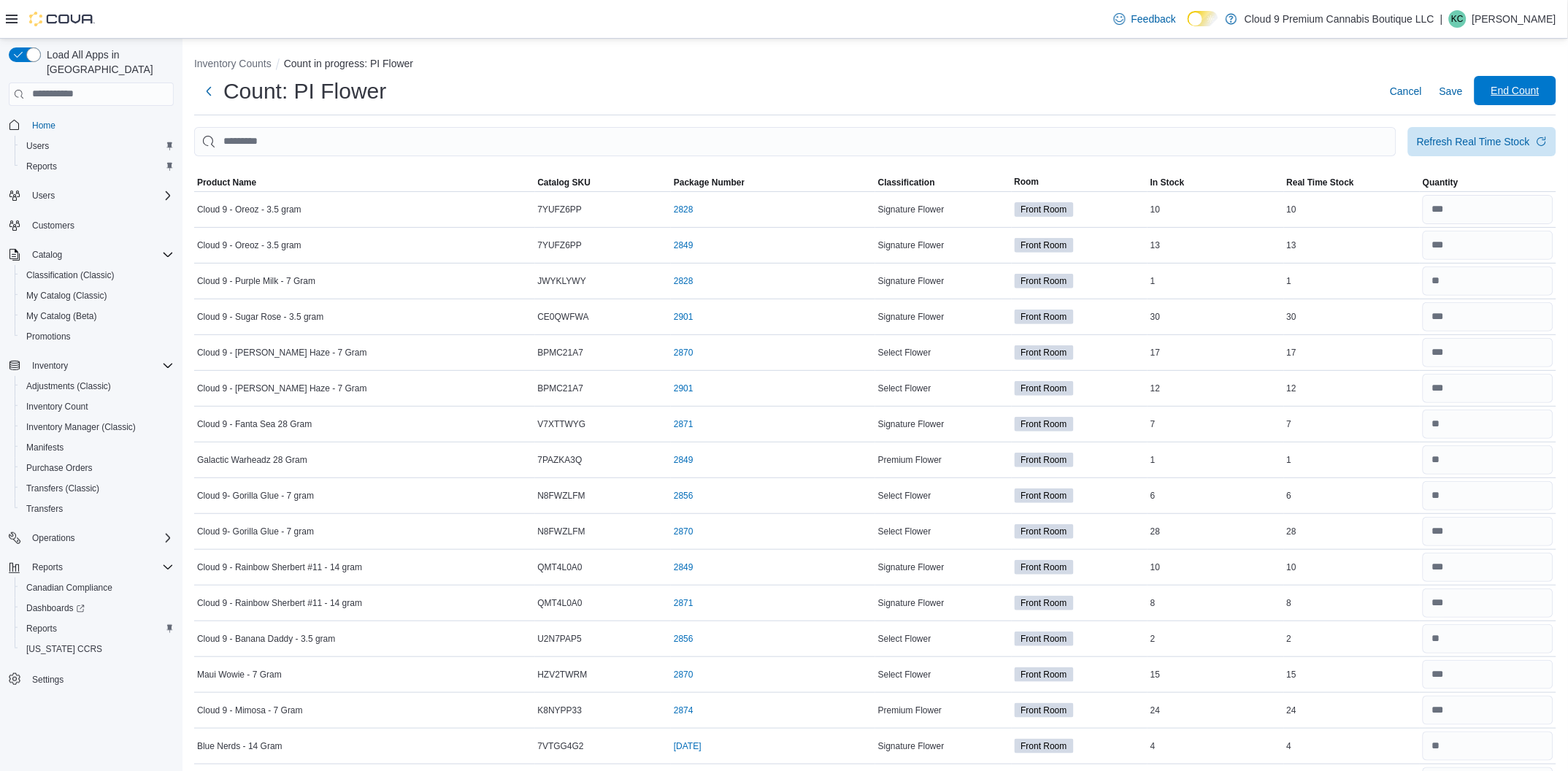
click at [1526, 86] on span "End Count" at bounding box center [1516, 90] width 48 height 14
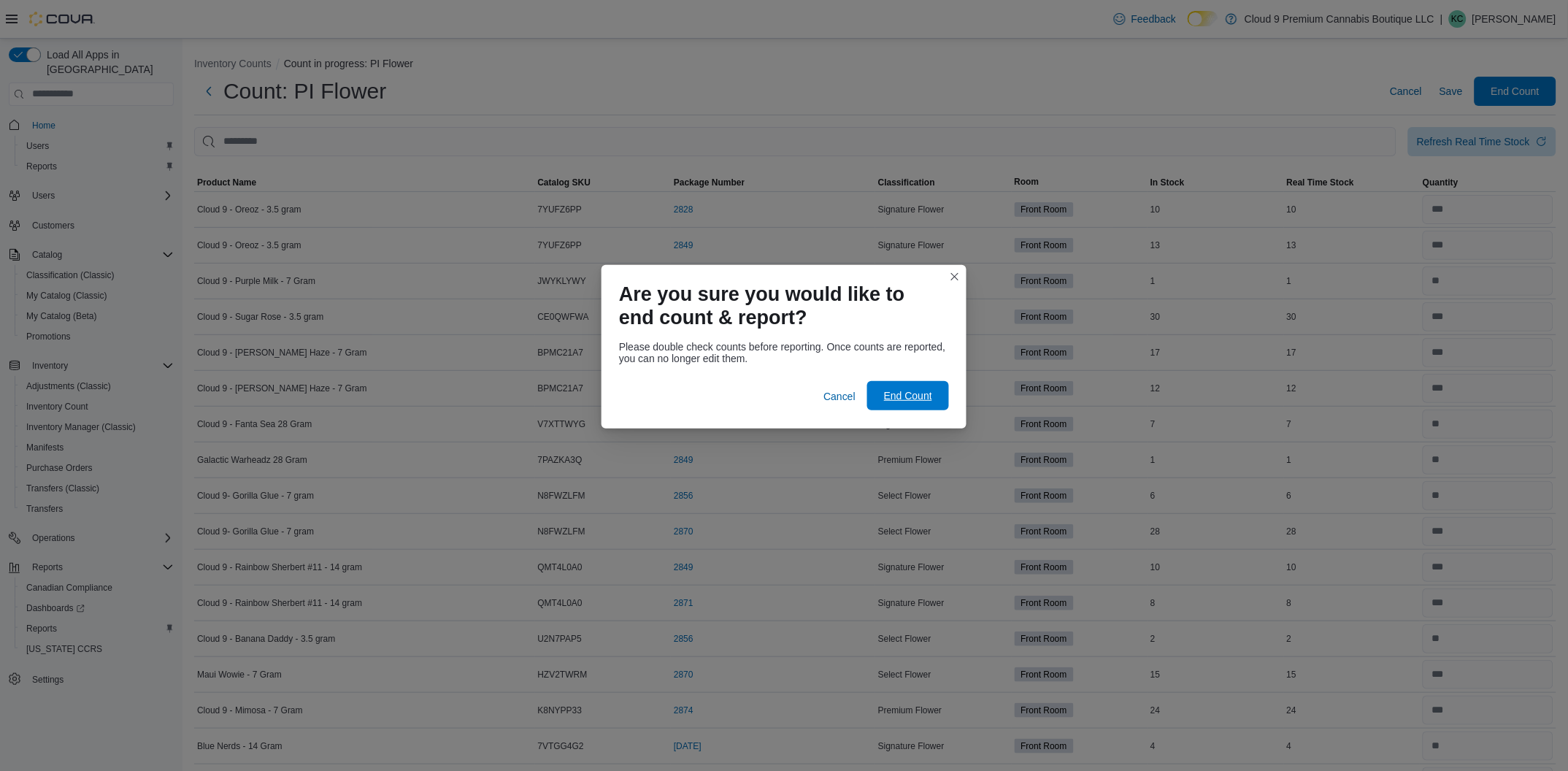
click at [922, 401] on span "End Count" at bounding box center [908, 395] width 48 height 14
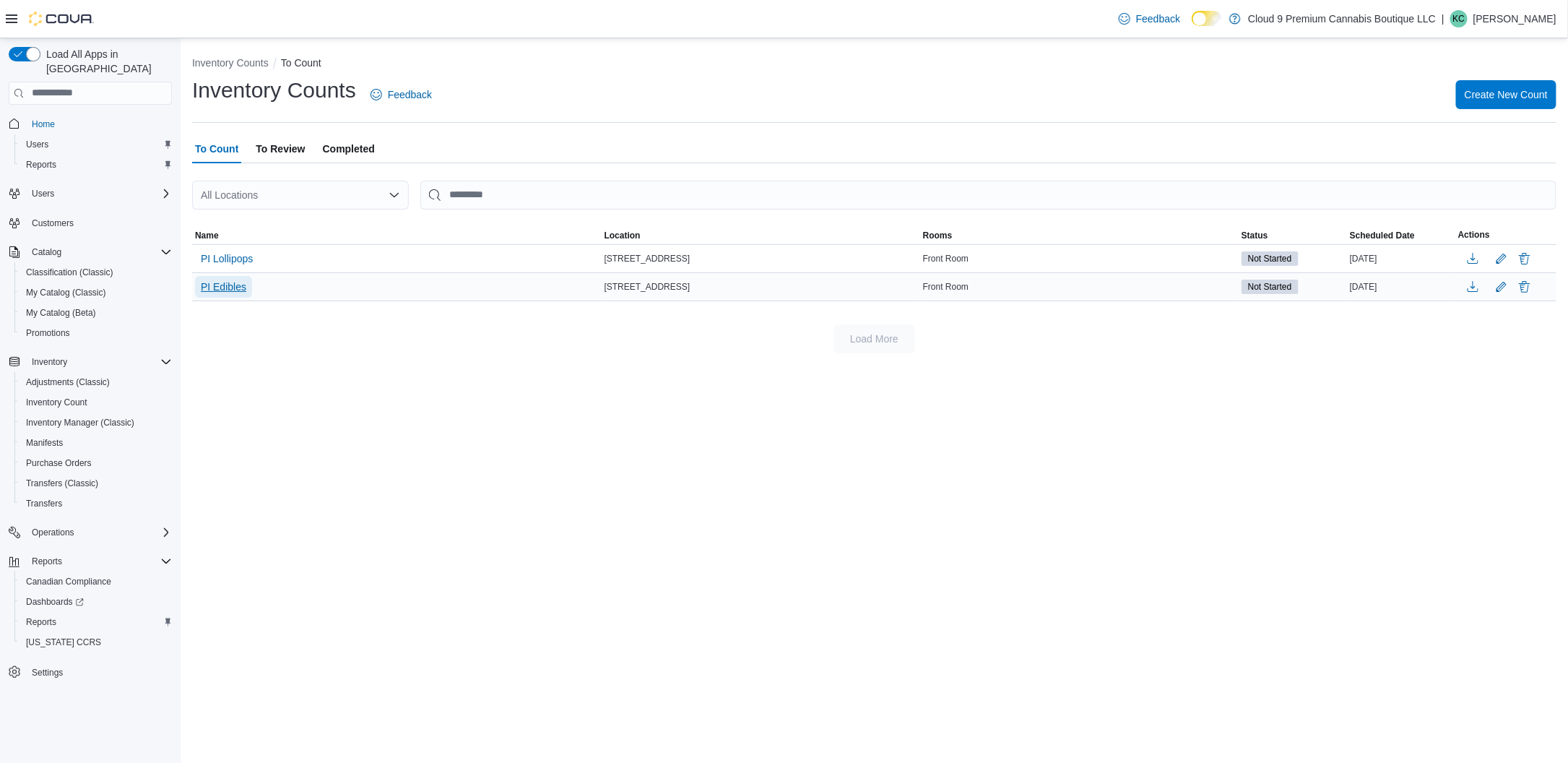
click at [234, 283] on span "PI Edibles" at bounding box center [224, 286] width 46 height 14
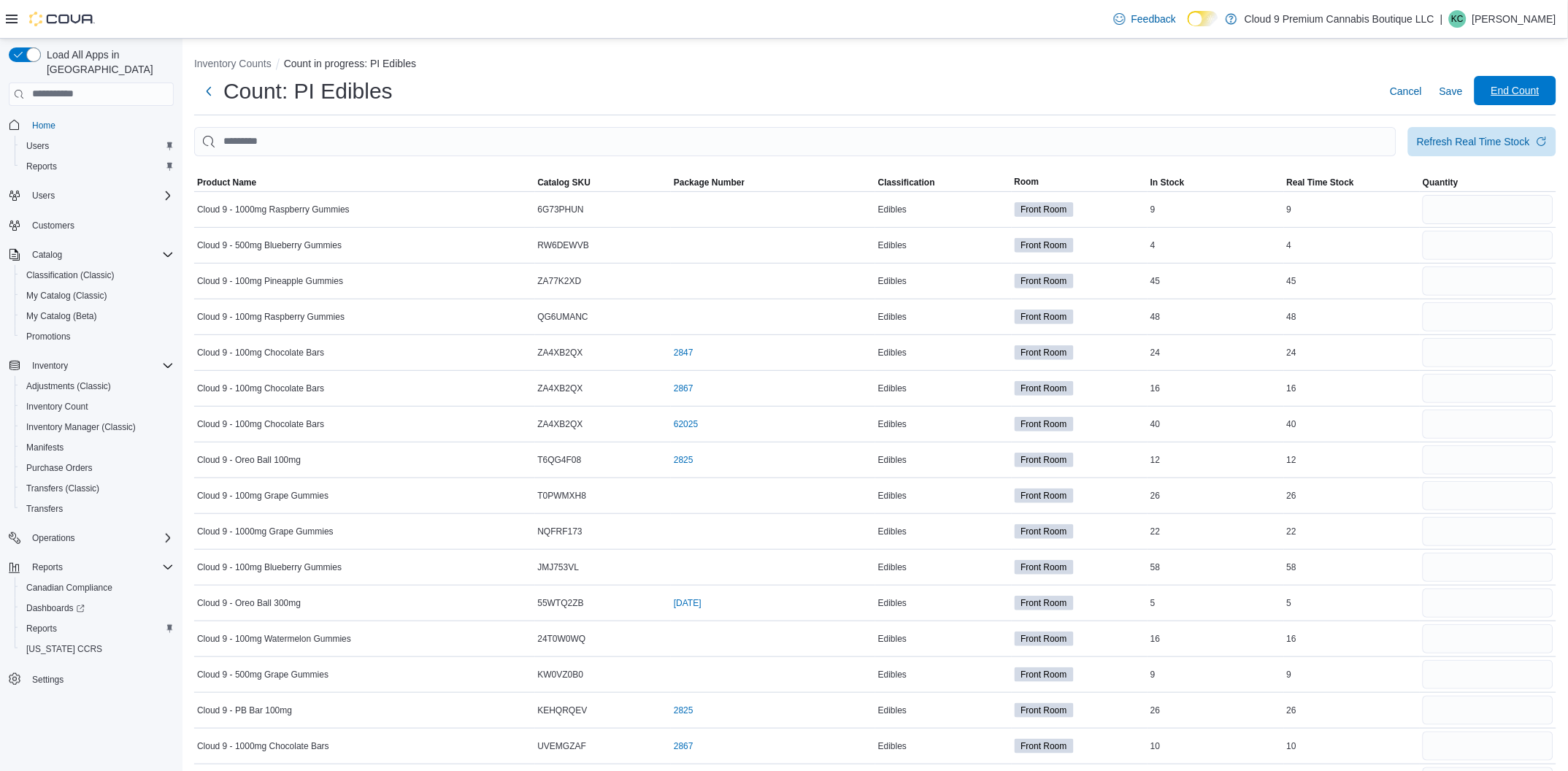
click at [1513, 86] on span "End Count" at bounding box center [1516, 90] width 48 height 14
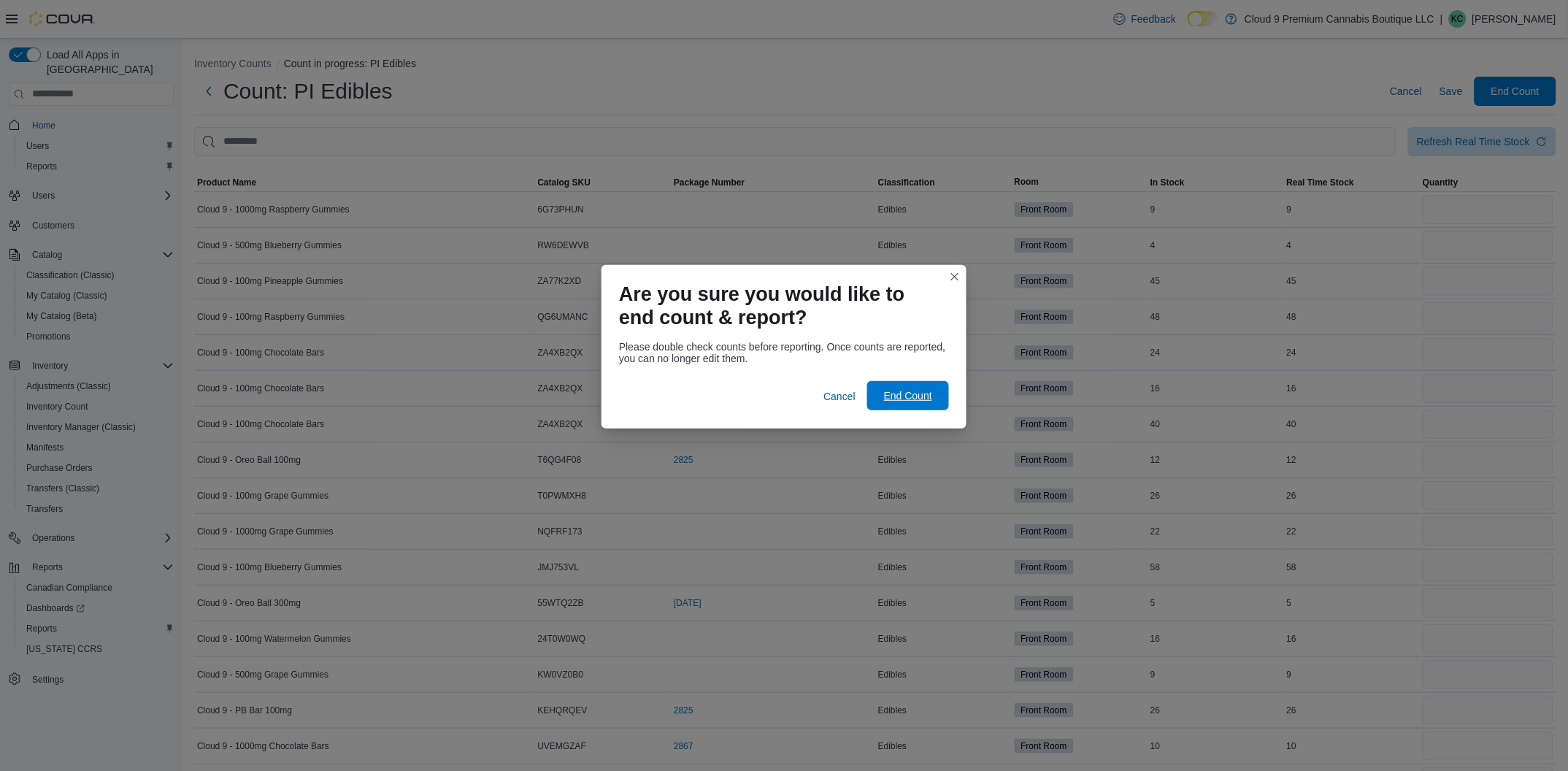
click at [912, 396] on span "End Count" at bounding box center [908, 395] width 48 height 14
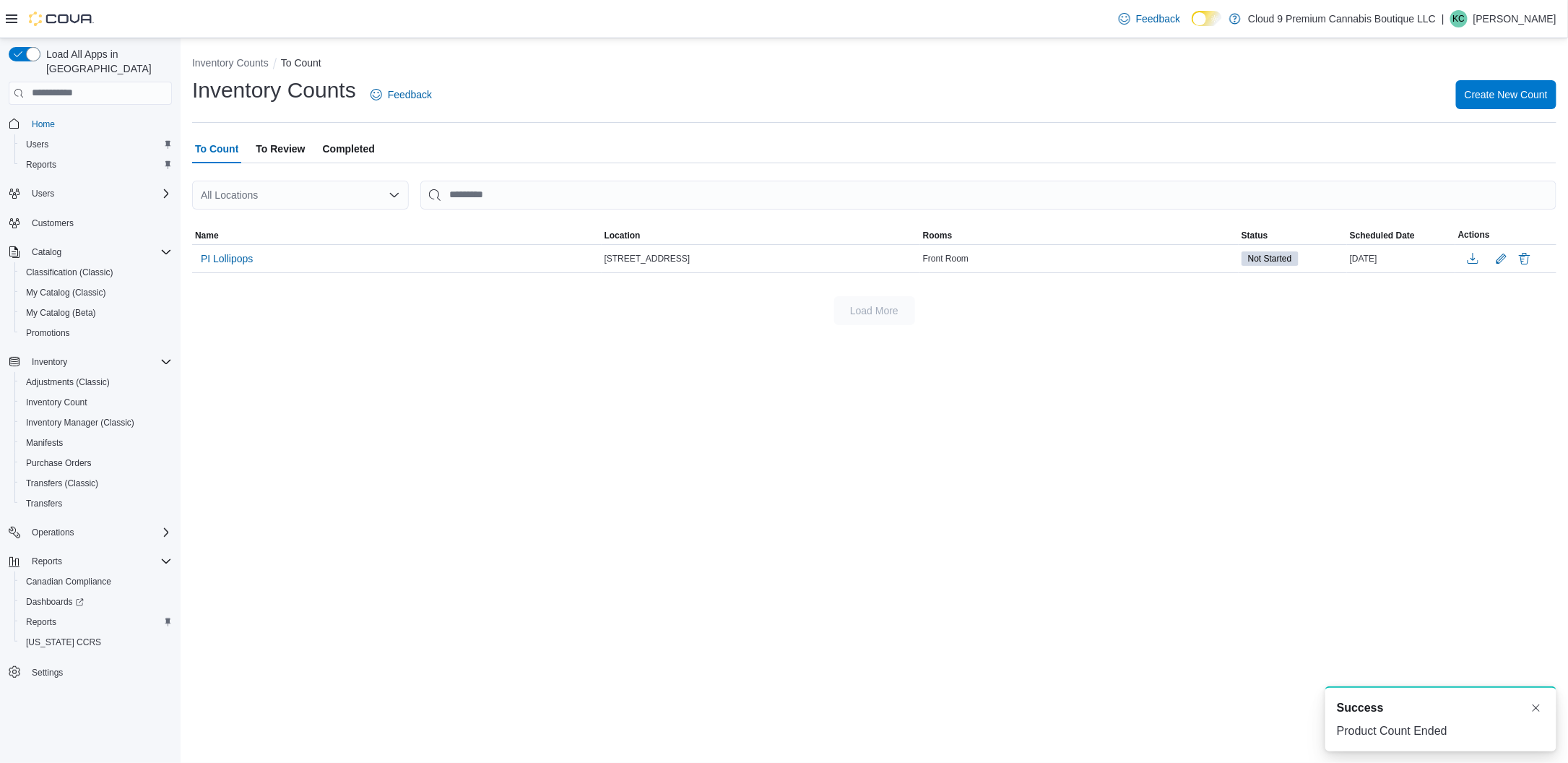
click at [286, 144] on span "To Review" at bounding box center [280, 149] width 50 height 29
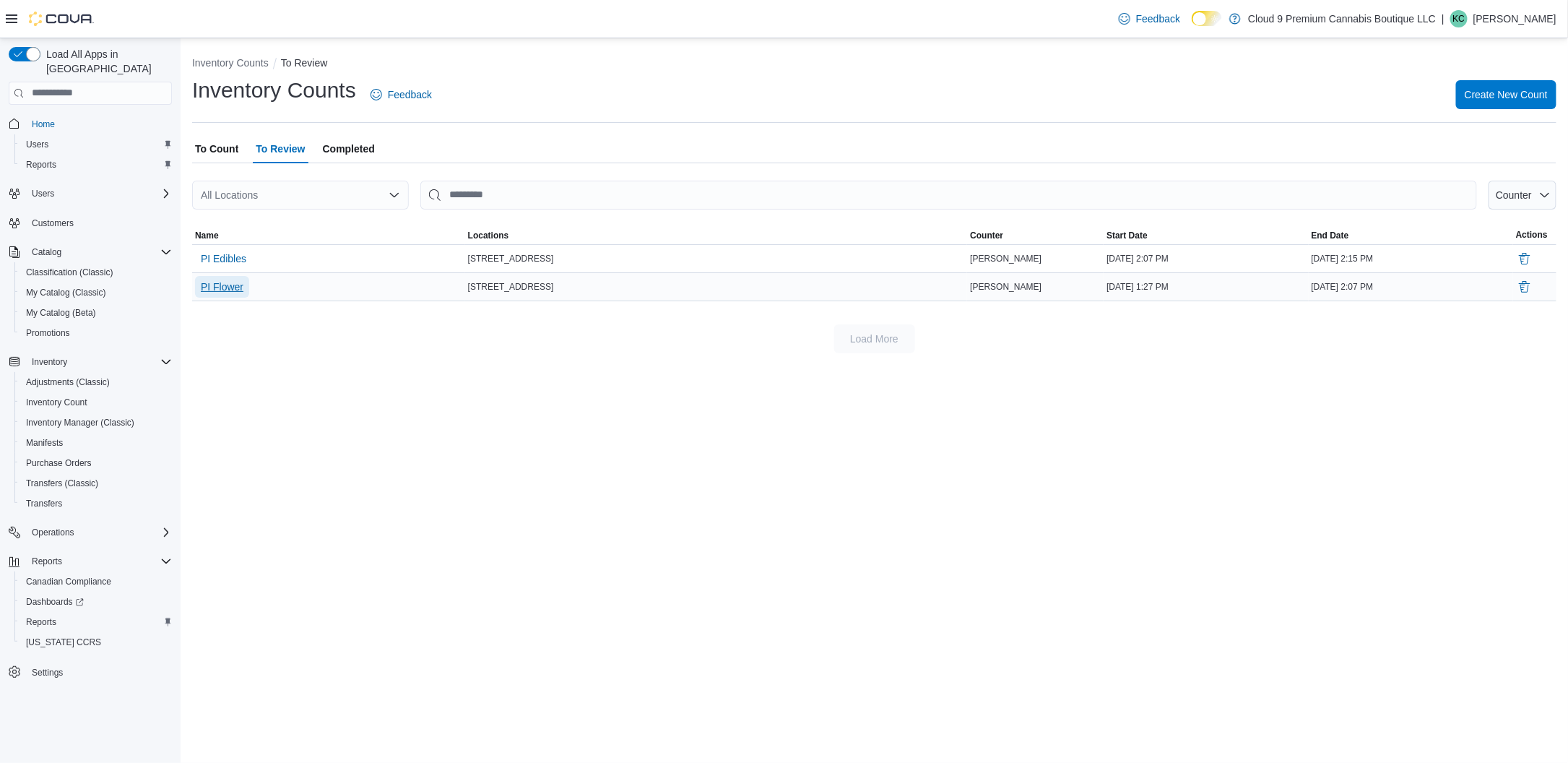
click at [239, 283] on span "PI Flower" at bounding box center [222, 286] width 43 height 14
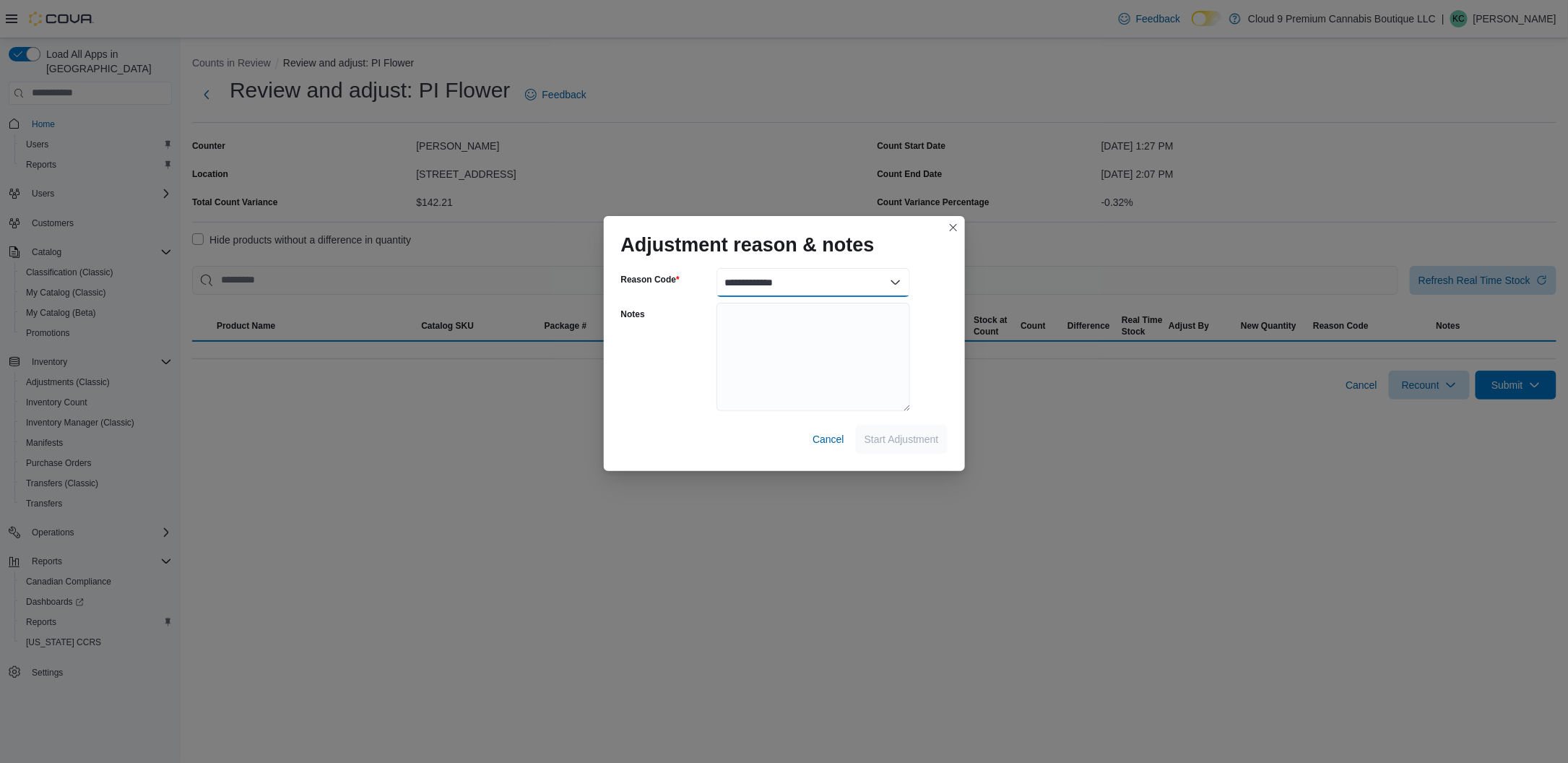
click at [837, 278] on select "**********" at bounding box center [813, 282] width 193 height 29
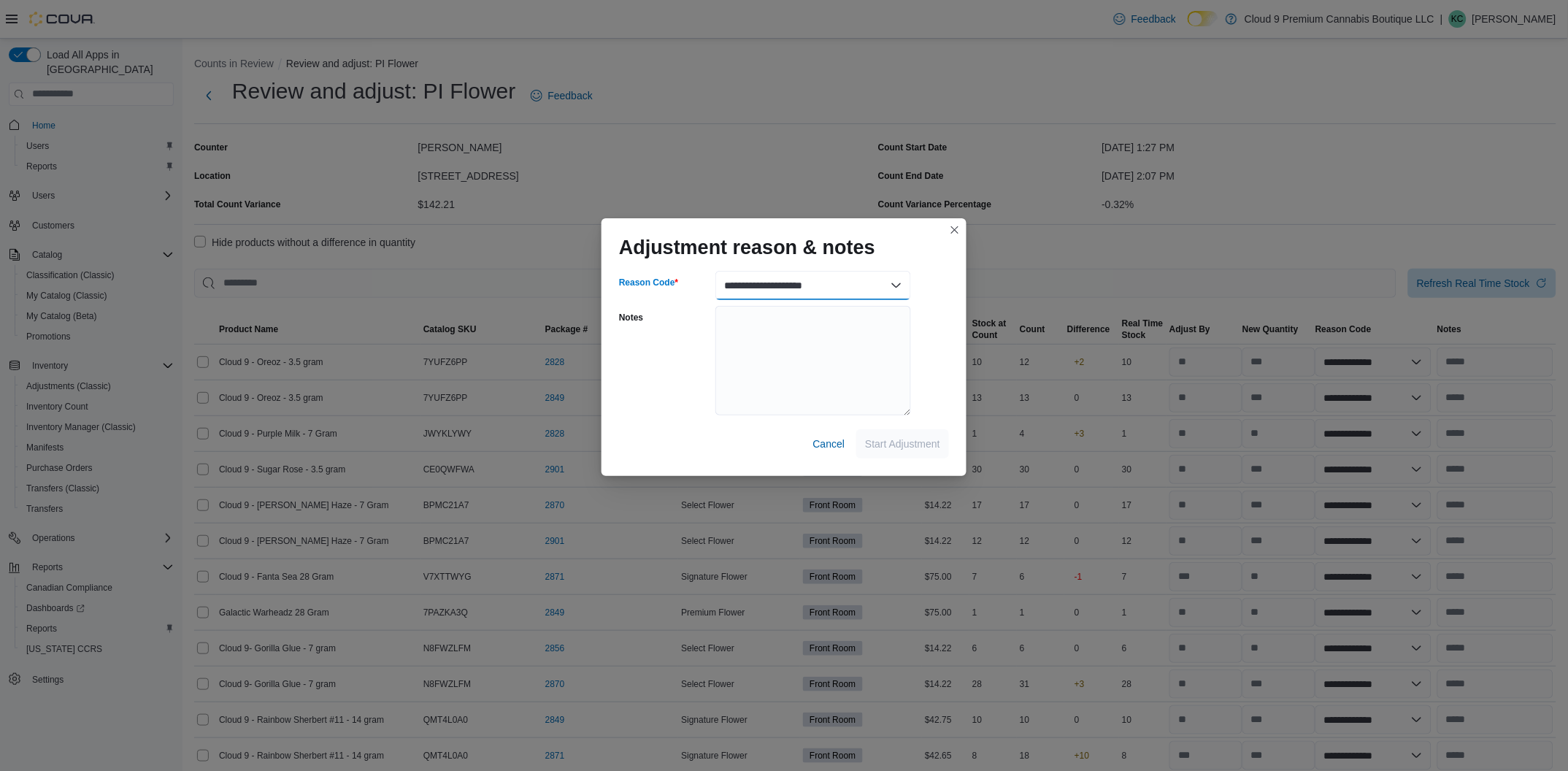
click at [715, 271] on select "**********" at bounding box center [812, 285] width 196 height 29
click at [917, 443] on span "Start Adjustment" at bounding box center [903, 442] width 75 height 14
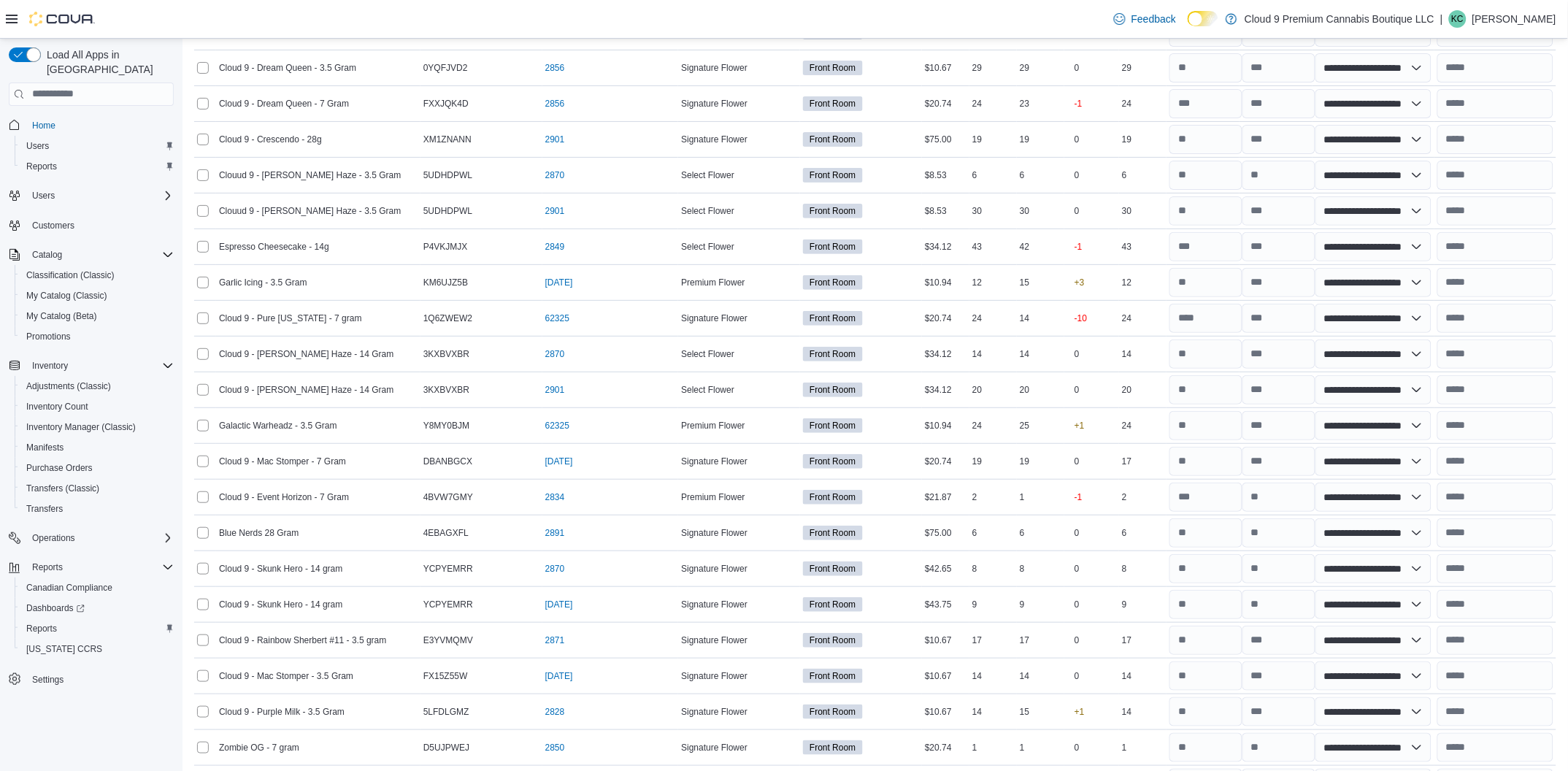
scroll to position [4144, 0]
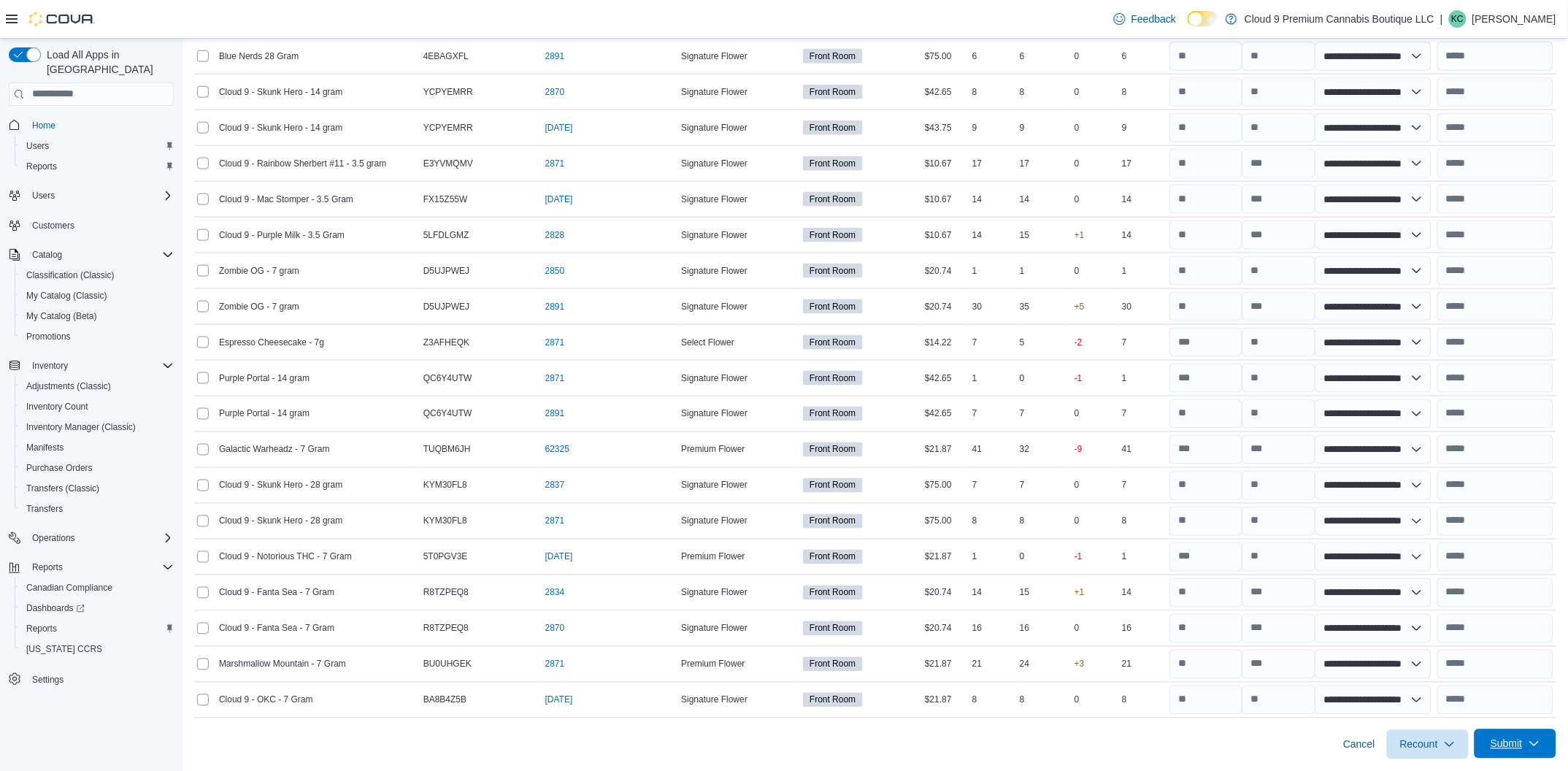
click at [1516, 742] on span "Submit" at bounding box center [1506, 743] width 32 height 14
click at [1490, 683] on span "Submit Adjustments" at bounding box center [1471, 690] width 91 height 14
drag, startPoint x: 1299, startPoint y: 742, endPoint x: 1278, endPoint y: 737, distance: 21.6
click at [1299, 742] on div "Cancel Recount Submit" at bounding box center [876, 738] width 1363 height 40
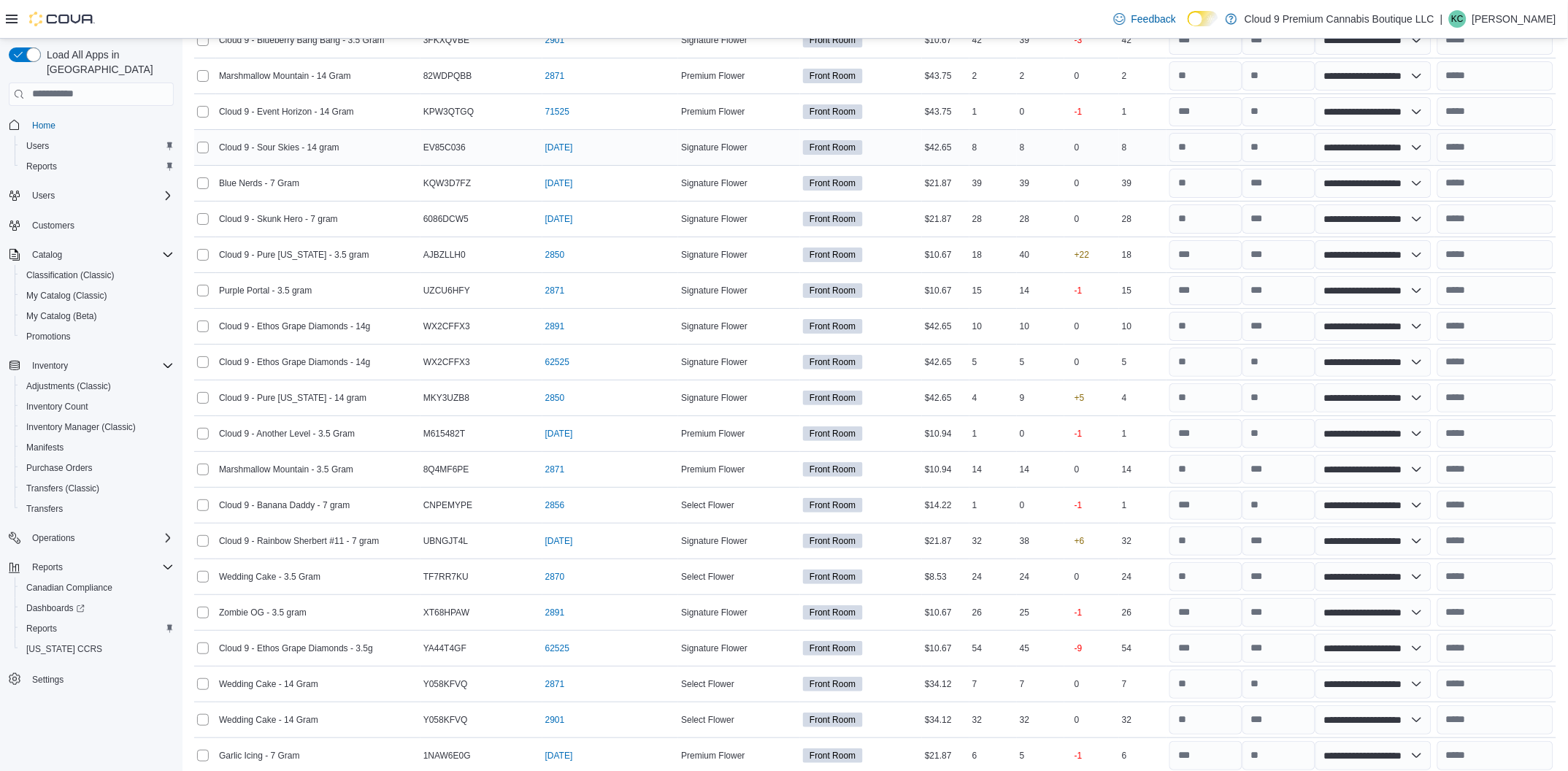
scroll to position [1406, 0]
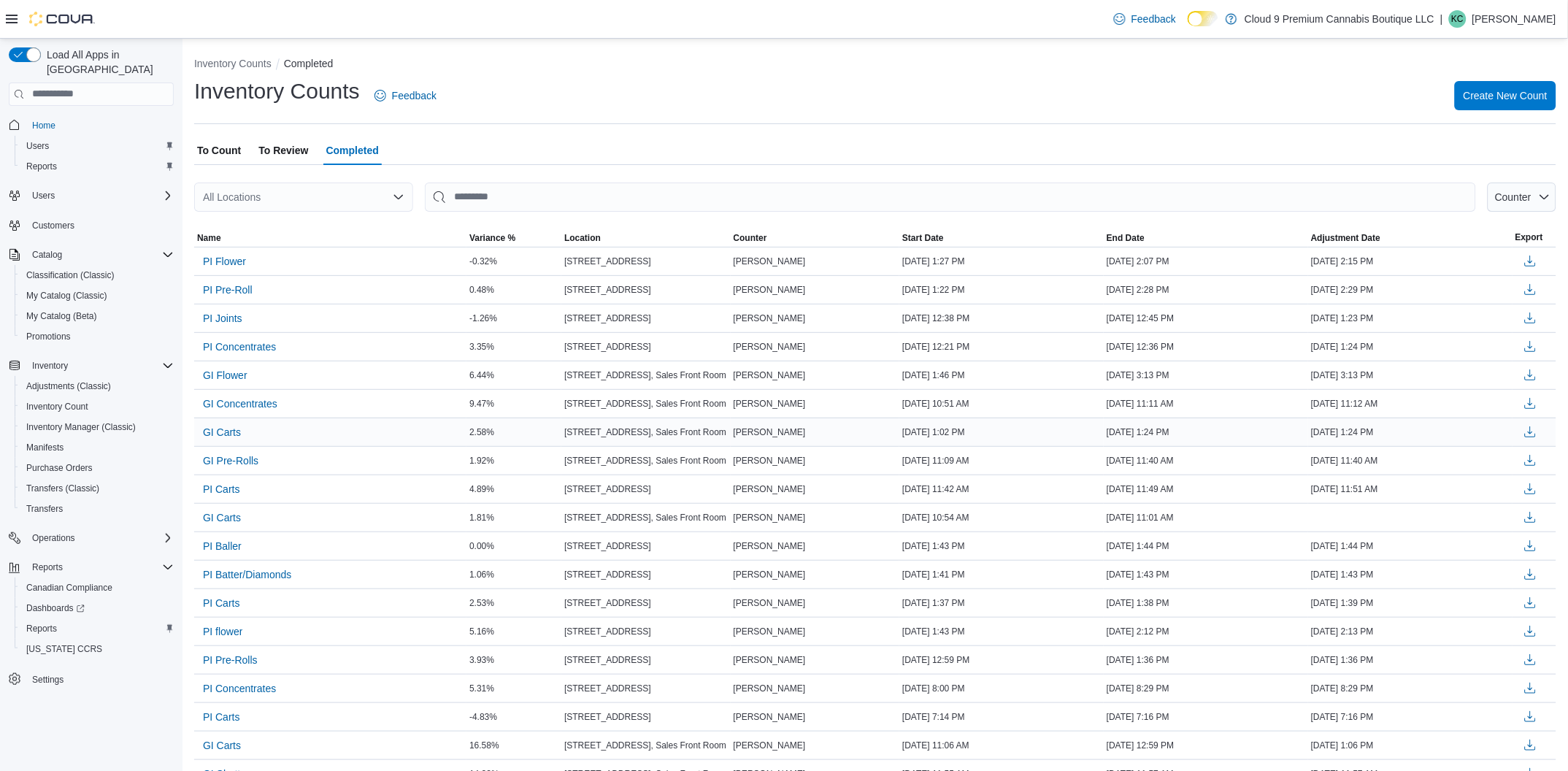
click at [702, 444] on td "232 Main St, Sales Front Room" at bounding box center [647, 432] width 170 height 29
click at [704, 444] on td "232 Main St, Sales Front Room" at bounding box center [647, 432] width 170 height 29
drag, startPoint x: 815, startPoint y: 589, endPoint x: 827, endPoint y: 578, distance: 16.3
click at [824, 580] on td "Kaziah Cyr" at bounding box center [815, 574] width 170 height 29
click at [218, 145] on span "To Count" at bounding box center [219, 150] width 43 height 29
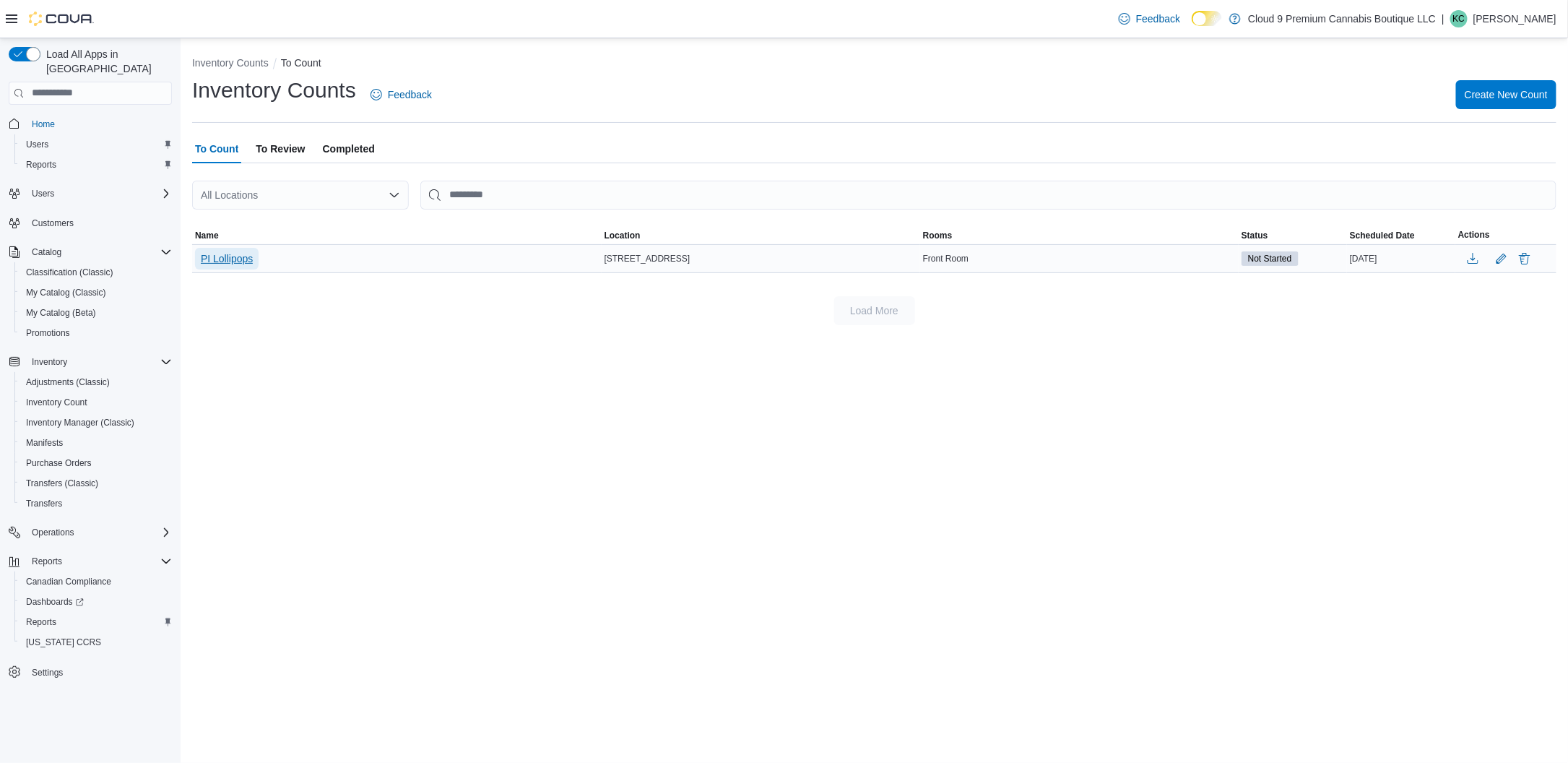
click at [233, 264] on span "PI Lollipops" at bounding box center [227, 258] width 52 height 14
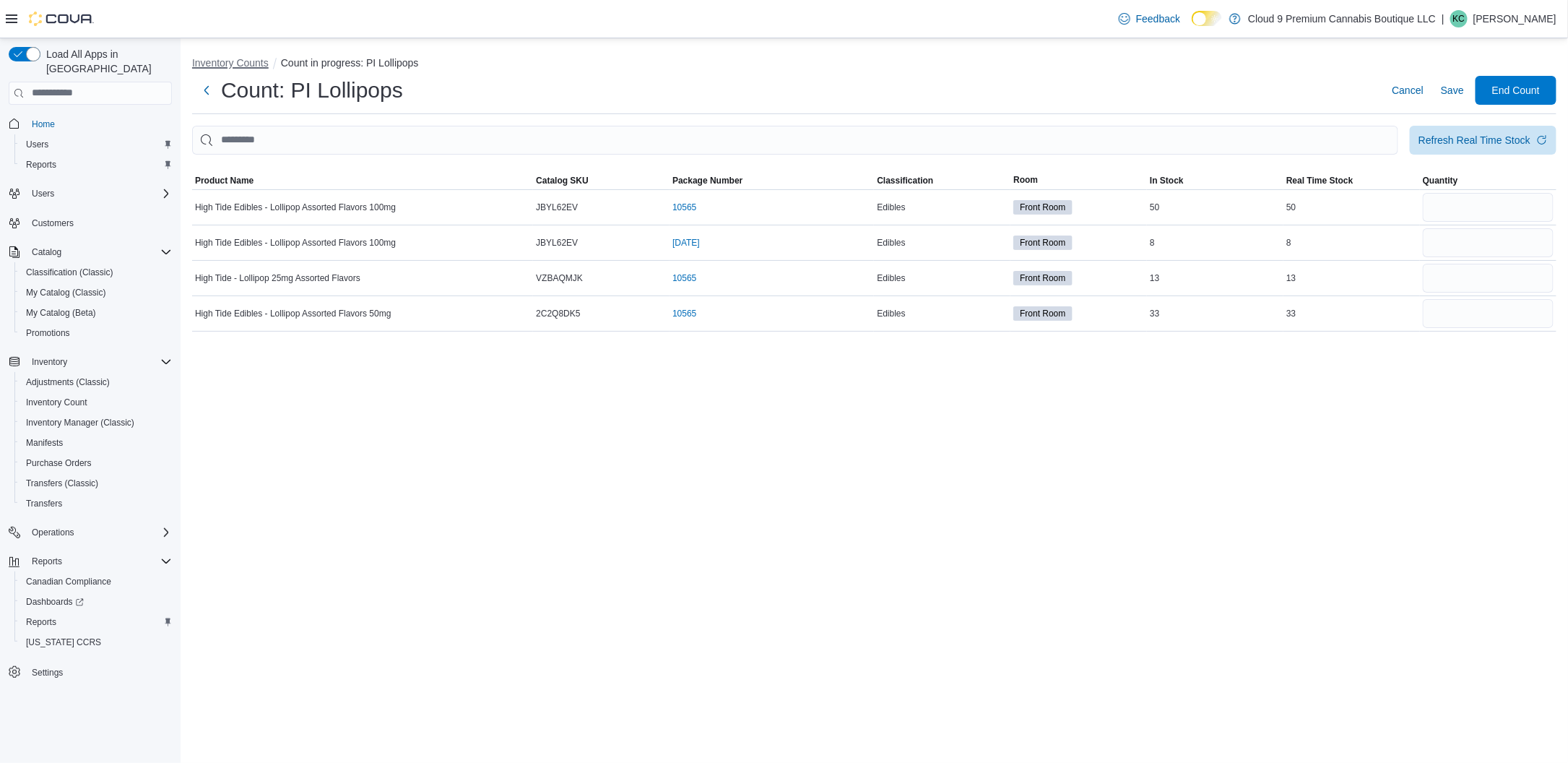
click at [225, 61] on button "Inventory Counts" at bounding box center [231, 63] width 76 height 11
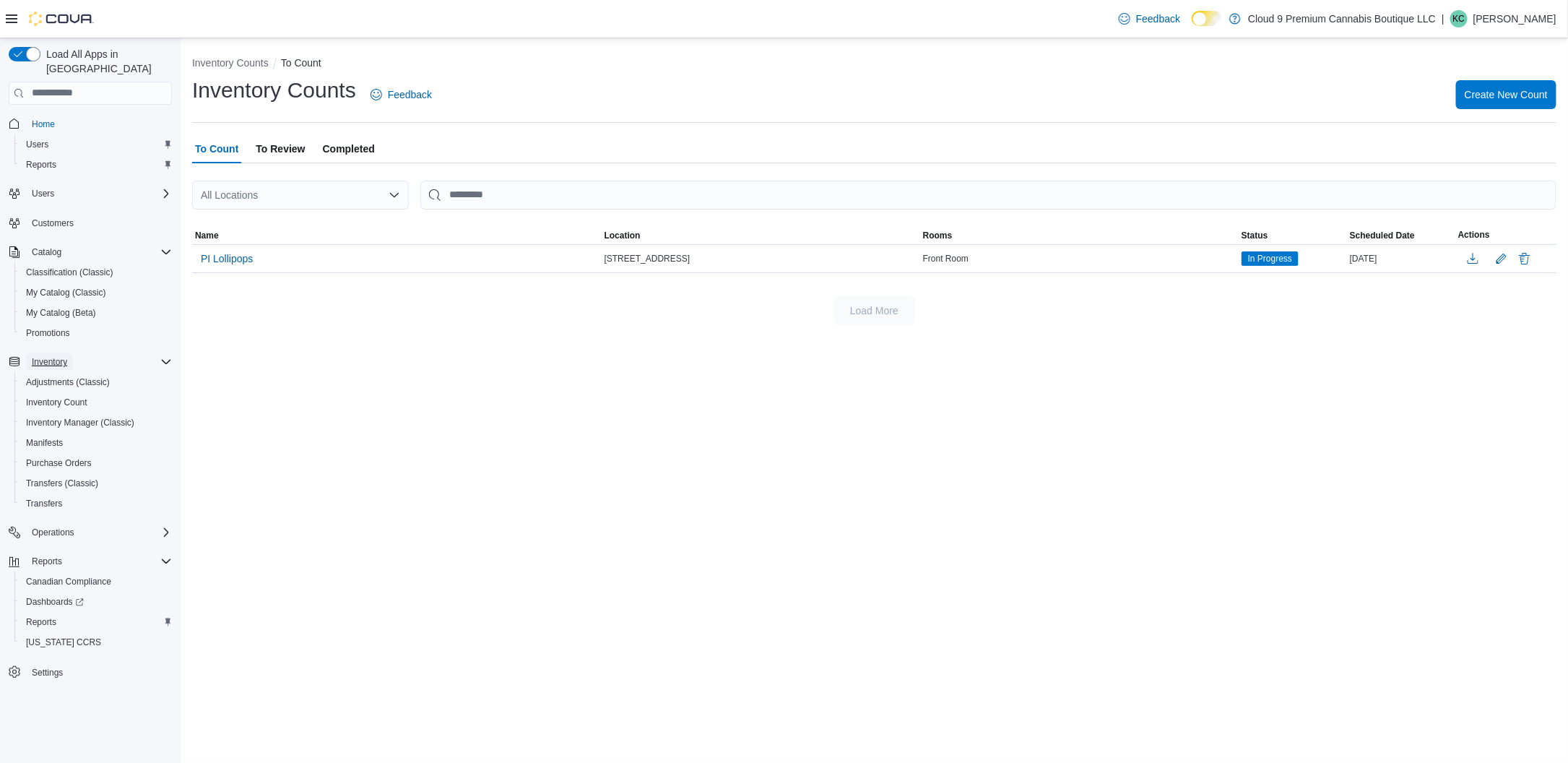
click at [54, 356] on span "Inventory" at bounding box center [49, 361] width 35 height 11
click at [57, 356] on span "Inventory" at bounding box center [49, 361] width 35 height 11
click at [66, 397] on span "Inventory Count" at bounding box center [56, 402] width 61 height 11
click at [274, 149] on span "To Review" at bounding box center [280, 149] width 50 height 29
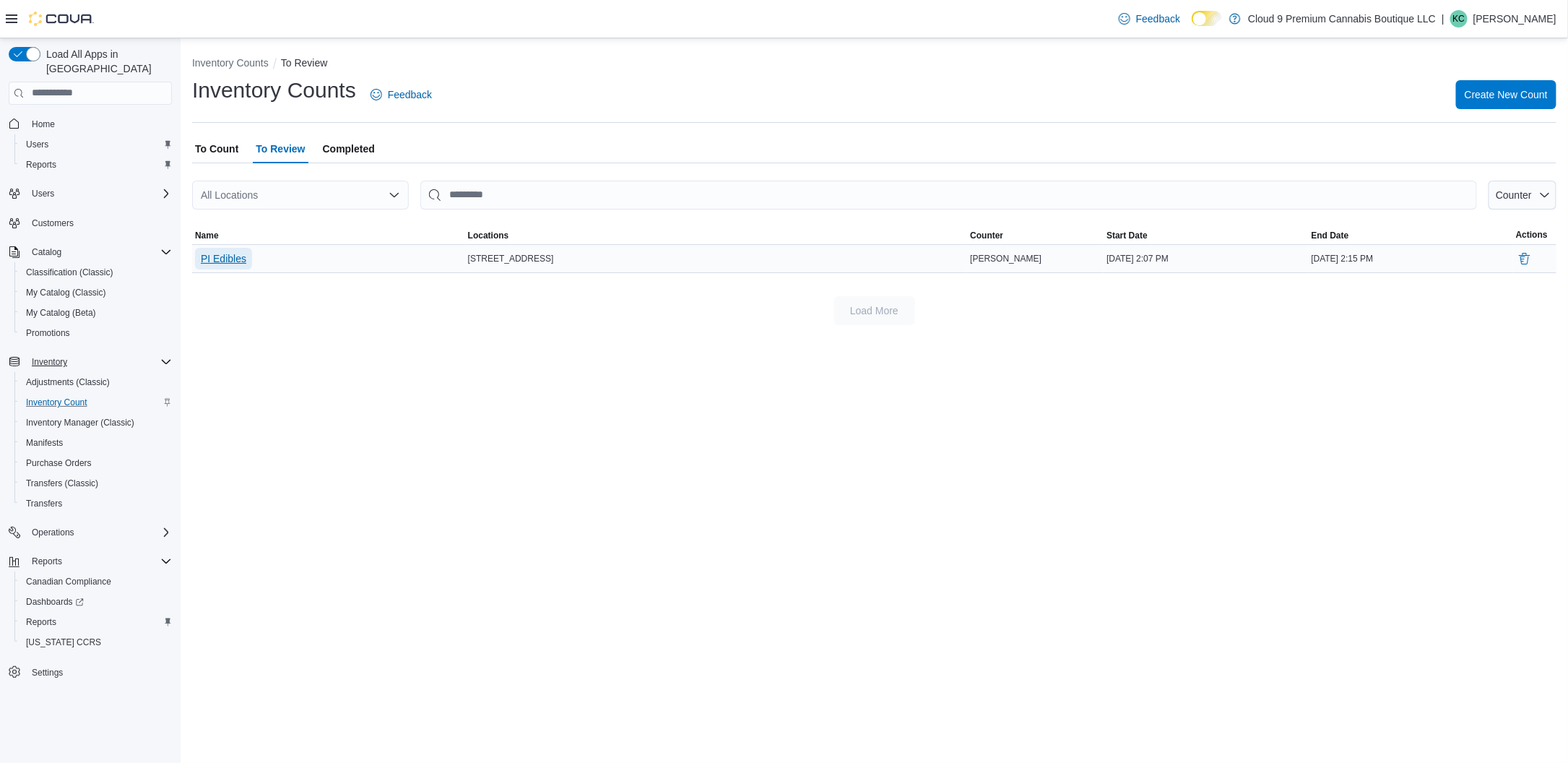
click at [233, 260] on span "PI Edibles" at bounding box center [224, 258] width 46 height 14
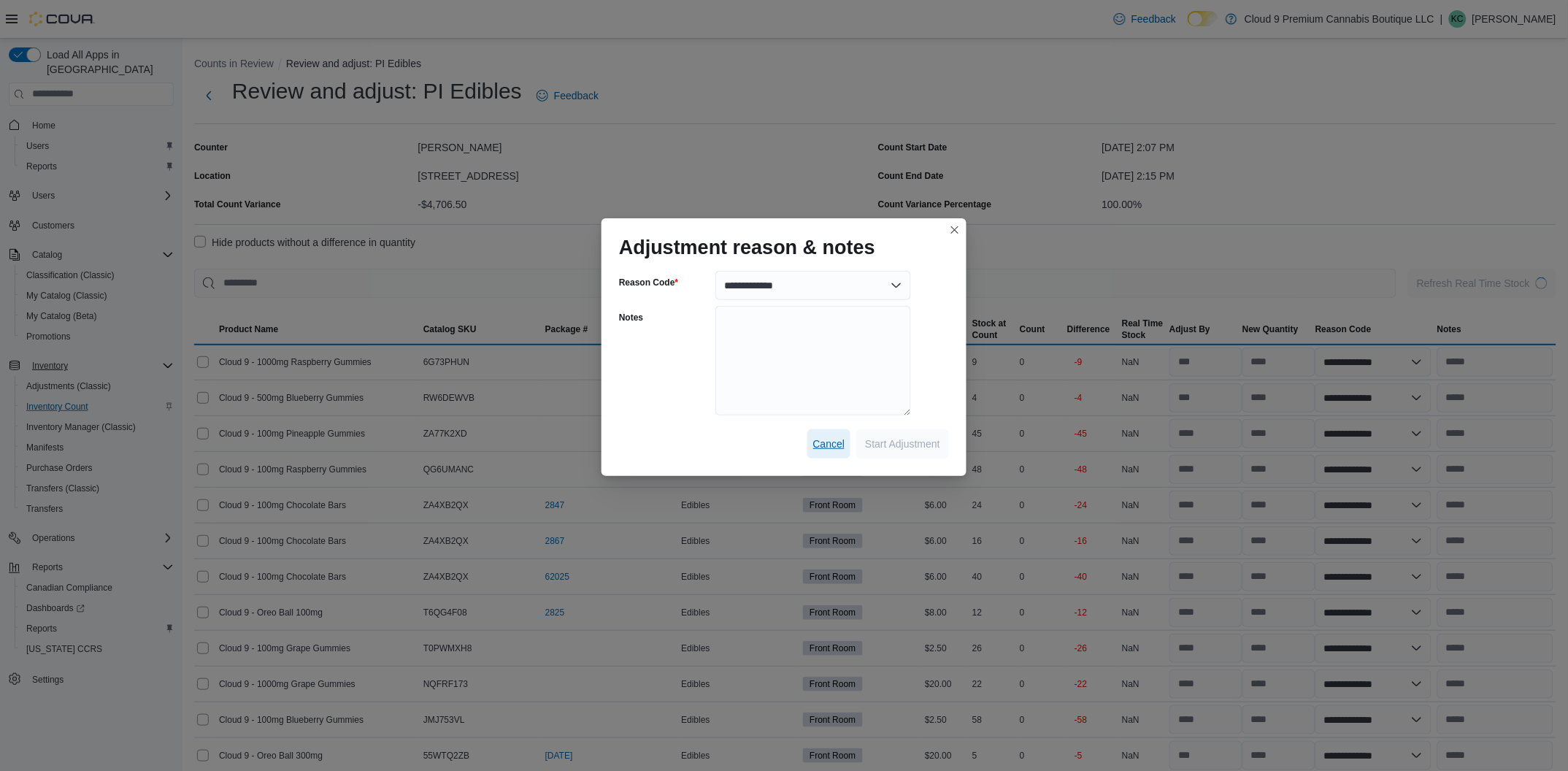
click at [821, 442] on span "Cancel" at bounding box center [829, 443] width 32 height 14
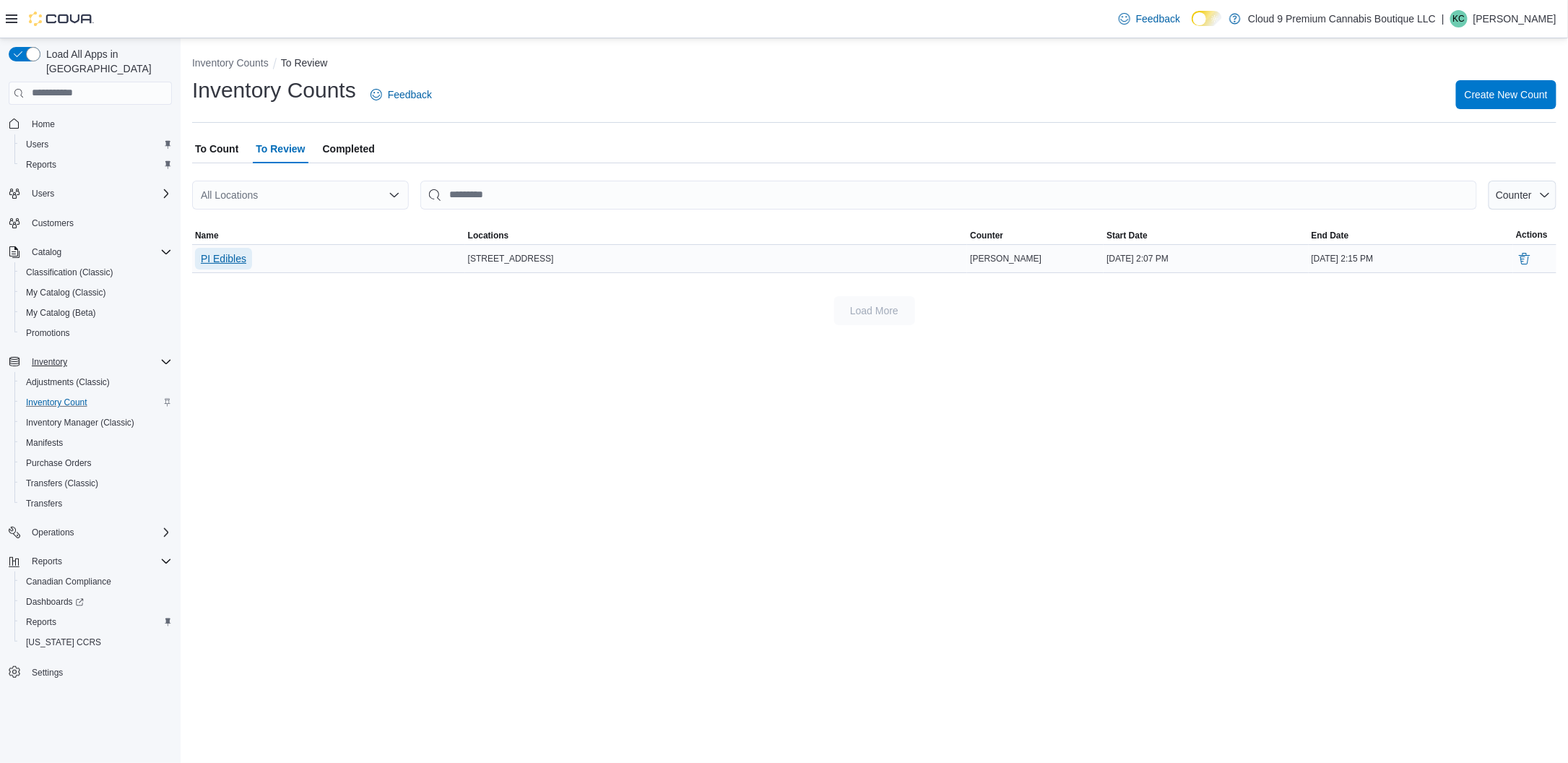
click at [223, 258] on span "PI Edibles" at bounding box center [224, 258] width 46 height 14
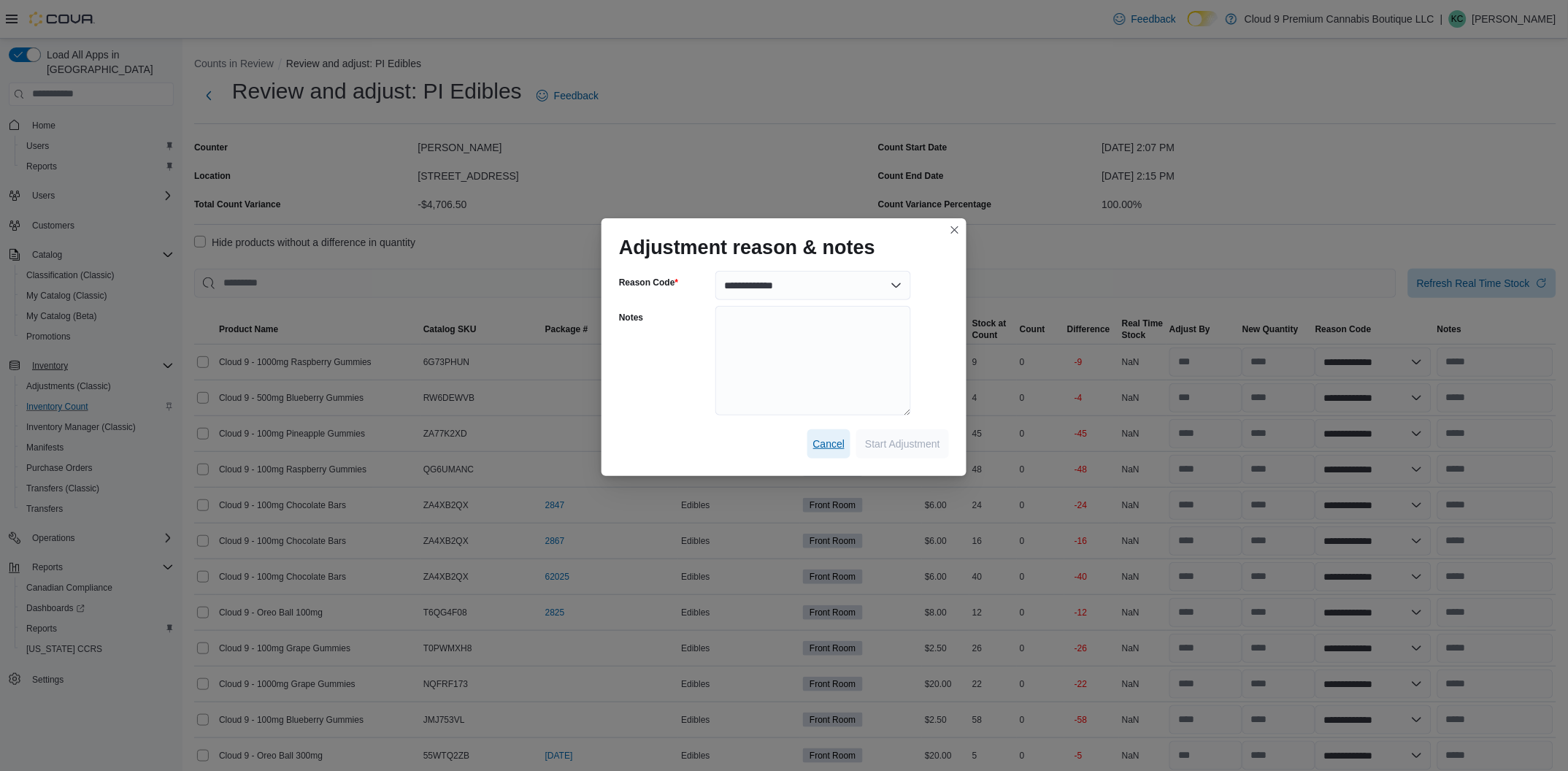
click at [827, 440] on span "Cancel" at bounding box center [829, 443] width 32 height 14
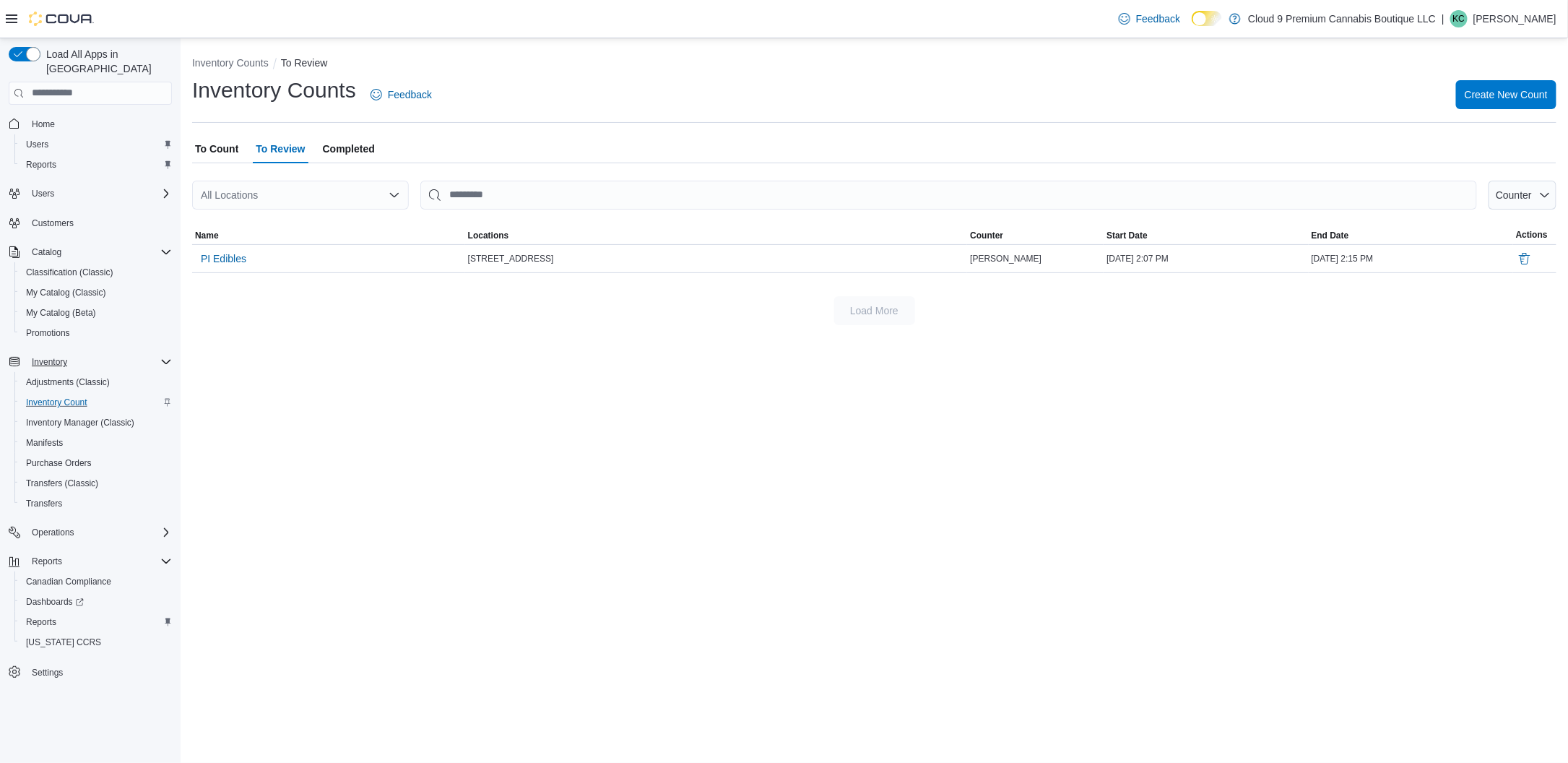
click at [296, 145] on span "To Review" at bounding box center [280, 149] width 50 height 29
click at [223, 262] on span "PI Edibles" at bounding box center [224, 258] width 46 height 14
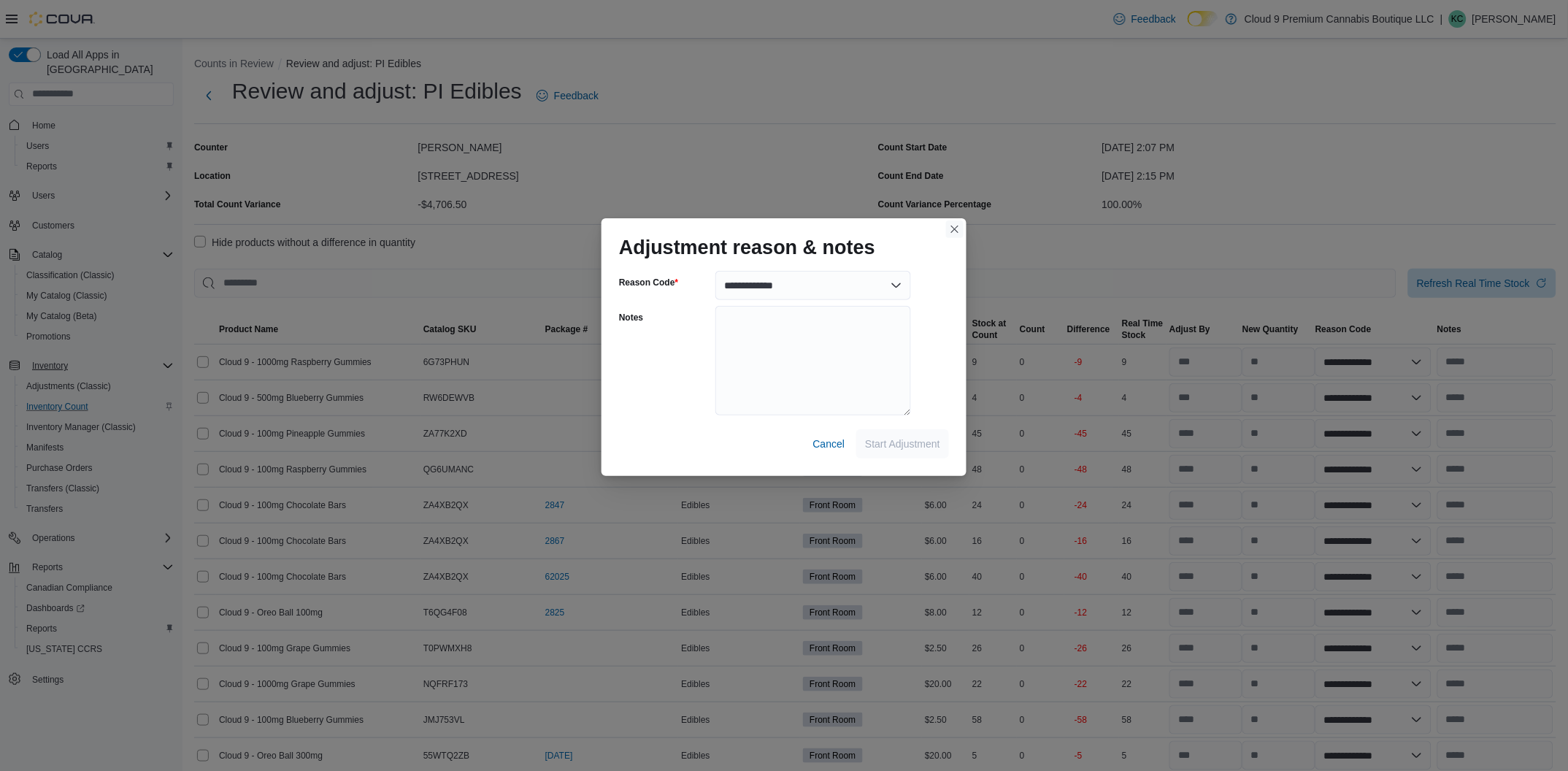
click at [953, 229] on button "Closes this modal window" at bounding box center [955, 229] width 17 height 17
click at [953, 232] on button "Closes this modal window" at bounding box center [955, 229] width 17 height 17
click at [1269, 359] on div "**********" at bounding box center [784, 386] width 1568 height 771
click at [838, 449] on span "Cancel" at bounding box center [829, 443] width 32 height 14
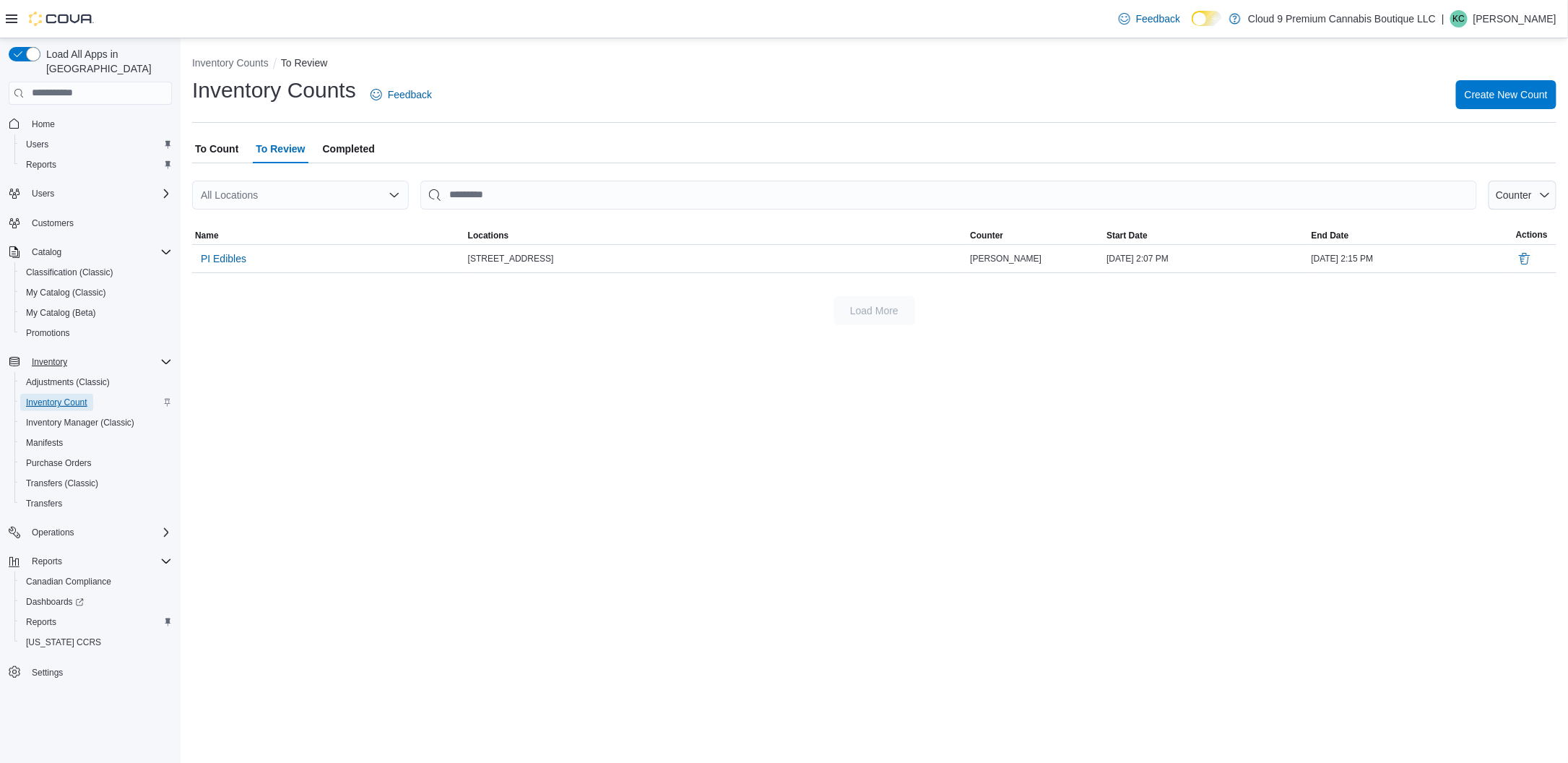
click at [66, 397] on span "Inventory Count" at bounding box center [56, 402] width 61 height 11
click at [225, 152] on span "To Count" at bounding box center [216, 149] width 43 height 29
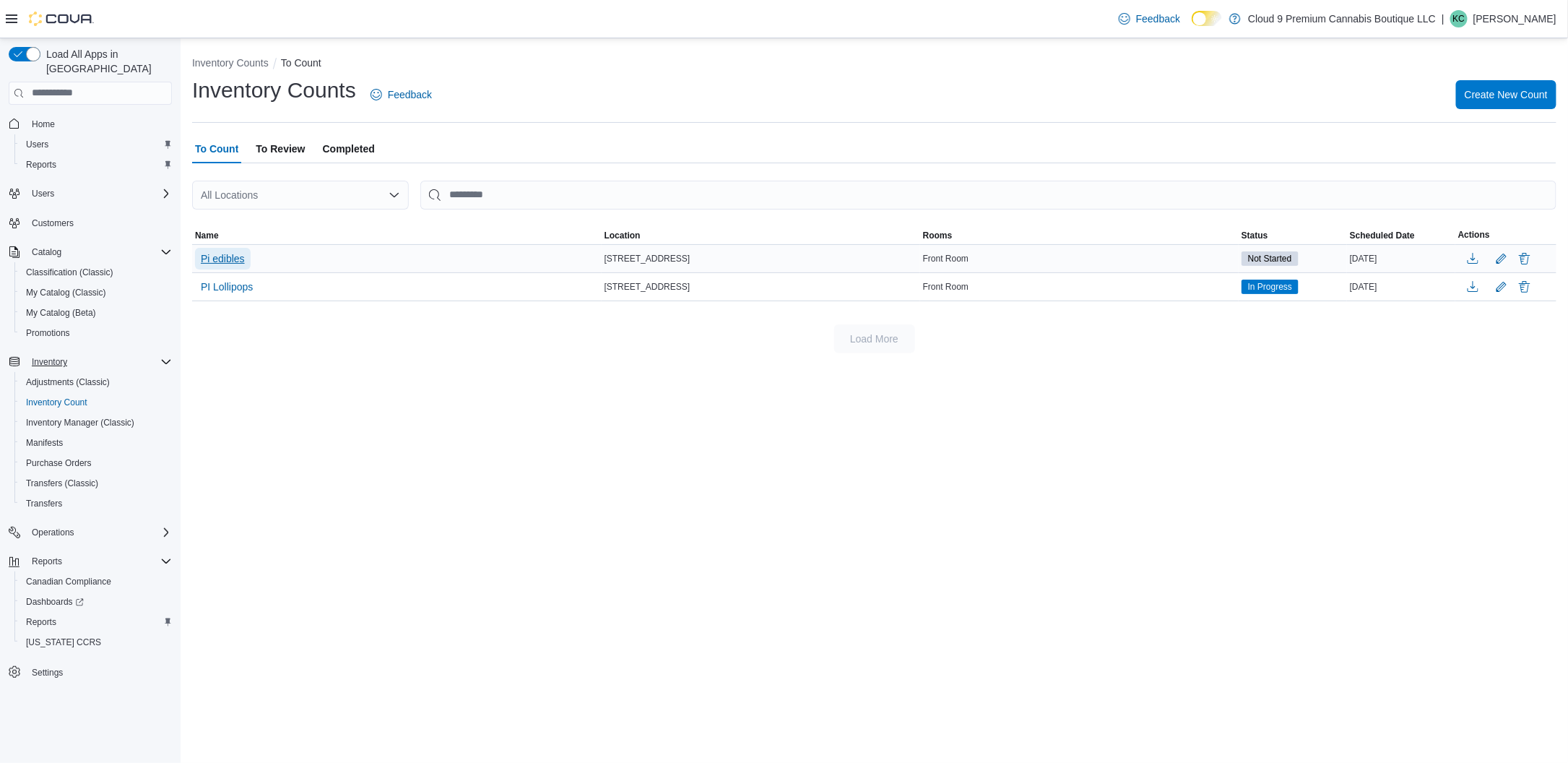
click at [225, 259] on span "Pi edibles" at bounding box center [223, 258] width 44 height 14
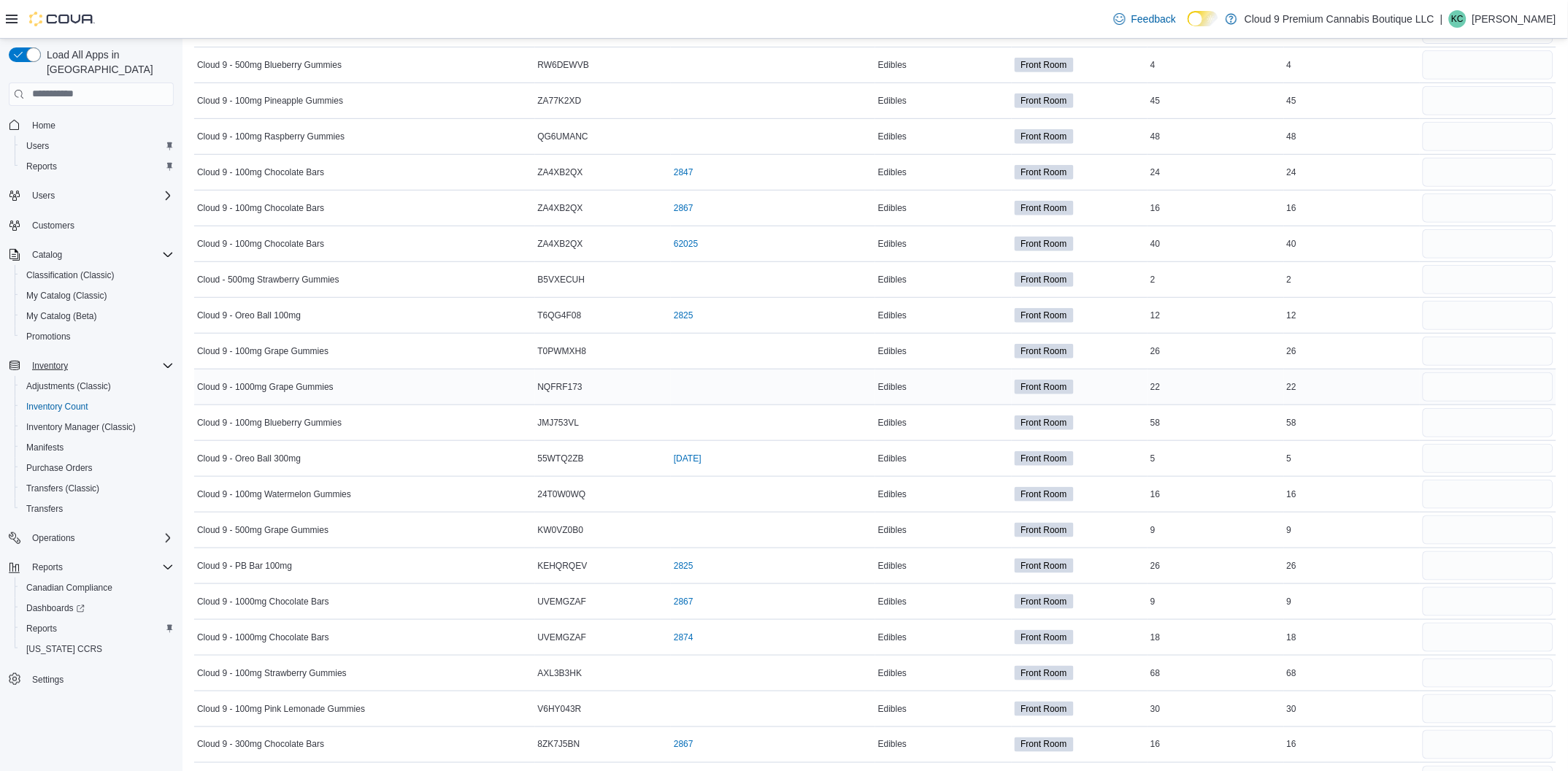
scroll to position [72, 0]
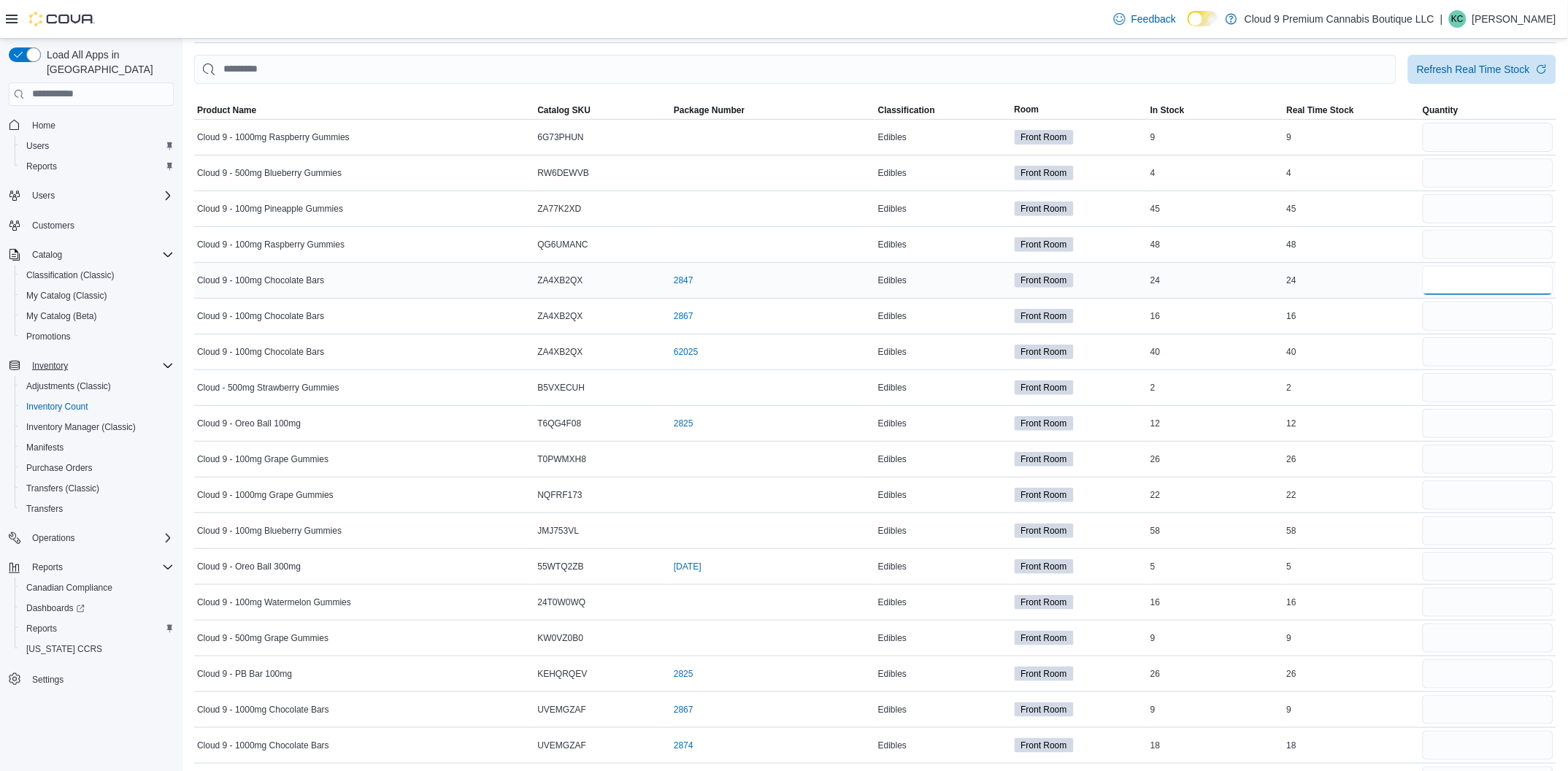
click at [1455, 279] on input "number" at bounding box center [1489, 280] width 131 height 29
click at [1472, 320] on input "number" at bounding box center [1489, 316] width 131 height 29
click at [1472, 350] on input "number" at bounding box center [1489, 352] width 131 height 29
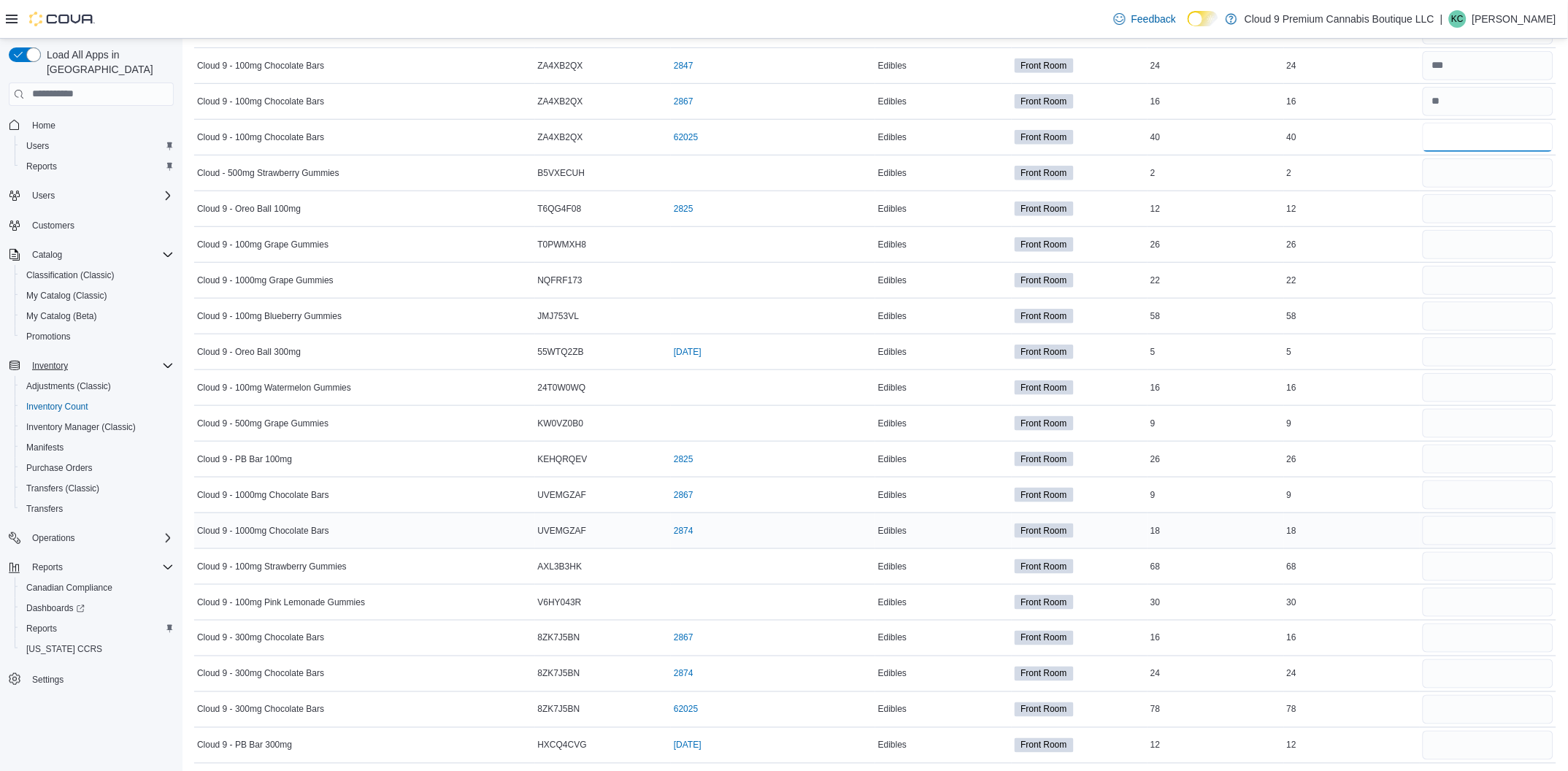
scroll to position [291, 0]
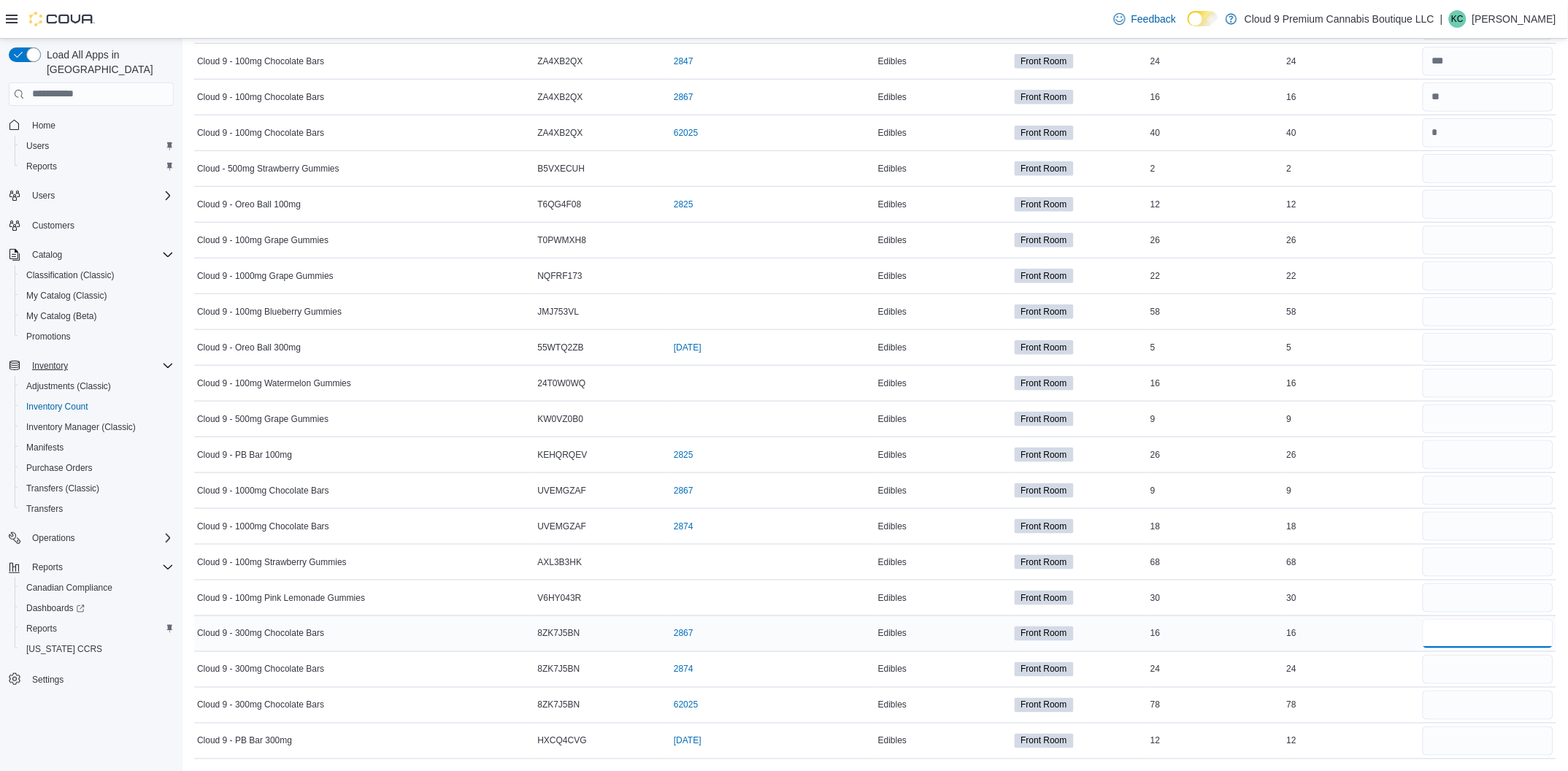
click at [1472, 629] on input "number" at bounding box center [1489, 633] width 131 height 29
click at [1478, 628] on input "number" at bounding box center [1489, 633] width 131 height 29
click at [1490, 714] on input "number" at bounding box center [1489, 705] width 131 height 29
click at [1465, 669] on input "number" at bounding box center [1489, 670] width 131 height 29
click at [1475, 616] on tbody "Cloud 9 - 1000mg Raspberry Gummies Catalog SKU 6G73PHUN Package Number Edibles …" at bounding box center [876, 329] width 1363 height 859
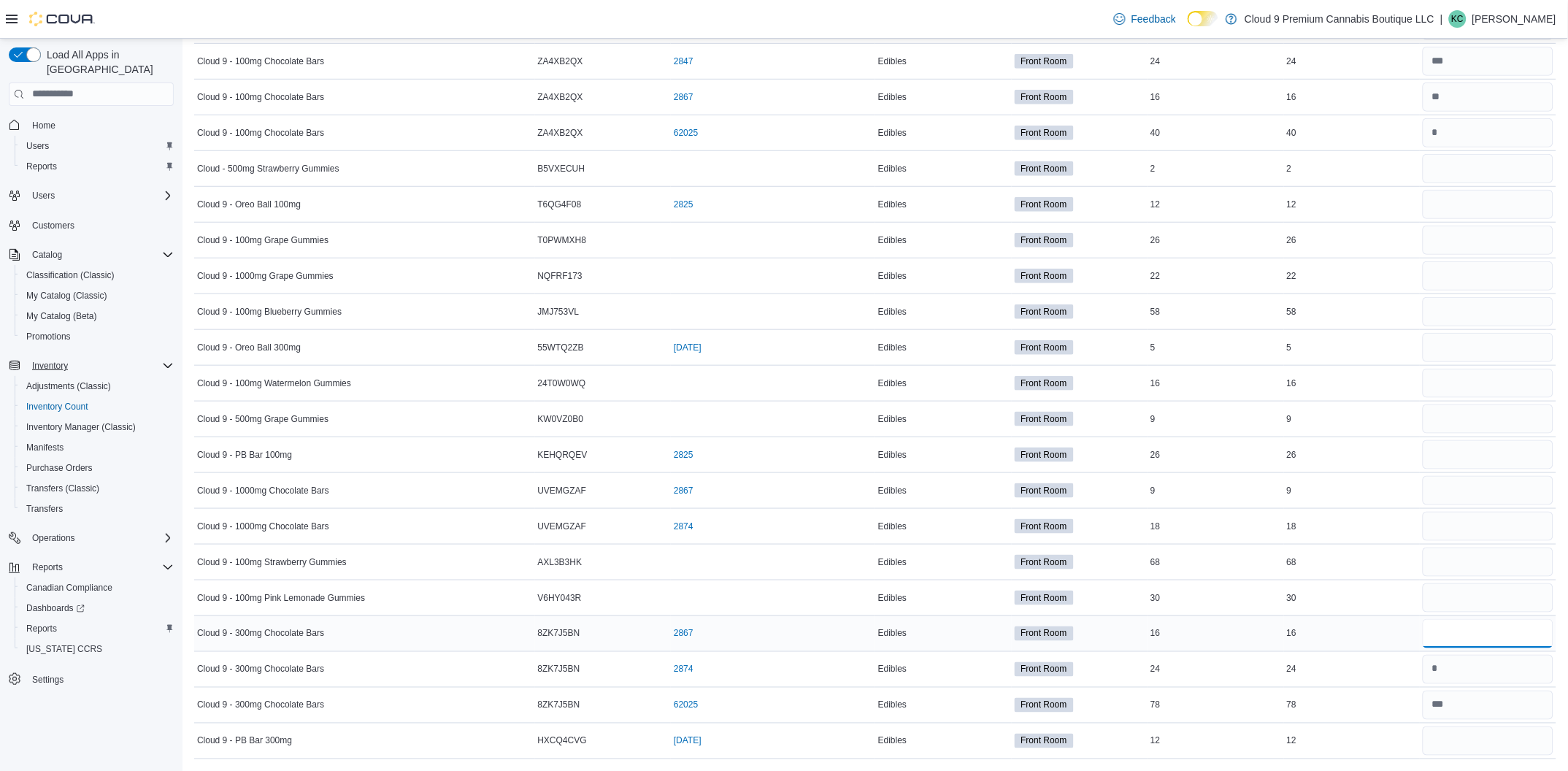
drag, startPoint x: 1475, startPoint y: 616, endPoint x: 1476, endPoint y: 625, distance: 9.1
click at [1476, 625] on input "number" at bounding box center [1489, 633] width 131 height 29
click at [1486, 498] on input "number" at bounding box center [1489, 491] width 131 height 29
click at [1488, 526] on input "number" at bounding box center [1489, 526] width 131 height 29
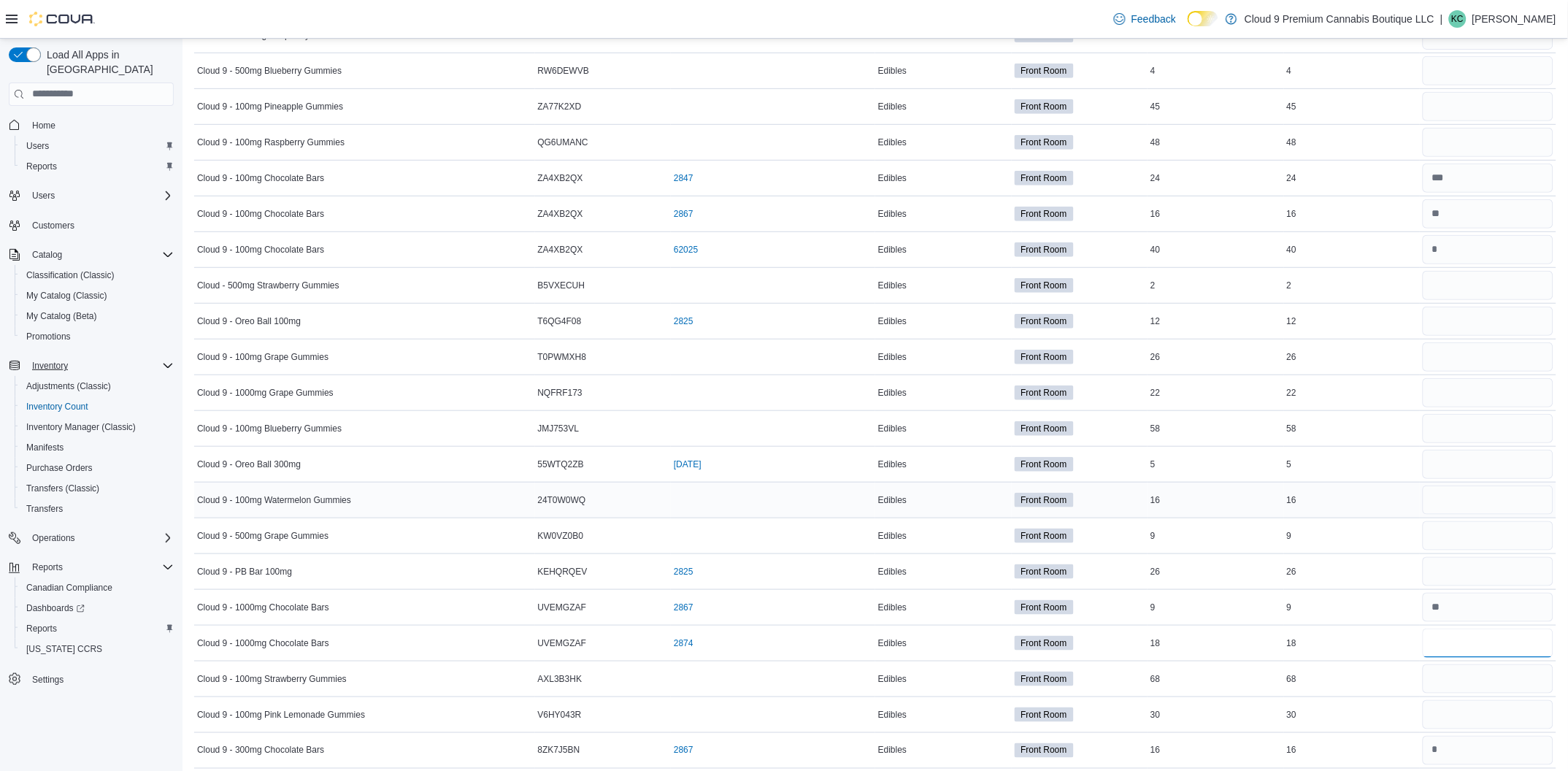
scroll to position [182, 0]
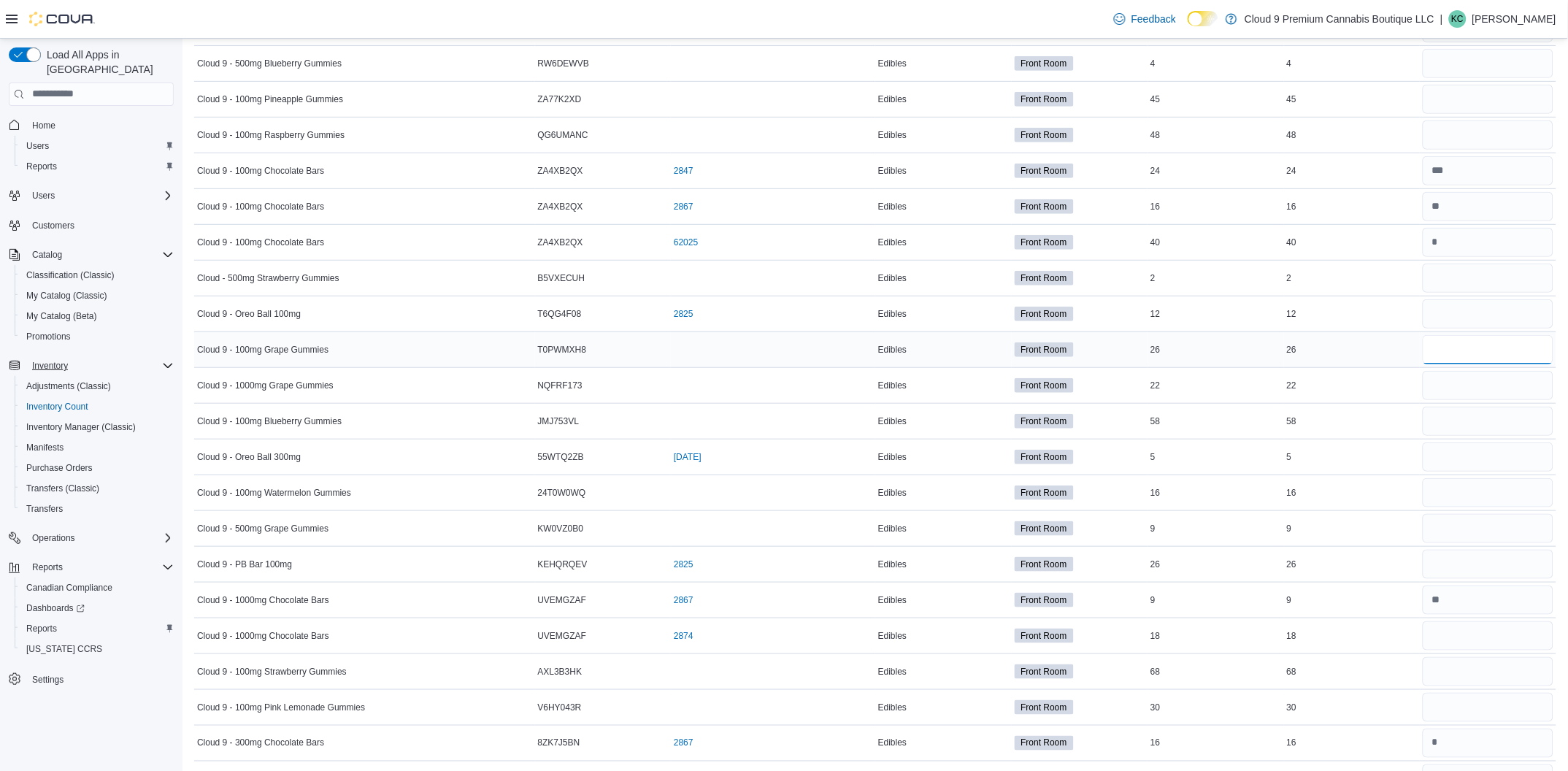
click at [1462, 346] on input "number" at bounding box center [1489, 350] width 131 height 29
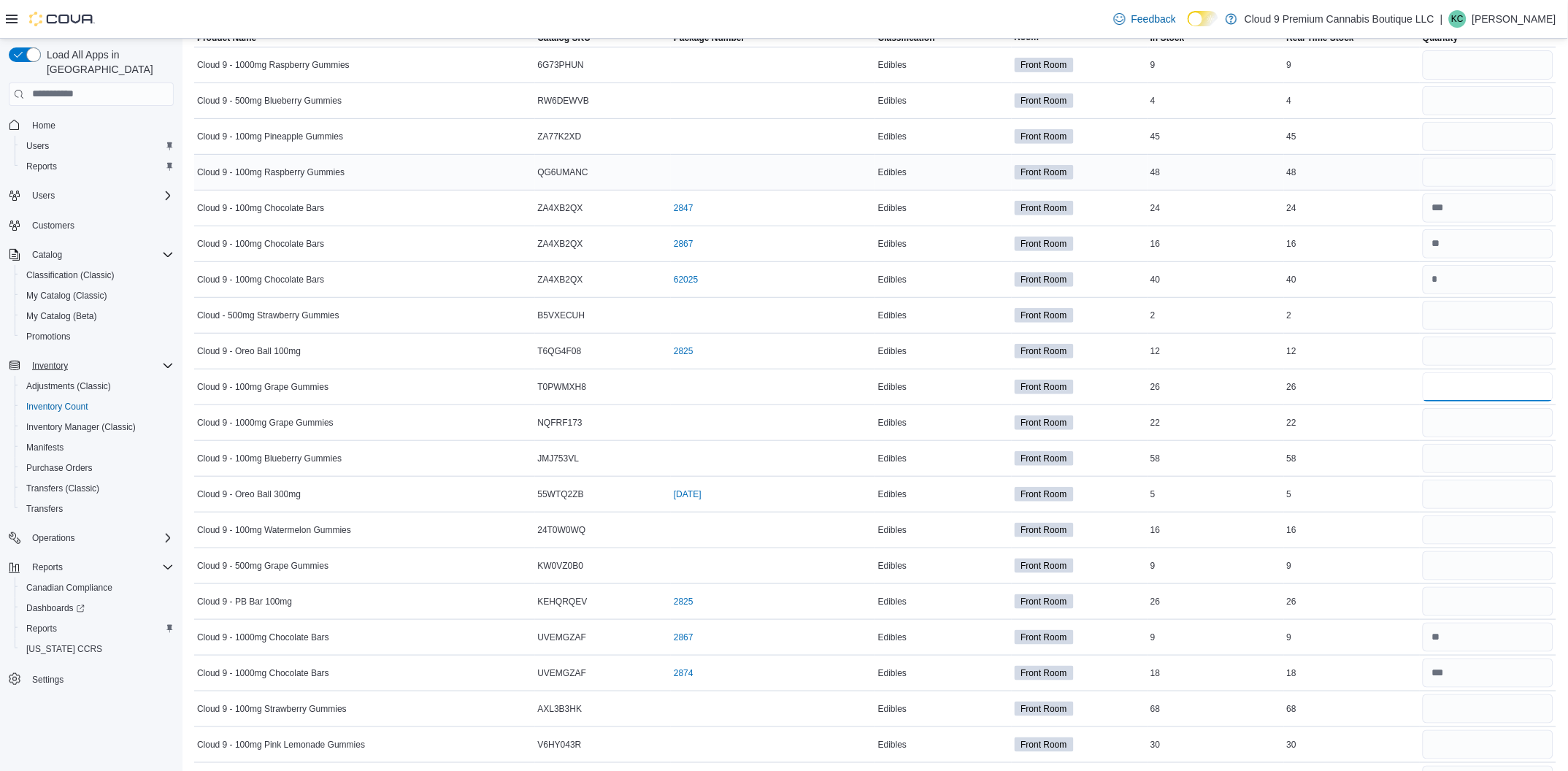
scroll to position [72, 0]
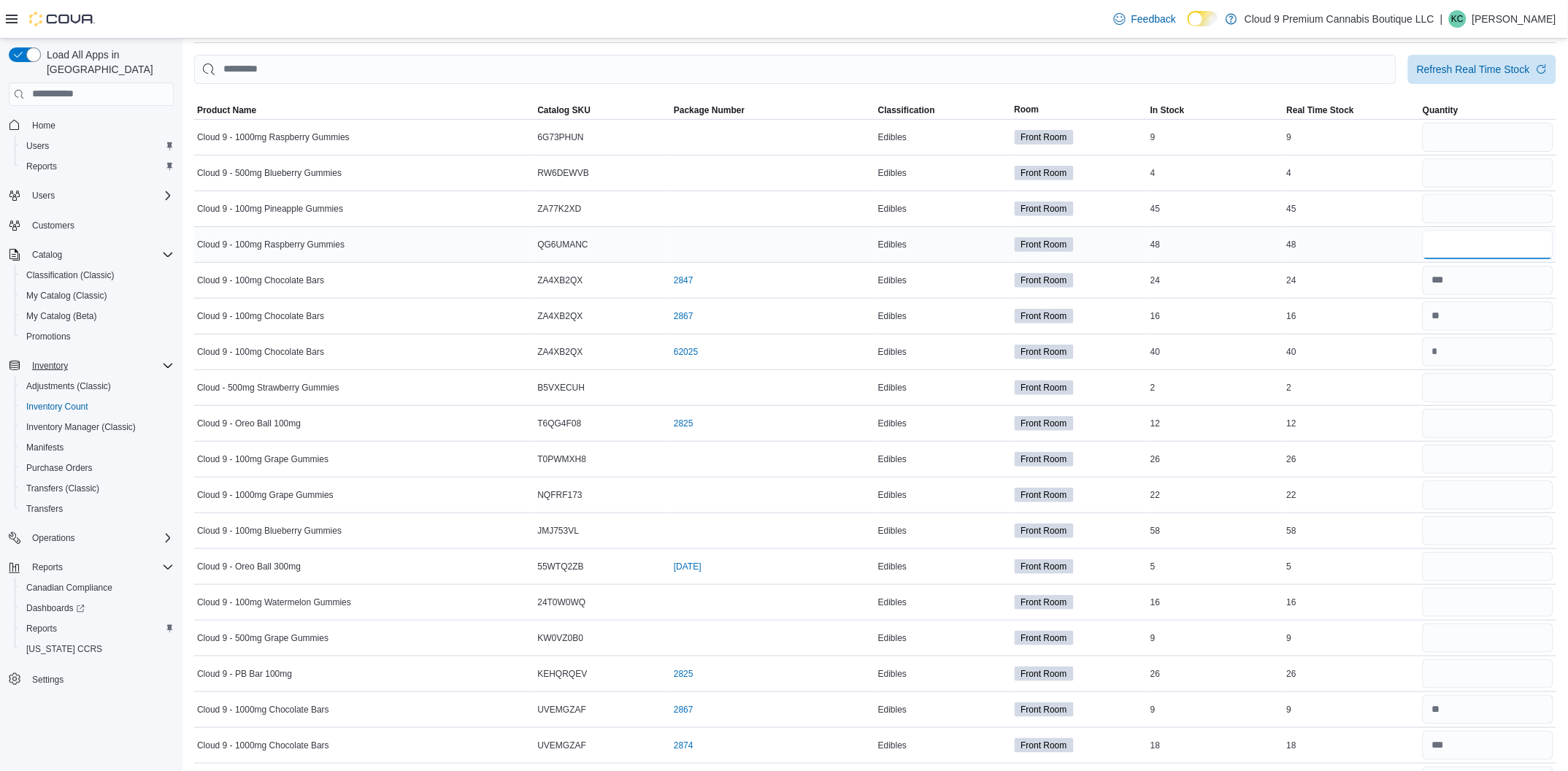
click at [1487, 246] on input "number" at bounding box center [1489, 245] width 131 height 29
click at [1483, 213] on input "number" at bounding box center [1489, 209] width 131 height 29
click at [1483, 239] on input "number" at bounding box center [1489, 245] width 131 height 29
click at [1472, 251] on input "number" at bounding box center [1489, 245] width 131 height 29
click at [1475, 242] on input "number" at bounding box center [1489, 245] width 131 height 29
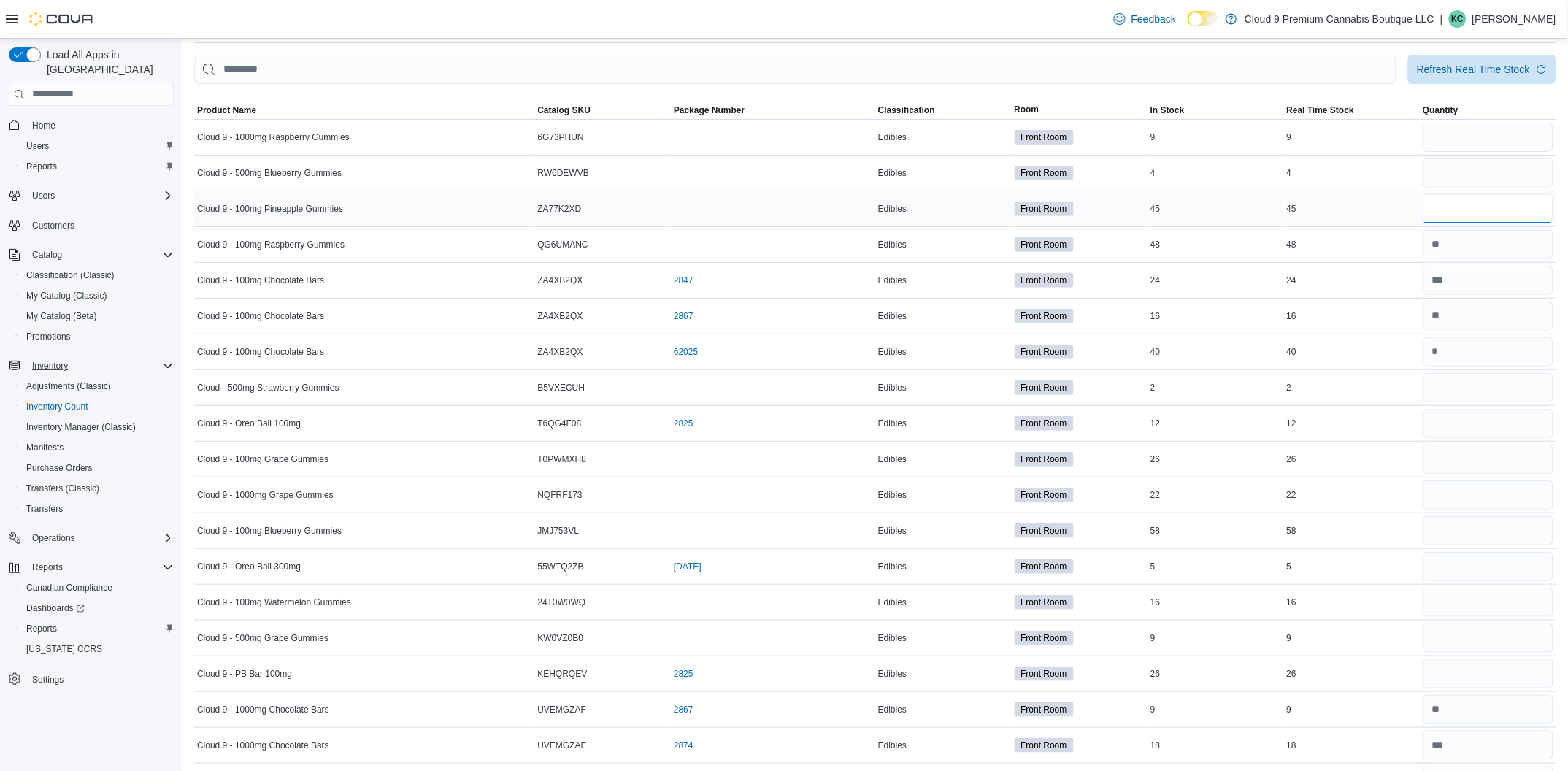
click at [1464, 212] on input "number" at bounding box center [1489, 209] width 131 height 29
click at [1477, 461] on input "number" at bounding box center [1489, 459] width 131 height 29
click at [1495, 538] on input "number" at bounding box center [1489, 531] width 131 height 29
click at [1492, 595] on input "number" at bounding box center [1489, 602] width 131 height 29
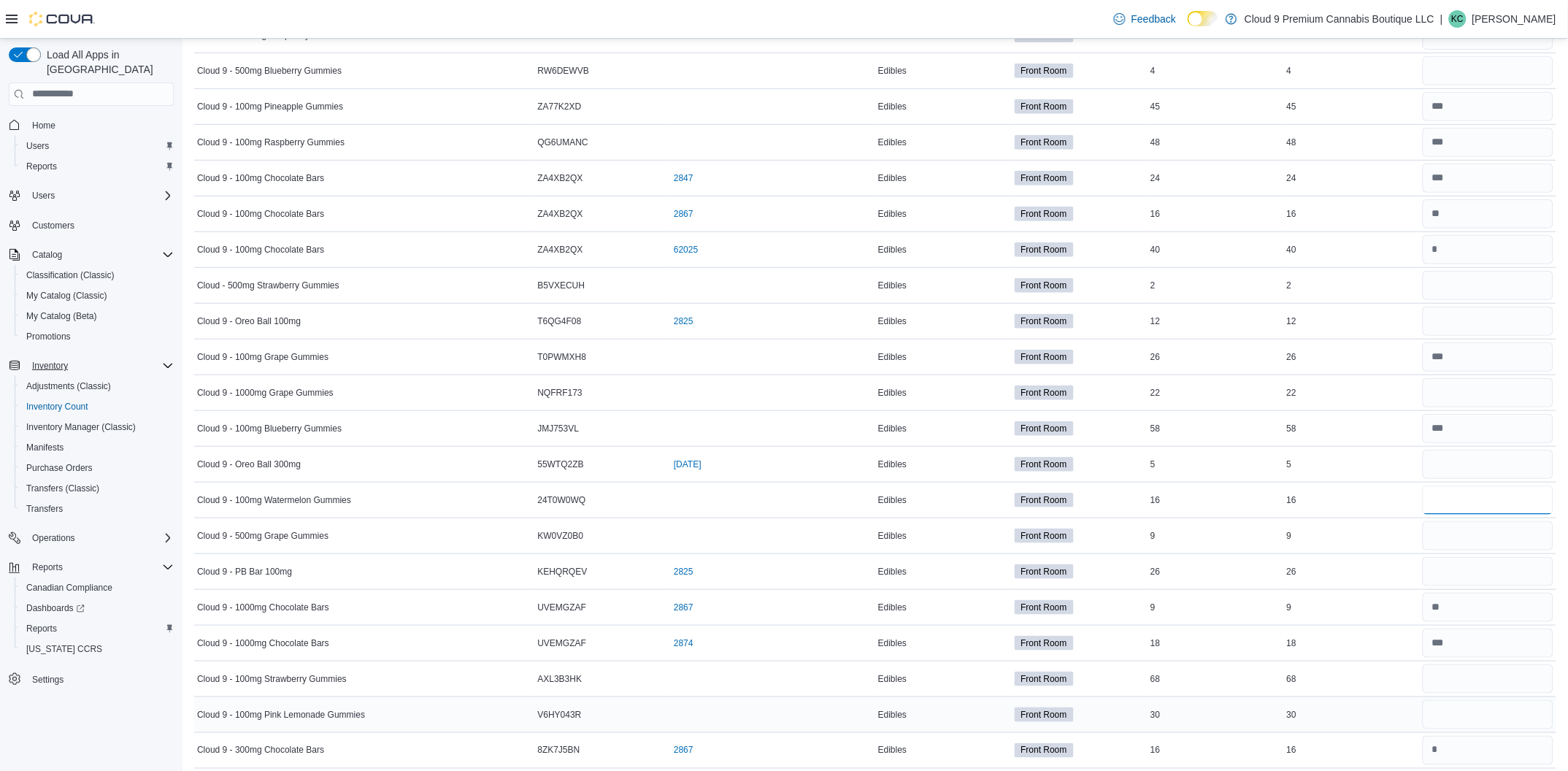
scroll to position [182, 0]
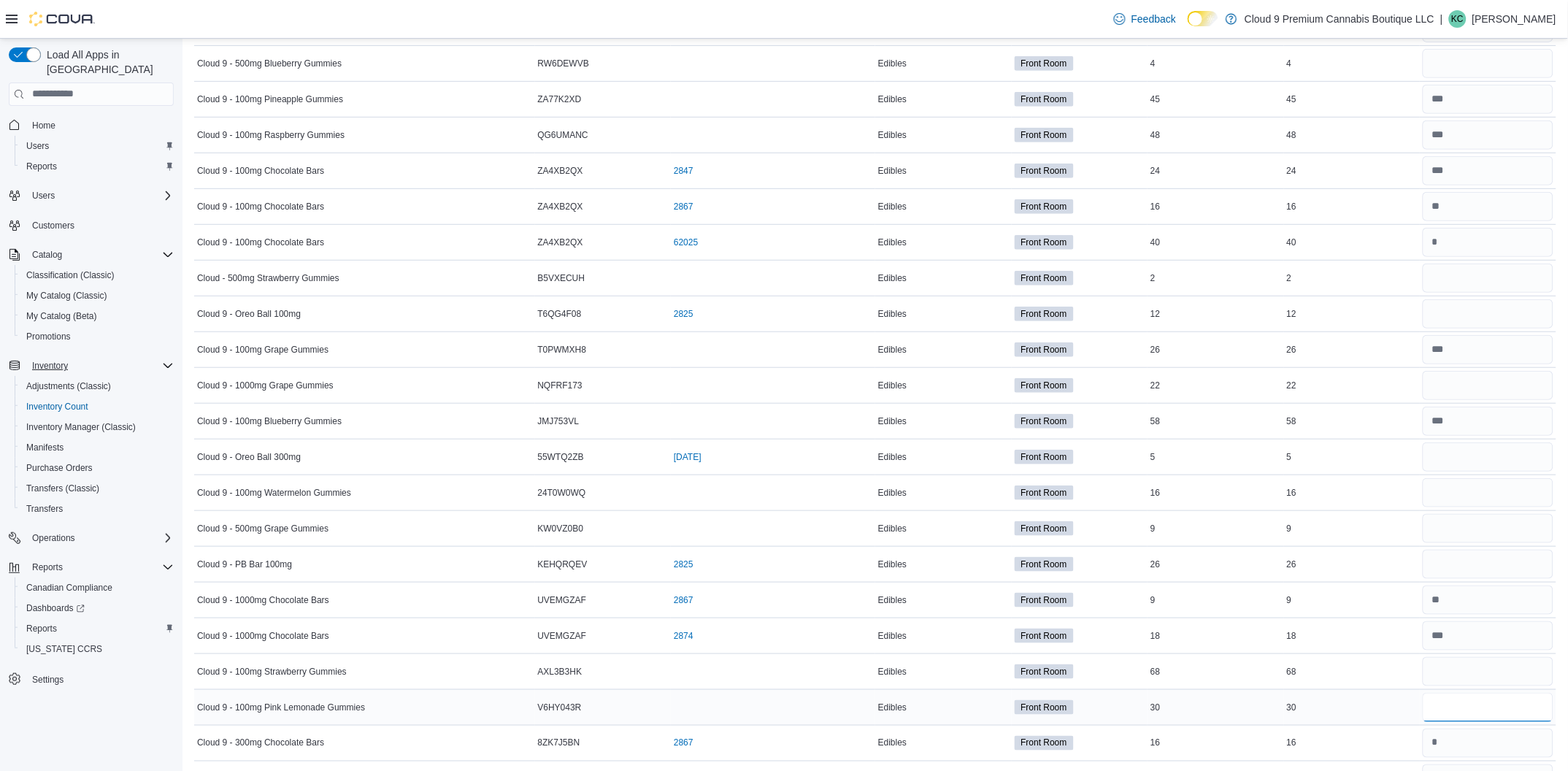
click at [1488, 709] on input "number" at bounding box center [1489, 707] width 131 height 29
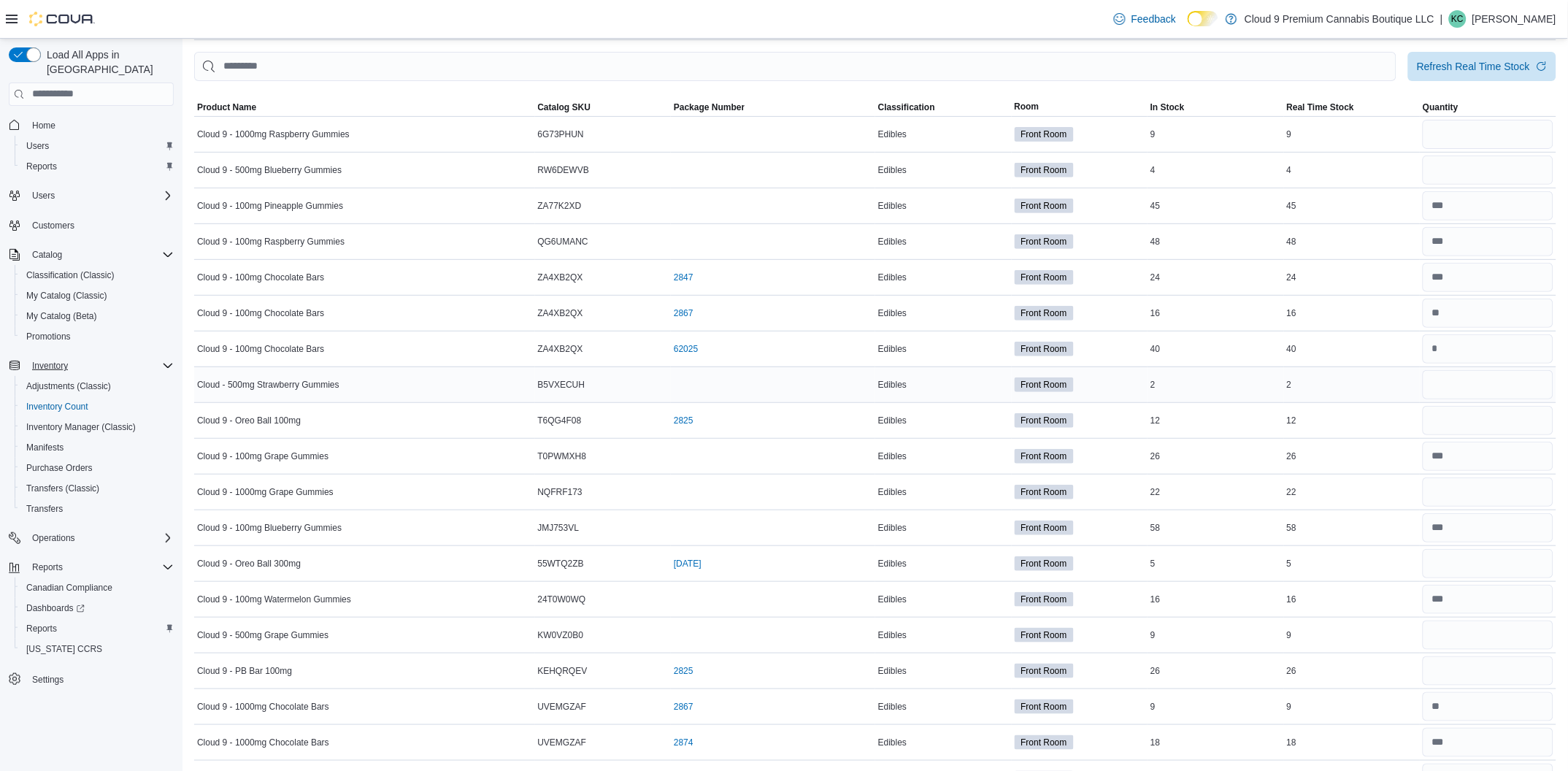
scroll to position [72, 0]
click at [1463, 137] on input "number" at bounding box center [1489, 137] width 131 height 29
click at [1463, 136] on input "number" at bounding box center [1489, 137] width 131 height 29
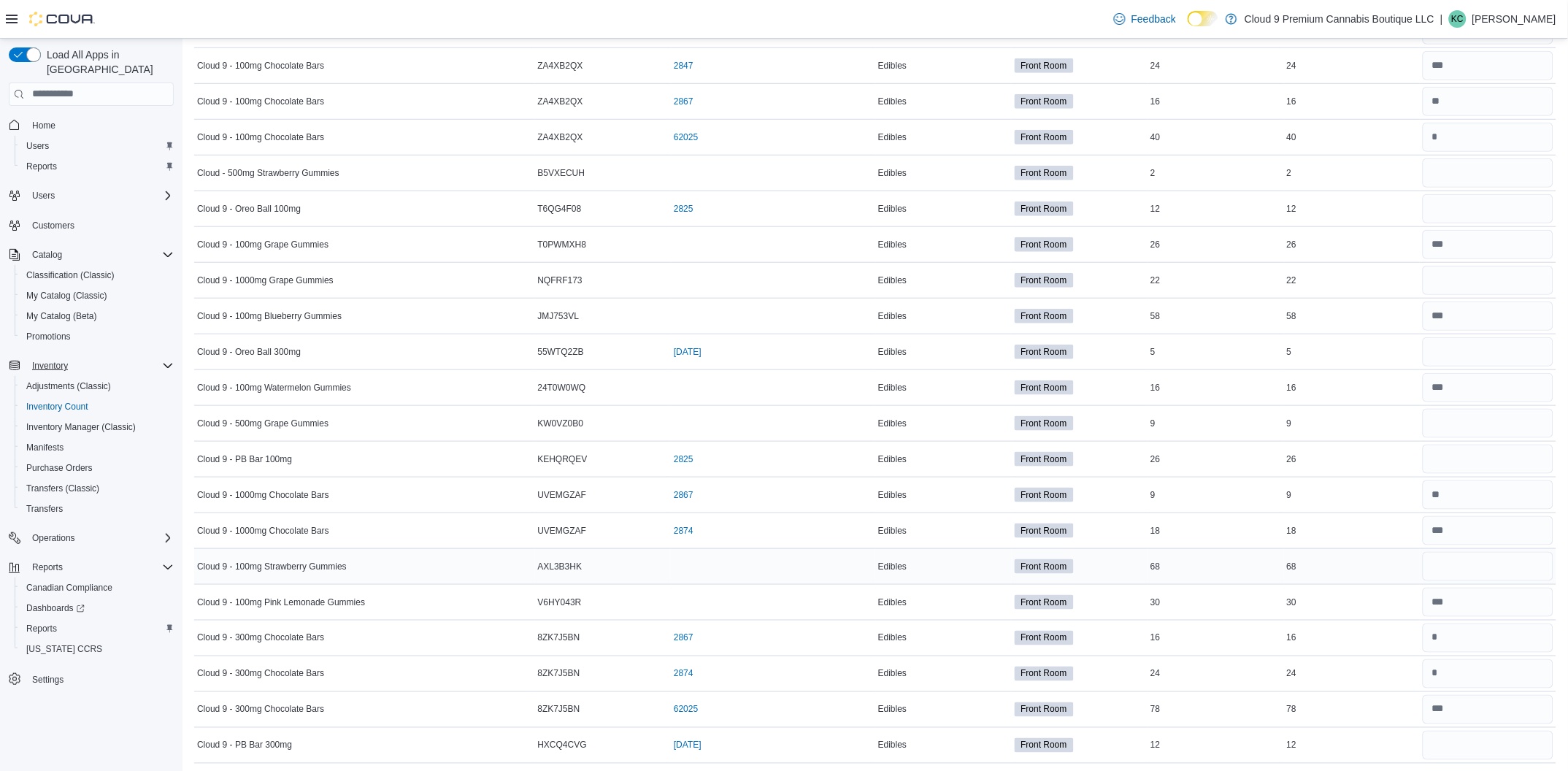
scroll to position [291, 0]
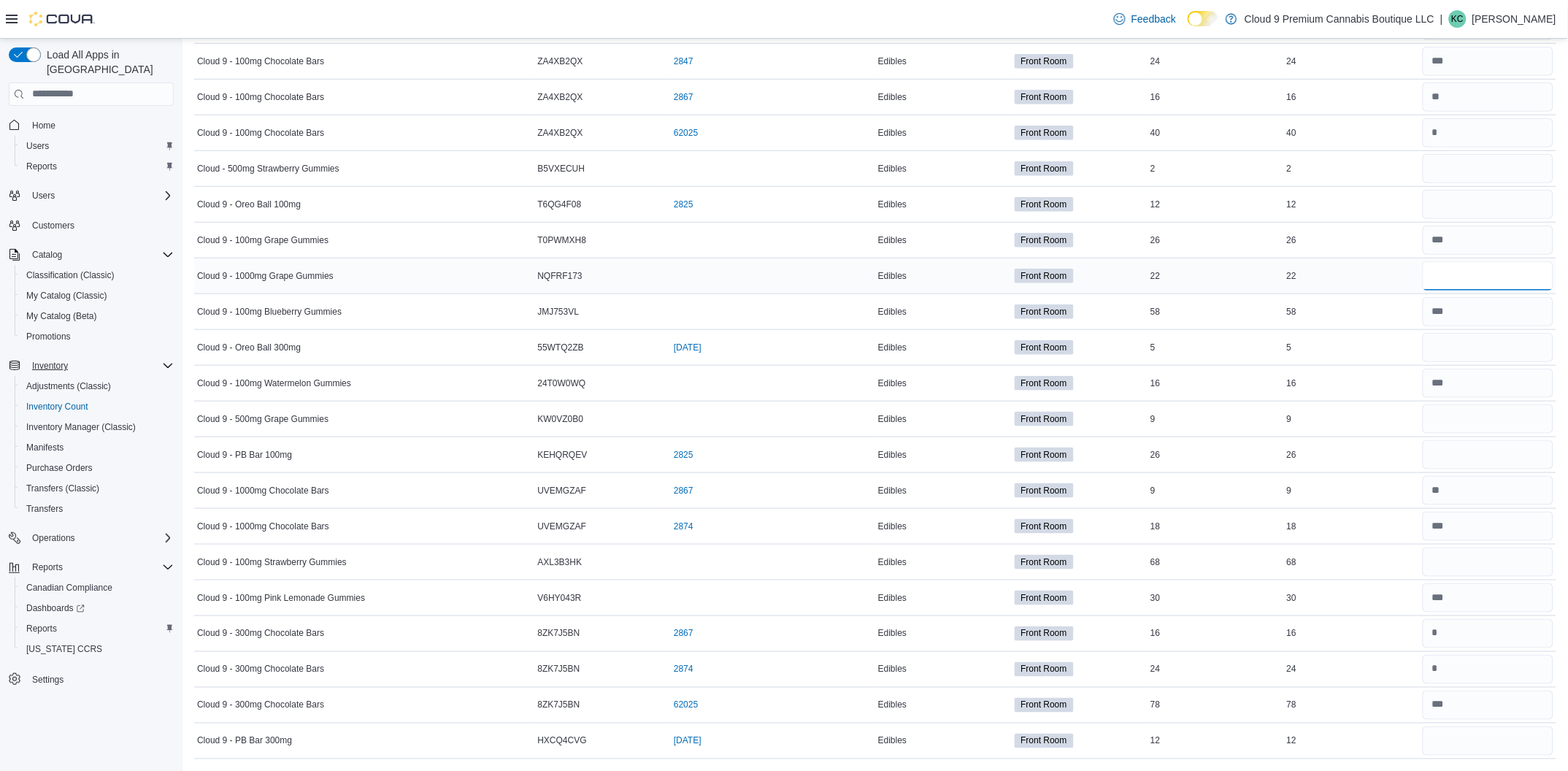
click at [1479, 276] on input "number" at bounding box center [1489, 276] width 131 height 29
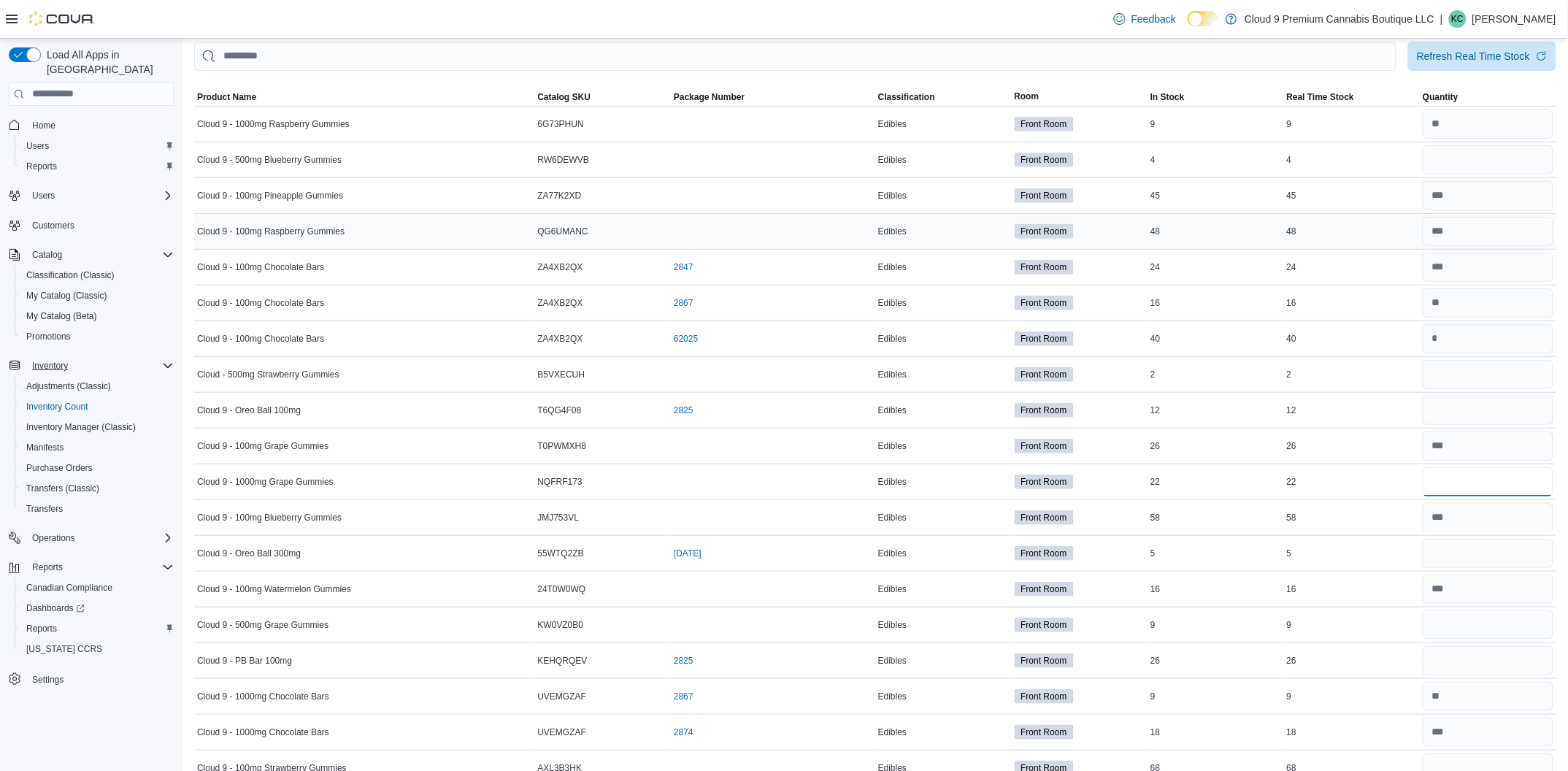
scroll to position [72, 0]
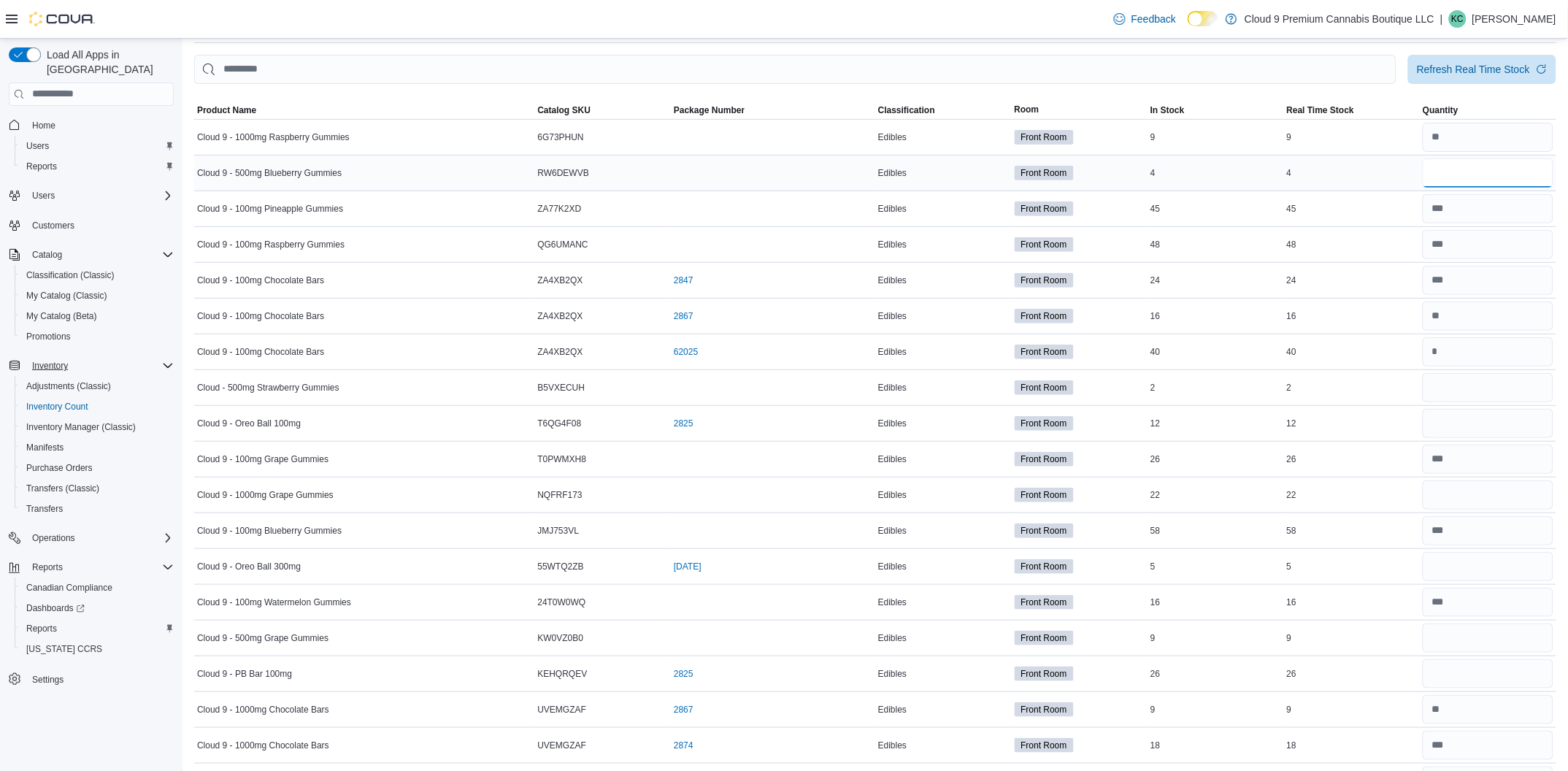
click at [1473, 176] on input "number" at bounding box center [1489, 173] width 131 height 29
click at [1498, 640] on input "number" at bounding box center [1489, 638] width 131 height 29
click at [1448, 676] on input "number" at bounding box center [1489, 674] width 131 height 29
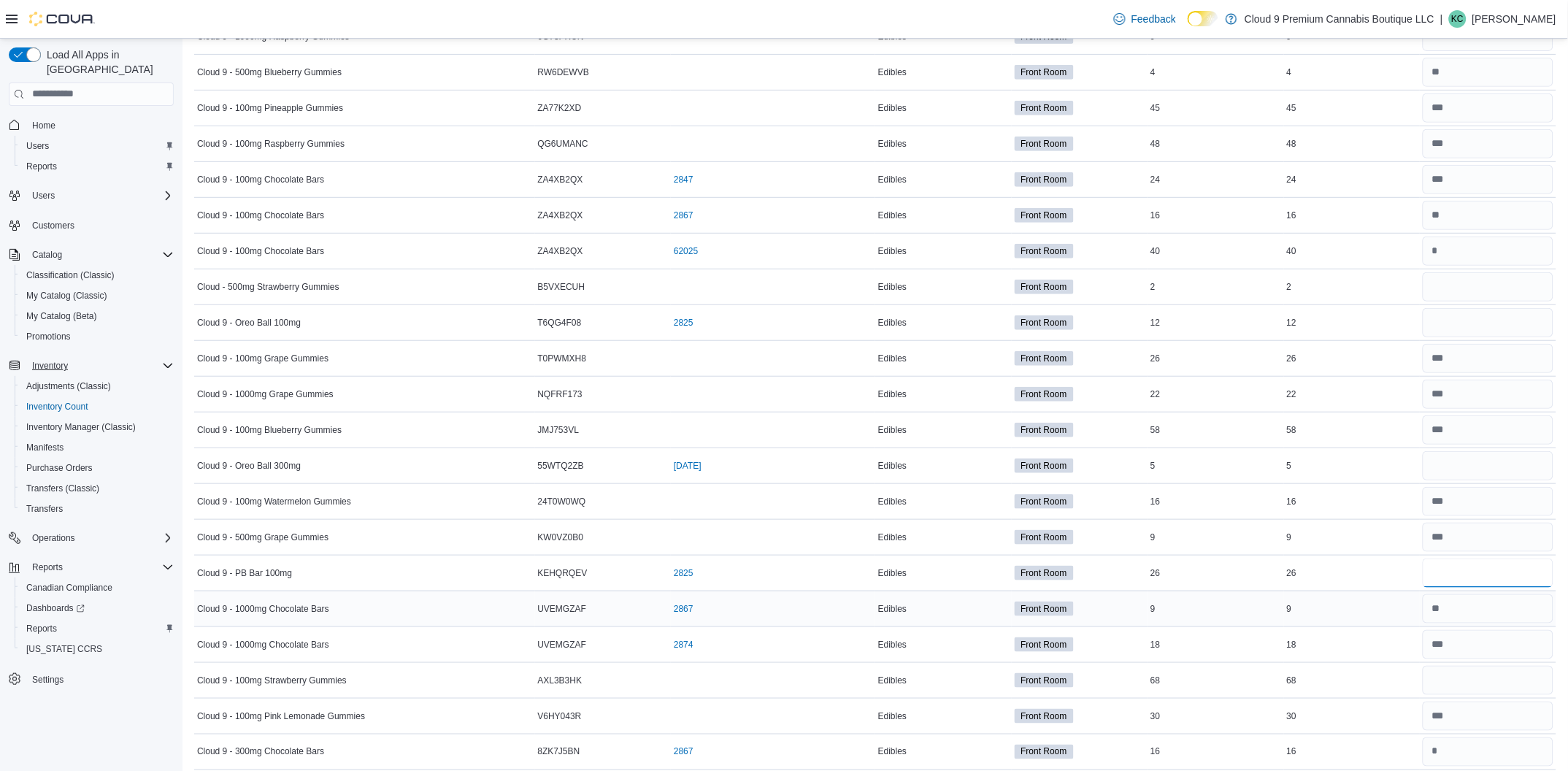
scroll to position [182, 0]
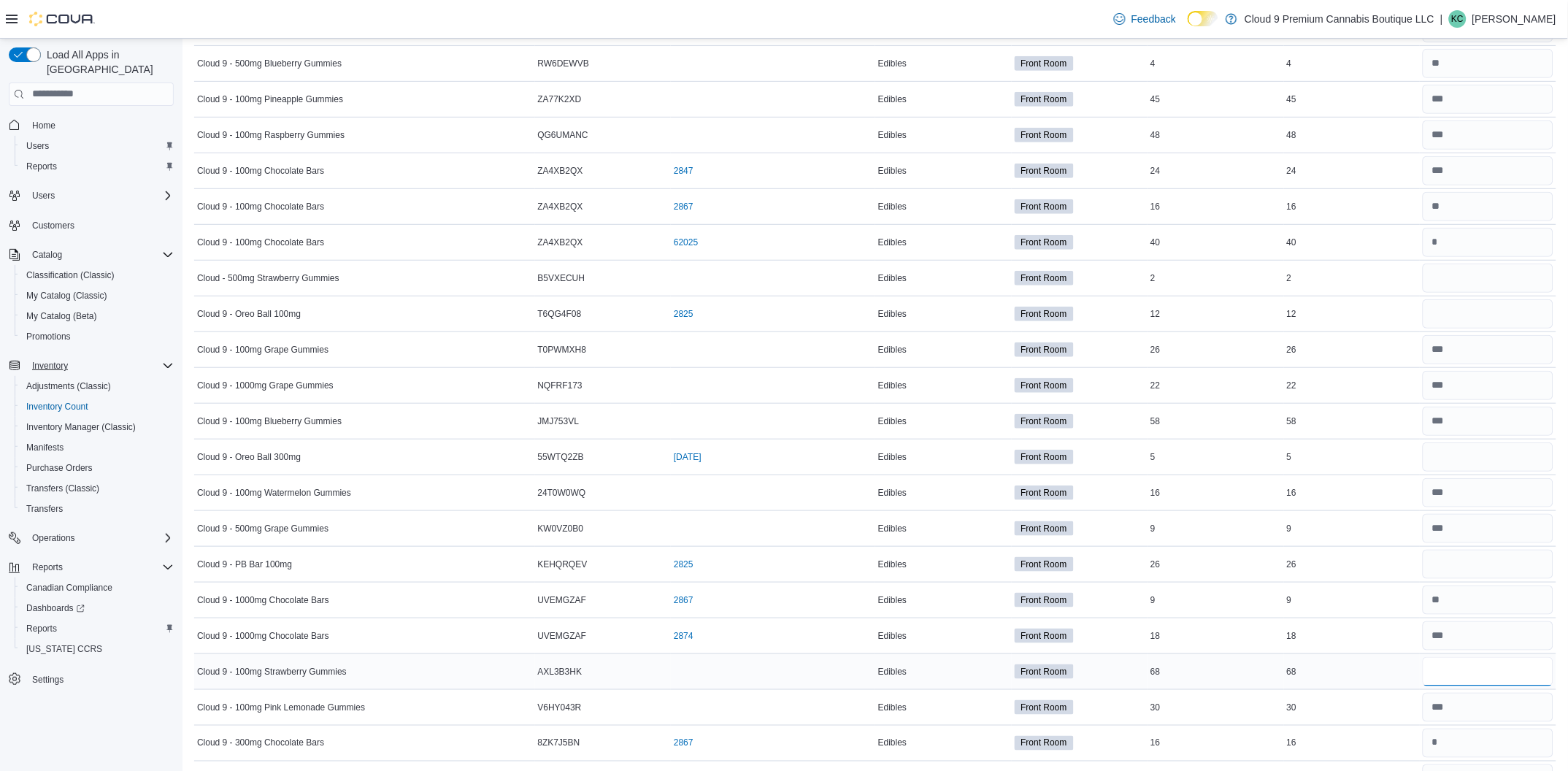
click at [1474, 676] on input "number" at bounding box center [1489, 672] width 131 height 29
click at [1467, 281] on input "number" at bounding box center [1489, 278] width 131 height 29
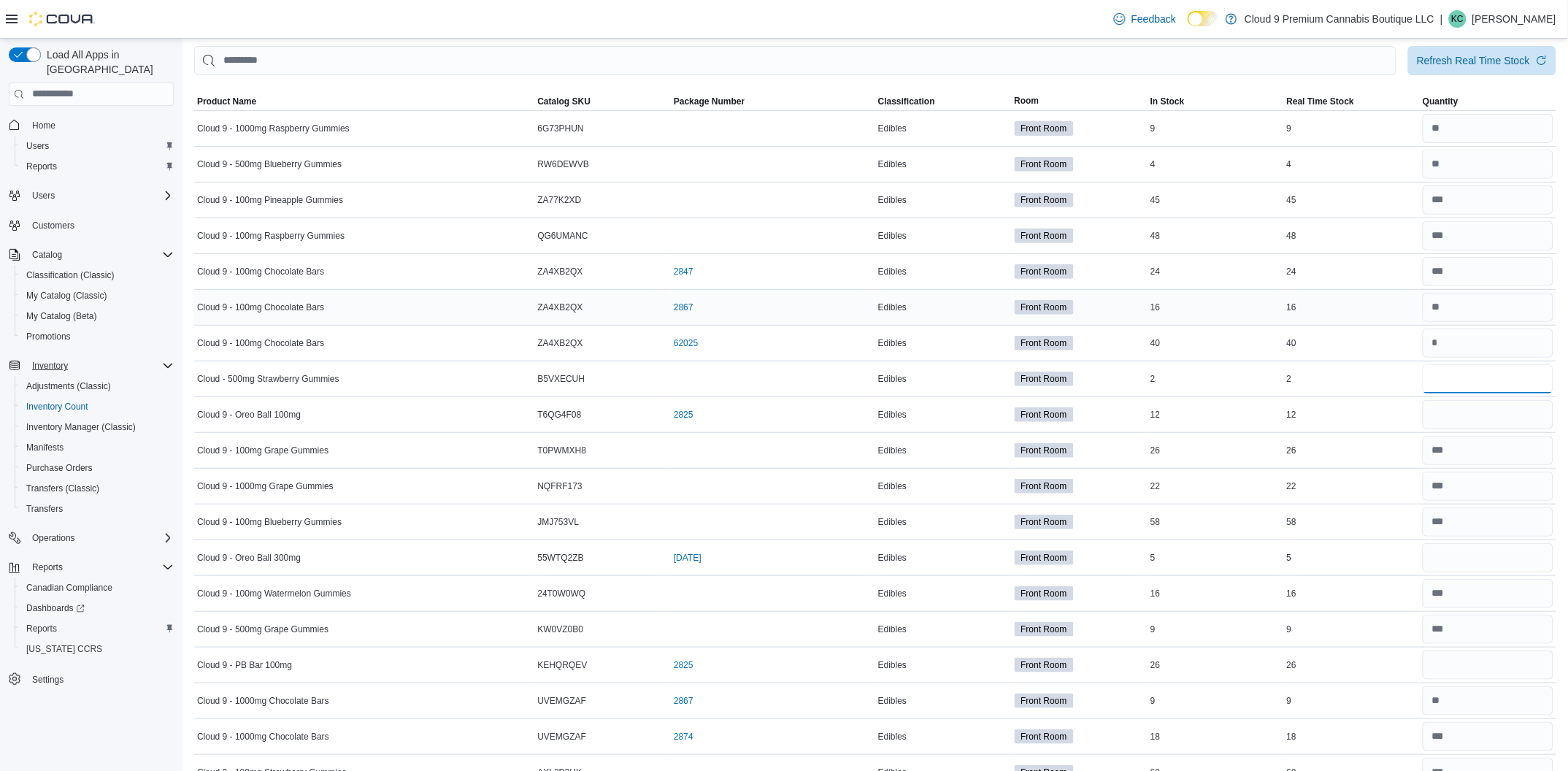
scroll to position [72, 0]
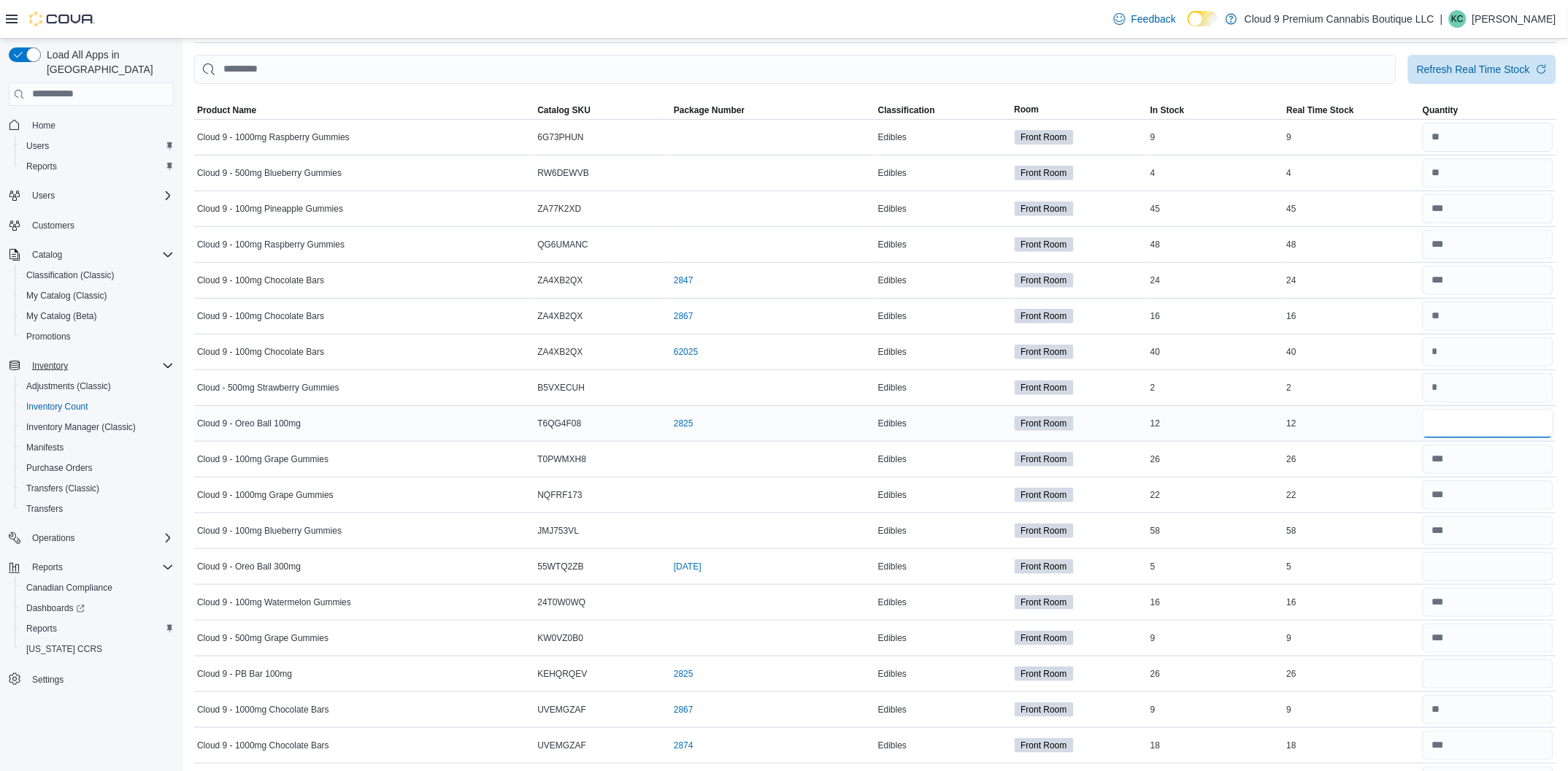
click at [1466, 432] on input "number" at bounding box center [1489, 423] width 131 height 29
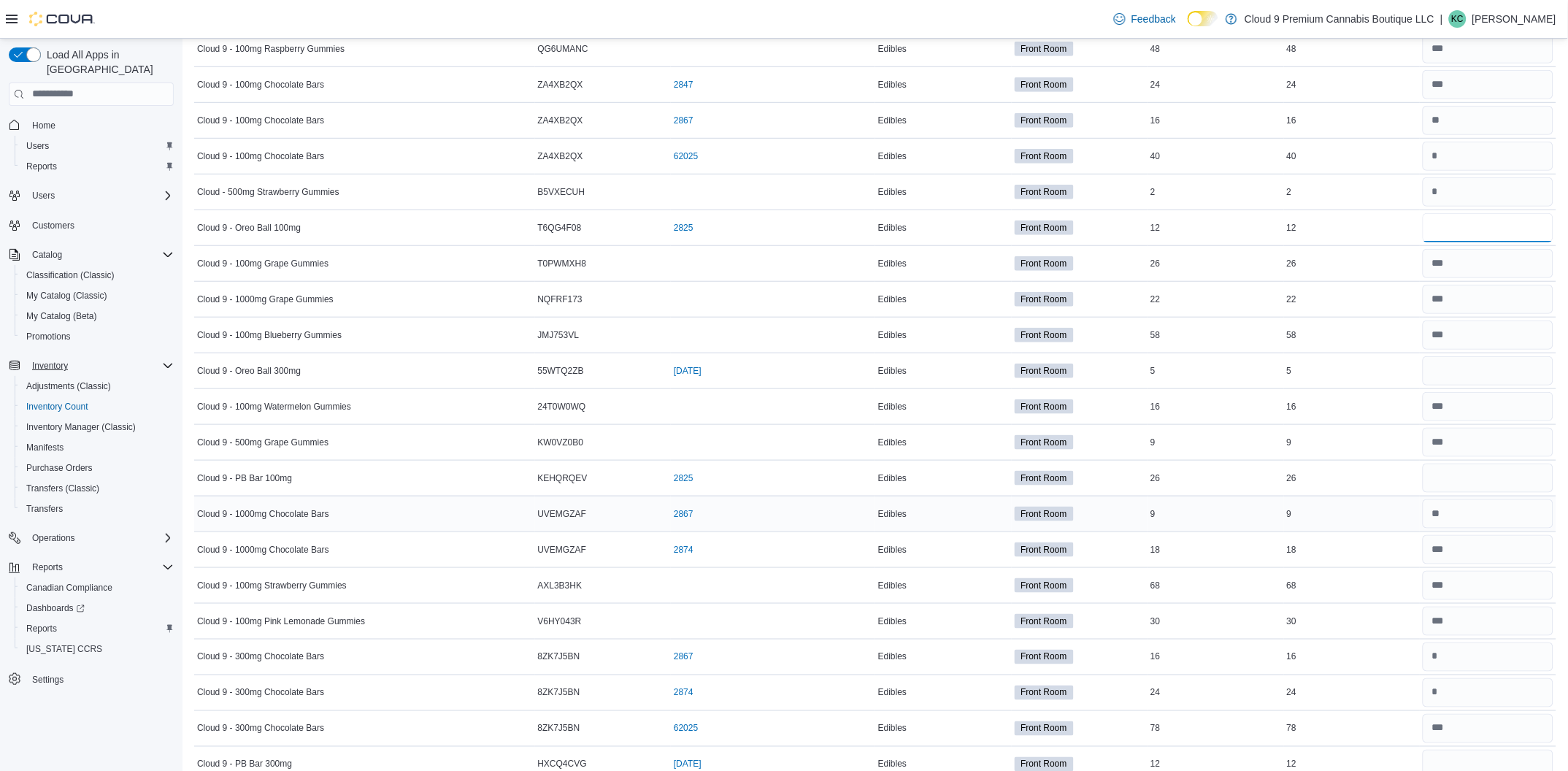
scroll to position [291, 0]
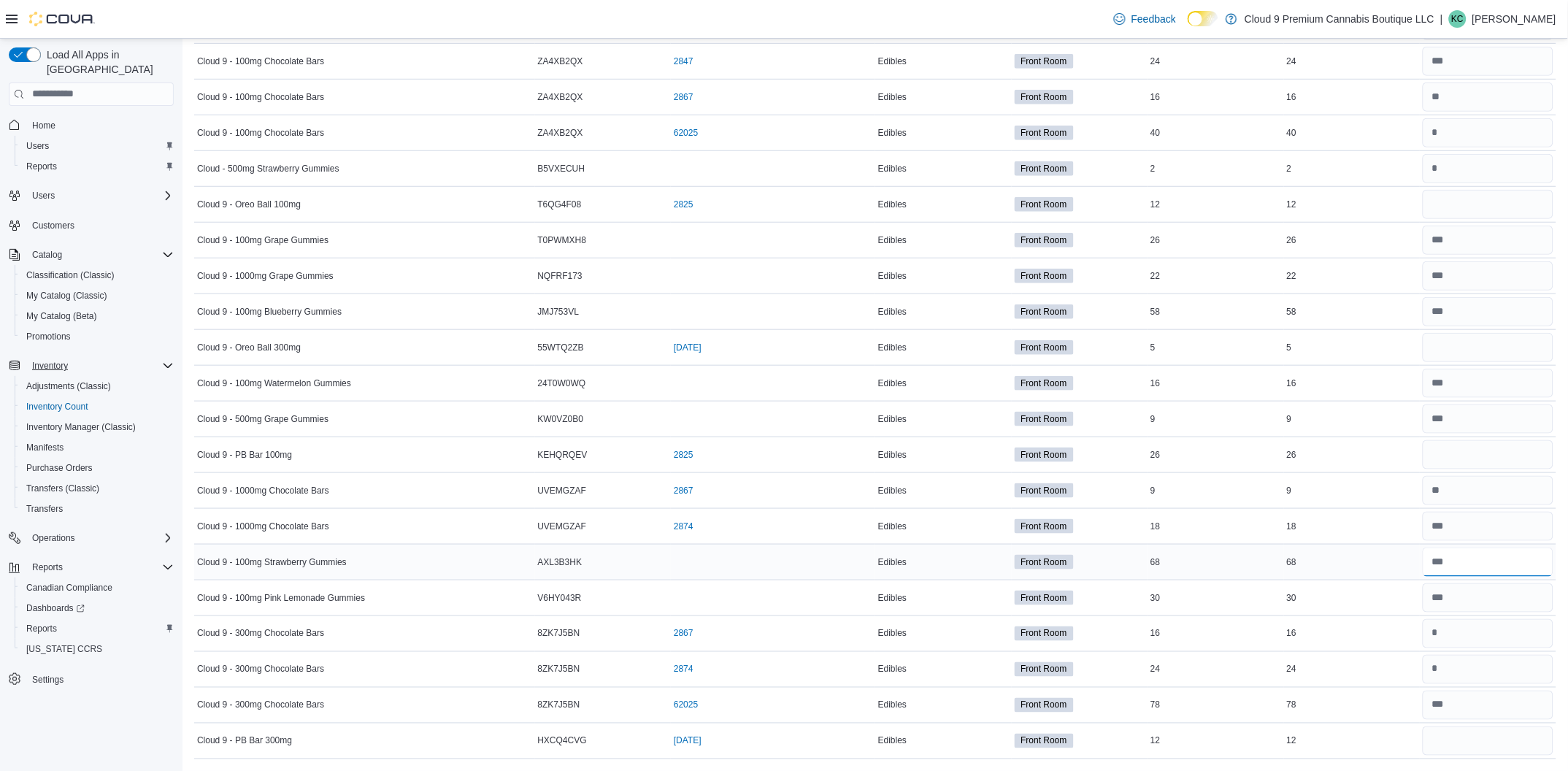
drag, startPoint x: 1494, startPoint y: 562, endPoint x: 1480, endPoint y: 569, distance: 15.7
click at [1480, 569] on input "number" at bounding box center [1489, 562] width 131 height 29
click at [1478, 593] on input "number" at bounding box center [1489, 598] width 131 height 29
click at [1477, 383] on input "number" at bounding box center [1489, 384] width 131 height 29
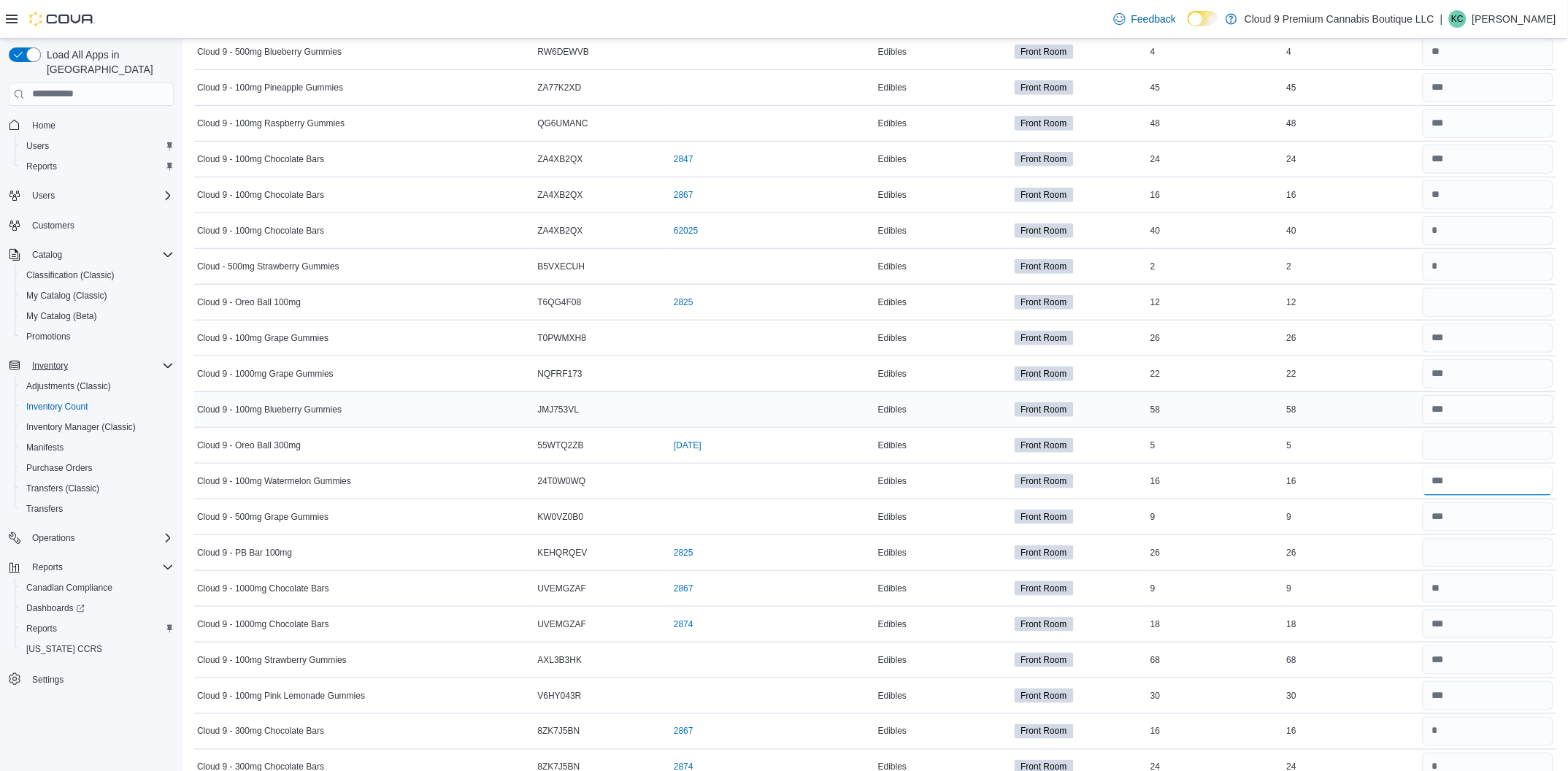
scroll to position [182, 0]
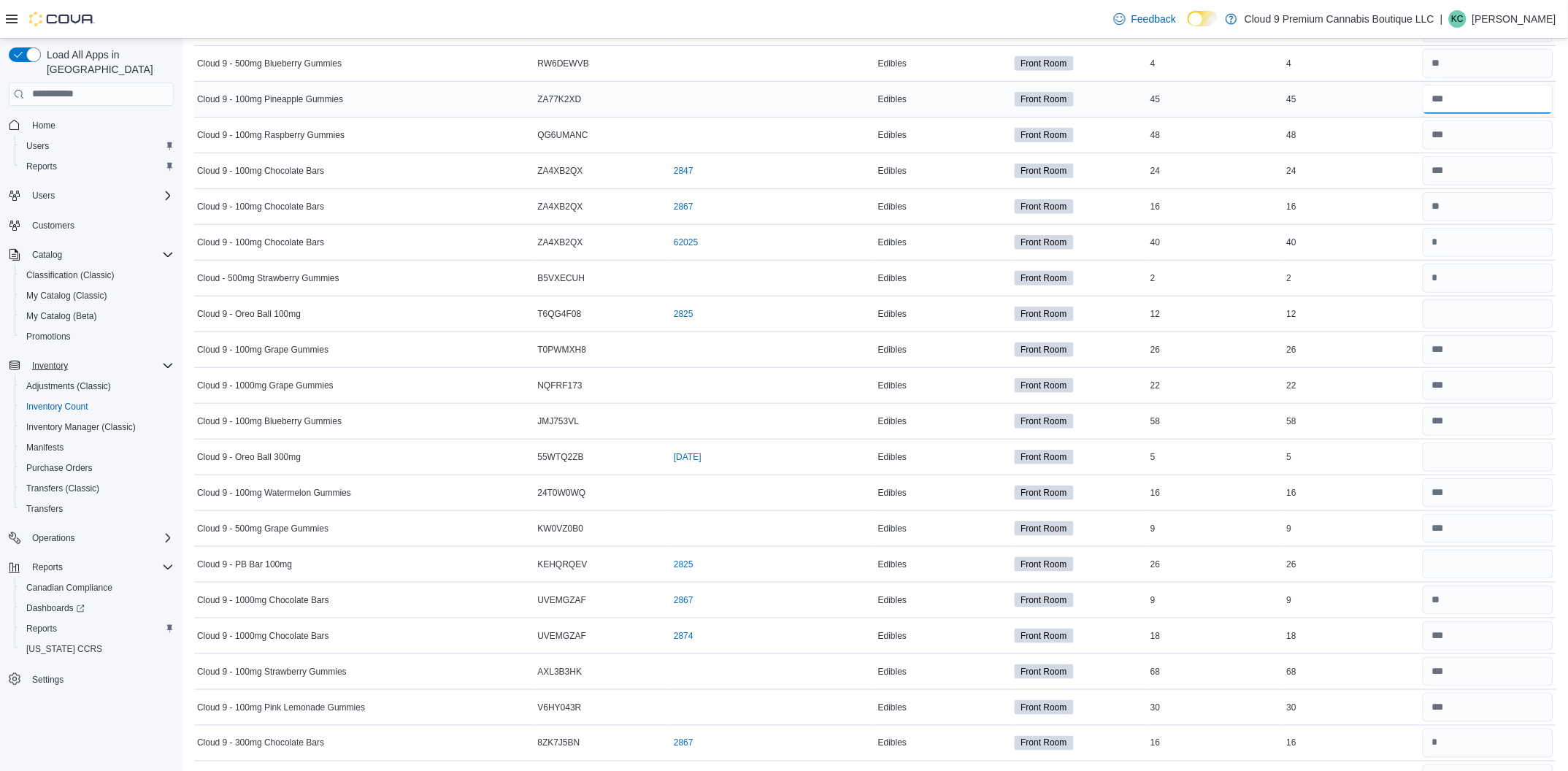
click at [1502, 99] on input "number" at bounding box center [1489, 99] width 131 height 29
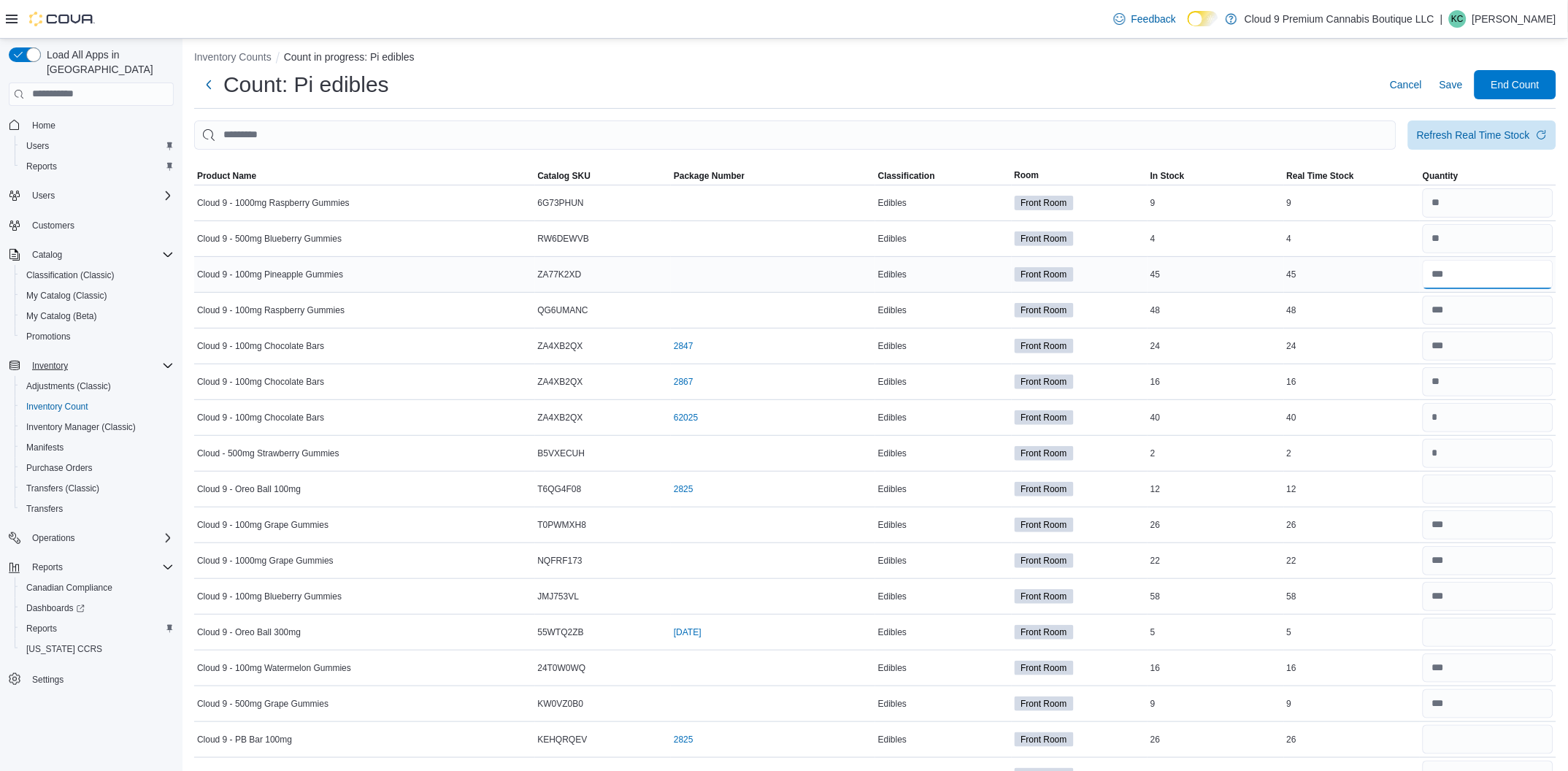
scroll to position [0, 0]
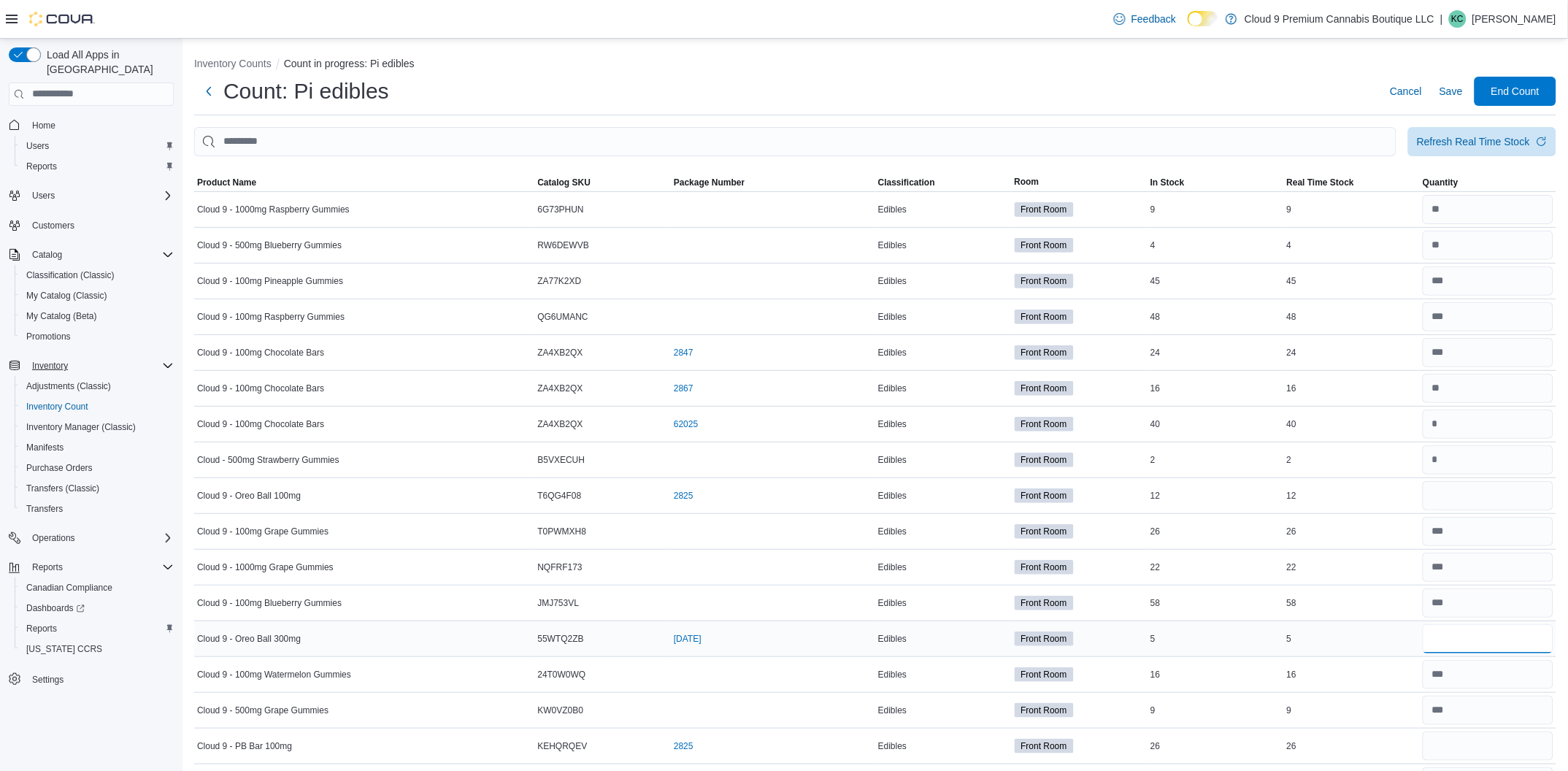
click at [1461, 639] on input "number" at bounding box center [1489, 639] width 131 height 29
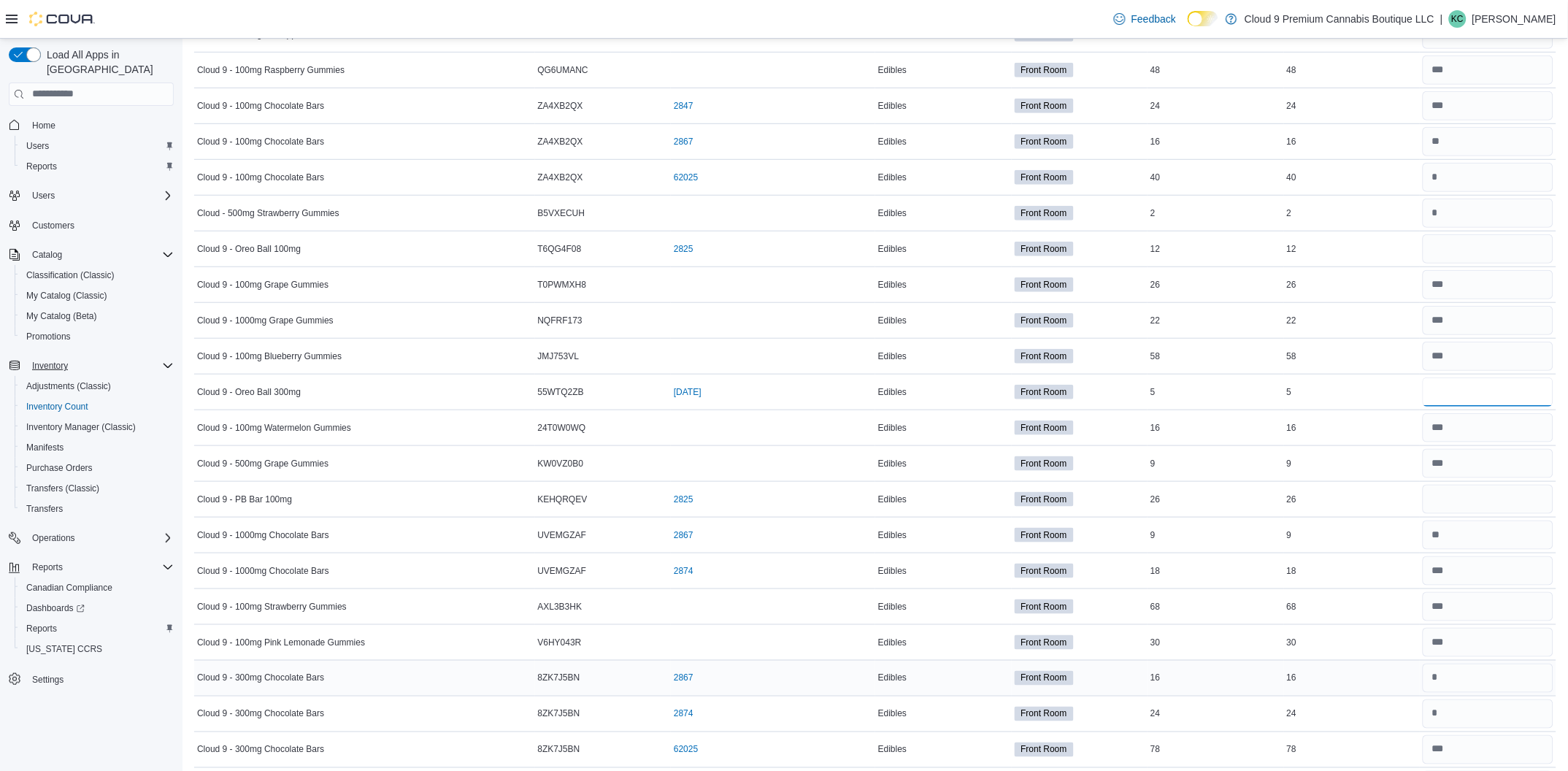
scroll to position [291, 0]
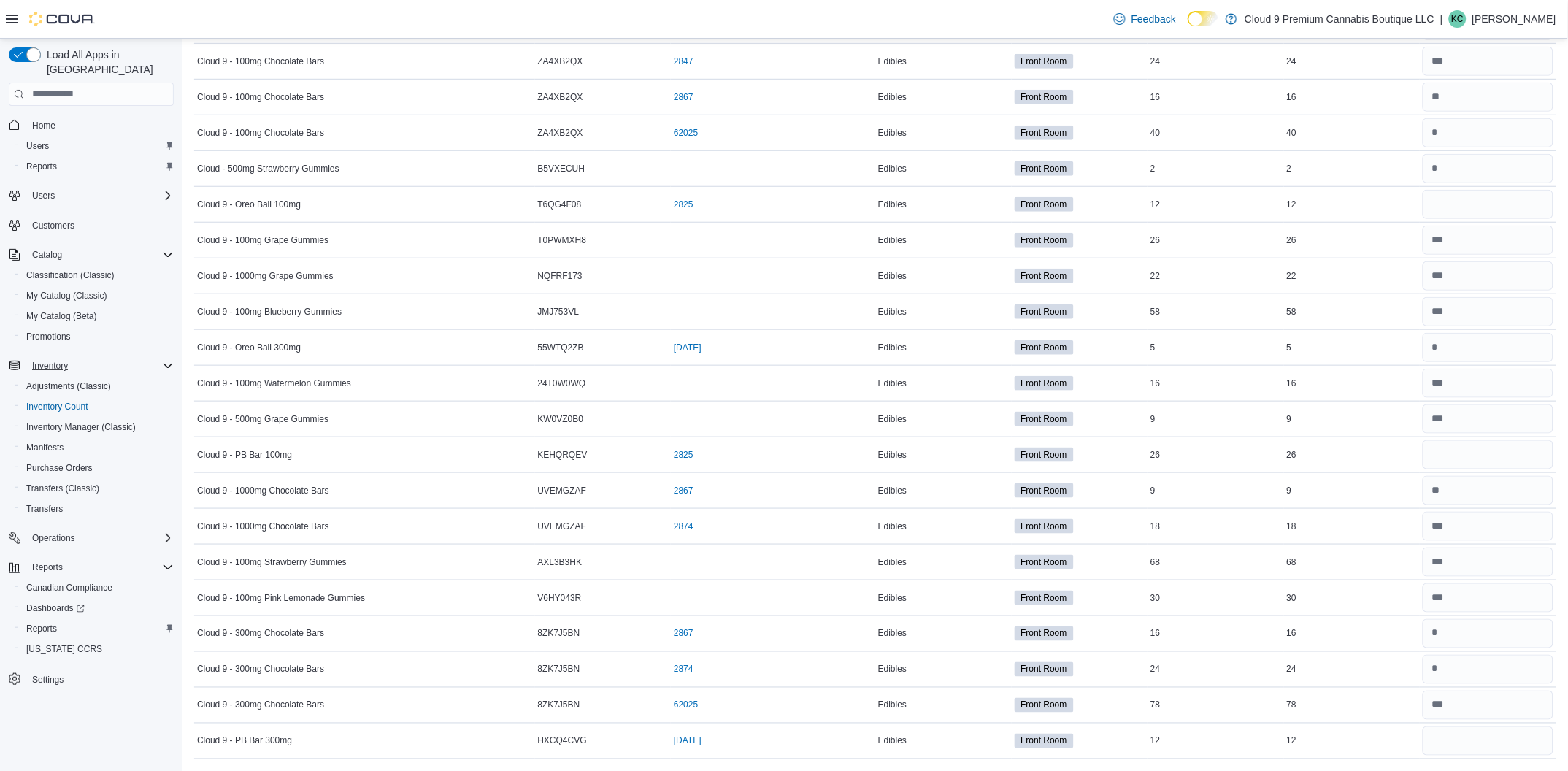
click at [94, 700] on nav "Home Users Reports Users Customers Catalog Classification (Classic) My Catalog …" at bounding box center [91, 418] width 165 height 619
drag, startPoint x: 1461, startPoint y: 736, endPoint x: 1463, endPoint y: 743, distance: 7.3
click at [1461, 739] on input "number" at bounding box center [1489, 741] width 131 height 29
click at [1453, 202] on input "number" at bounding box center [1489, 204] width 131 height 29
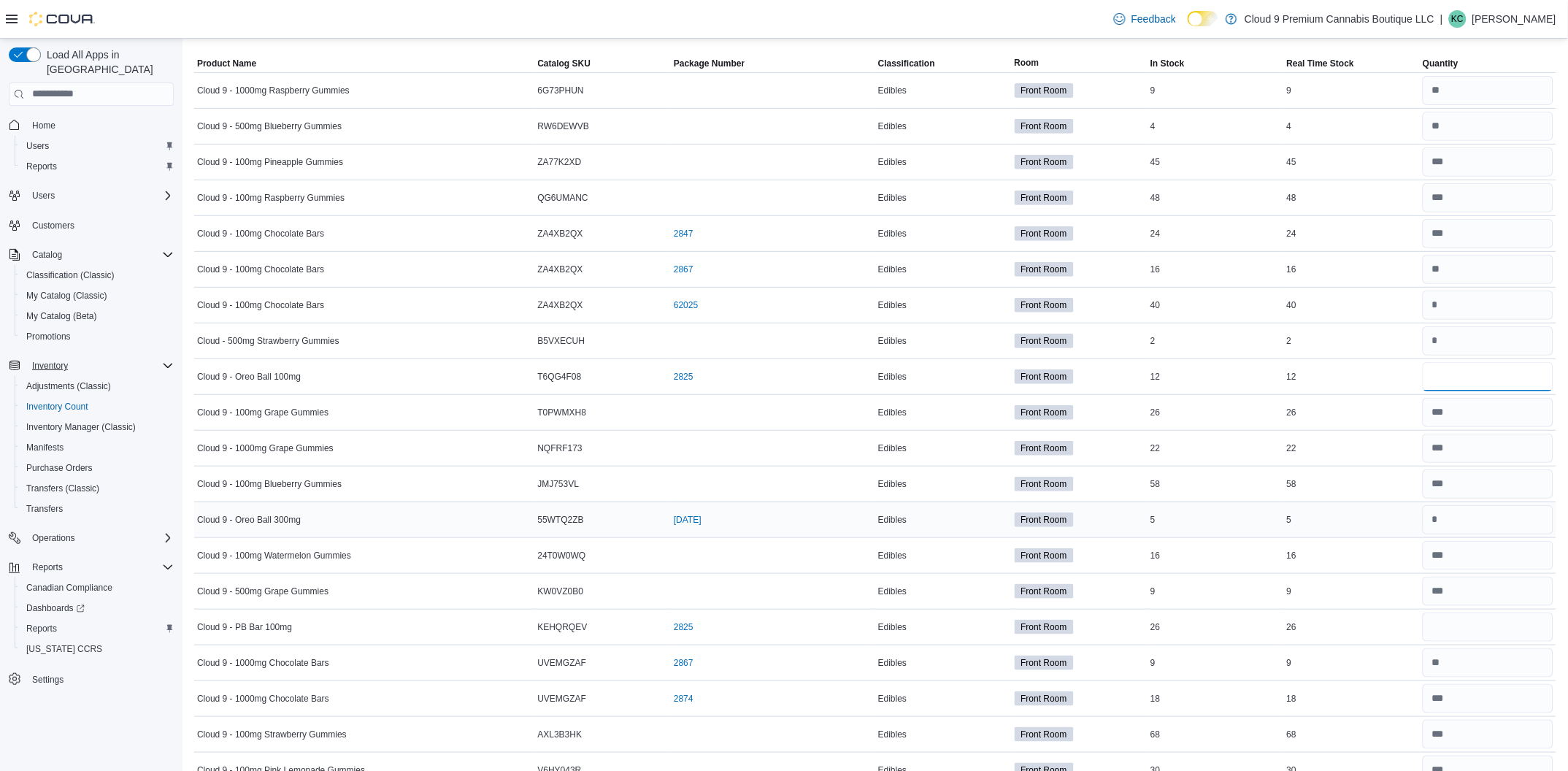
scroll to position [72, 0]
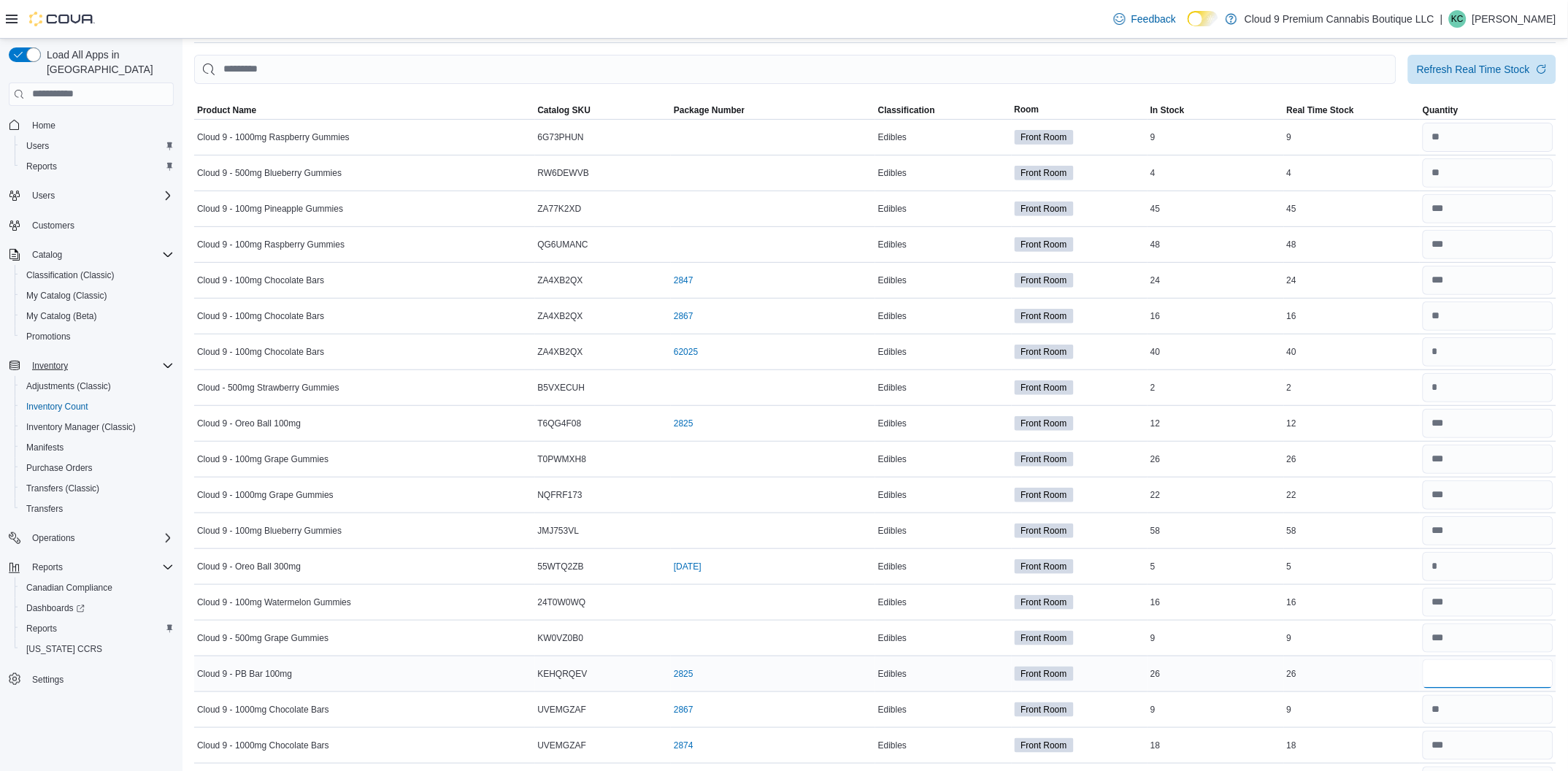
click at [1484, 670] on input "number" at bounding box center [1489, 674] width 131 height 29
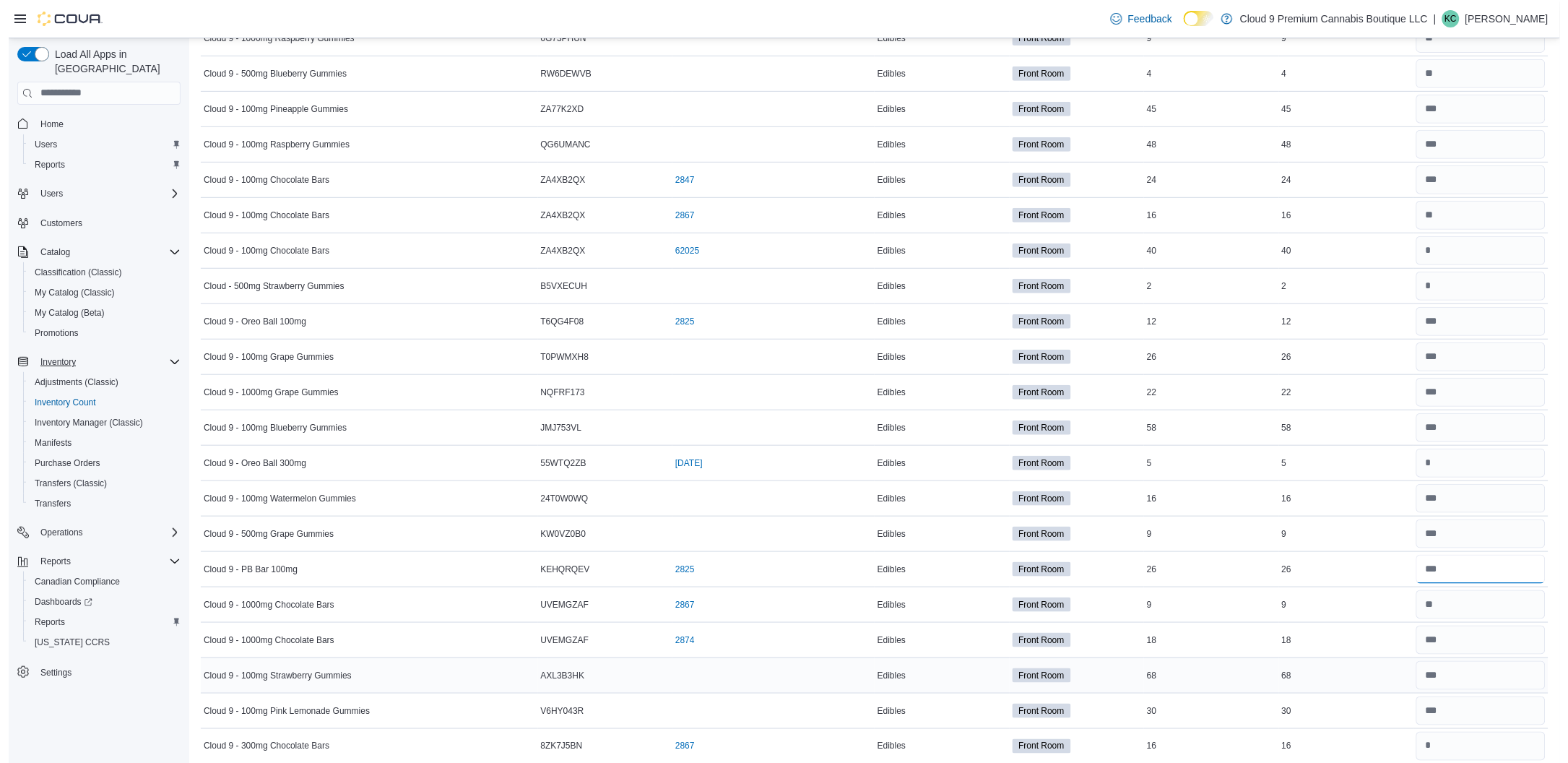
scroll to position [0, 0]
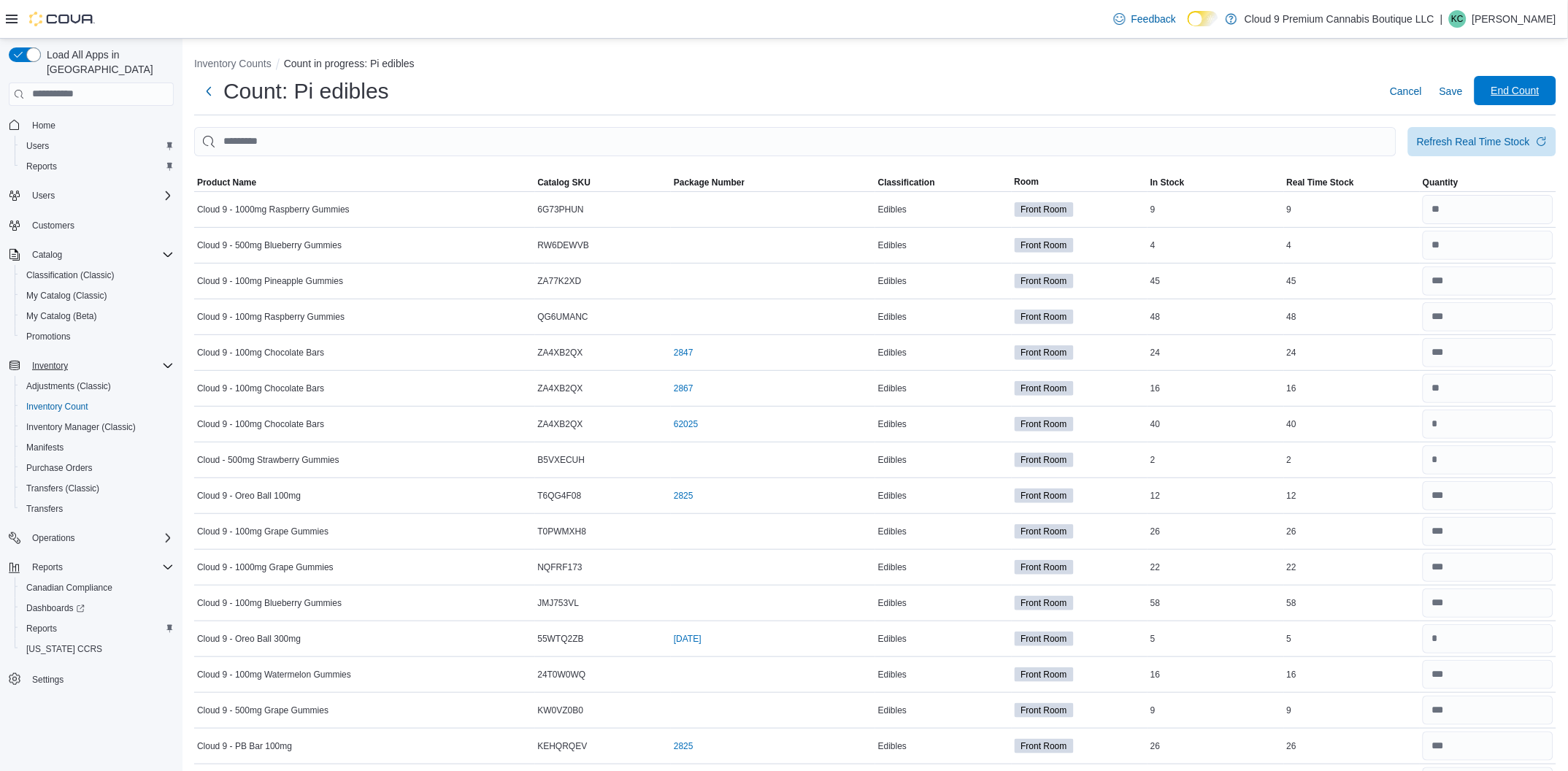
click at [1529, 91] on span "End Count" at bounding box center [1516, 90] width 48 height 14
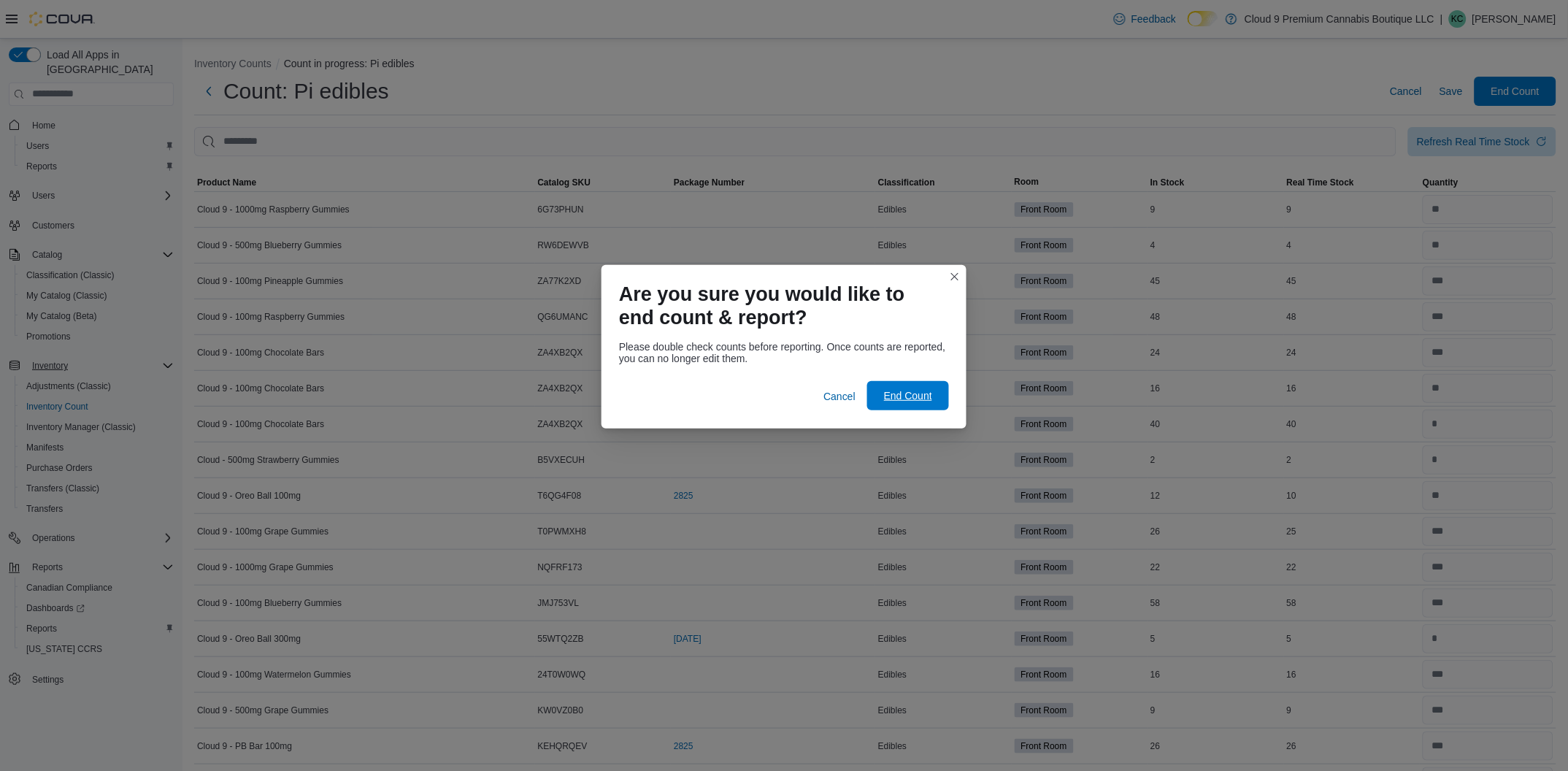
click at [917, 396] on span "End Count" at bounding box center [908, 395] width 48 height 14
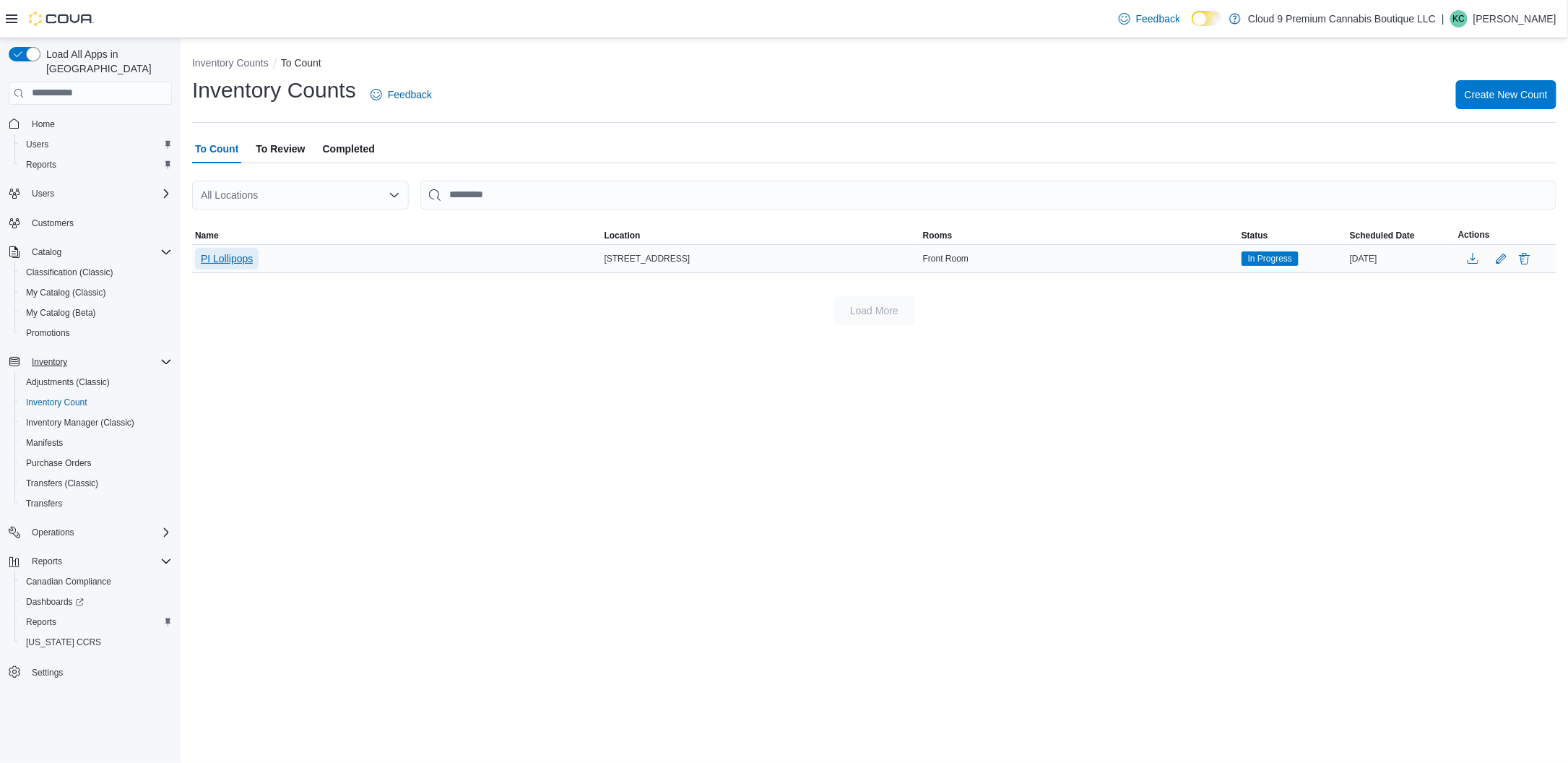
click at [219, 255] on span "PI Lollipops" at bounding box center [227, 258] width 52 height 14
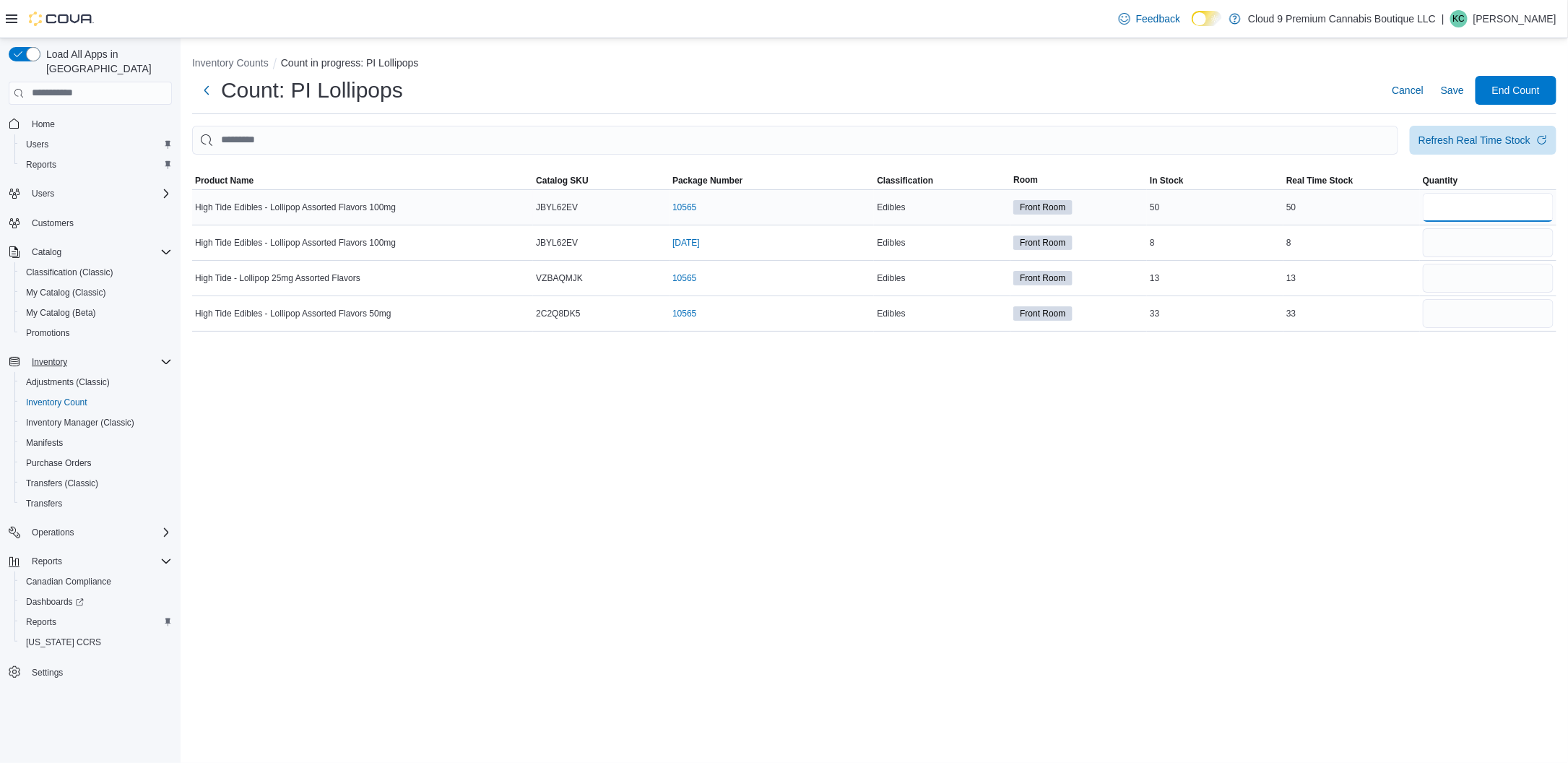
click at [1438, 207] on input "number" at bounding box center [1487, 207] width 131 height 29
click at [1442, 237] on input "number" at bounding box center [1487, 242] width 131 height 29
drag, startPoint x: 1454, startPoint y: 201, endPoint x: 1406, endPoint y: 169, distance: 57.7
click at [1417, 221] on tr "High Tide Edibles - Lollipop Assorted Flavors 100mg Catalog SKU JBYL62EV Packag…" at bounding box center [874, 206] width 1364 height 35
click at [1484, 213] on input "number" at bounding box center [1487, 207] width 131 height 29
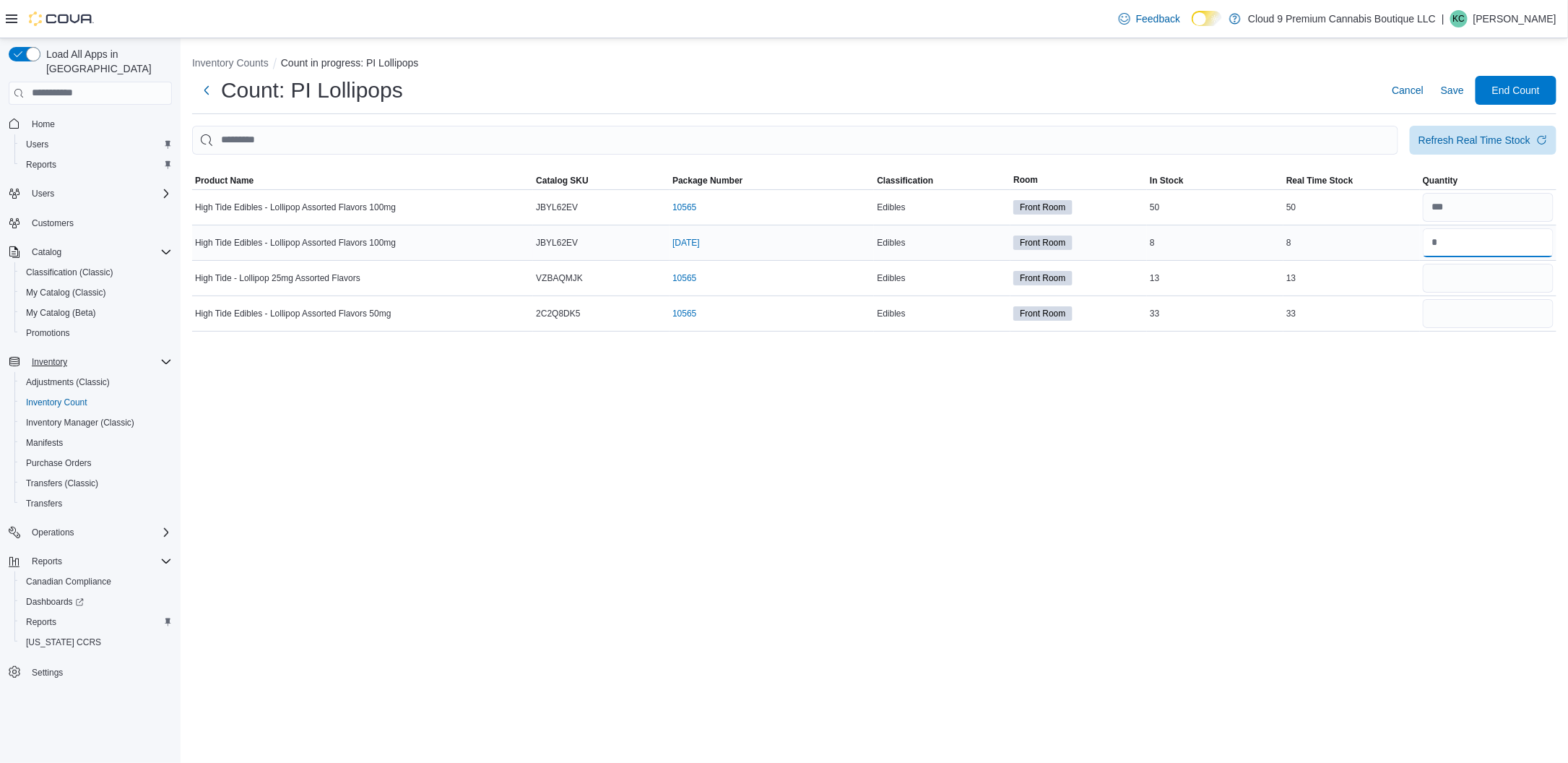
click at [1458, 250] on input "number" at bounding box center [1487, 242] width 131 height 29
click at [1470, 274] on input "number" at bounding box center [1487, 278] width 131 height 29
click at [1456, 316] on input "number" at bounding box center [1487, 314] width 131 height 29
click at [1099, 424] on div "Inventory Counts Count in progress: PI Lollipops Count: PI Lollipops Cancel Sav…" at bounding box center [873, 401] width 1387 height 725
click at [1474, 319] on input "number" at bounding box center [1487, 314] width 131 height 29
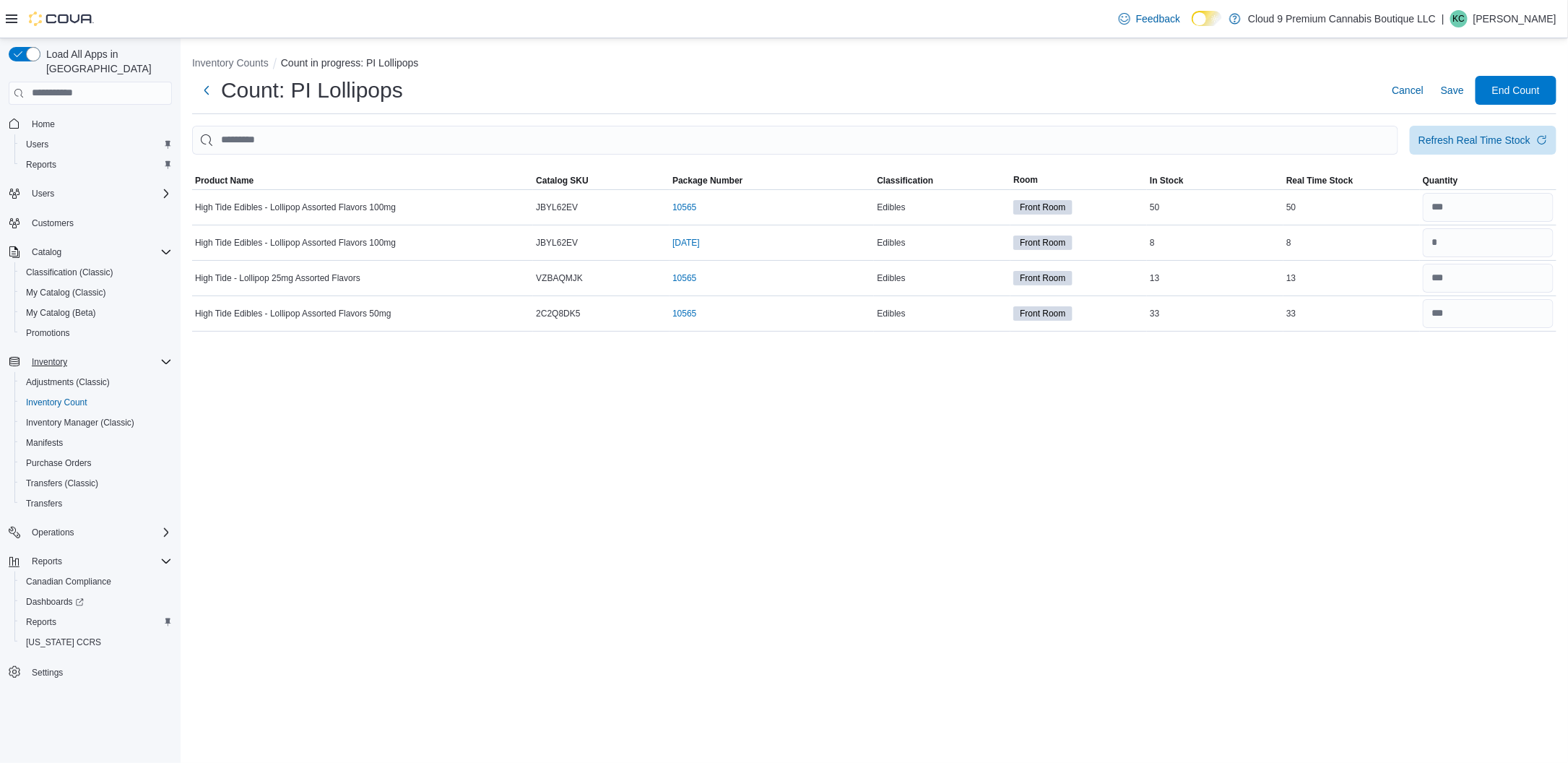
click at [1432, 384] on div "Inventory Counts Count in progress: PI Lollipops Count: PI Lollipops Cancel Sav…" at bounding box center [873, 401] width 1387 height 725
click at [1517, 94] on span "End Count" at bounding box center [1516, 89] width 48 height 14
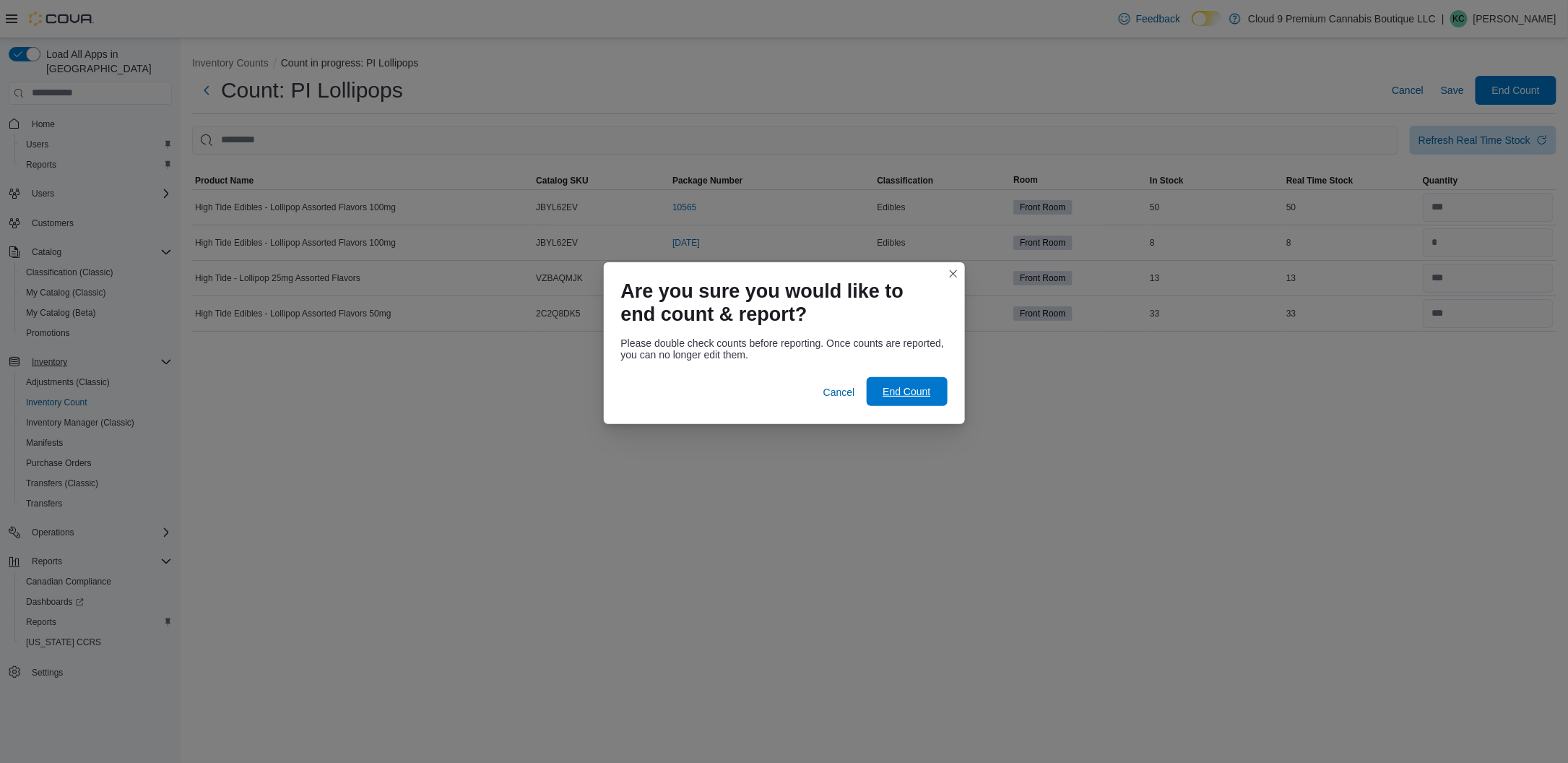
click at [889, 386] on span "End Count" at bounding box center [906, 391] width 48 height 14
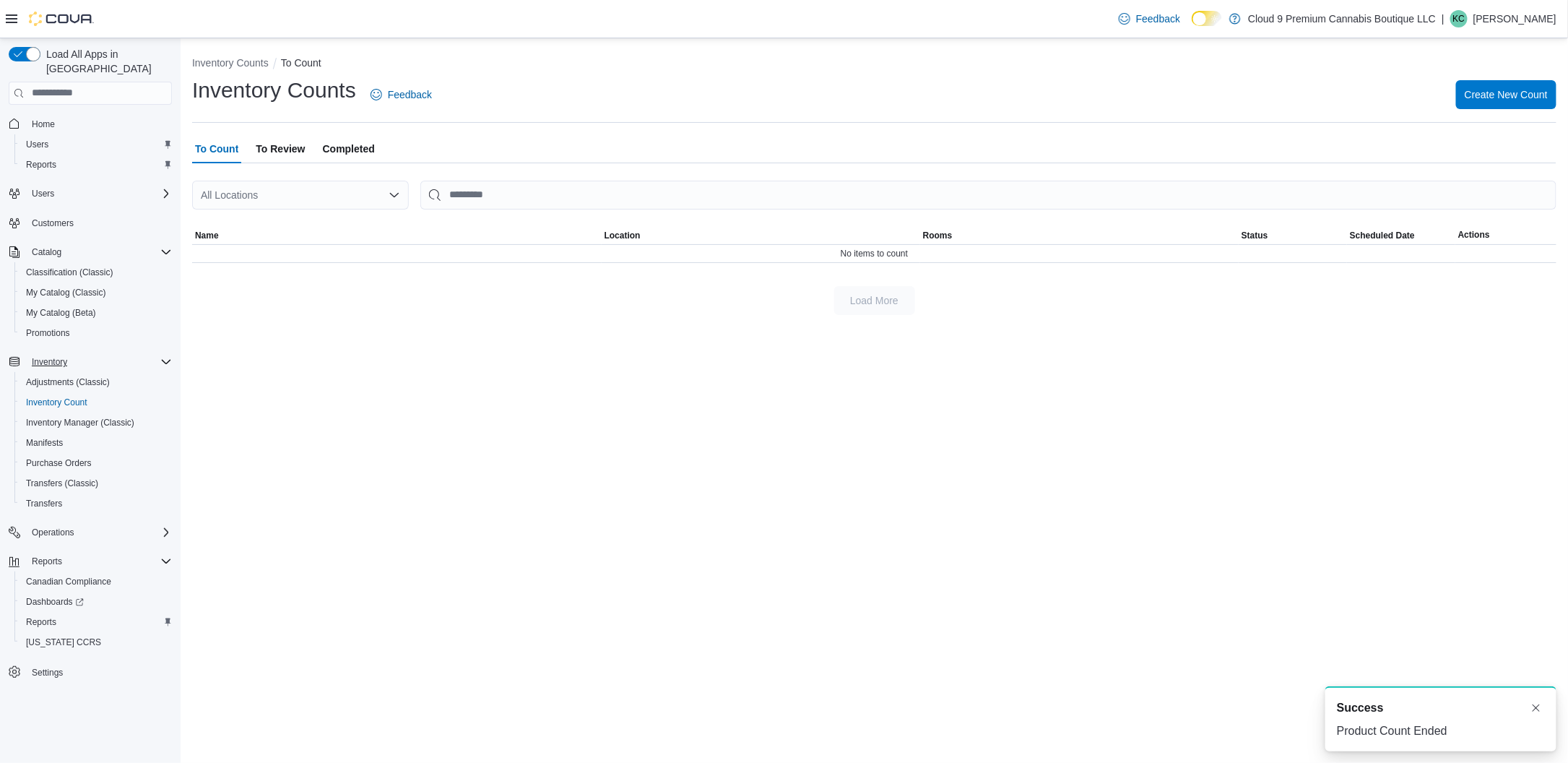
click at [275, 139] on span "To Review" at bounding box center [280, 149] width 50 height 29
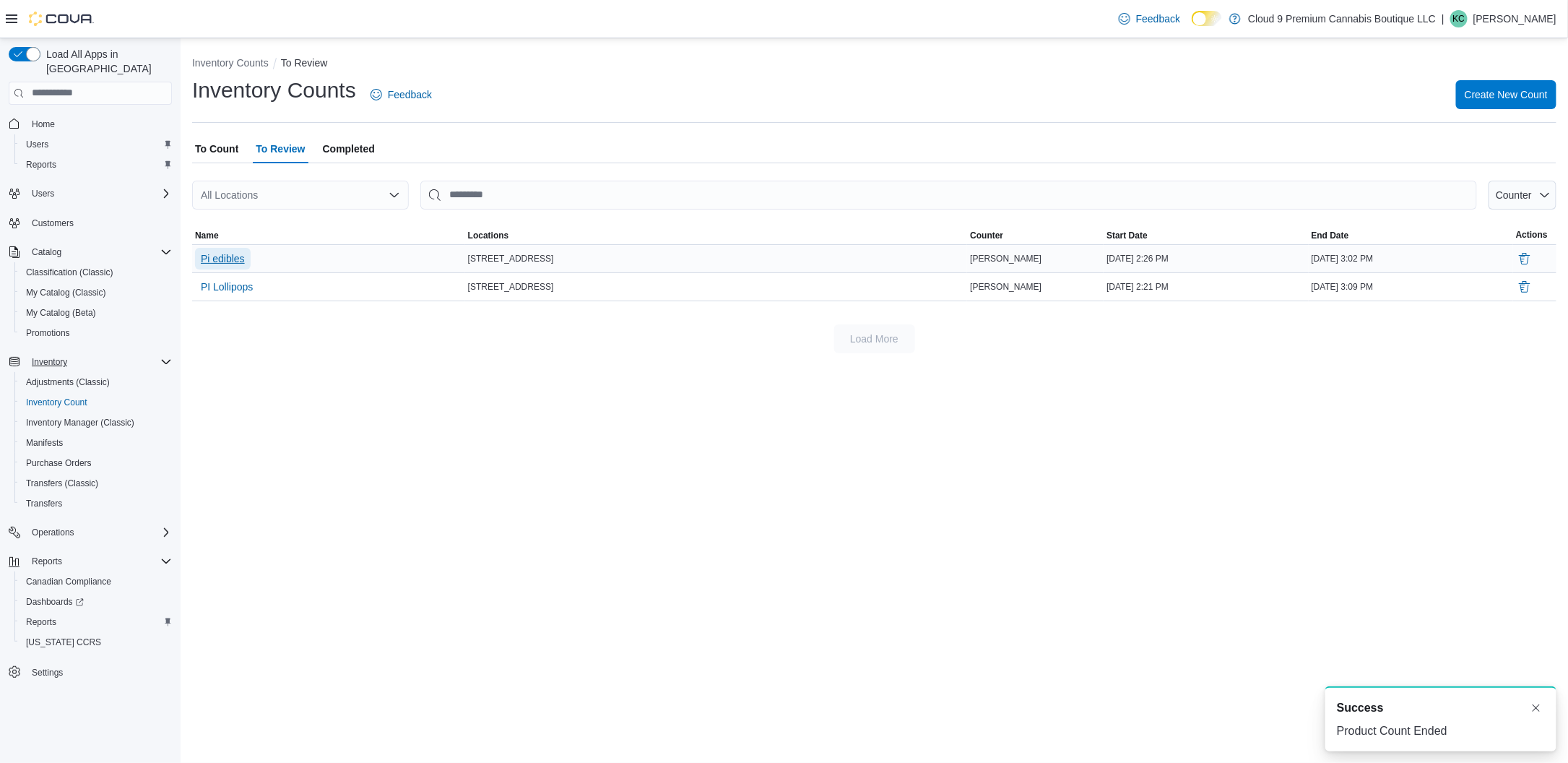
click at [229, 260] on span "Pi edibles" at bounding box center [223, 258] width 44 height 14
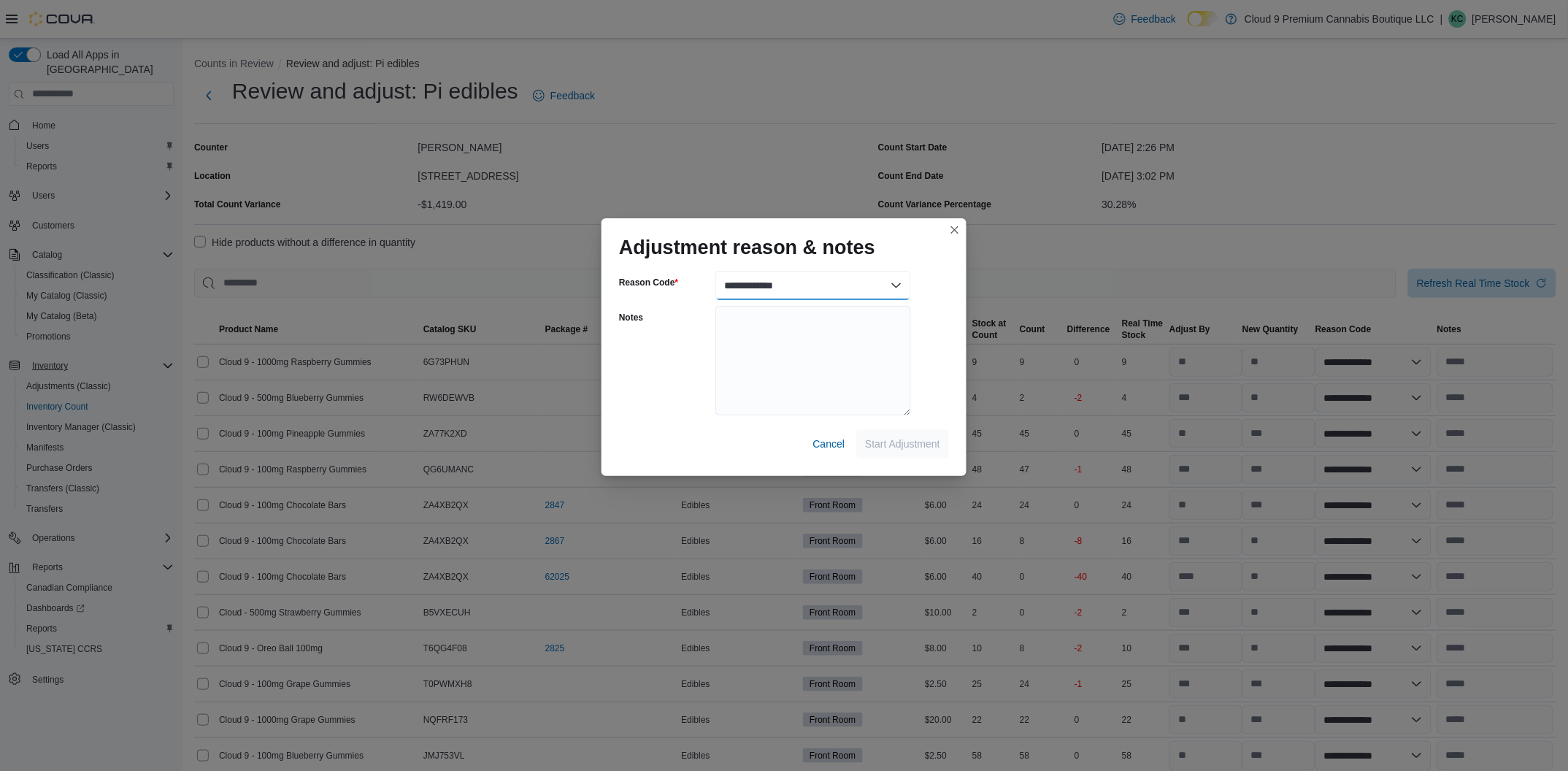
click at [873, 288] on select "**********" at bounding box center [812, 285] width 196 height 29
click at [715, 271] on select "**********" at bounding box center [812, 285] width 196 height 29
click at [905, 440] on span "Start Adjustment" at bounding box center [903, 443] width 75 height 14
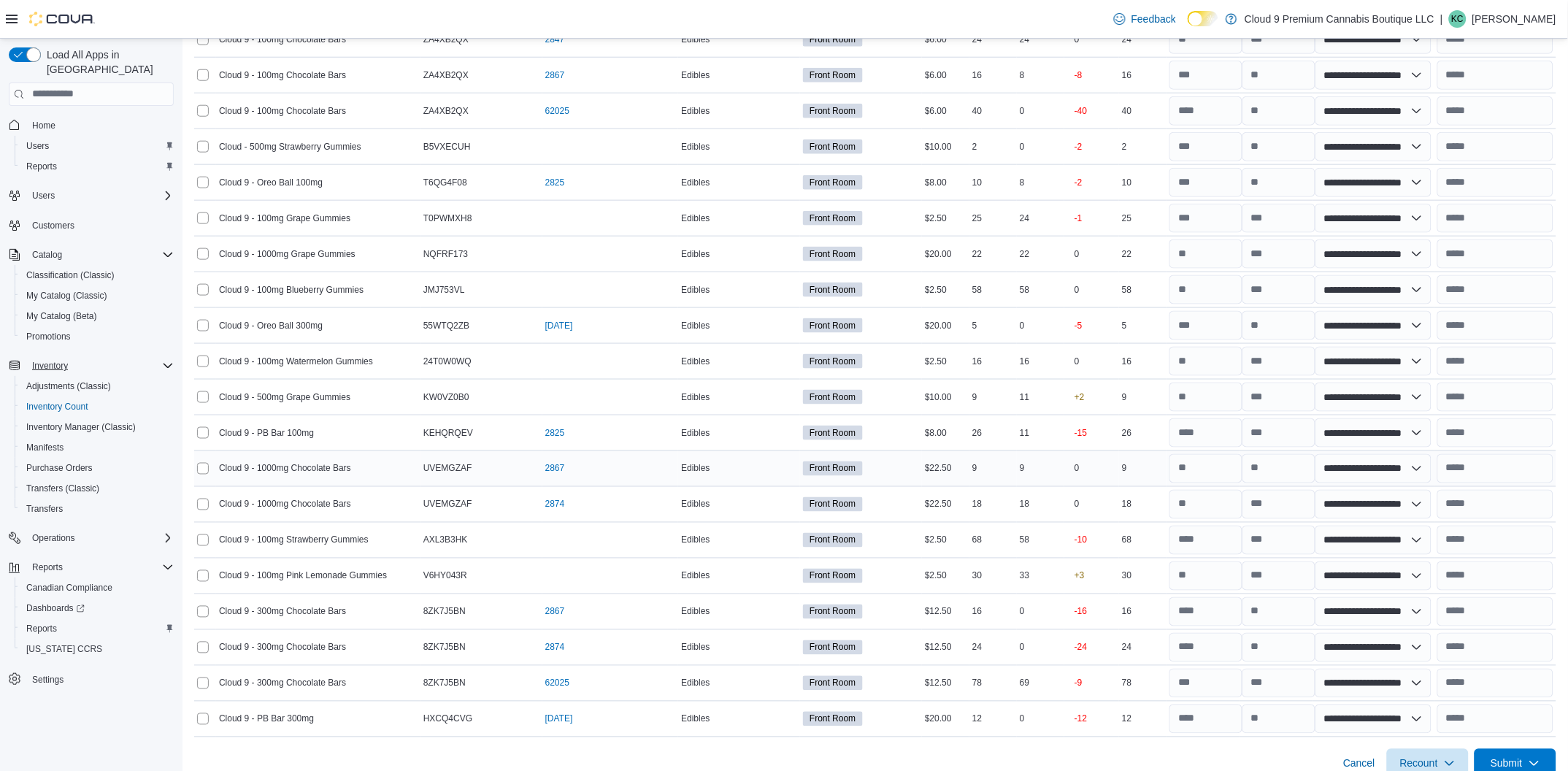
scroll to position [486, 0]
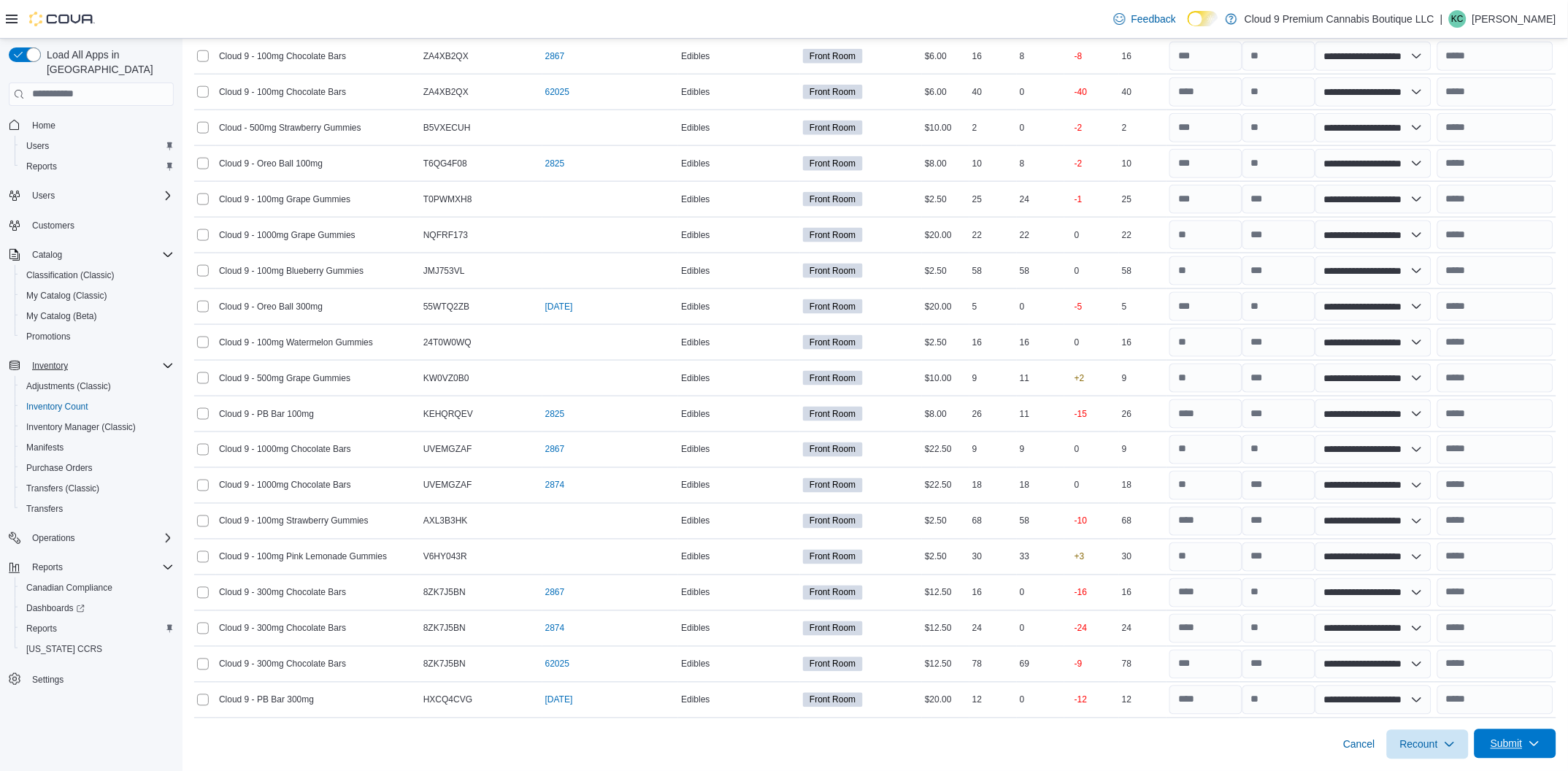
click at [1544, 739] on span "Submit" at bounding box center [1515, 744] width 65 height 29
click at [1510, 682] on span "Submit Adjustments" at bounding box center [1471, 681] width 91 height 14
click at [1466, 671] on span "Submit Adjustments" at bounding box center [1471, 681] width 91 height 29
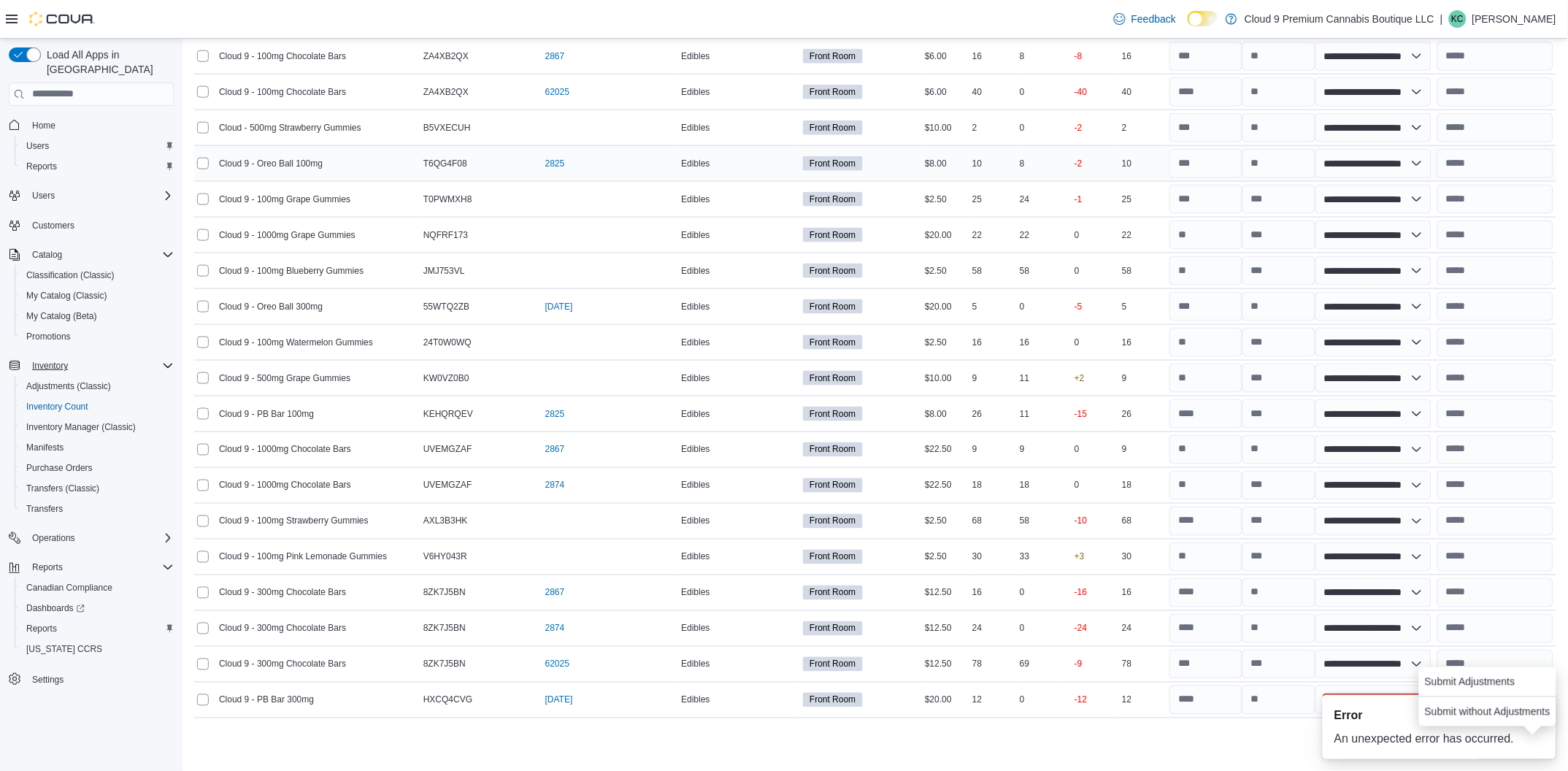
scroll to position [0, 0]
click at [1106, 739] on div "Cancel Recount Submit" at bounding box center [876, 738] width 1363 height 40
click at [1538, 718] on button "Dismiss toast" at bounding box center [1536, 715] width 17 height 17
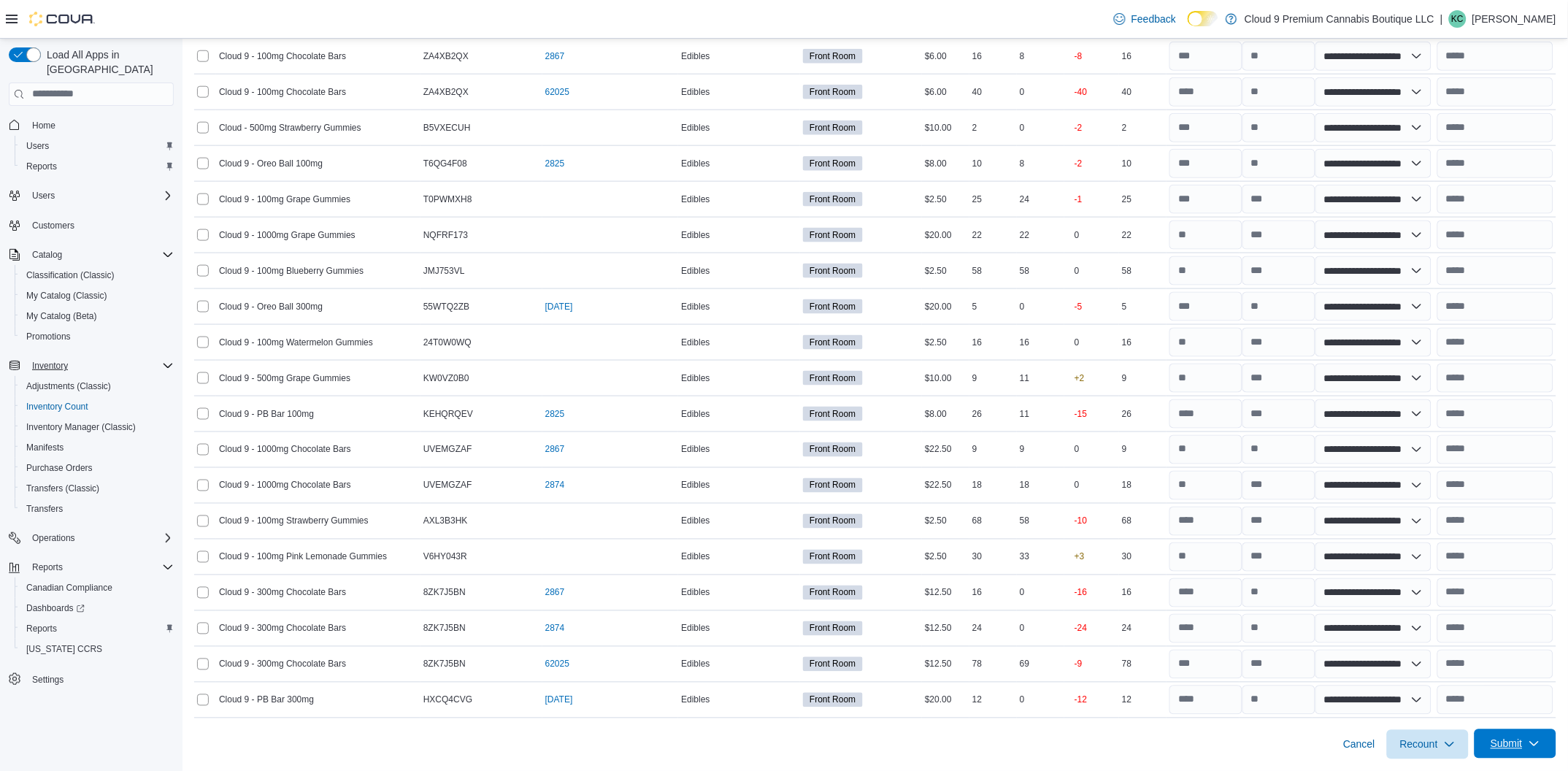
click at [1523, 742] on span "Submit" at bounding box center [1506, 743] width 32 height 14
click at [1494, 675] on span "Submit Adjustments" at bounding box center [1471, 681] width 91 height 14
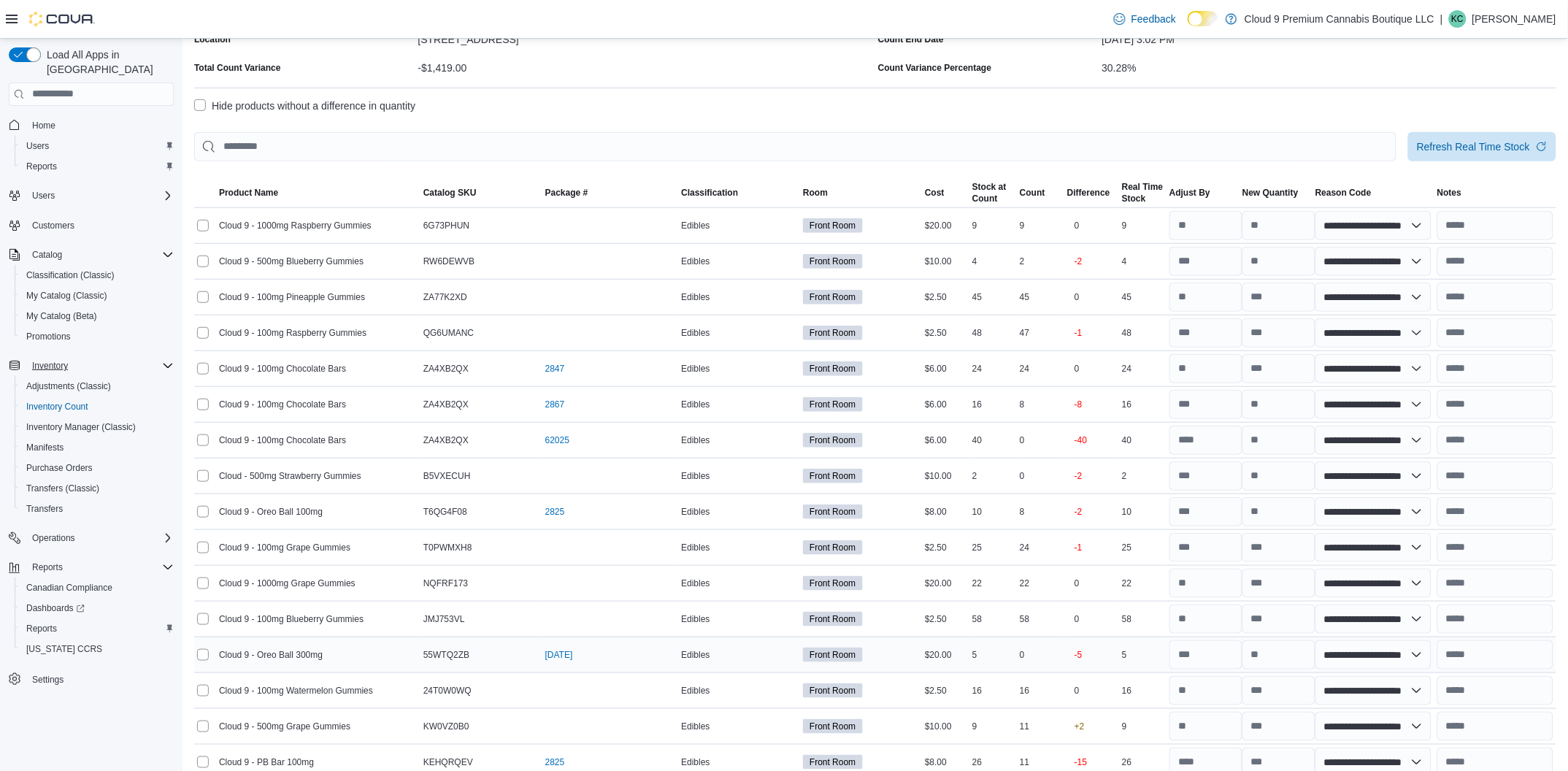
scroll to position [486, 0]
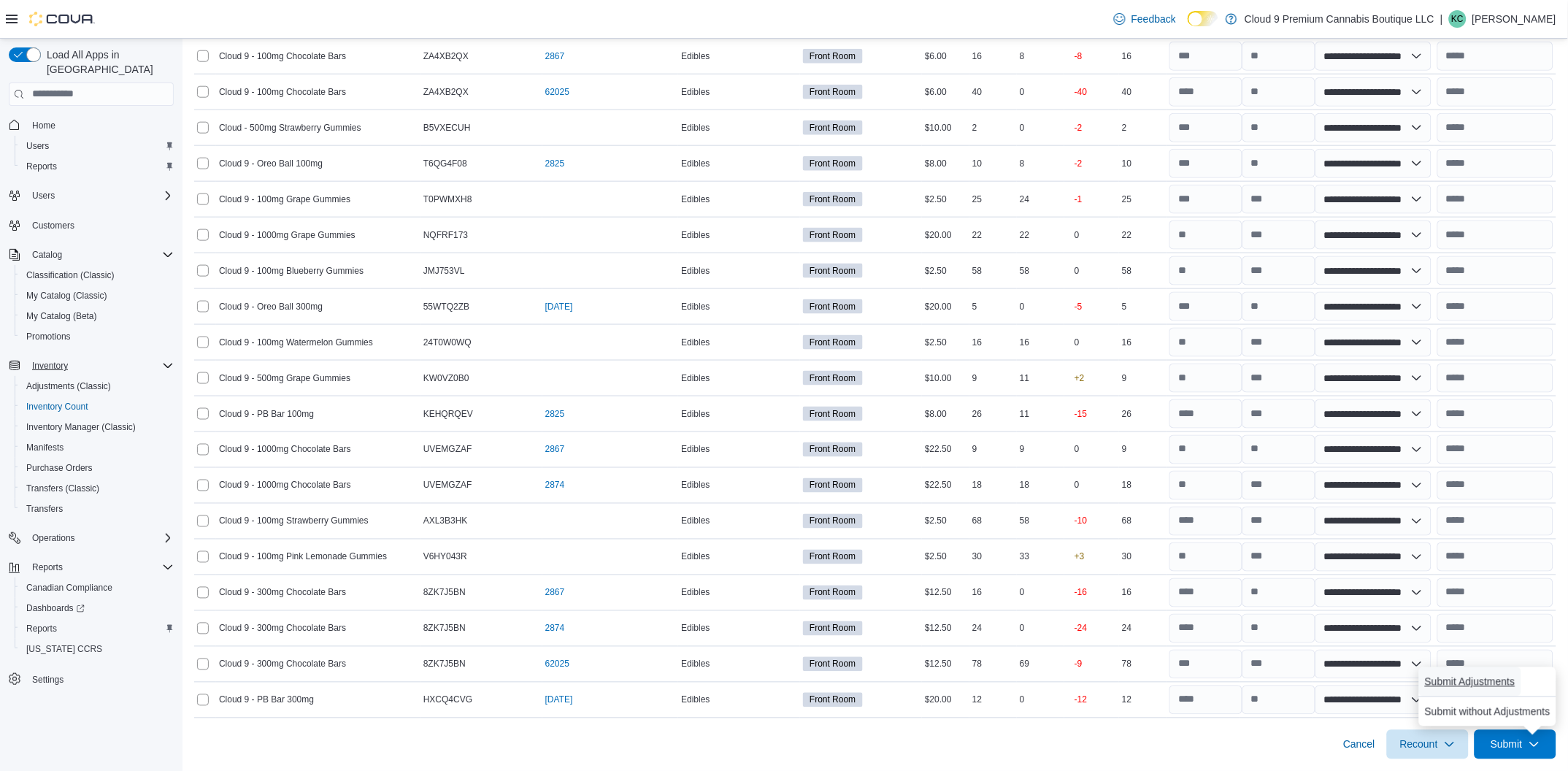
click at [1488, 678] on span "Submit Adjustments" at bounding box center [1471, 681] width 91 height 14
click at [1473, 684] on span "Submit Adjustments" at bounding box center [1471, 681] width 91 height 14
click at [1218, 753] on div "Cancel Recount Submit" at bounding box center [876, 738] width 1363 height 40
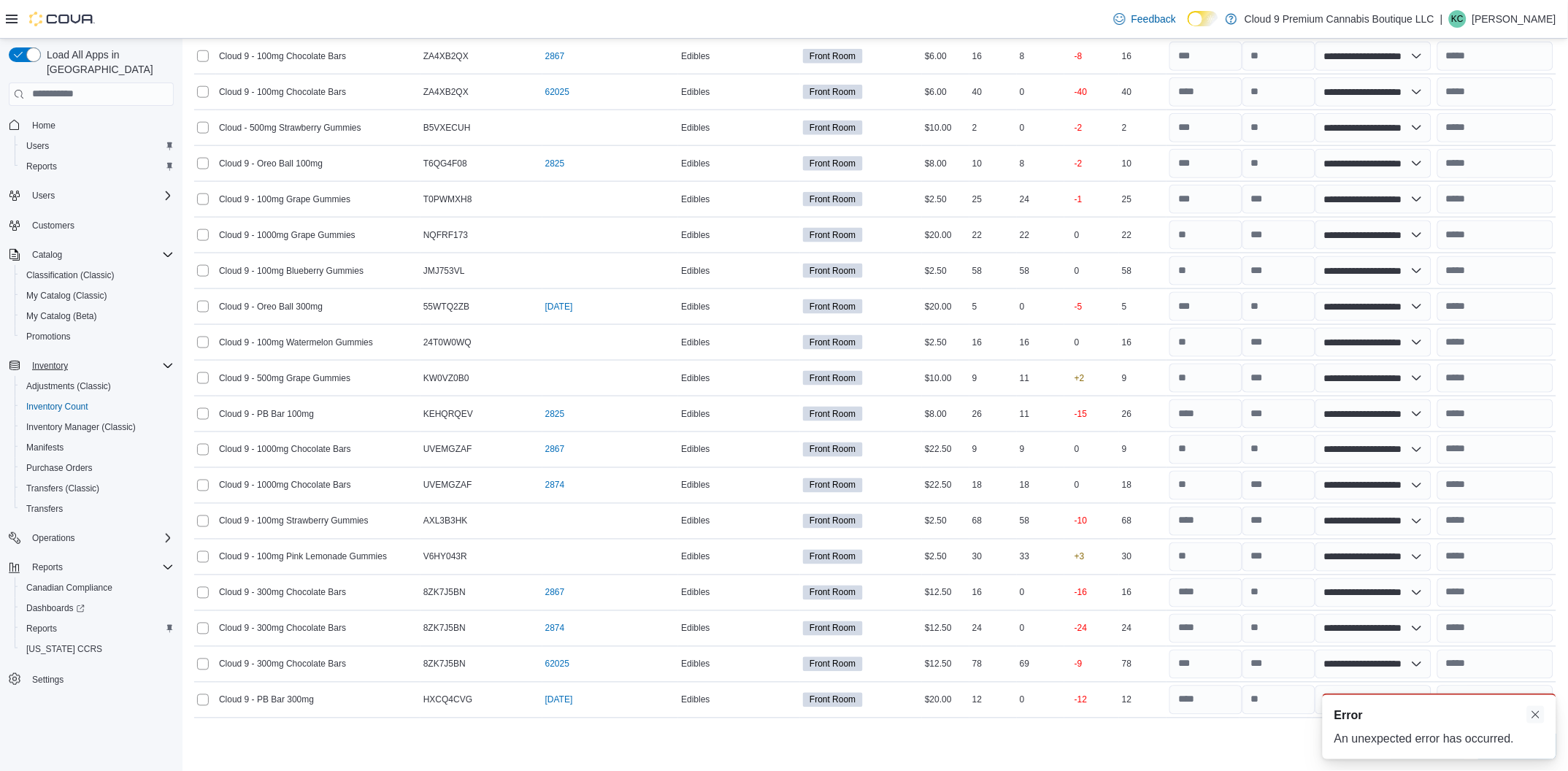
click at [1533, 719] on button "Dismiss toast" at bounding box center [1536, 715] width 17 height 17
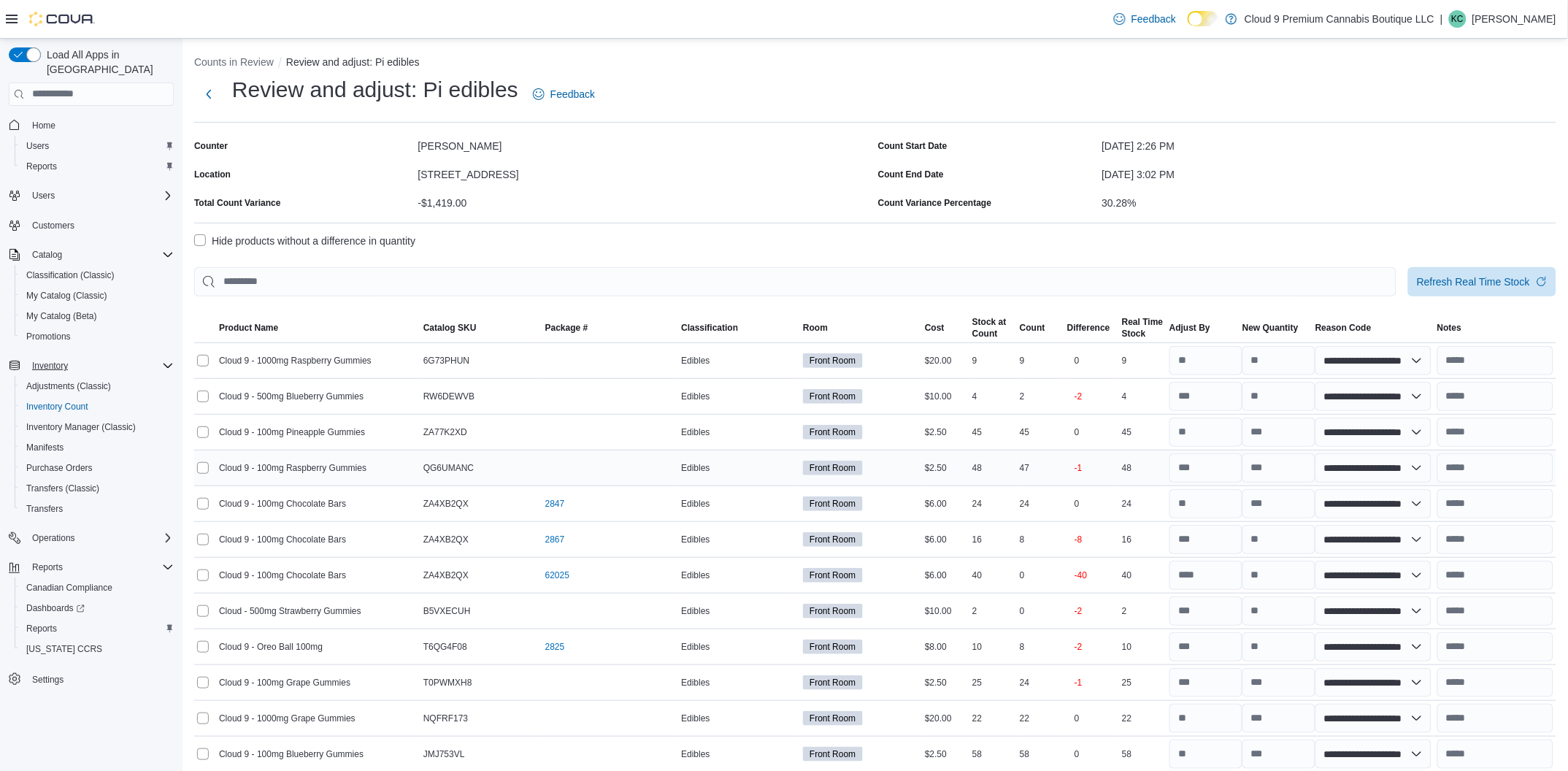
scroll to position [0, 0]
